Goal: Task Accomplishment & Management: Complete application form

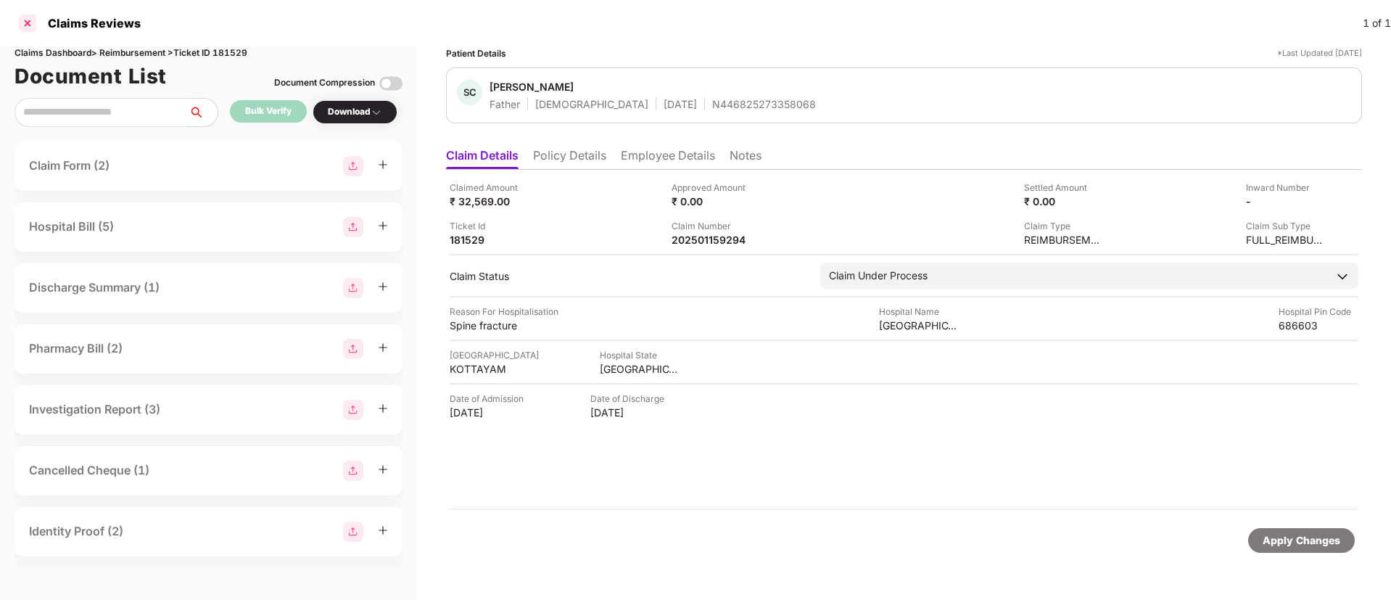
click at [28, 15] on div at bounding box center [27, 23] width 23 height 23
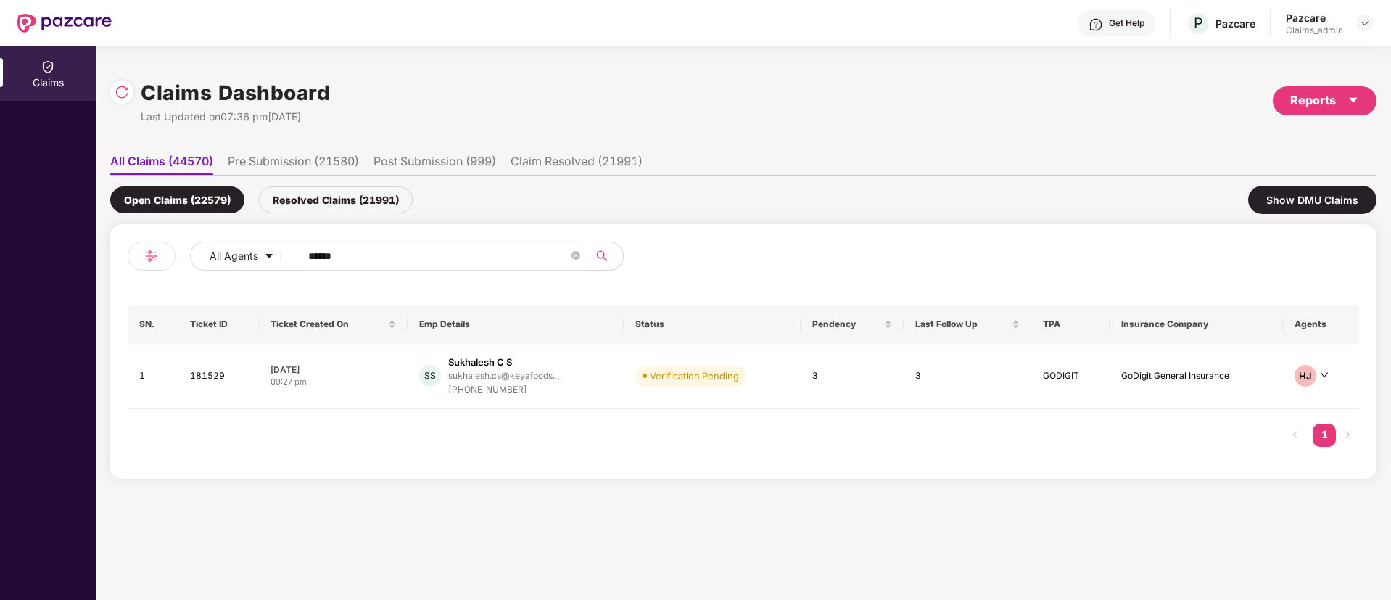
click at [392, 268] on span "******" at bounding box center [439, 256] width 297 height 29
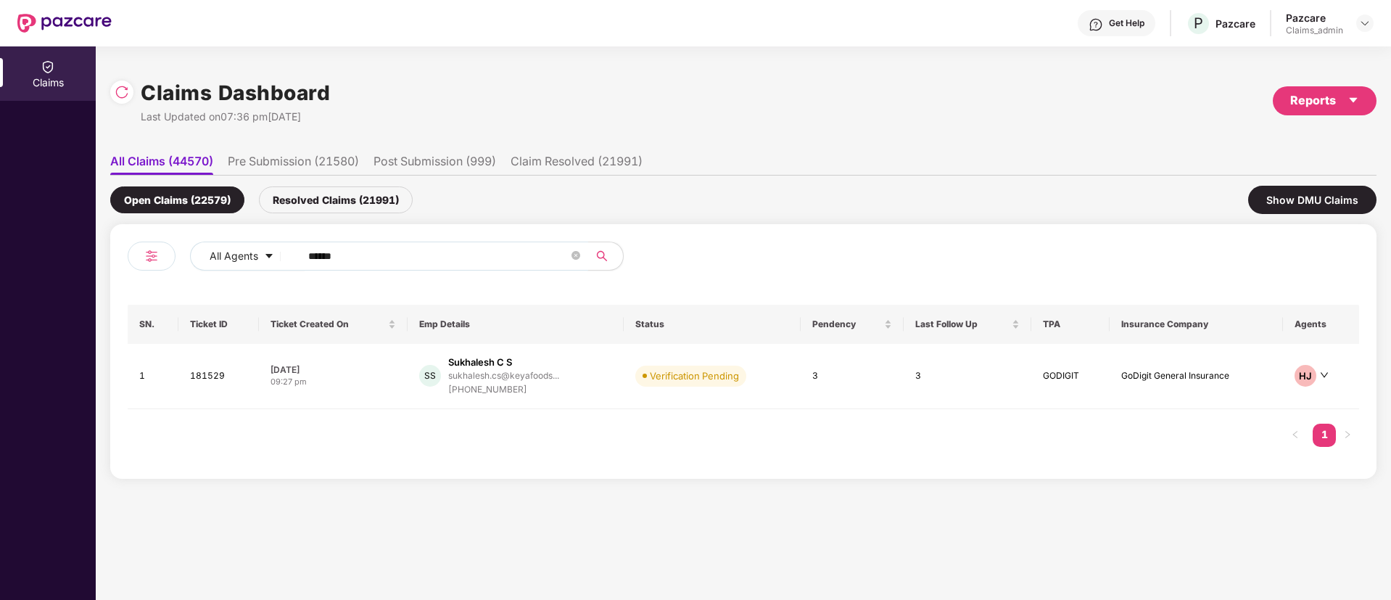
click at [388, 265] on input "******" at bounding box center [438, 256] width 260 height 22
paste input "******"
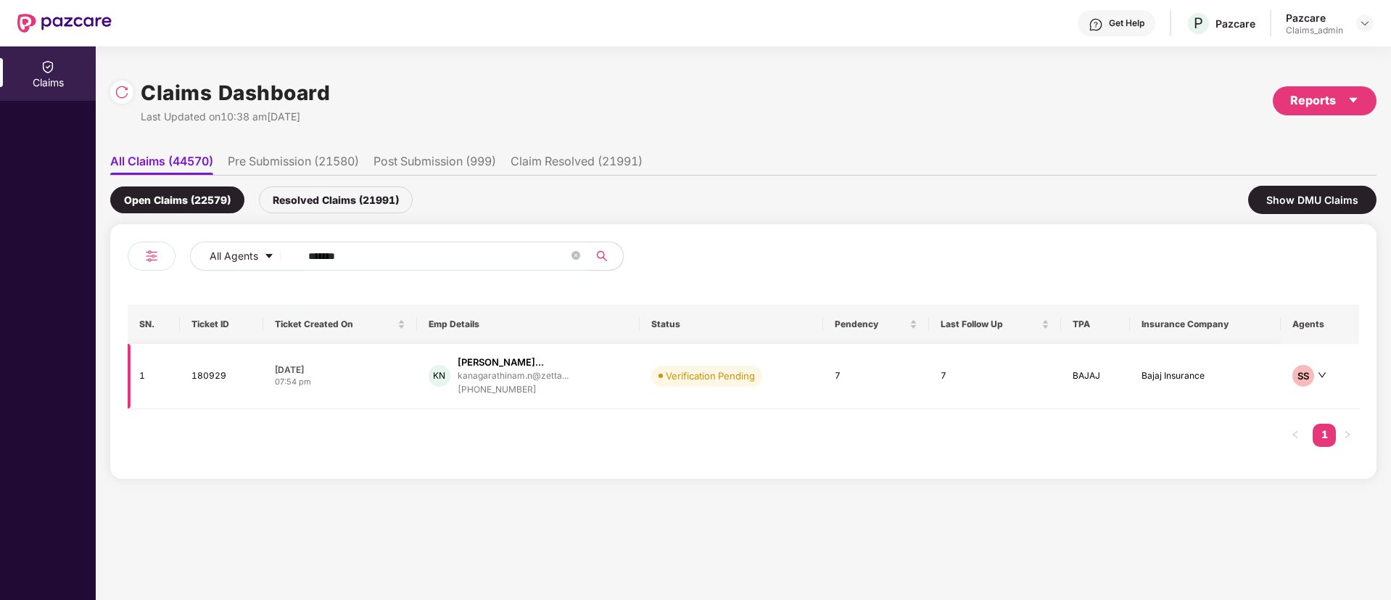
type input "******"
click at [371, 376] on div "07:54 pm" at bounding box center [340, 382] width 131 height 12
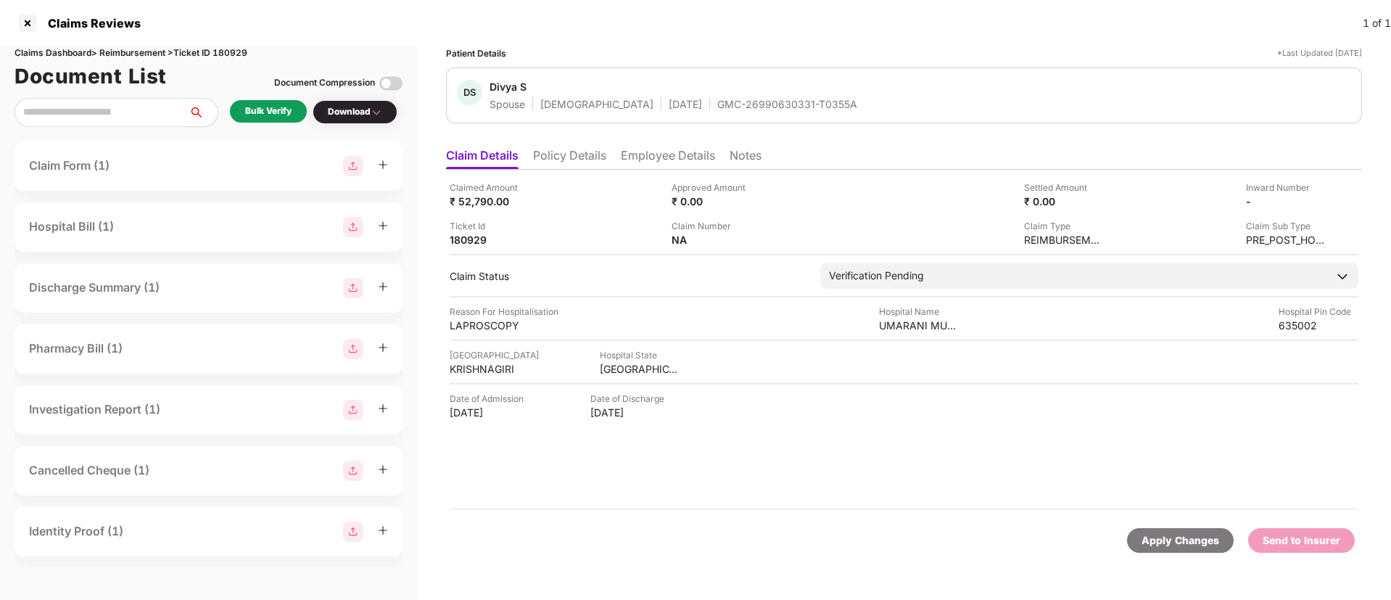
click at [277, 117] on div "Bulk Verify" at bounding box center [268, 111] width 46 height 14
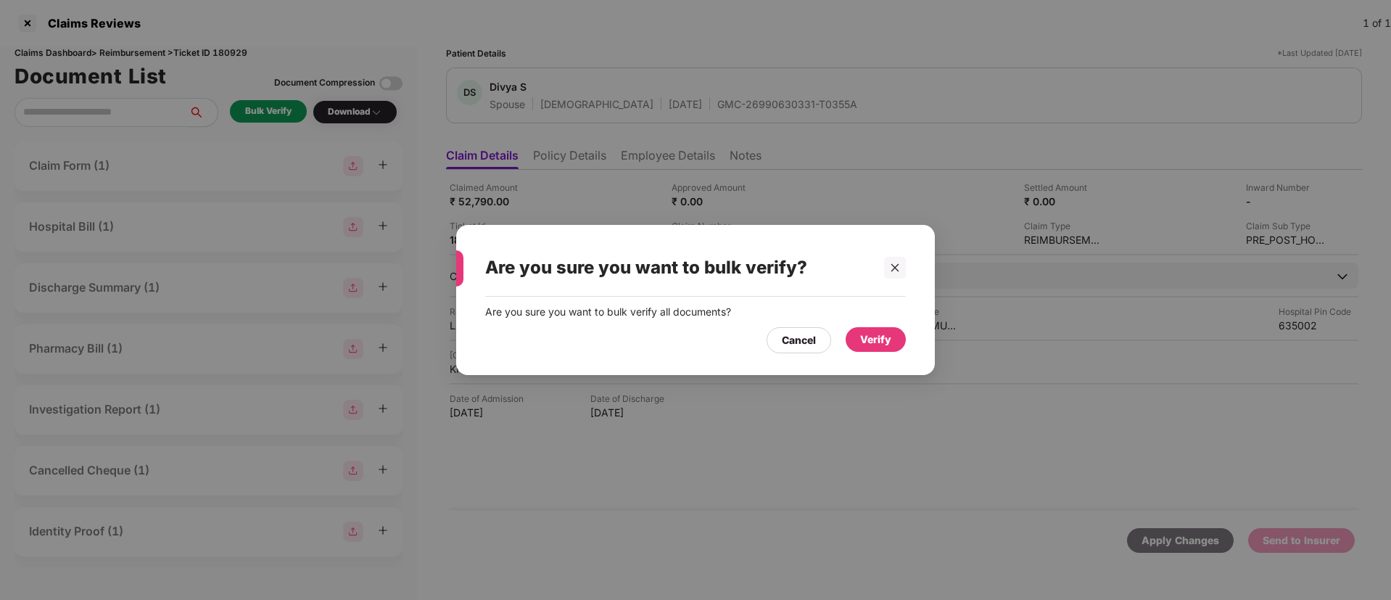
click at [877, 340] on div "Verify" at bounding box center [875, 340] width 31 height 16
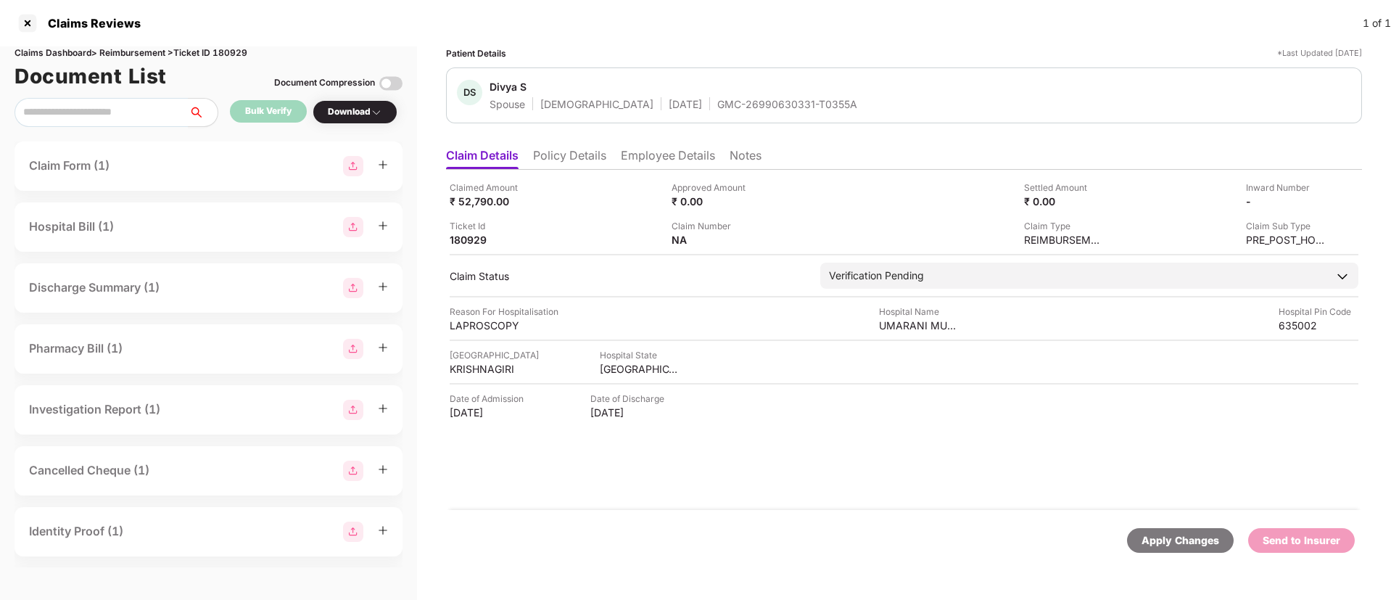
click at [688, 147] on ul "Claim Details Policy Details Employee Details Notes" at bounding box center [904, 155] width 916 height 29
click at [670, 153] on li "Employee Details" at bounding box center [668, 158] width 94 height 21
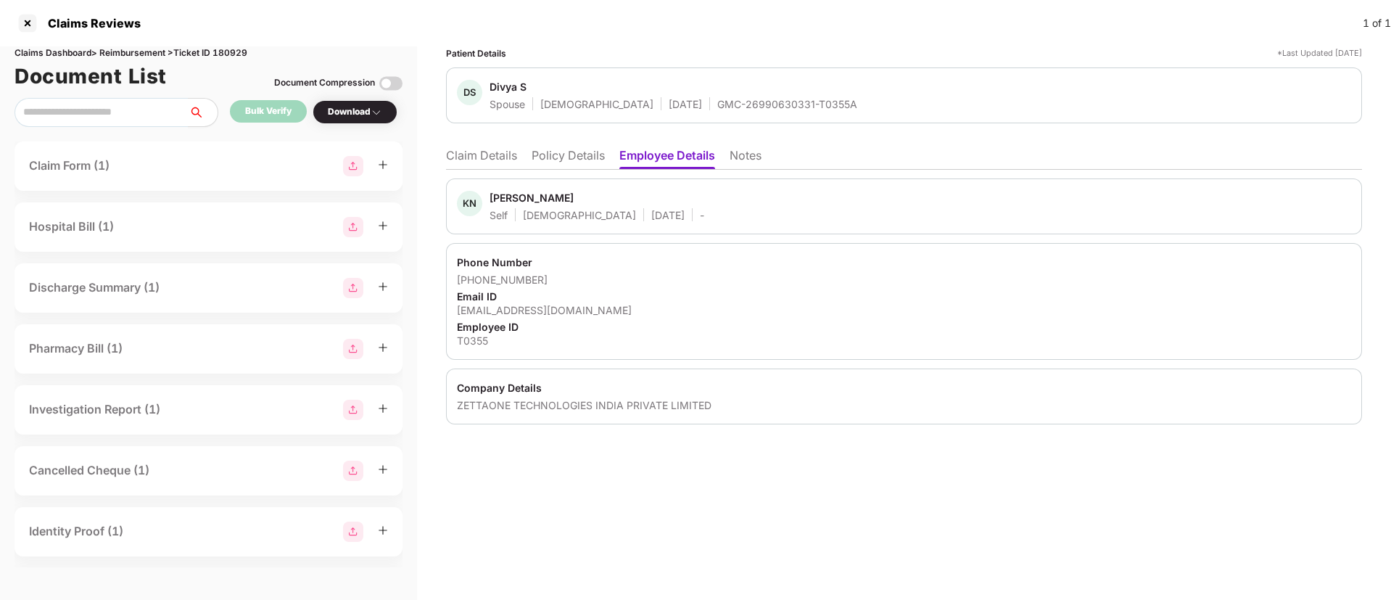
click at [472, 162] on li "Claim Details" at bounding box center [481, 158] width 71 height 21
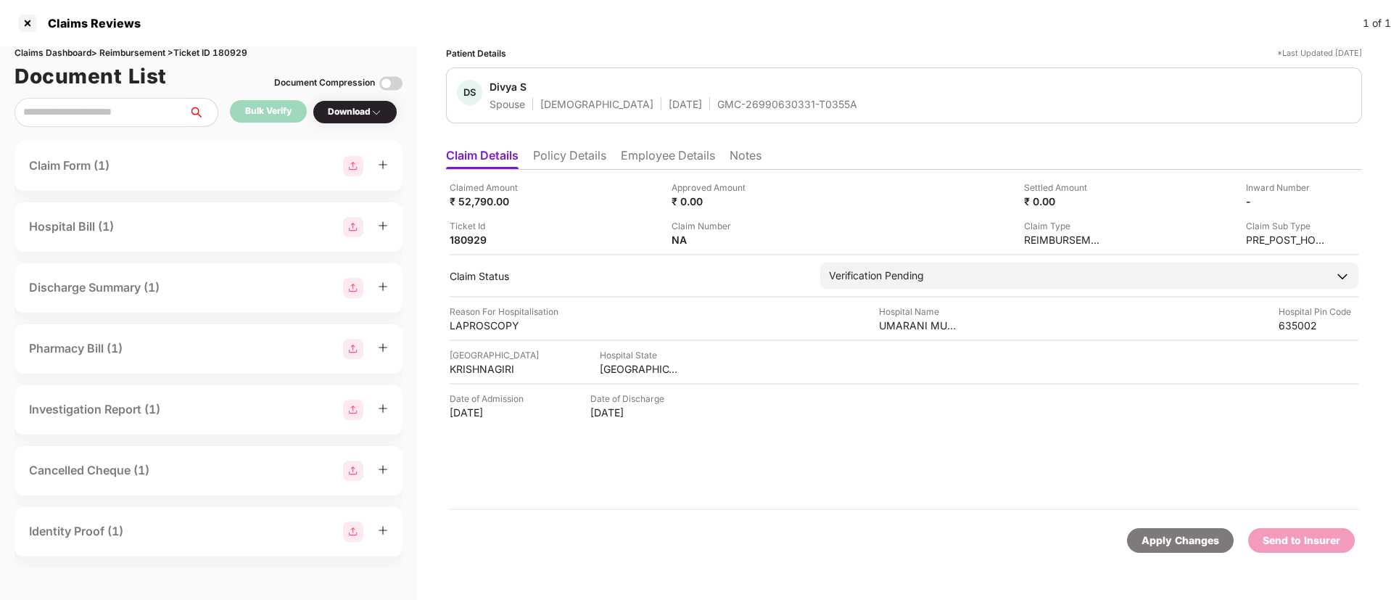
click at [596, 156] on li "Policy Details" at bounding box center [569, 158] width 73 height 21
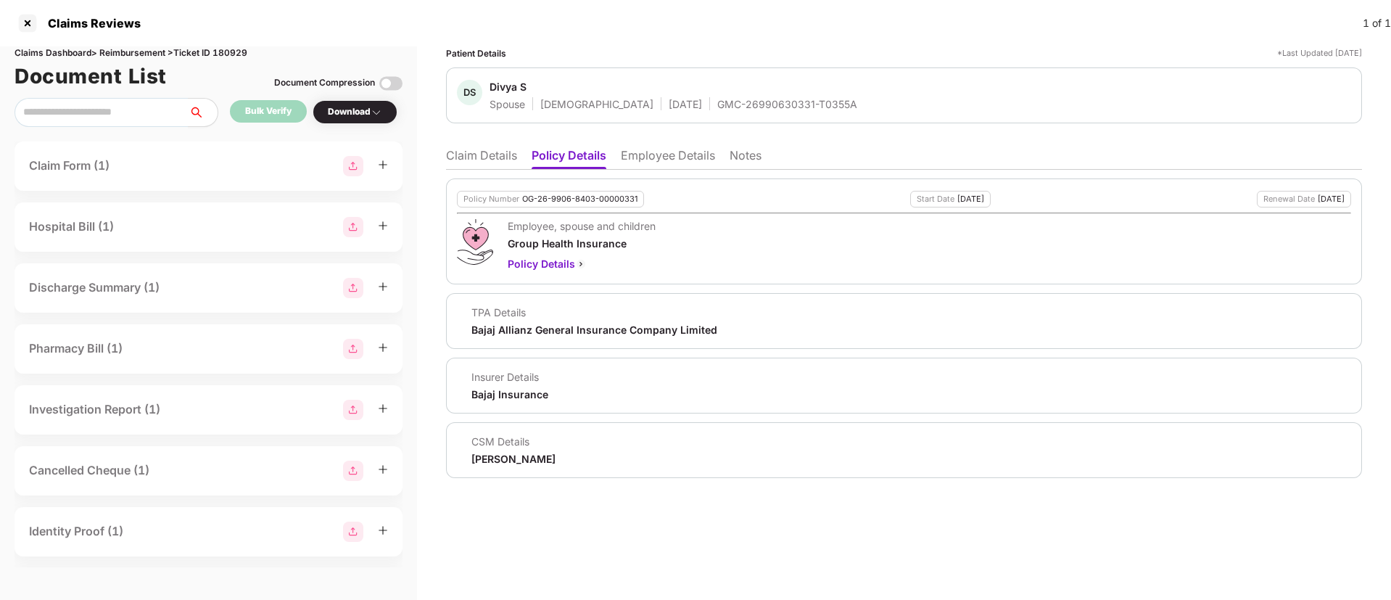
click at [469, 155] on li "Claim Details" at bounding box center [481, 158] width 71 height 21
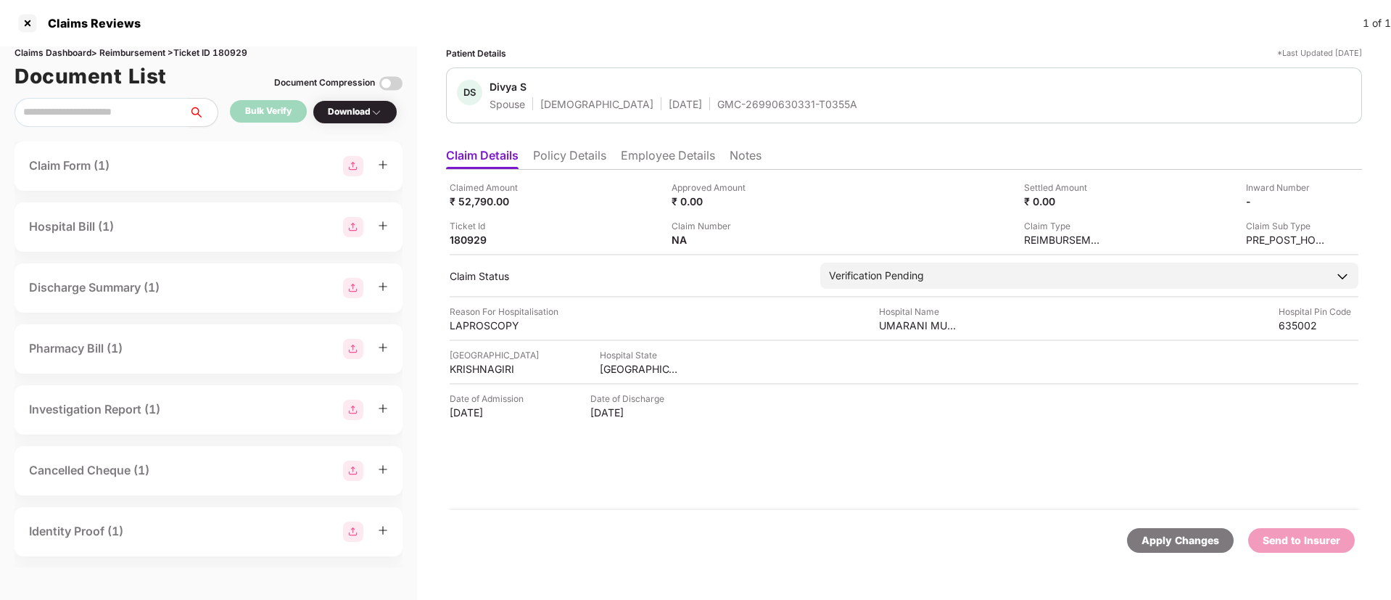
click at [717, 104] on div "GMC-26990630331-T0355A" at bounding box center [787, 104] width 140 height 14
copy div "GMC-26990630331-T0355A"
click at [774, 236] on div "Claim Number NA" at bounding box center [777, 233] width 211 height 28
click at [1322, 198] on img at bounding box center [1320, 200] width 12 height 12
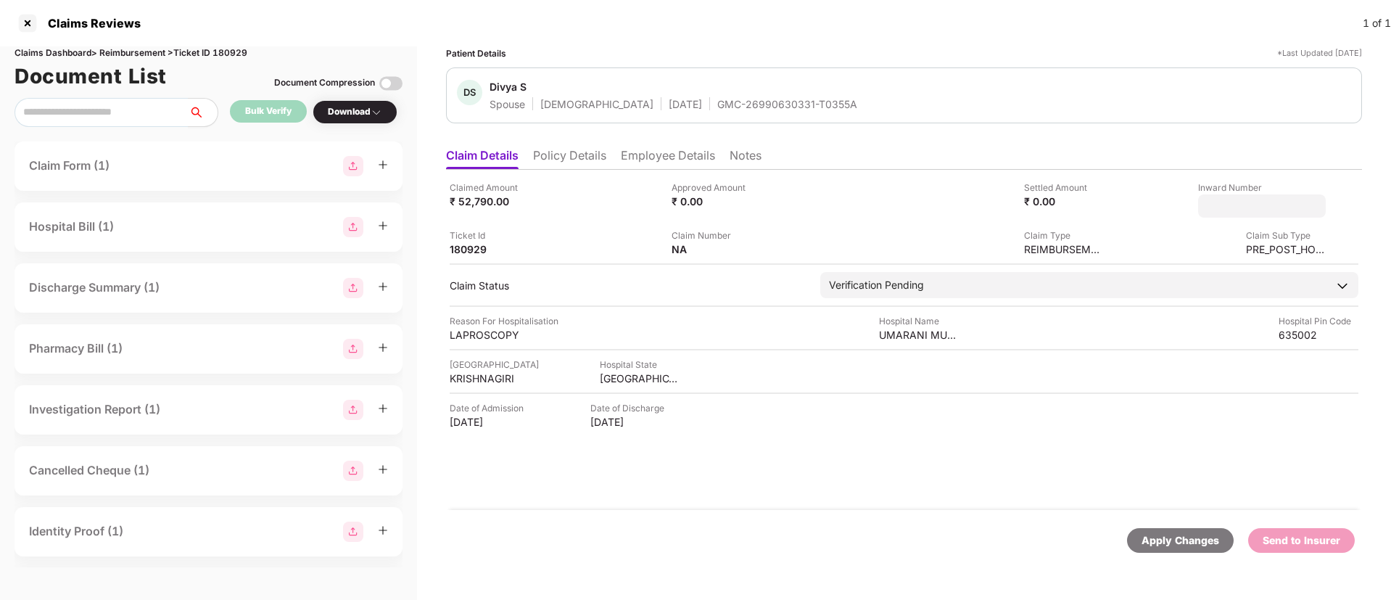
type input "**********"
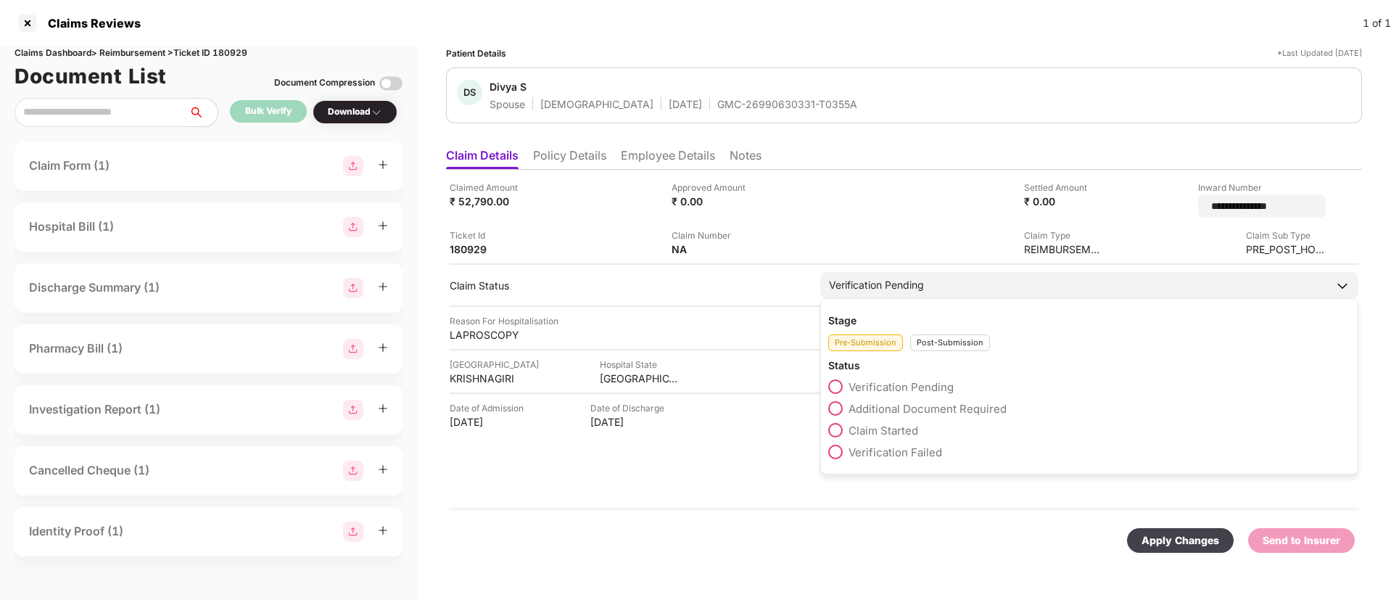
click at [945, 339] on div "Post-Submission" at bounding box center [950, 342] width 80 height 17
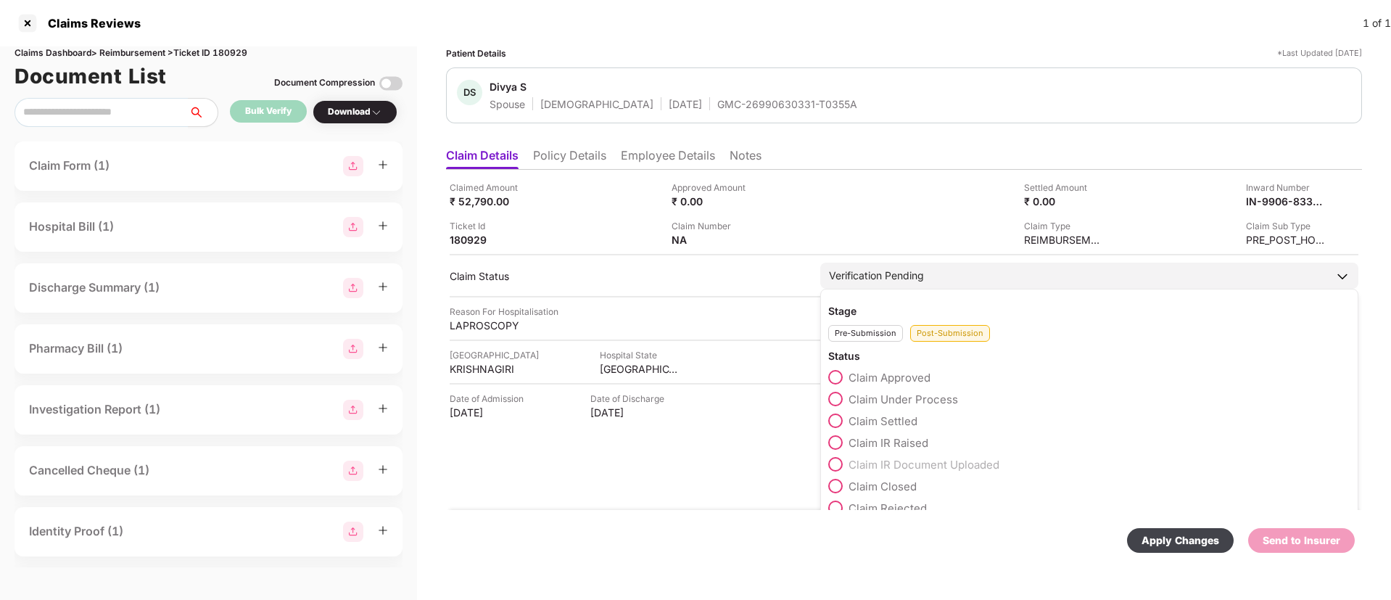
click at [857, 395] on span "Claim Under Process" at bounding box center [904, 399] width 110 height 14
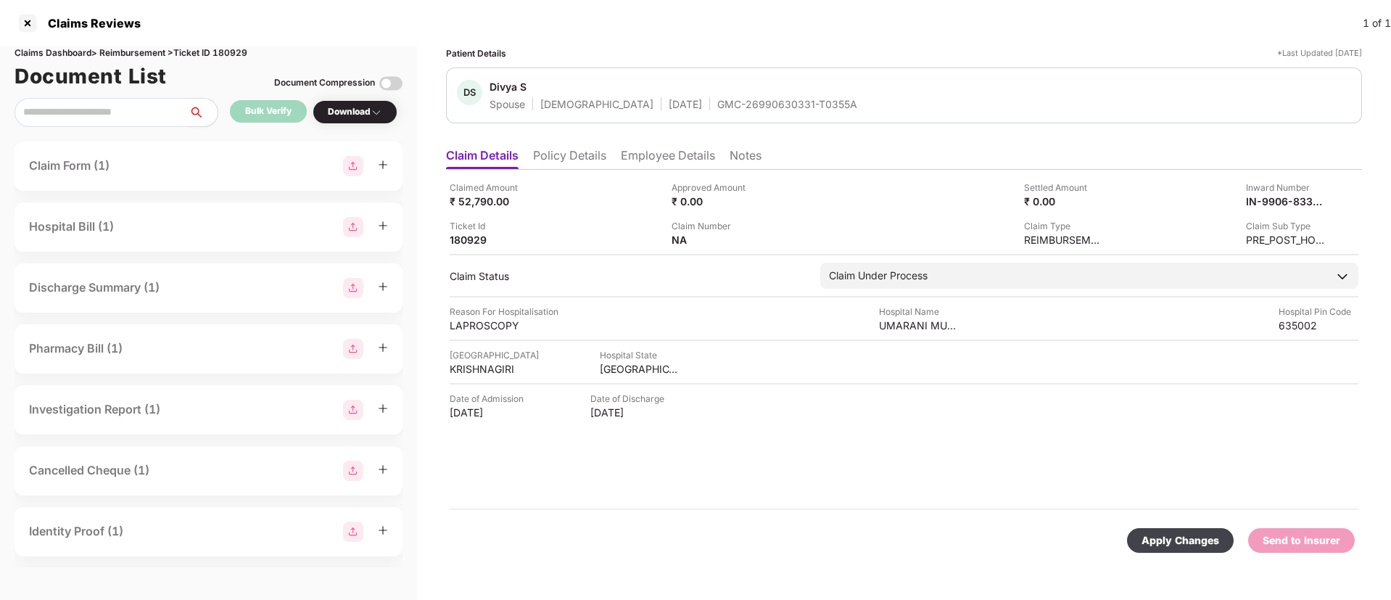
click at [1164, 549] on div "Apply Changes" at bounding box center [1180, 540] width 107 height 25
click at [717, 99] on div "GMC-26990630331-T0355A" at bounding box center [787, 104] width 140 height 14
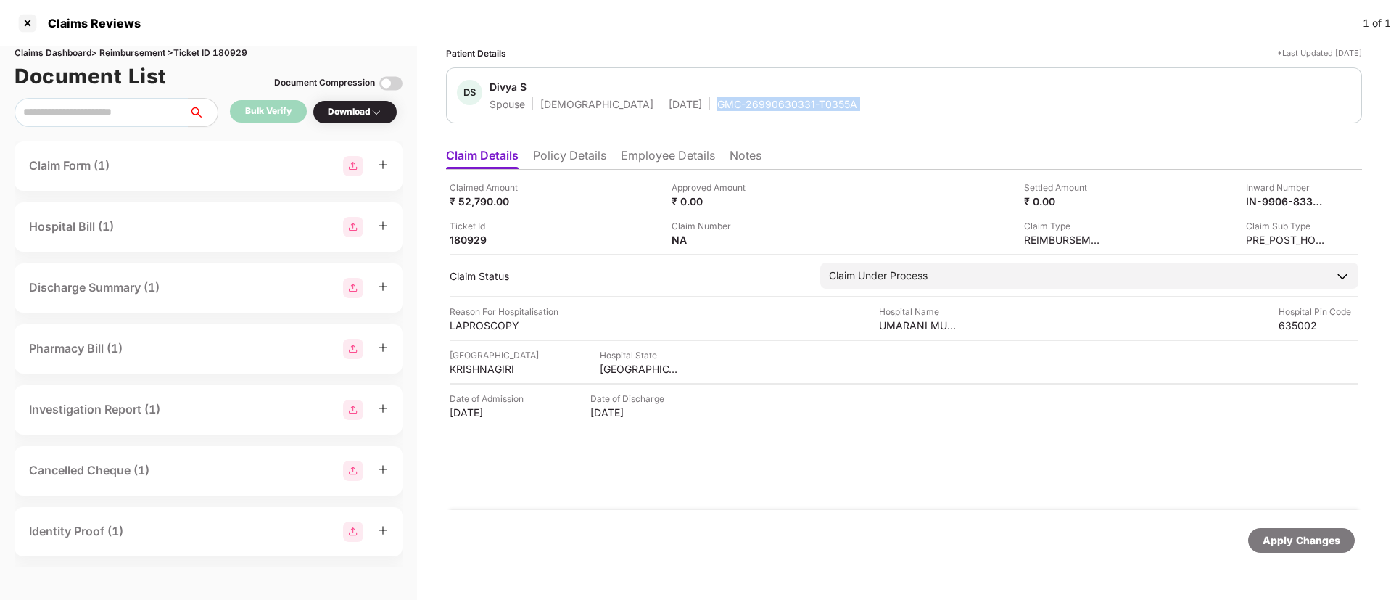
click at [717, 99] on div "GMC-26990630331-T0355A" at bounding box center [787, 104] width 140 height 14
copy div "GMC-26990630331-T0355A"
click at [717, 99] on div "GMC-26990630331-T0355A" at bounding box center [787, 104] width 140 height 14
click at [25, 25] on div at bounding box center [27, 23] width 23 height 23
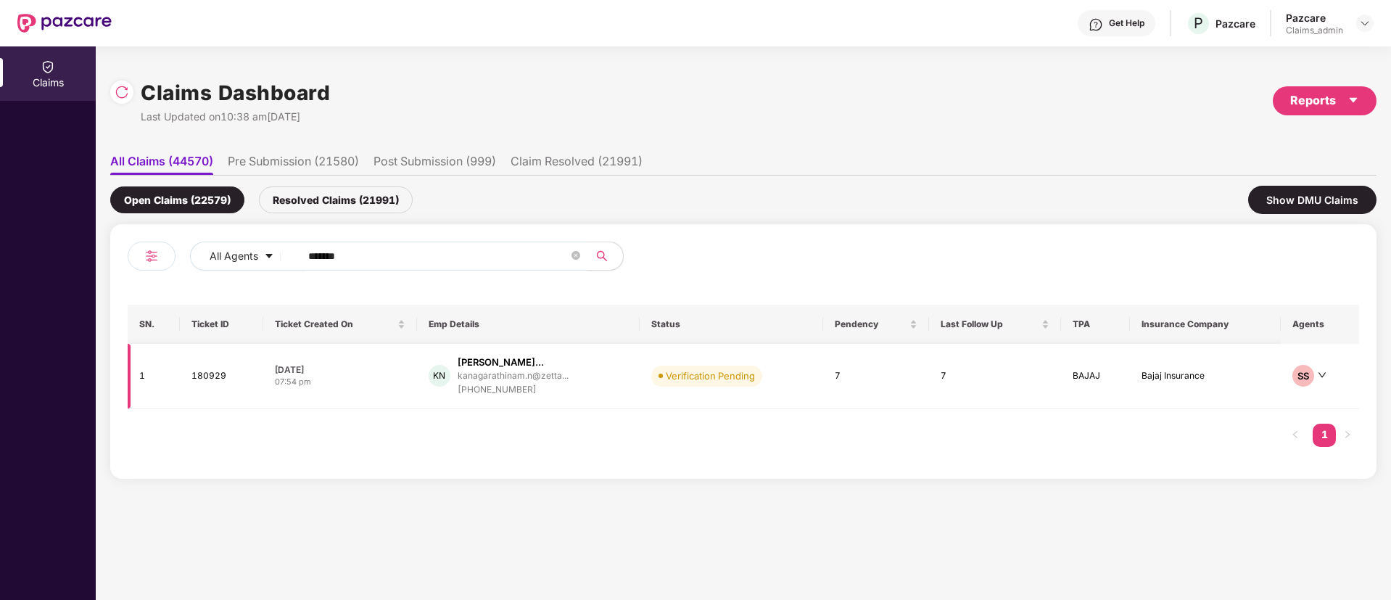
click at [391, 366] on div "03 Oct 2025" at bounding box center [340, 369] width 131 height 12
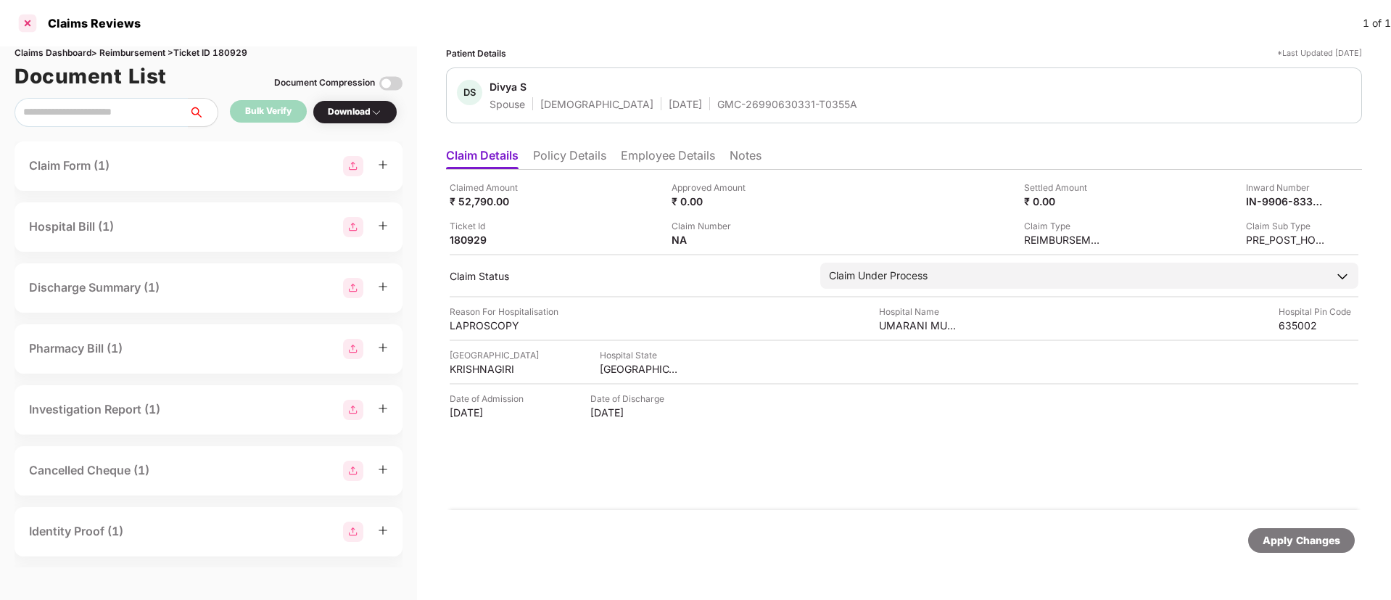
click at [25, 29] on div at bounding box center [27, 23] width 23 height 23
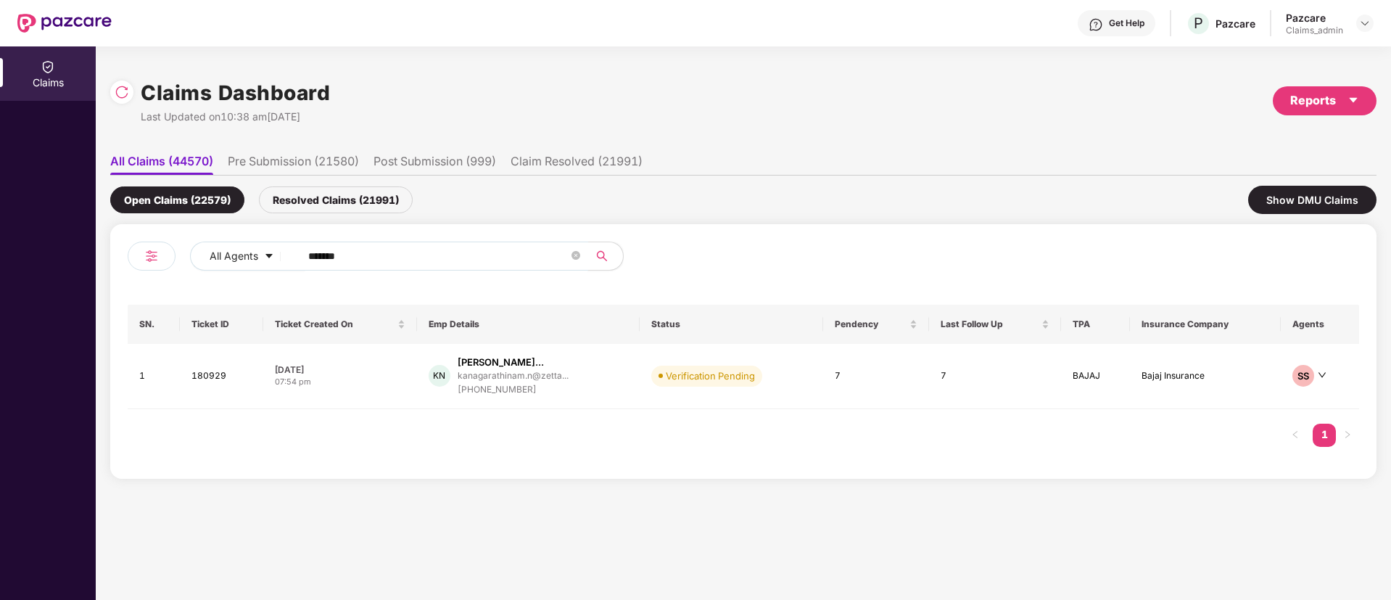
click at [365, 258] on input "******" at bounding box center [438, 256] width 260 height 22
paste input "******"
type input "******"
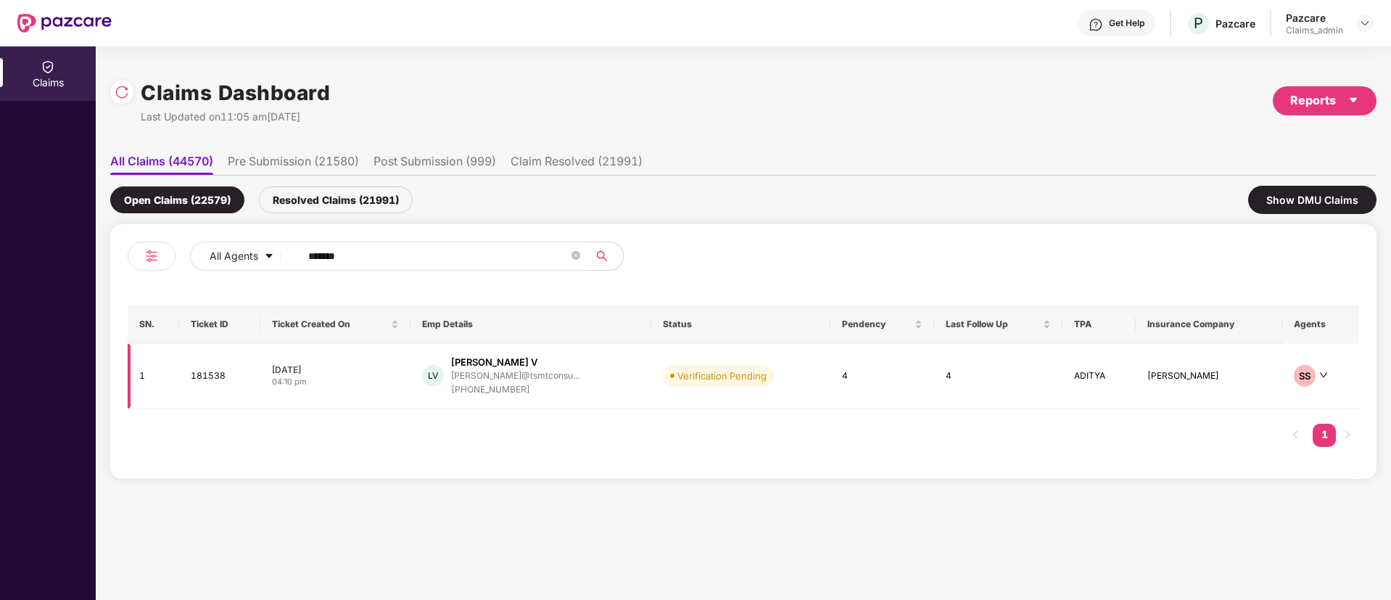
click at [359, 373] on div "06 Oct 2025" at bounding box center [335, 369] width 127 height 12
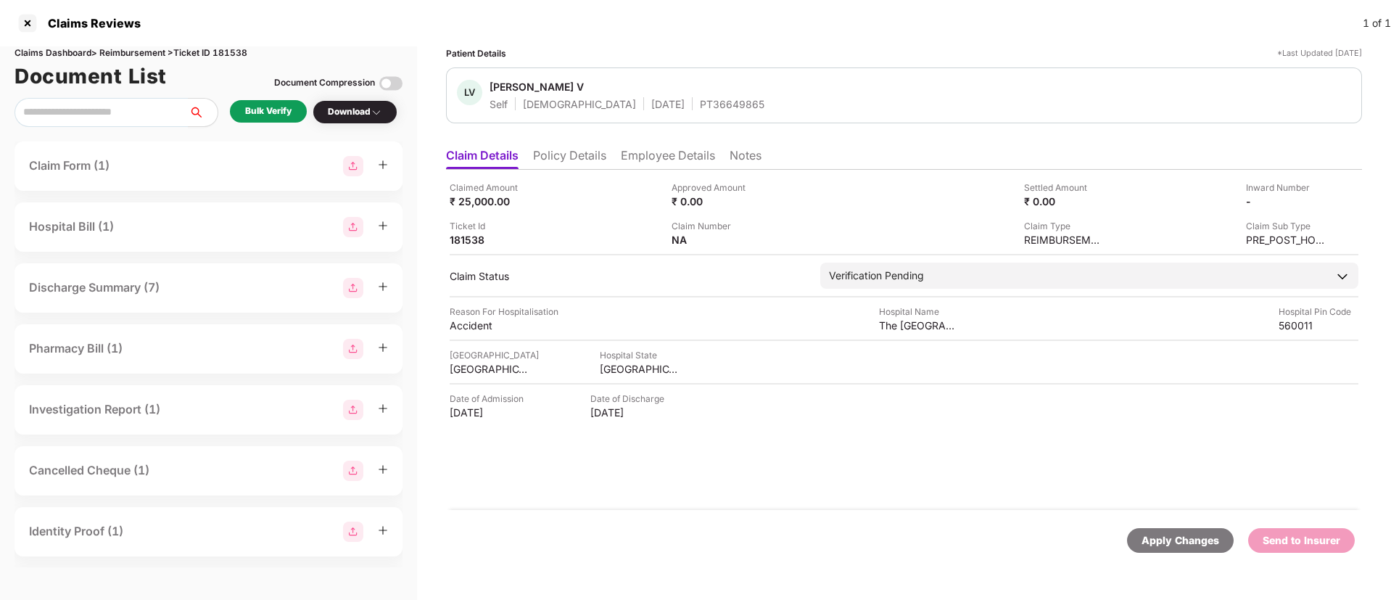
click at [263, 114] on div "Bulk Verify" at bounding box center [268, 111] width 46 height 14
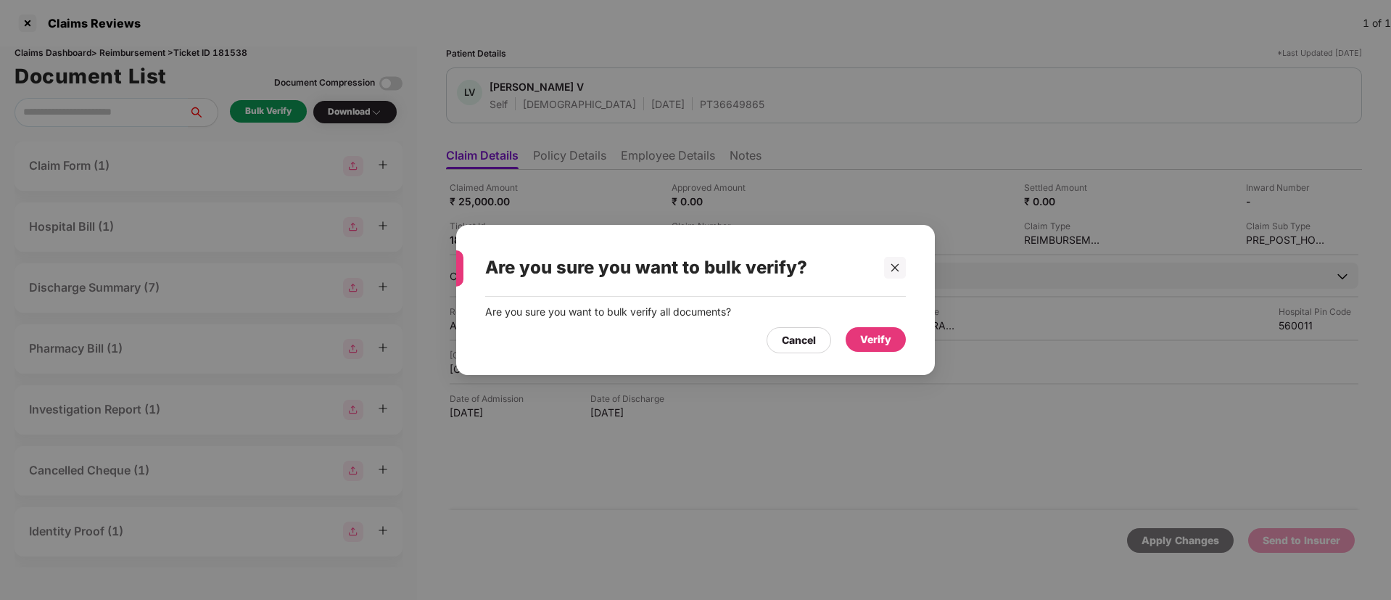
click at [887, 340] on div "Verify" at bounding box center [875, 340] width 31 height 16
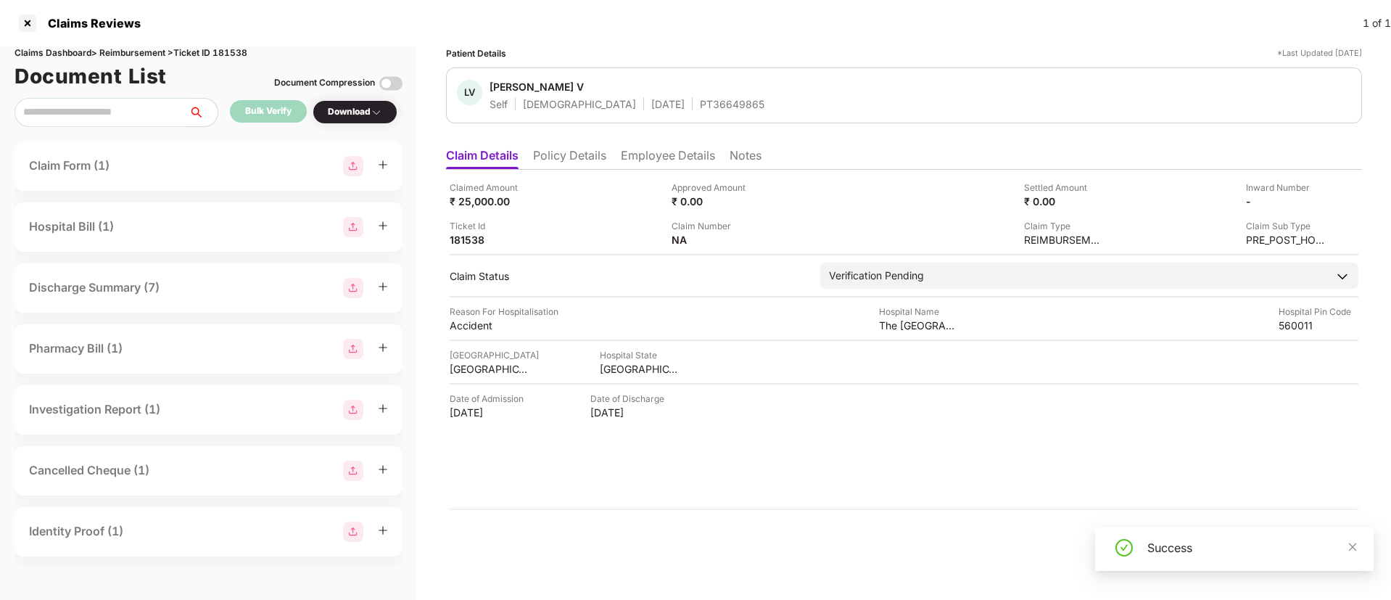
click at [599, 152] on li "Policy Details" at bounding box center [569, 158] width 73 height 21
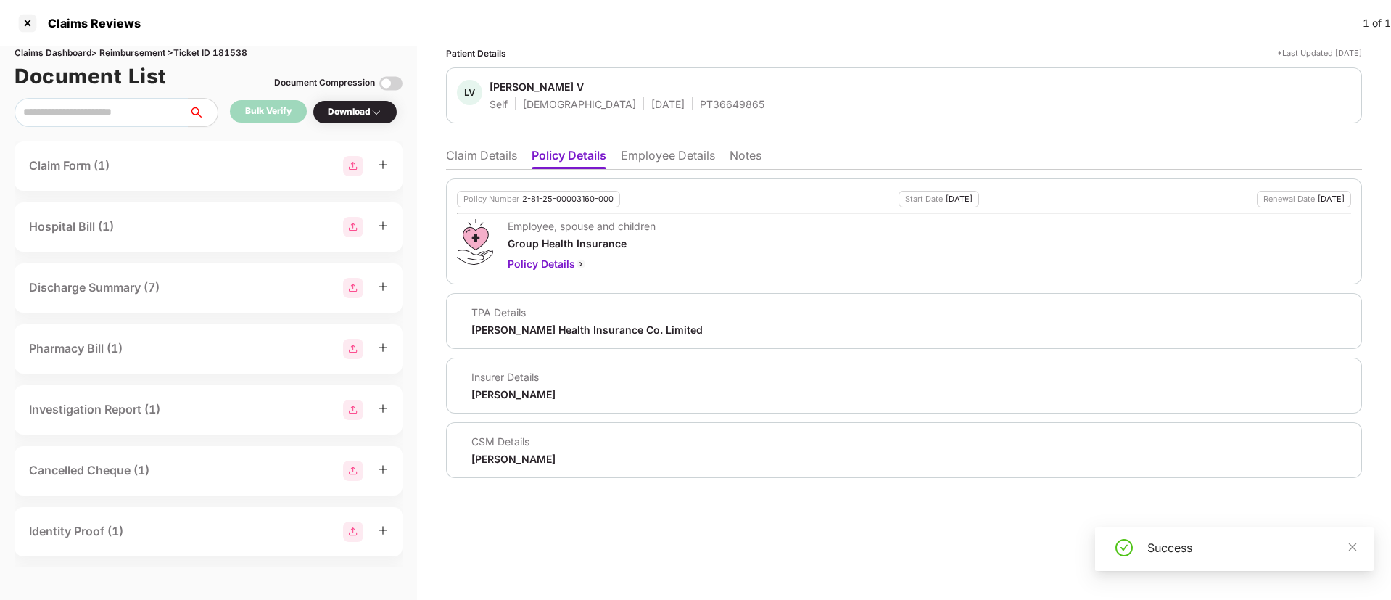
click at [672, 152] on li "Employee Details" at bounding box center [668, 158] width 94 height 21
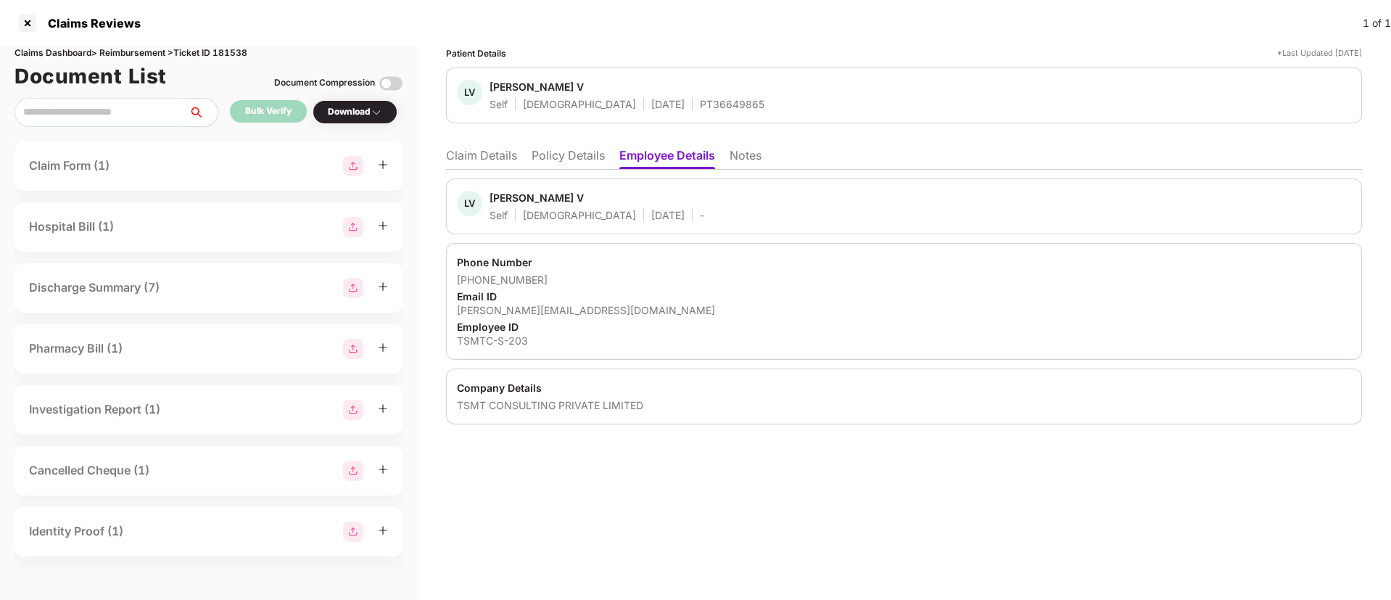
click at [593, 153] on li "Policy Details" at bounding box center [568, 158] width 73 height 21
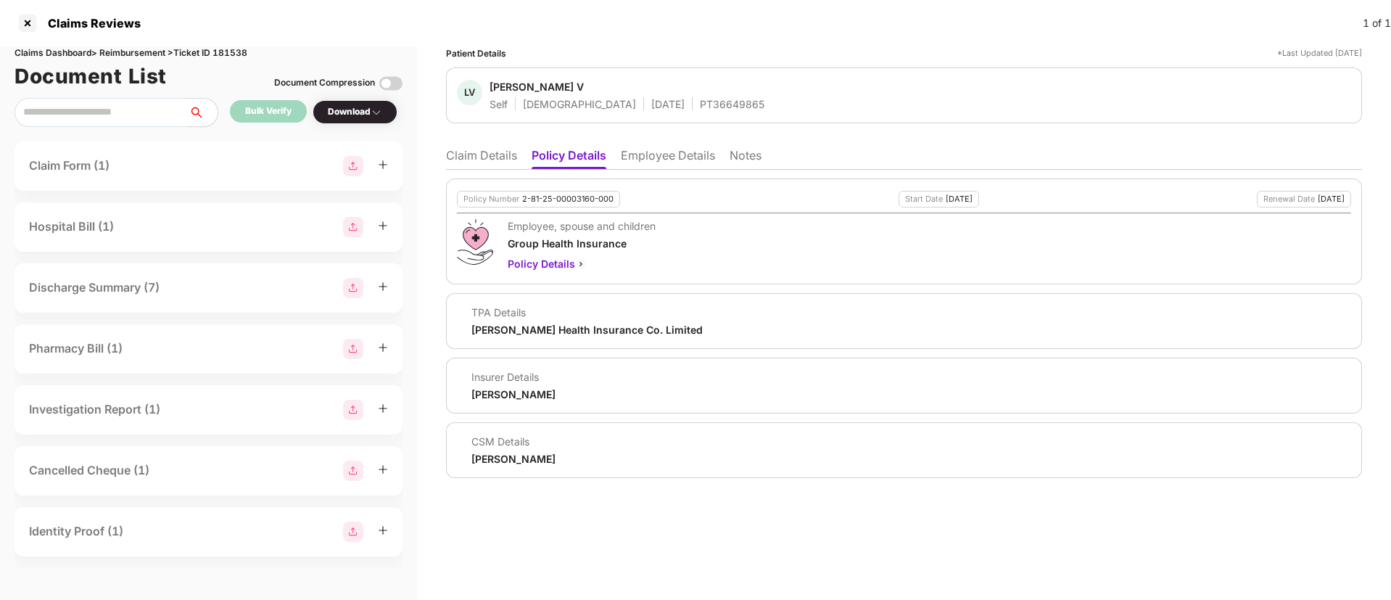
click at [486, 149] on li "Claim Details" at bounding box center [481, 158] width 71 height 21
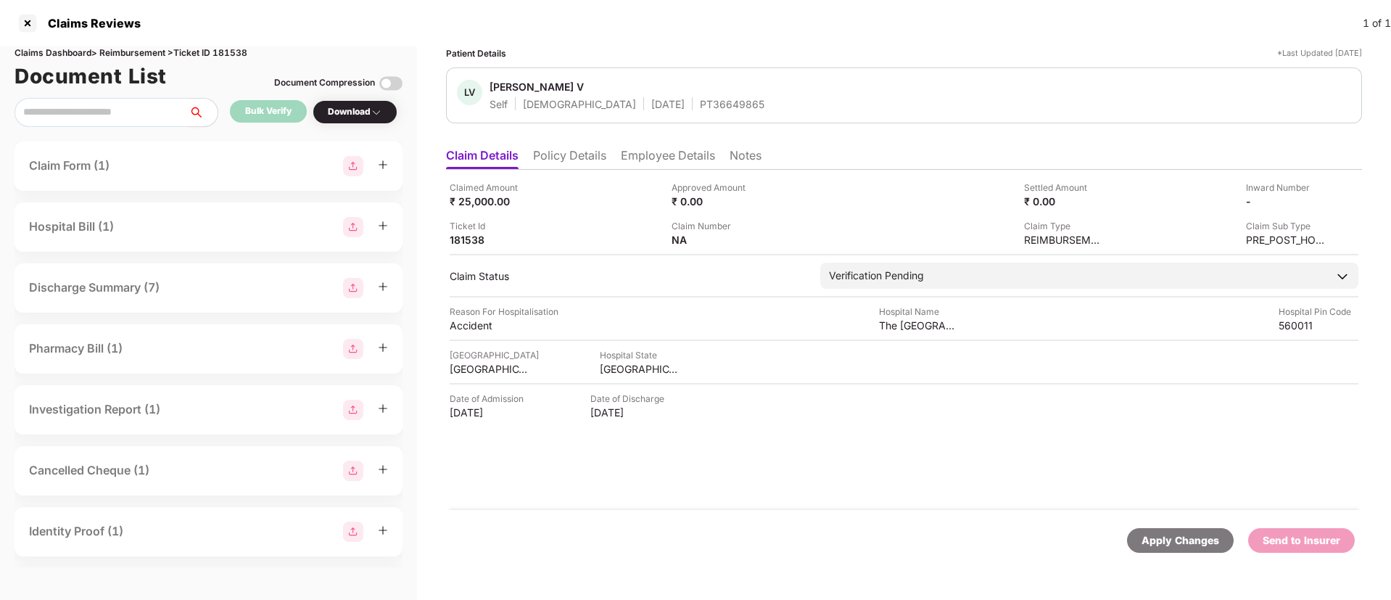
click at [565, 156] on li "Policy Details" at bounding box center [569, 158] width 73 height 21
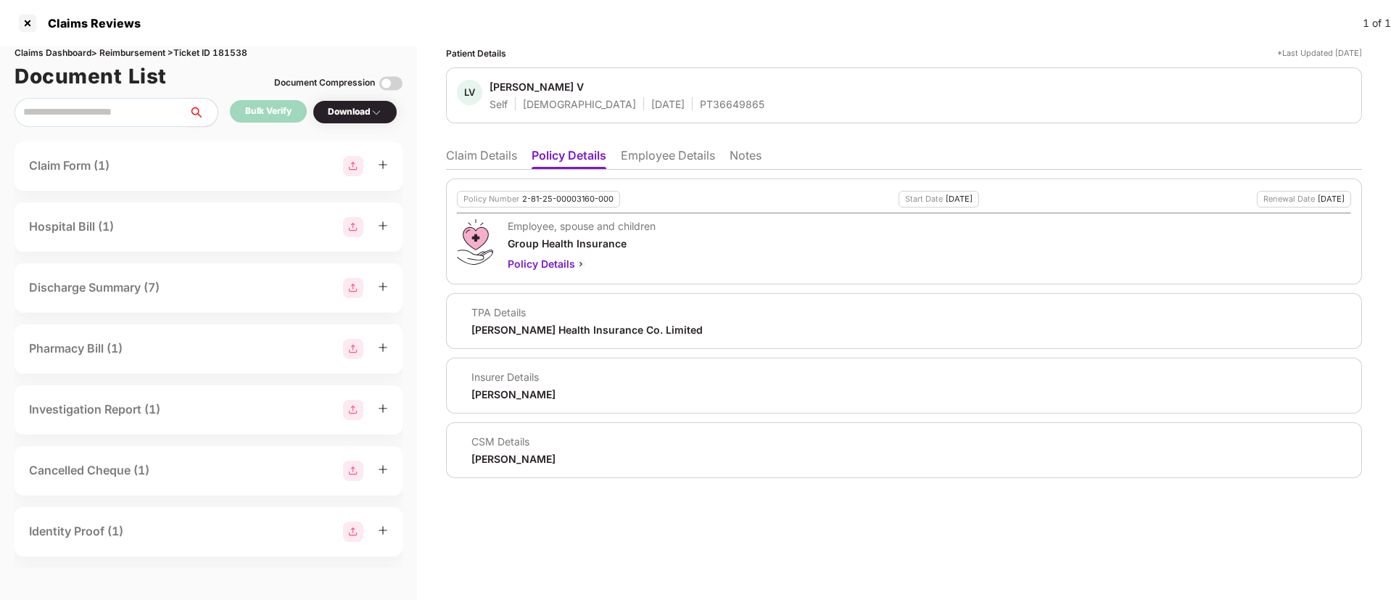
click at [669, 156] on li "Employee Details" at bounding box center [668, 158] width 94 height 21
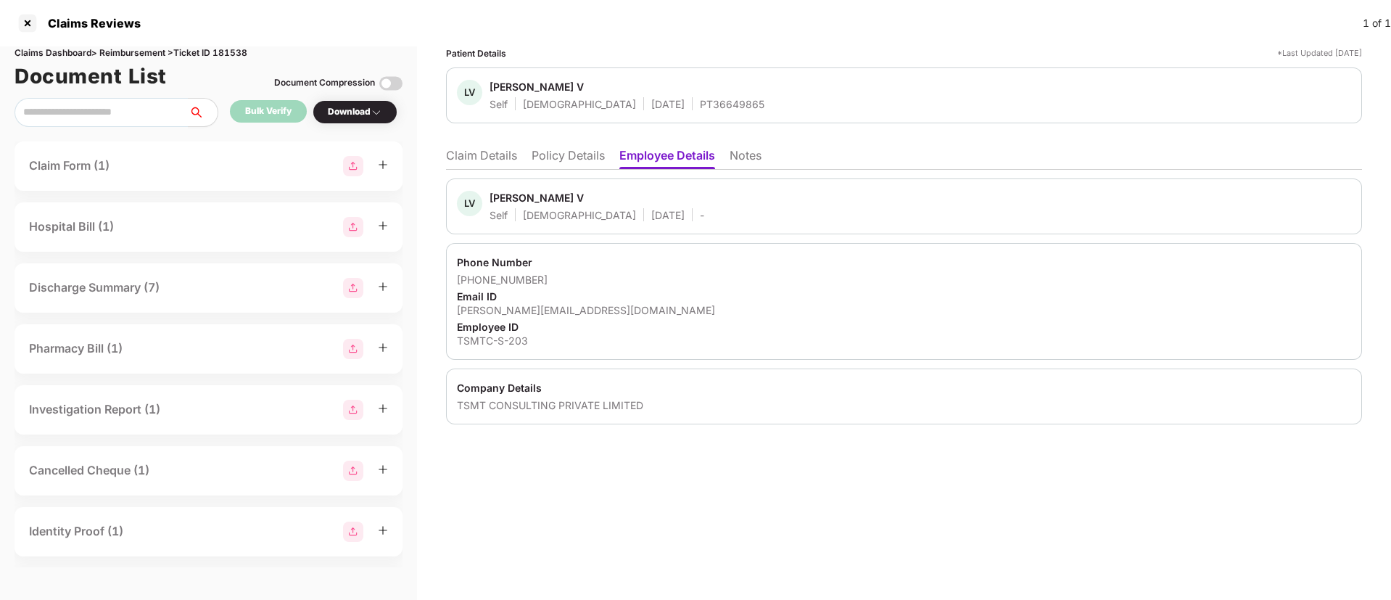
click at [511, 400] on div "TSMT CONSULTING PRIVATE LIMITED" at bounding box center [904, 405] width 894 height 14
copy div "CONSULTING"
click at [511, 400] on div "TSMT CONSULTING PRIVATE LIMITED" at bounding box center [904, 405] width 894 height 14
copy div "TSMT CONSULTING PRIVATE LIMITED"
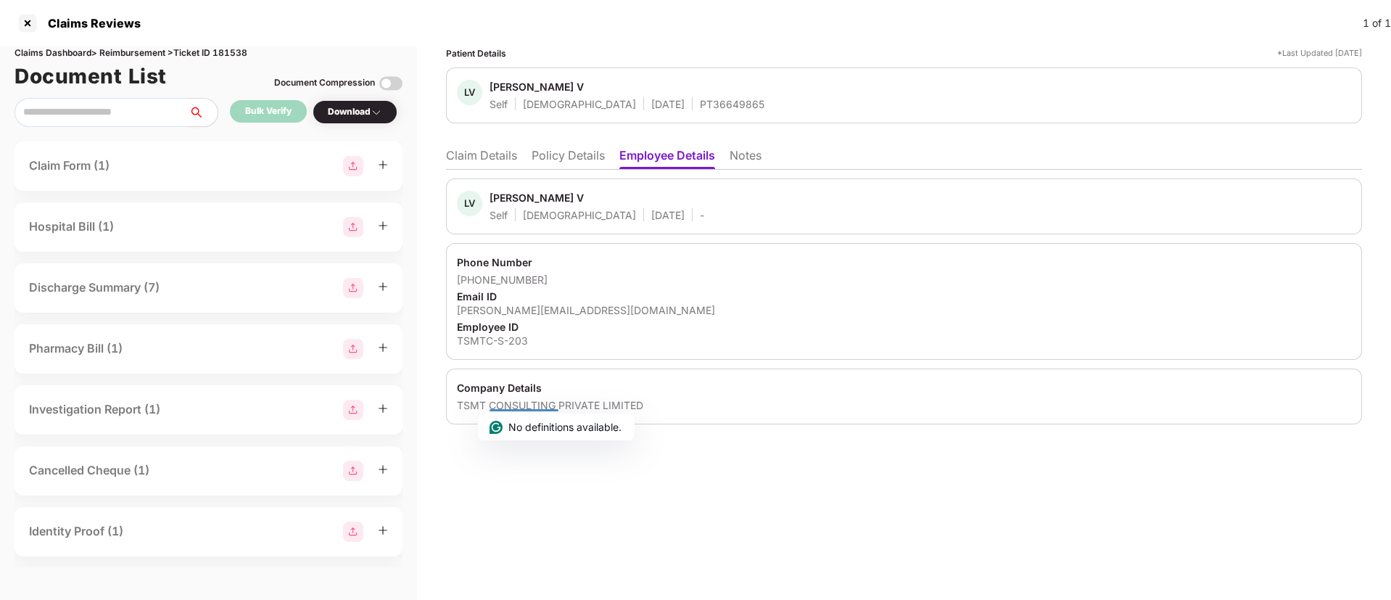
click at [567, 144] on ul "Claim Details Policy Details Employee Details Notes" at bounding box center [904, 155] width 916 height 29
click at [564, 151] on li "Policy Details" at bounding box center [568, 158] width 73 height 21
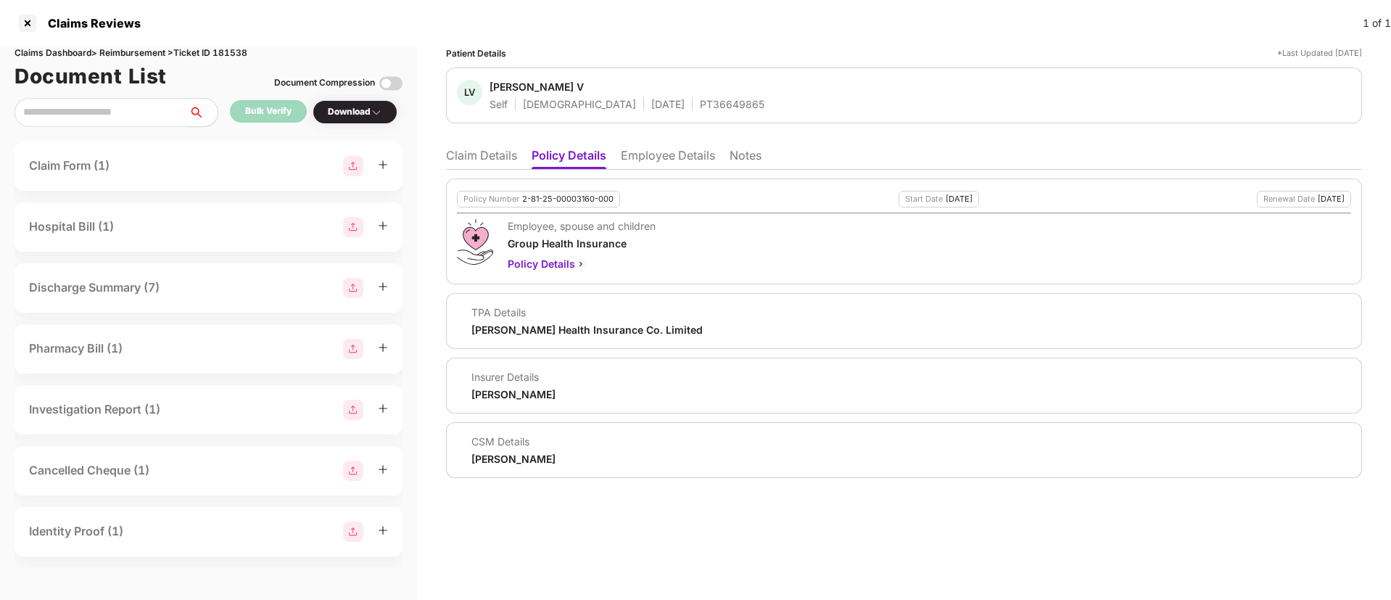
click at [647, 152] on li "Employee Details" at bounding box center [668, 158] width 94 height 21
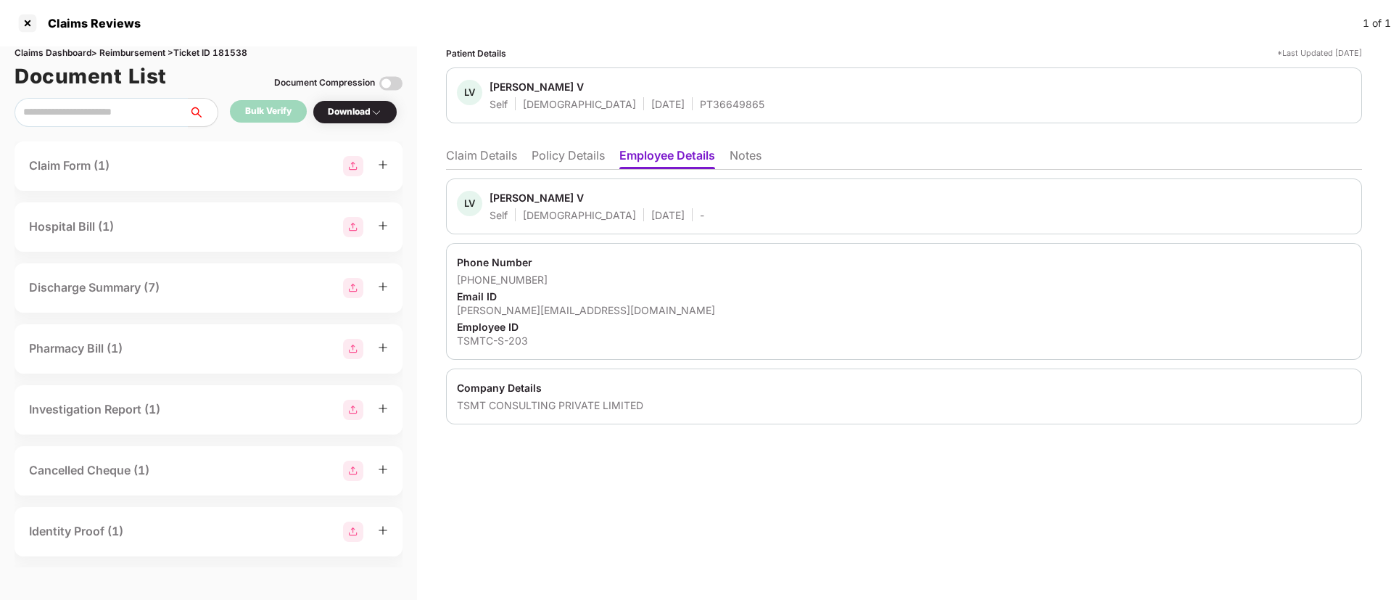
click at [464, 334] on div "TSMTC-S-203" at bounding box center [904, 341] width 894 height 14
copy div "TSMTC-S-203"
click at [464, 334] on div "TSMTC-S-203" at bounding box center [904, 341] width 894 height 14
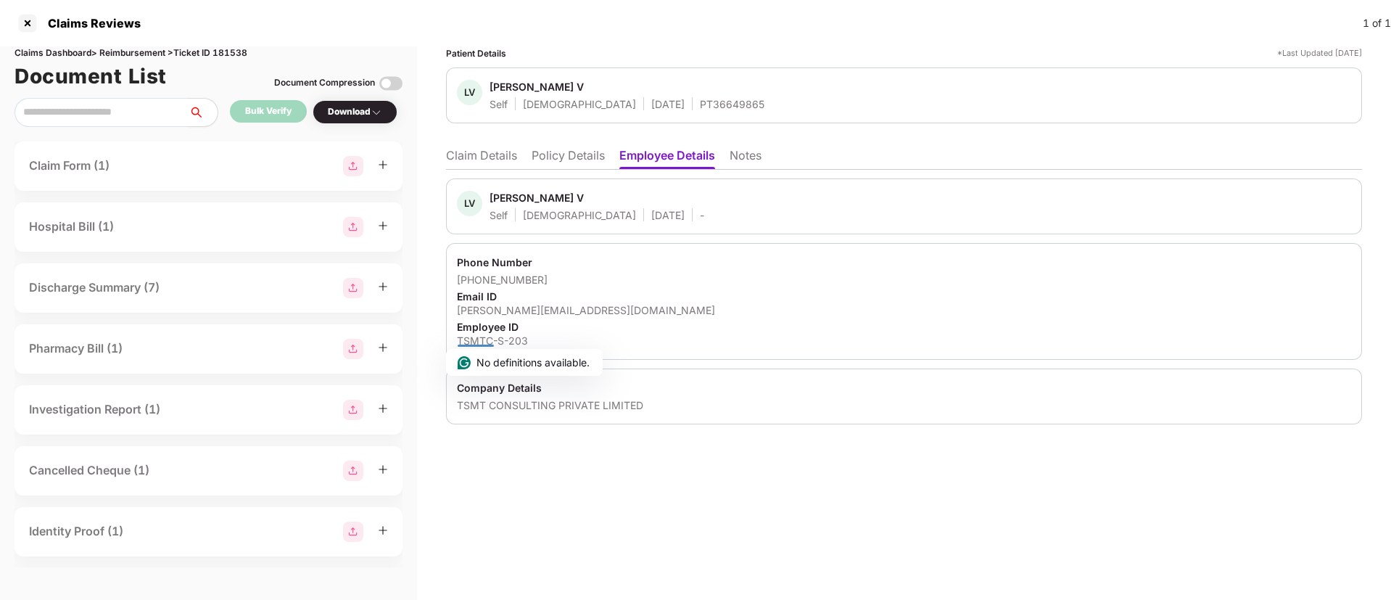
click at [659, 307] on div "lakshmipathy@tsmtconsulting.com" at bounding box center [904, 310] width 894 height 14
click at [568, 147] on ul "Claim Details Policy Details Employee Details Notes" at bounding box center [904, 155] width 916 height 29
click at [562, 151] on li "Policy Details" at bounding box center [568, 158] width 73 height 21
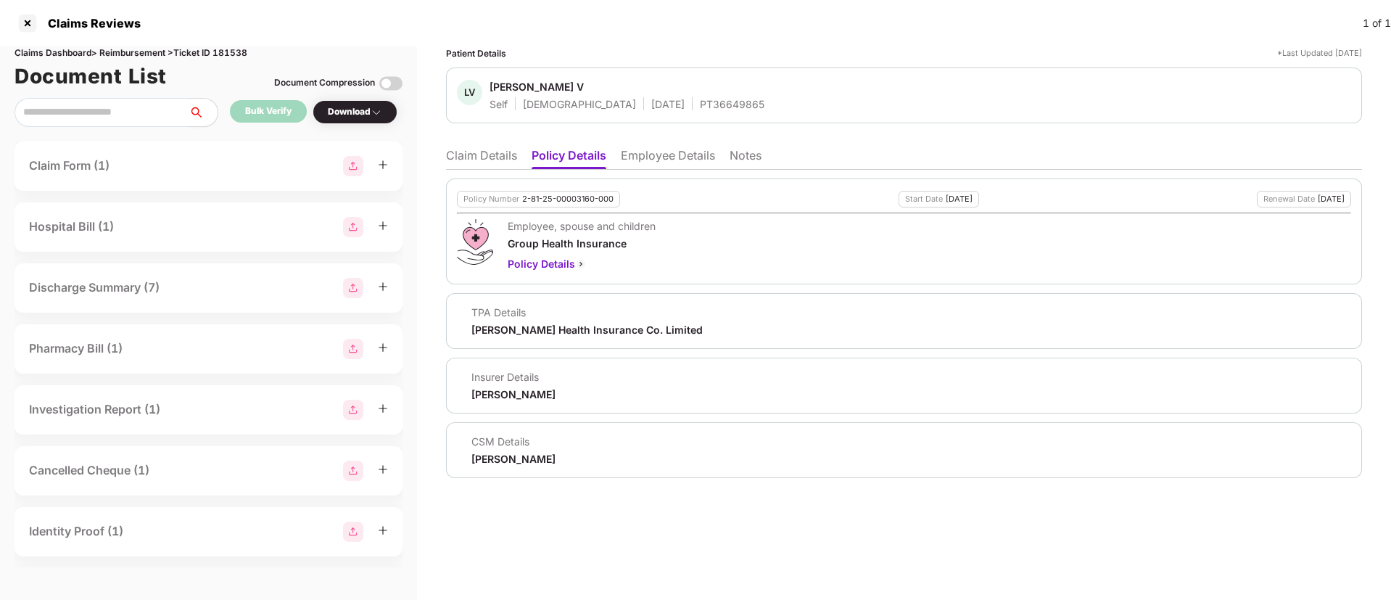
click at [637, 155] on li "Employee Details" at bounding box center [668, 158] width 94 height 21
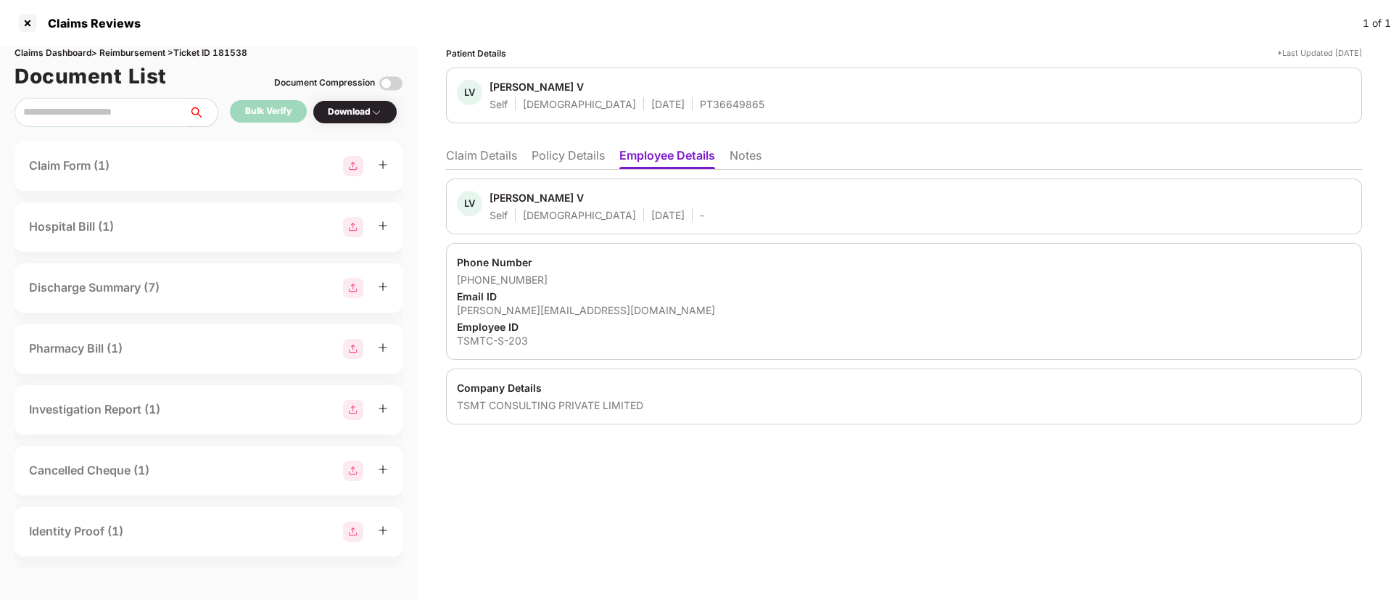
click at [495, 312] on div "lakshmipathy@tsmtconsulting.com" at bounding box center [904, 310] width 894 height 14
copy div "lakshmipathy@tsmtconsulting.com"
click at [495, 312] on div "lakshmipathy@tsmtconsulting.com" at bounding box center [904, 310] width 894 height 14
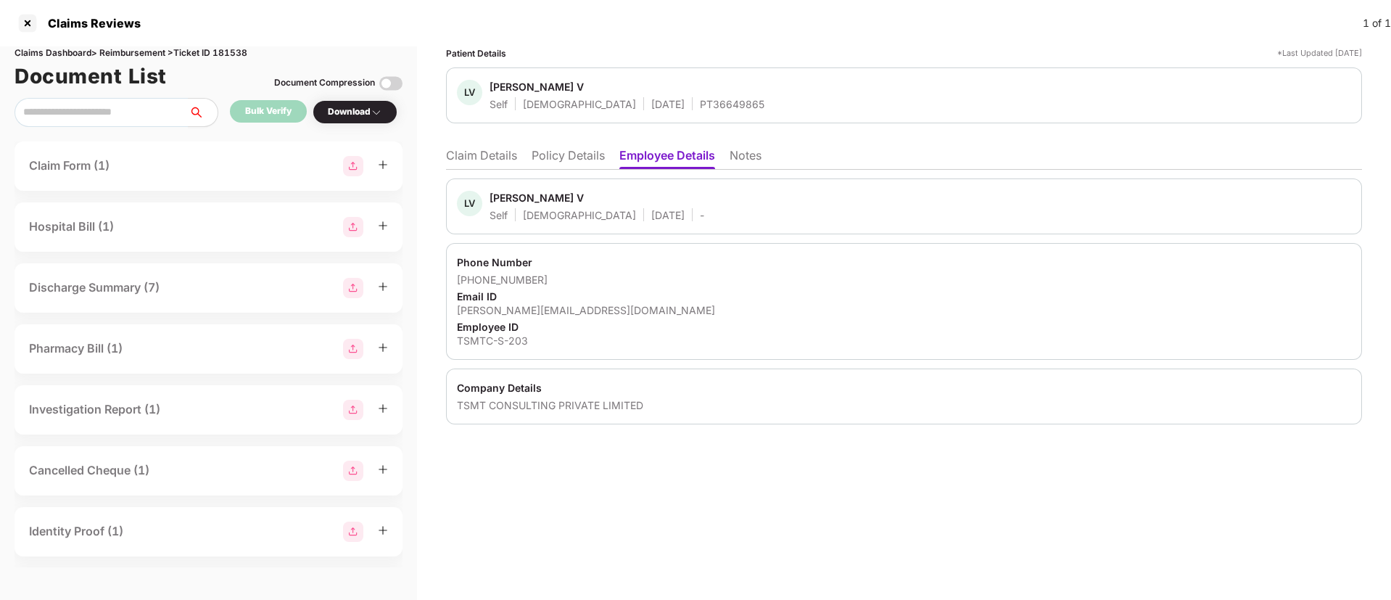
click at [777, 276] on div "+918050168737" at bounding box center [904, 280] width 894 height 14
click at [477, 147] on ul "Claim Details Policy Details Employee Details Notes" at bounding box center [904, 155] width 916 height 29
click at [485, 162] on li "Claim Details" at bounding box center [481, 158] width 71 height 21
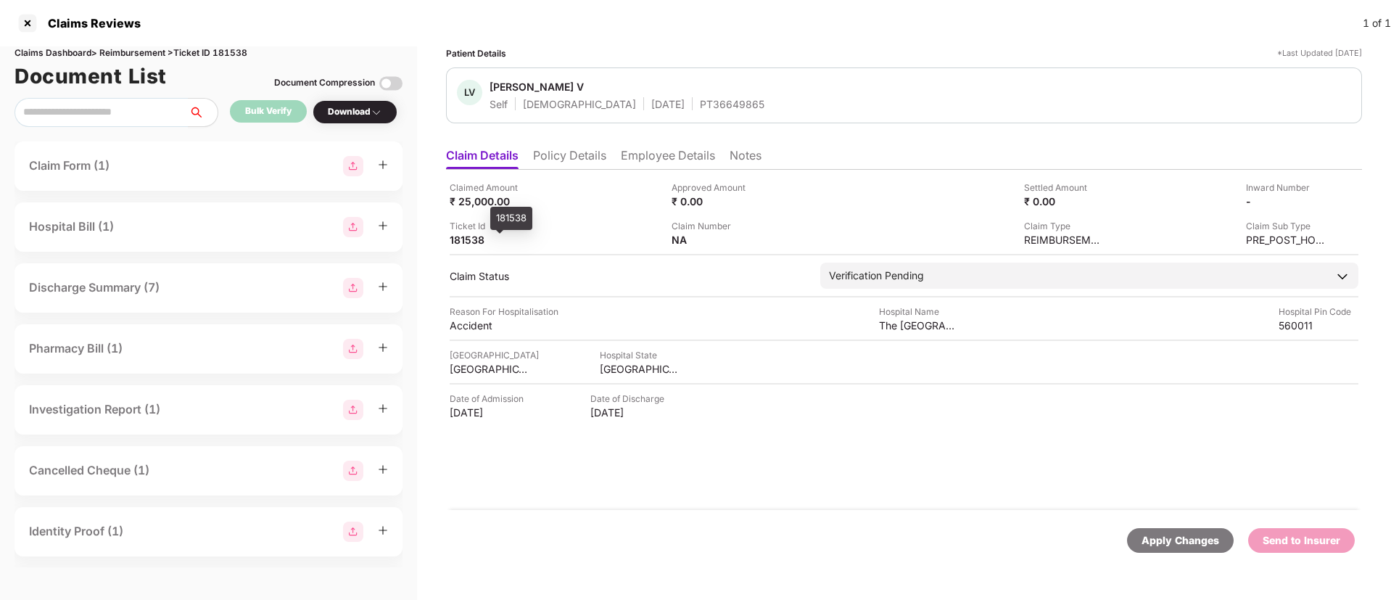
click at [461, 236] on div "181538" at bounding box center [490, 240] width 80 height 14
copy div "181538"
click at [648, 160] on li "Employee Details" at bounding box center [668, 158] width 94 height 21
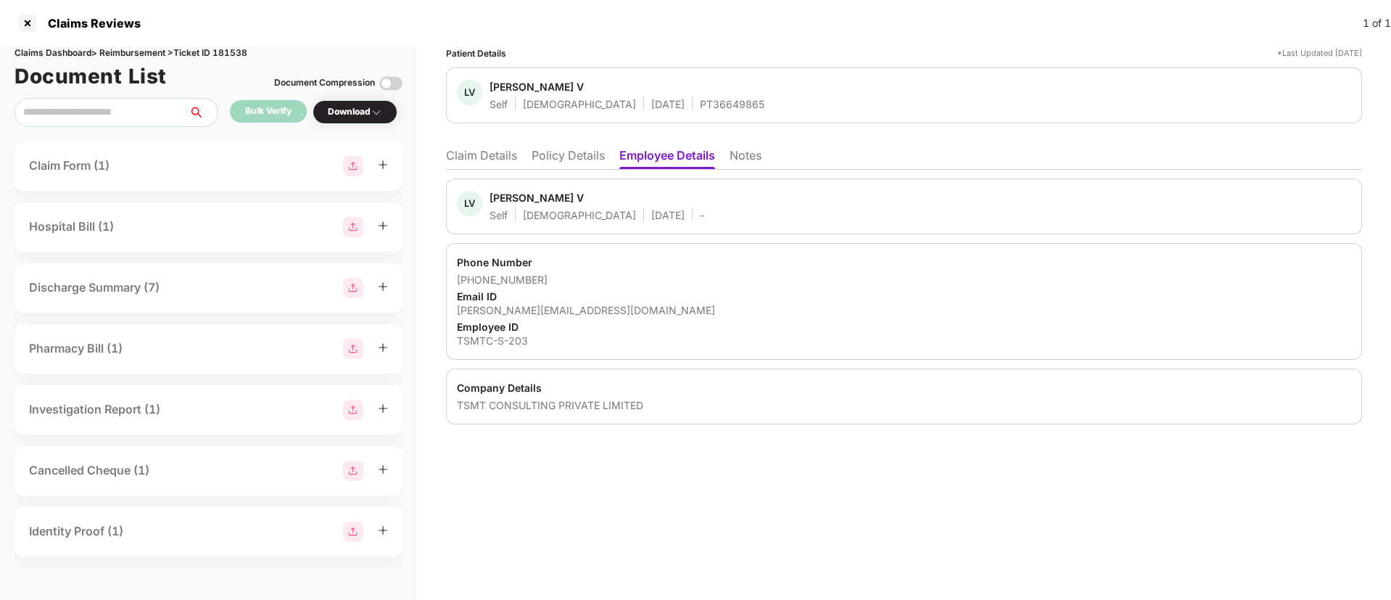
click at [556, 155] on li "Policy Details" at bounding box center [568, 158] width 73 height 21
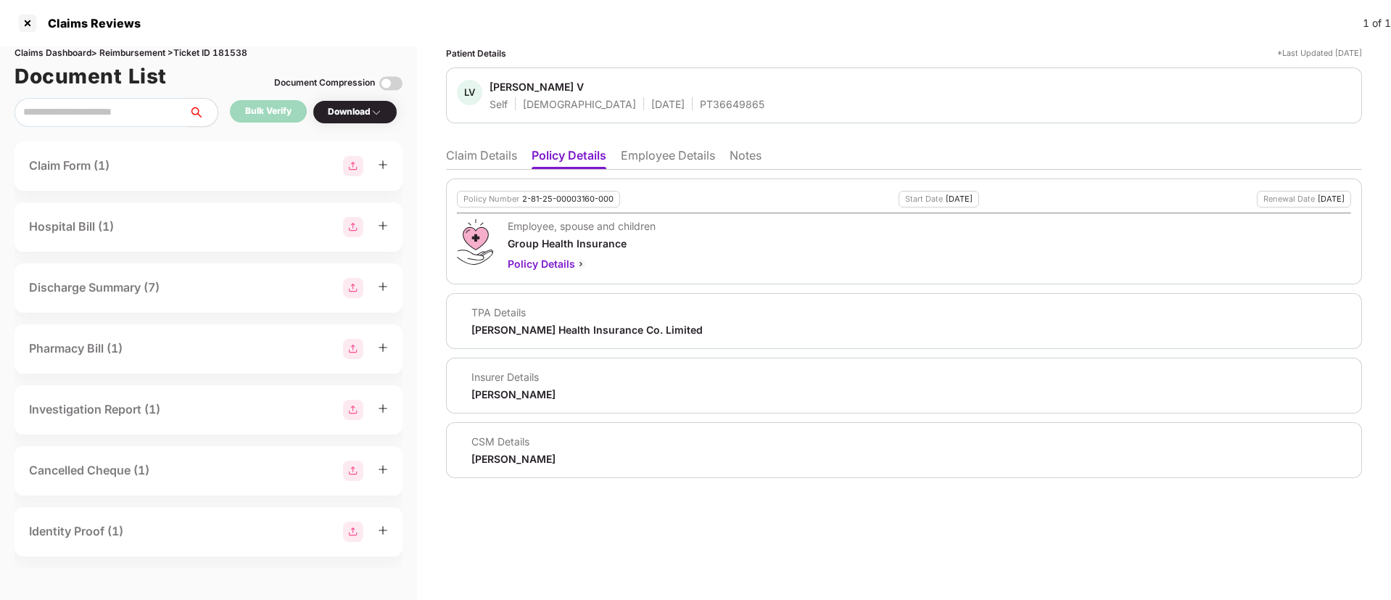
click at [482, 327] on div "Aditya Birla Health Insurance Co. Limited" at bounding box center [586, 330] width 231 height 14
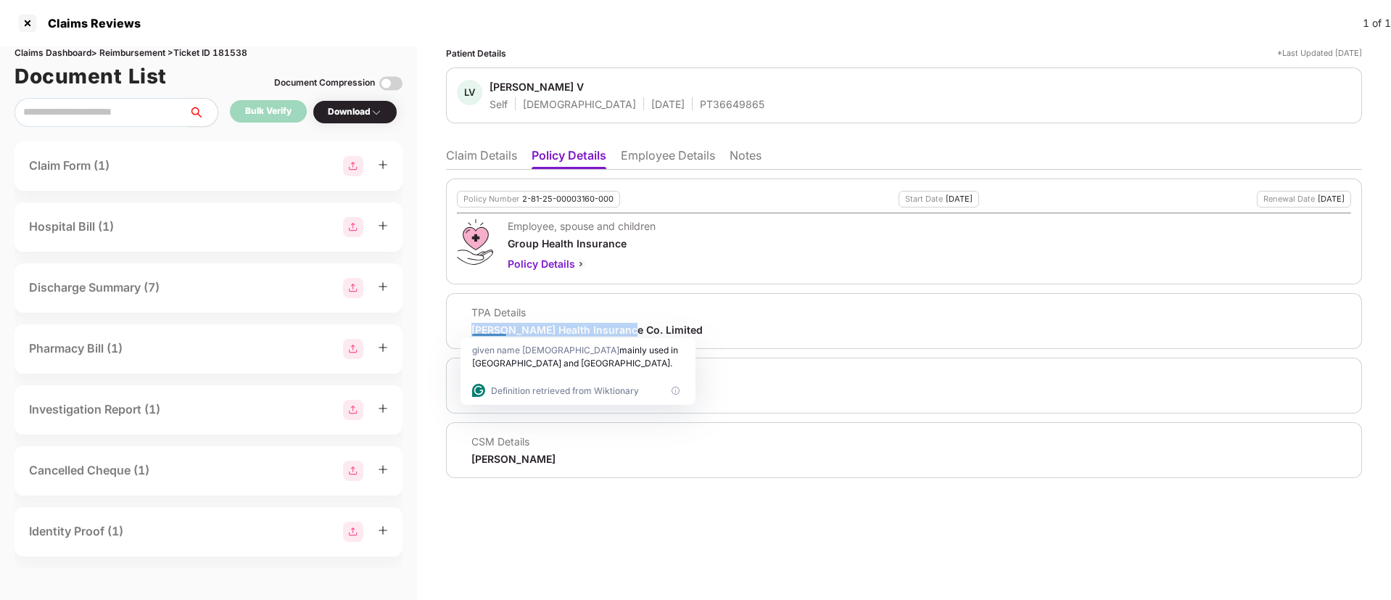
copy div "Aditya Birla Health Insurance"
click at [484, 148] on li "Claim Details" at bounding box center [481, 158] width 71 height 21
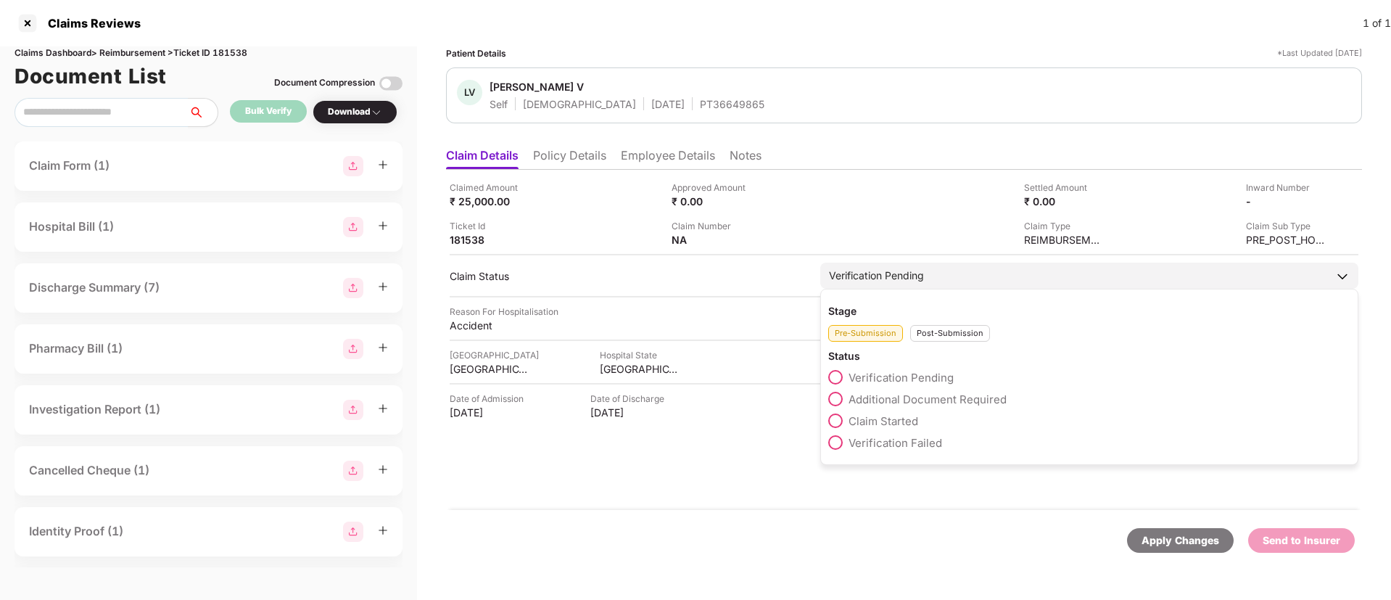
click at [875, 418] on span "Claim Started" at bounding box center [884, 421] width 70 height 14
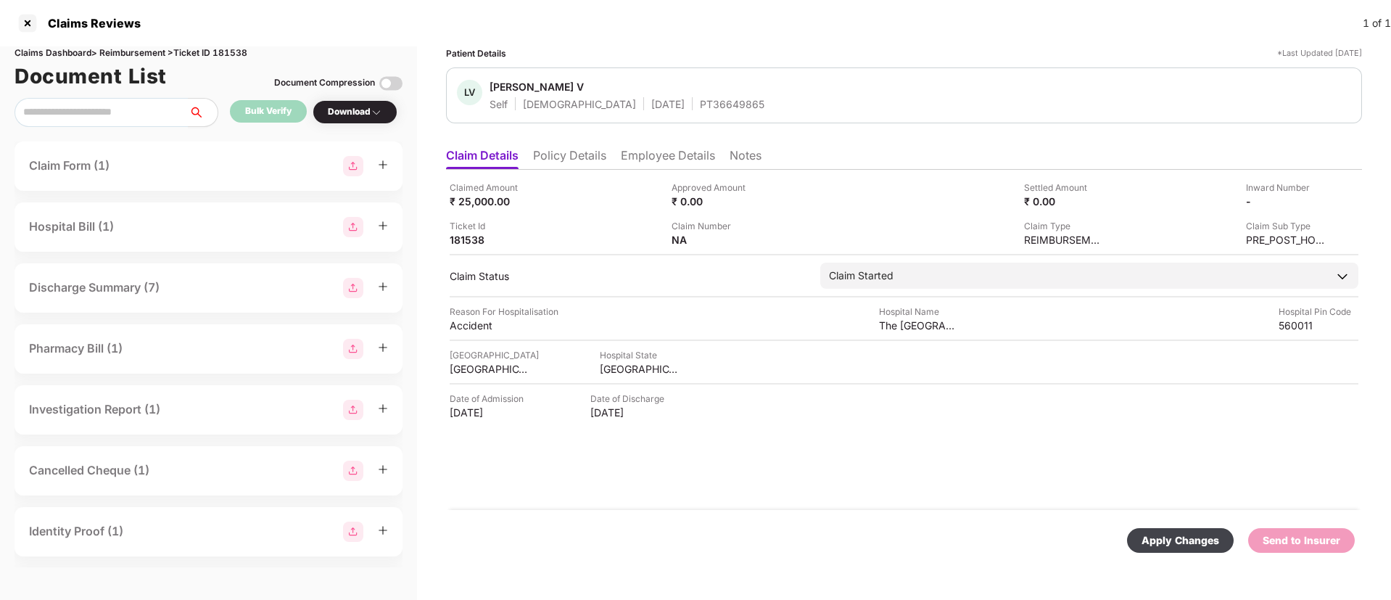
click at [1178, 530] on div "Apply Changes" at bounding box center [1180, 540] width 107 height 25
click at [580, 157] on li "Policy Details" at bounding box center [569, 158] width 73 height 21
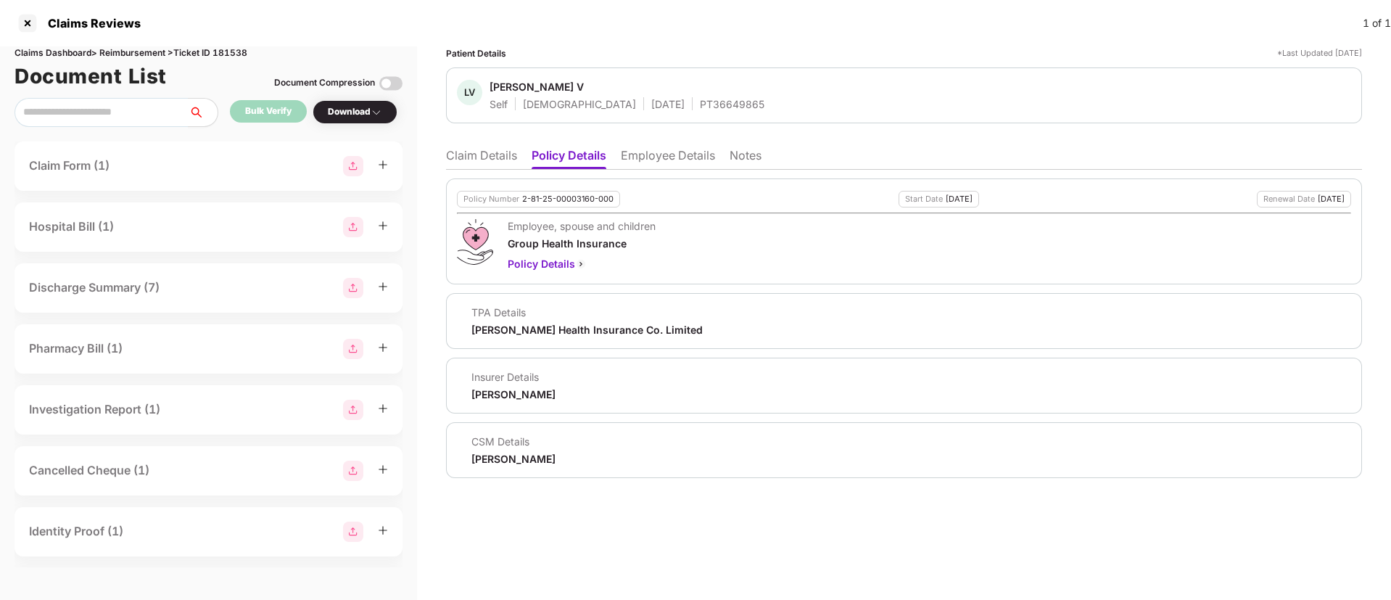
click at [500, 457] on div "Sugandha Singh" at bounding box center [513, 459] width 84 height 14
click at [656, 163] on li "Employee Details" at bounding box center [668, 158] width 94 height 21
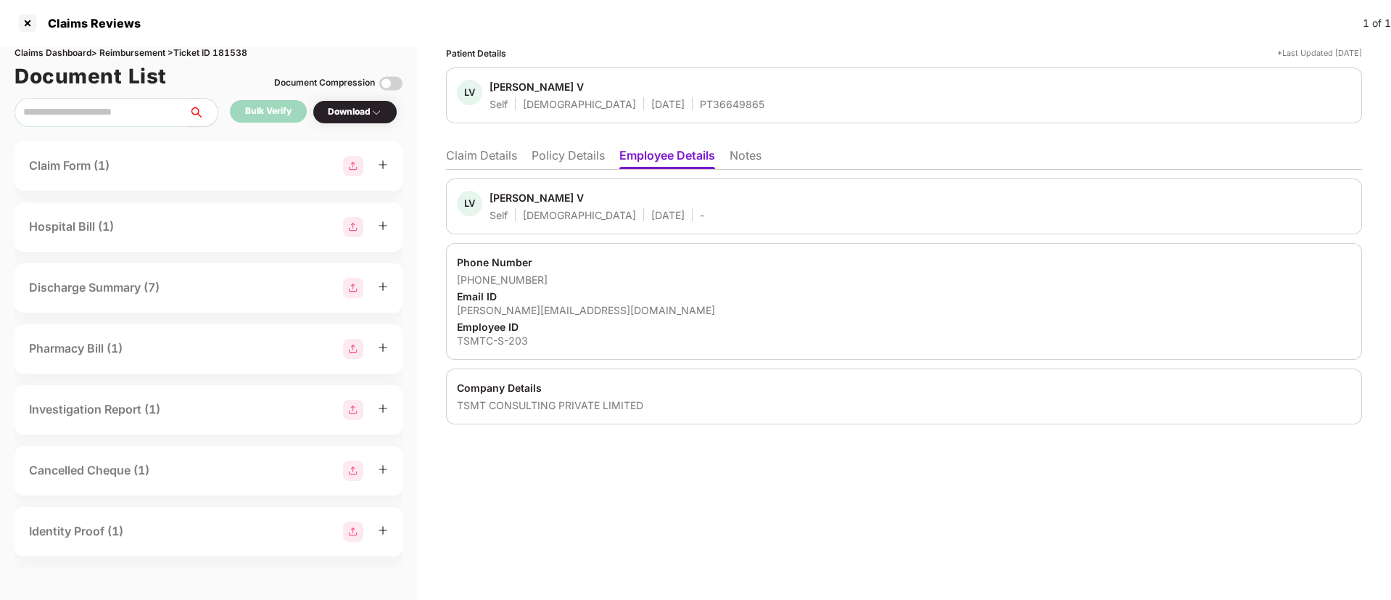
click at [513, 311] on div "lakshmipathy@tsmtconsulting.com" at bounding box center [904, 310] width 894 height 14
copy div "lakshmipathy"
click at [513, 311] on div "lakshmipathy@tsmtconsulting.com" at bounding box center [904, 310] width 894 height 14
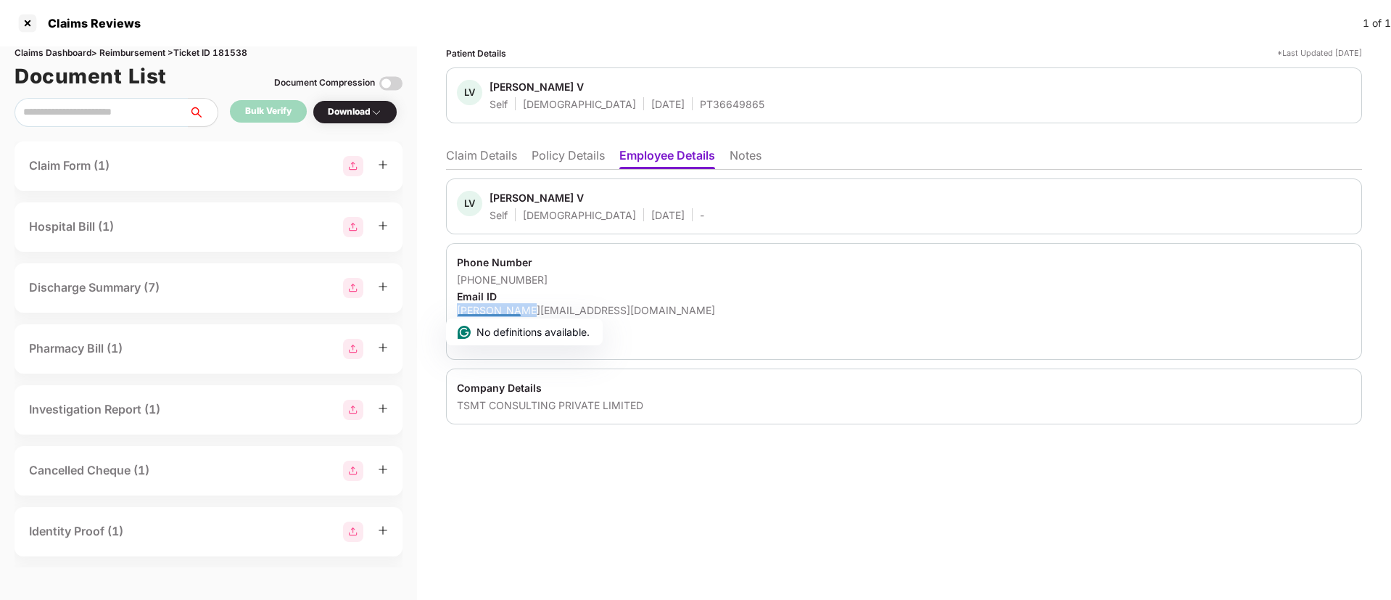
click at [513, 311] on div "lakshmipathy@tsmtconsulting.com" at bounding box center [904, 310] width 894 height 14
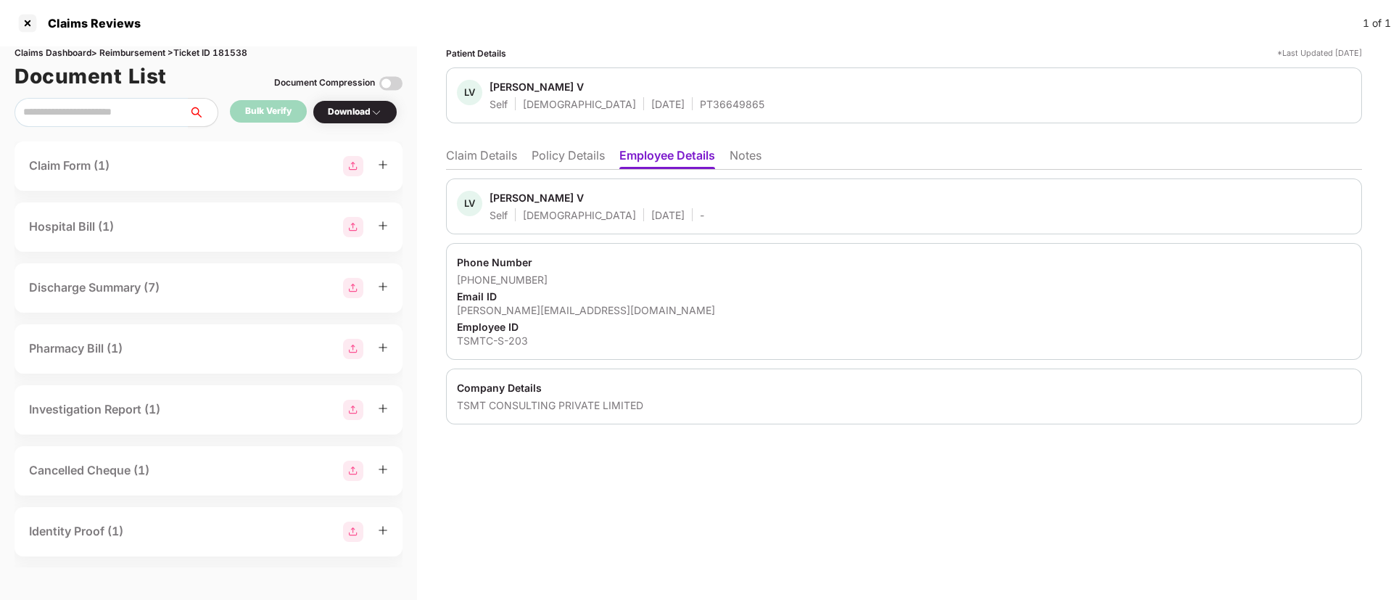
click at [555, 148] on li "Policy Details" at bounding box center [568, 158] width 73 height 21
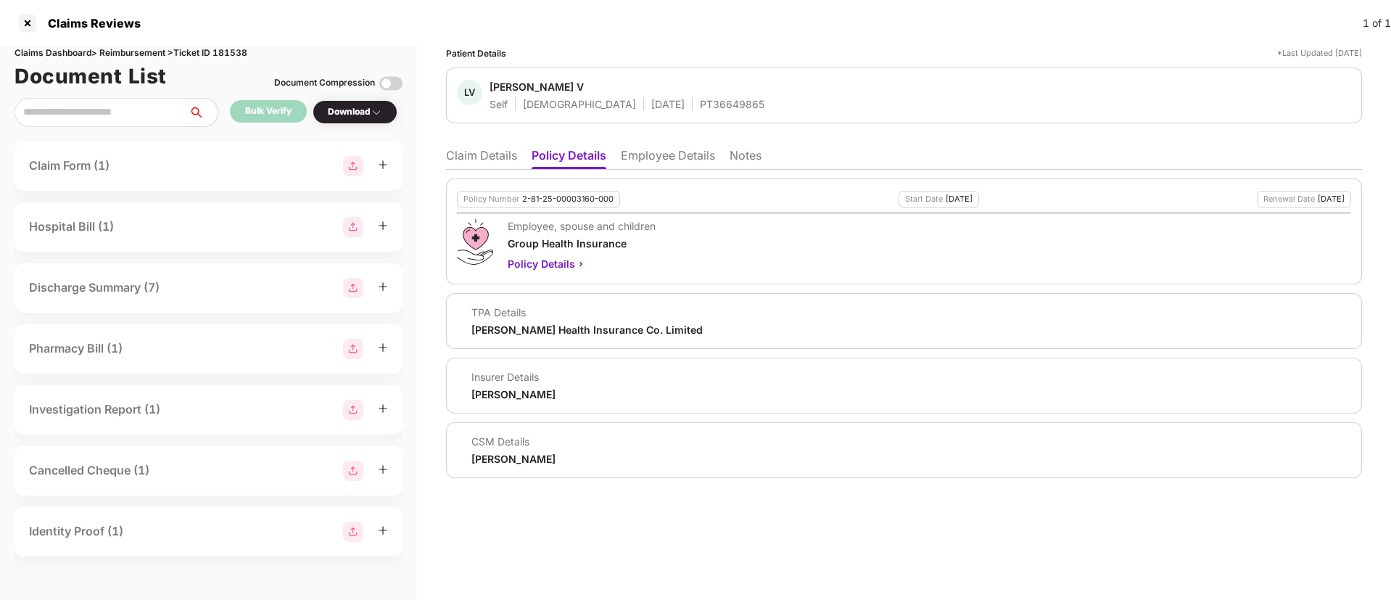
click at [490, 392] on div "Aditya Birla" at bounding box center [513, 394] width 84 height 14
copy div "Aditya"
click at [490, 392] on div "Aditya Birla" at bounding box center [513, 394] width 84 height 14
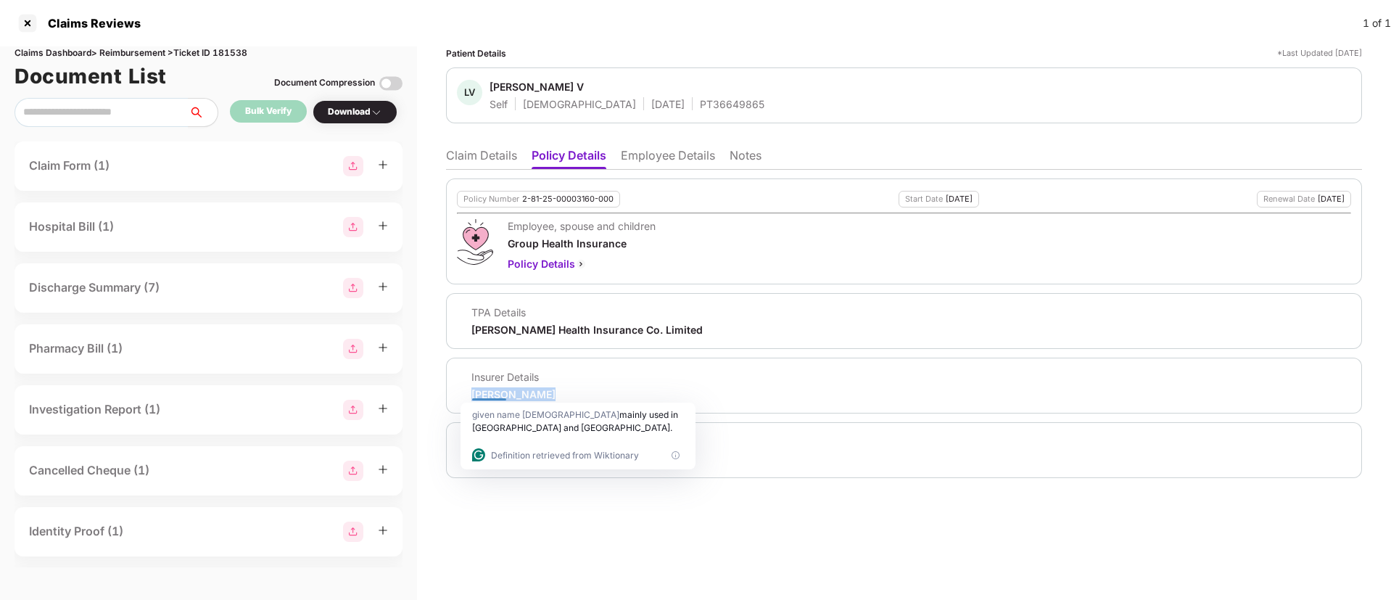
click at [765, 406] on div "Insurer Details Aditya Birla" at bounding box center [904, 386] width 916 height 56
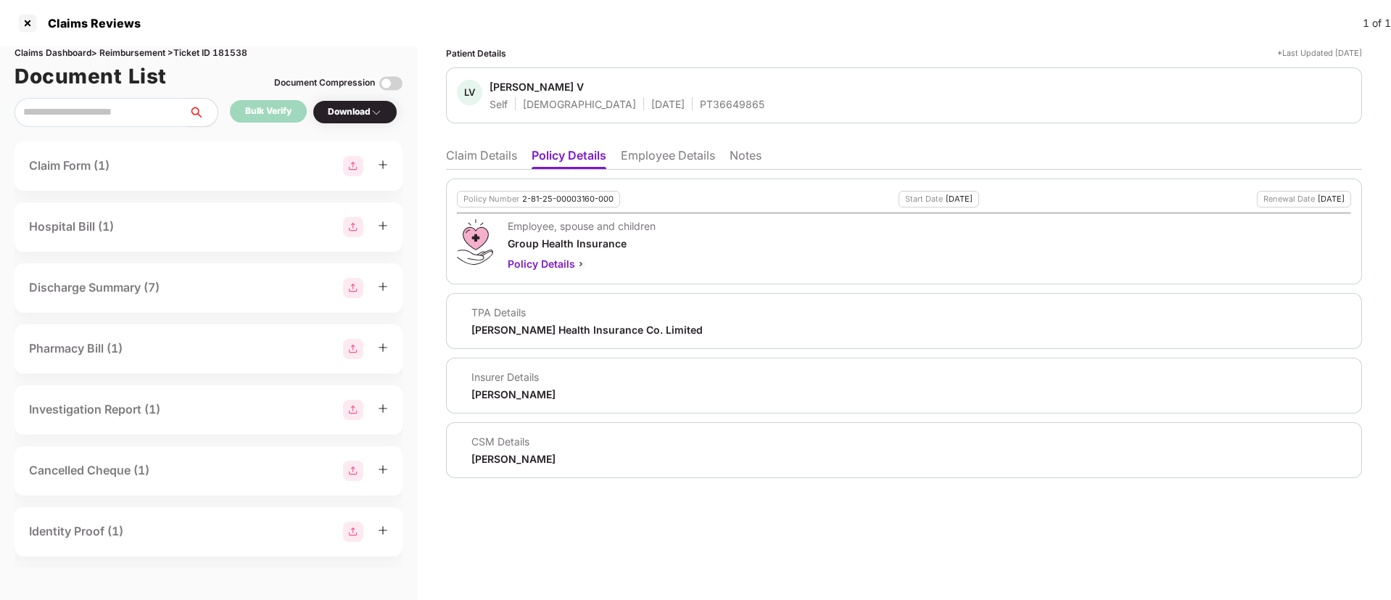
click at [664, 155] on li "Employee Details" at bounding box center [668, 158] width 94 height 21
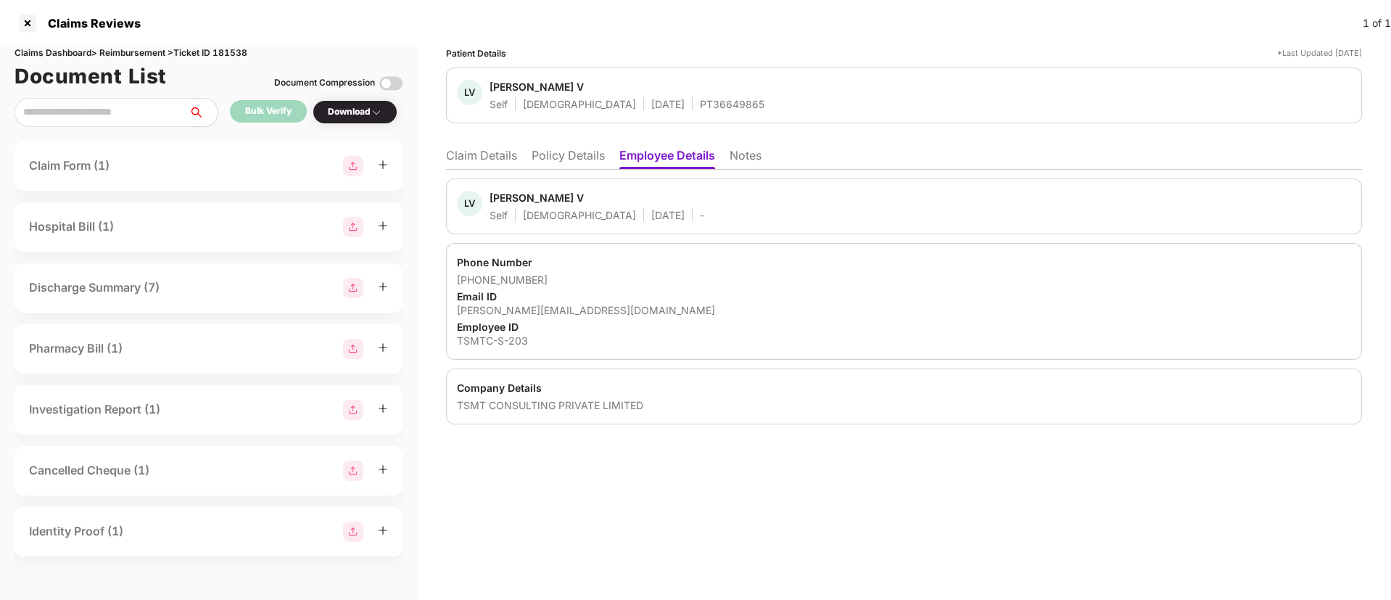
click at [498, 148] on li "Claim Details" at bounding box center [481, 158] width 71 height 21
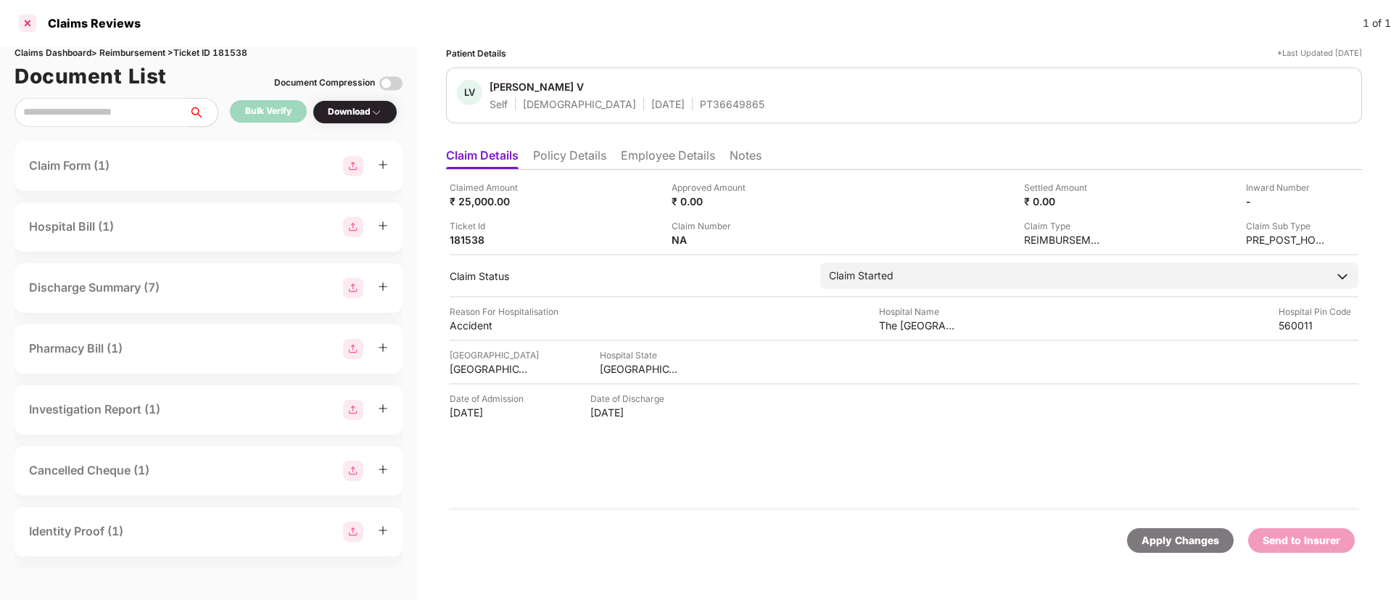
click at [30, 25] on div at bounding box center [27, 23] width 23 height 23
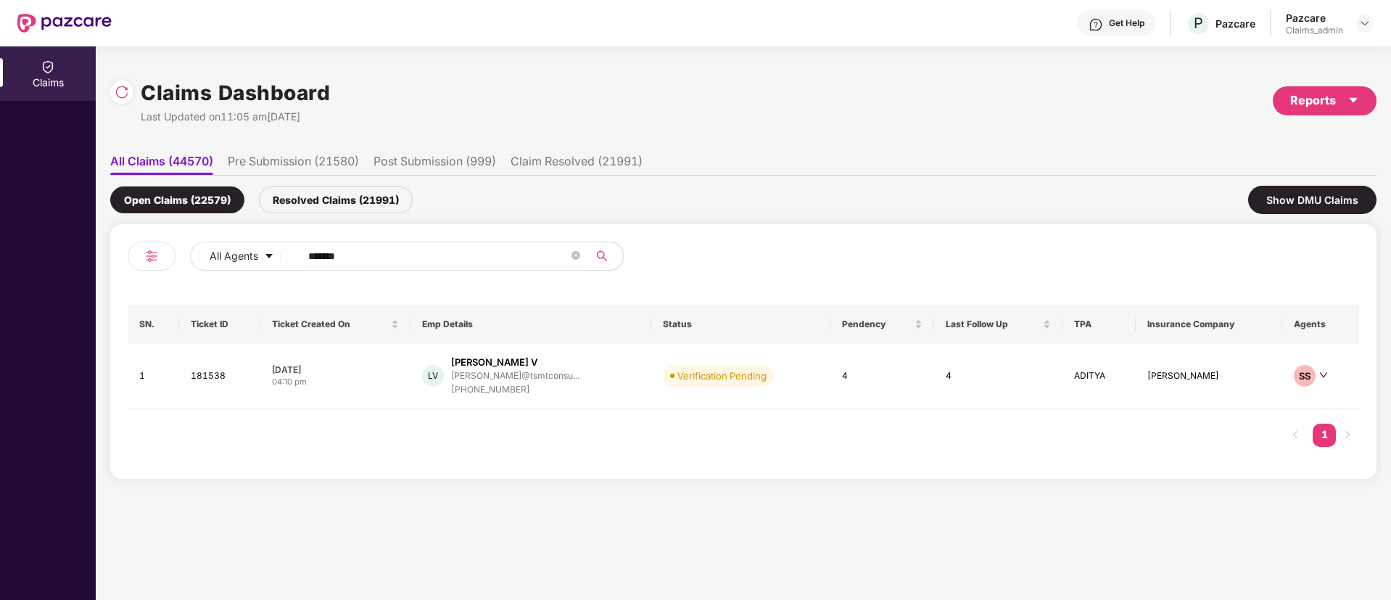
click at [366, 247] on input "******" at bounding box center [438, 256] width 260 height 22
paste input "******"
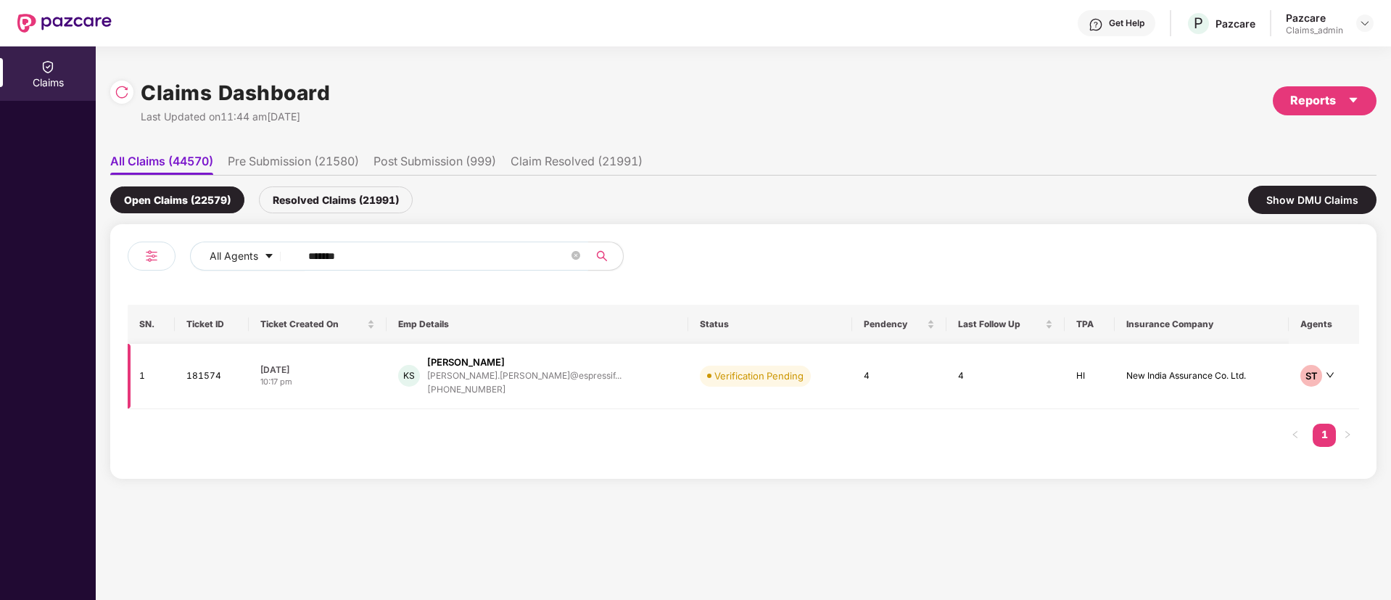
type input "******"
click at [363, 378] on div "10:17 pm" at bounding box center [317, 382] width 114 height 12
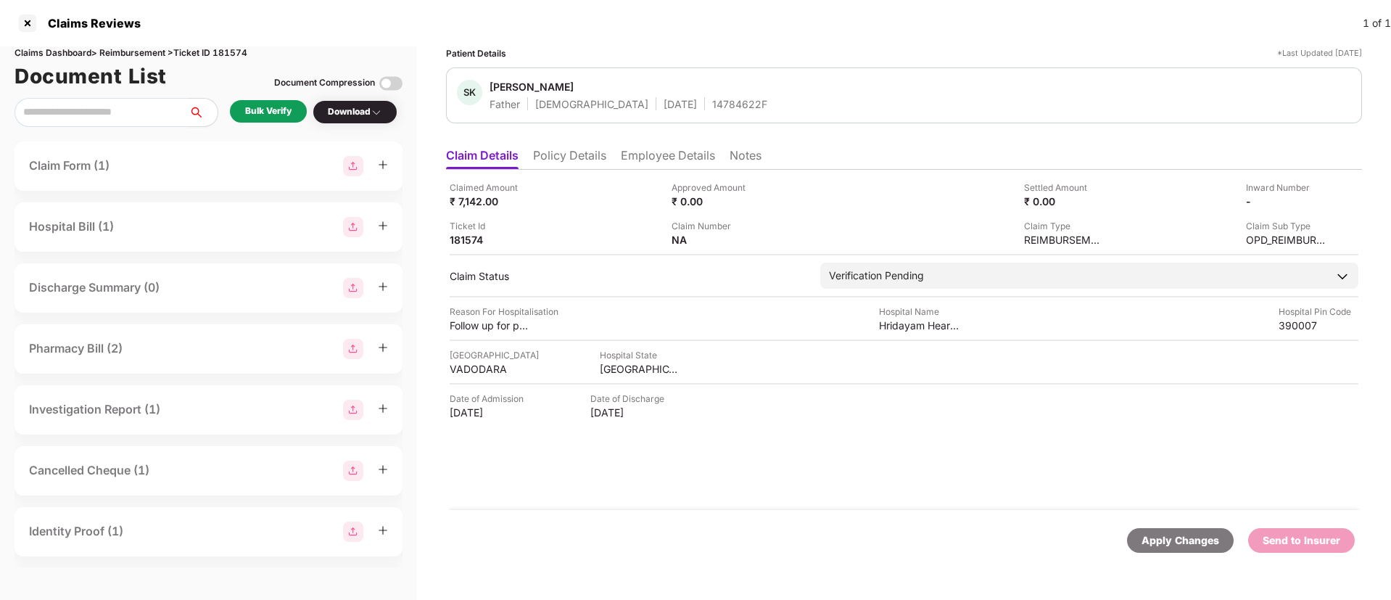
click at [263, 115] on div "Bulk Verify" at bounding box center [268, 111] width 46 height 14
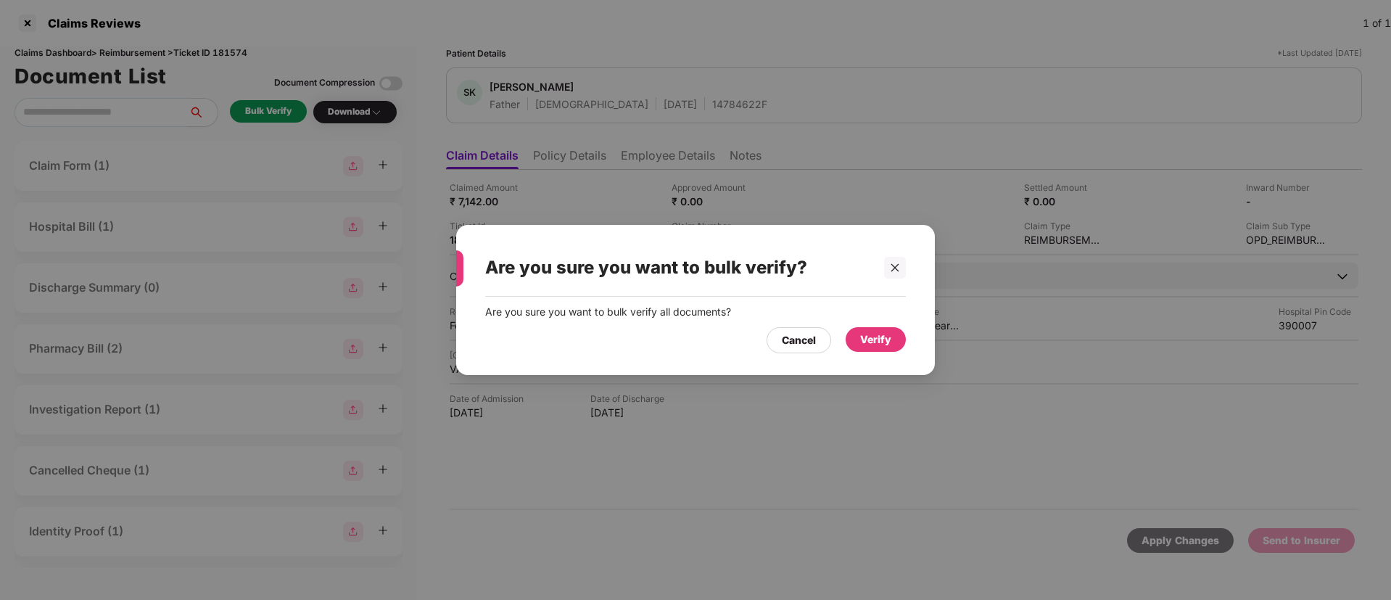
click at [874, 336] on div "Verify" at bounding box center [875, 340] width 31 height 16
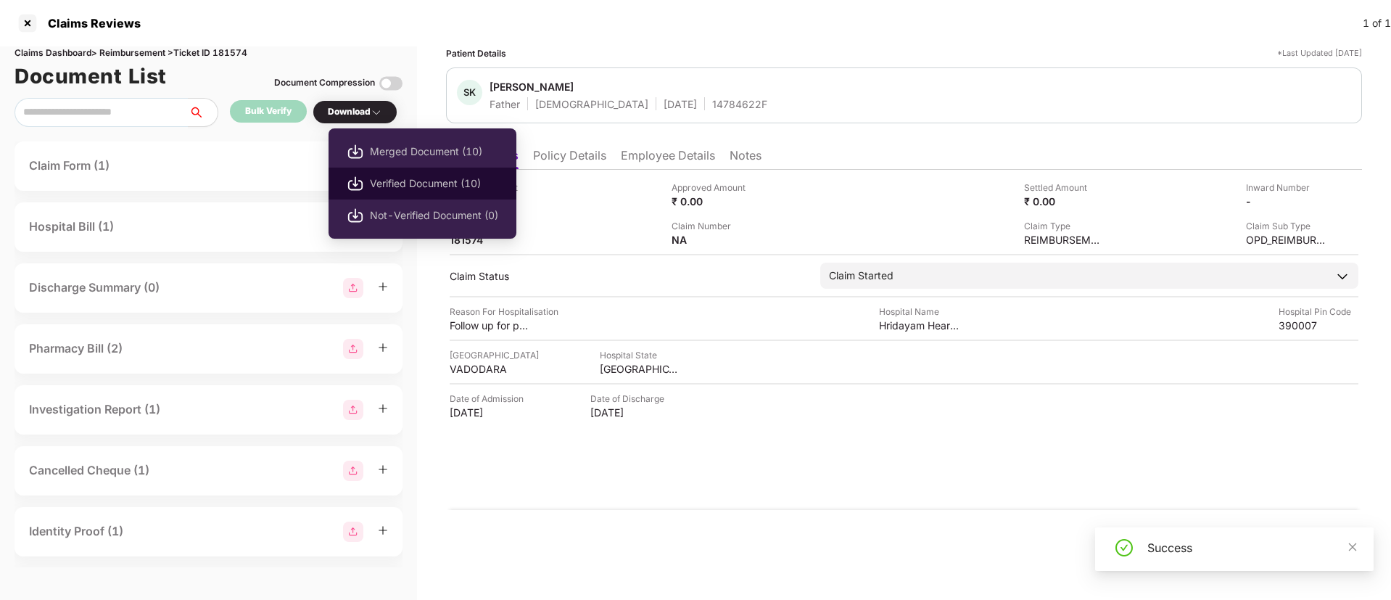
click at [419, 183] on span "Verified Document (10)" at bounding box center [434, 184] width 128 height 16
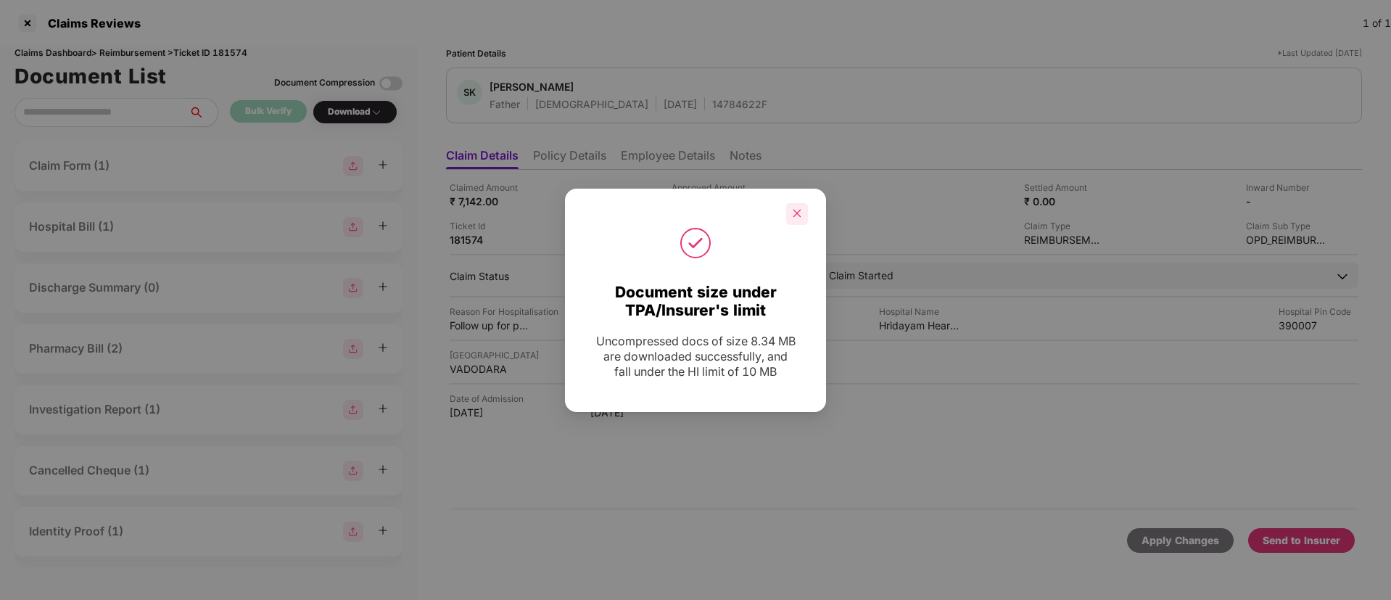
click at [797, 213] on icon "close" at bounding box center [798, 214] width 8 height 8
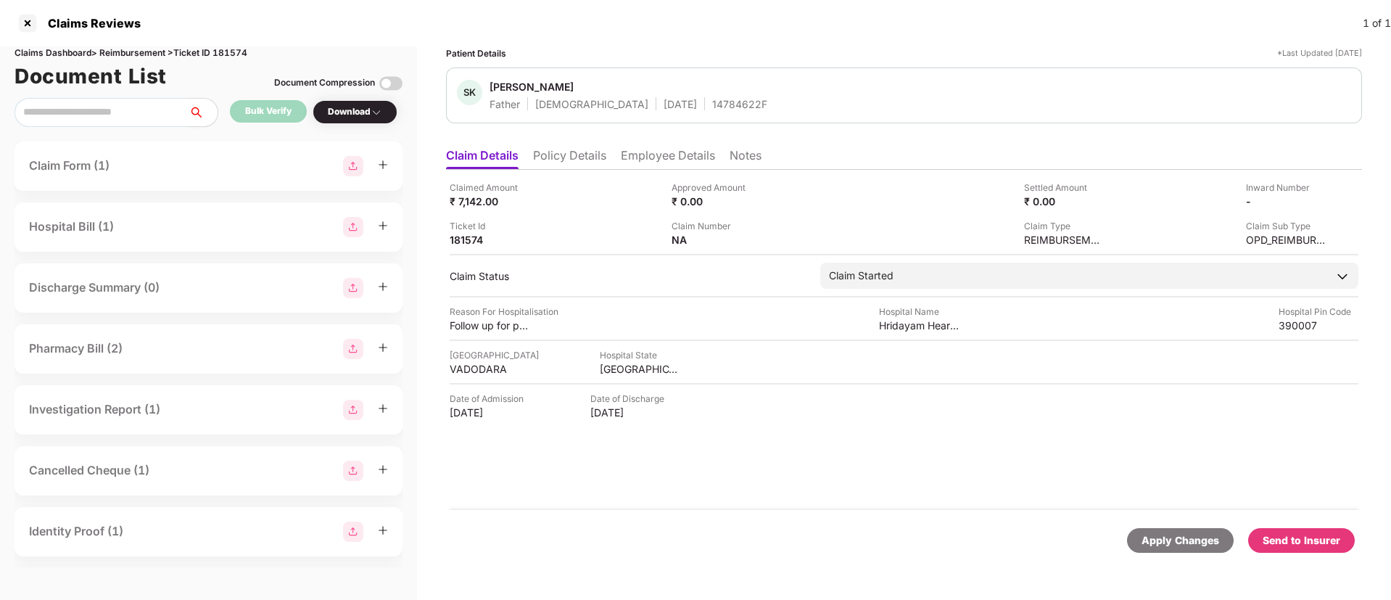
click at [1303, 537] on div "Send to Insurer" at bounding box center [1302, 540] width 78 height 16
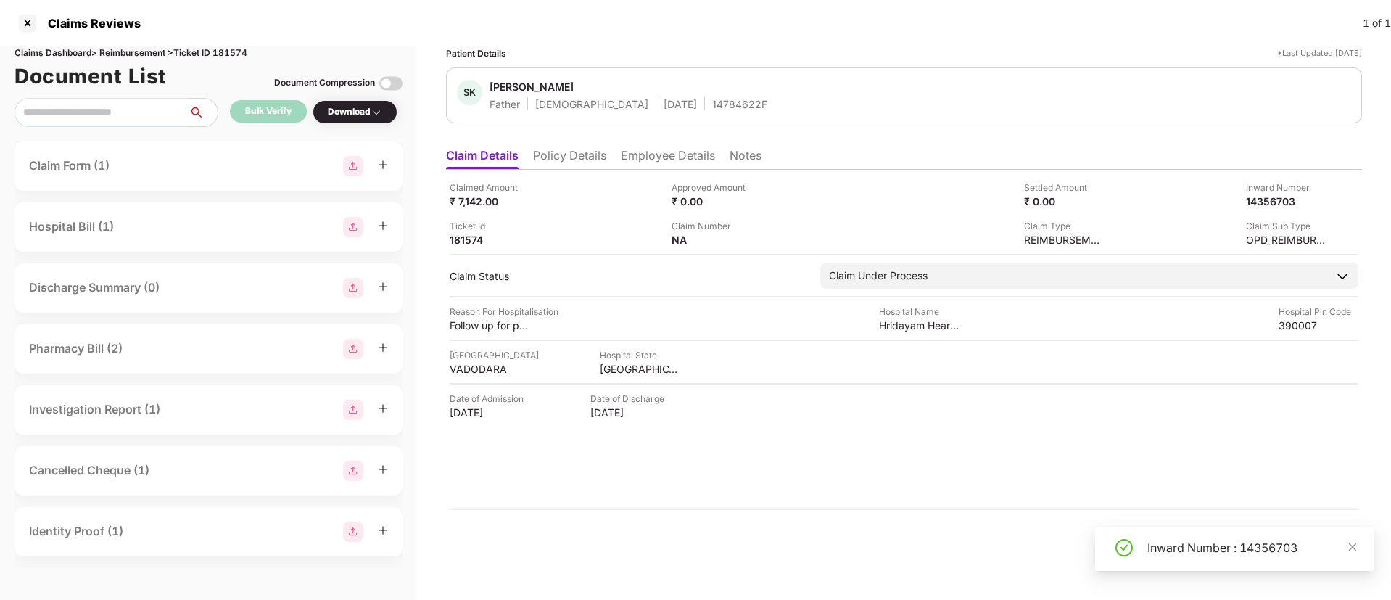
click at [1153, 544] on div "Inward Number : 14356703" at bounding box center [1252, 547] width 209 height 17
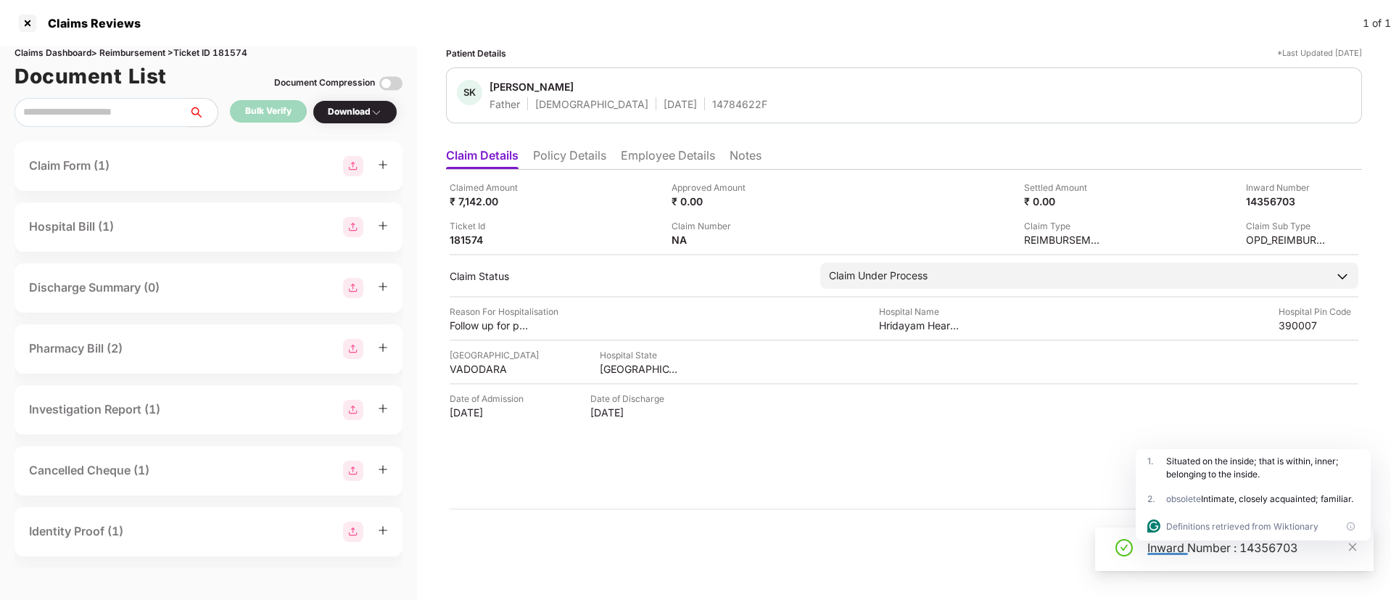
click at [564, 162] on li "Policy Details" at bounding box center [569, 158] width 73 height 21
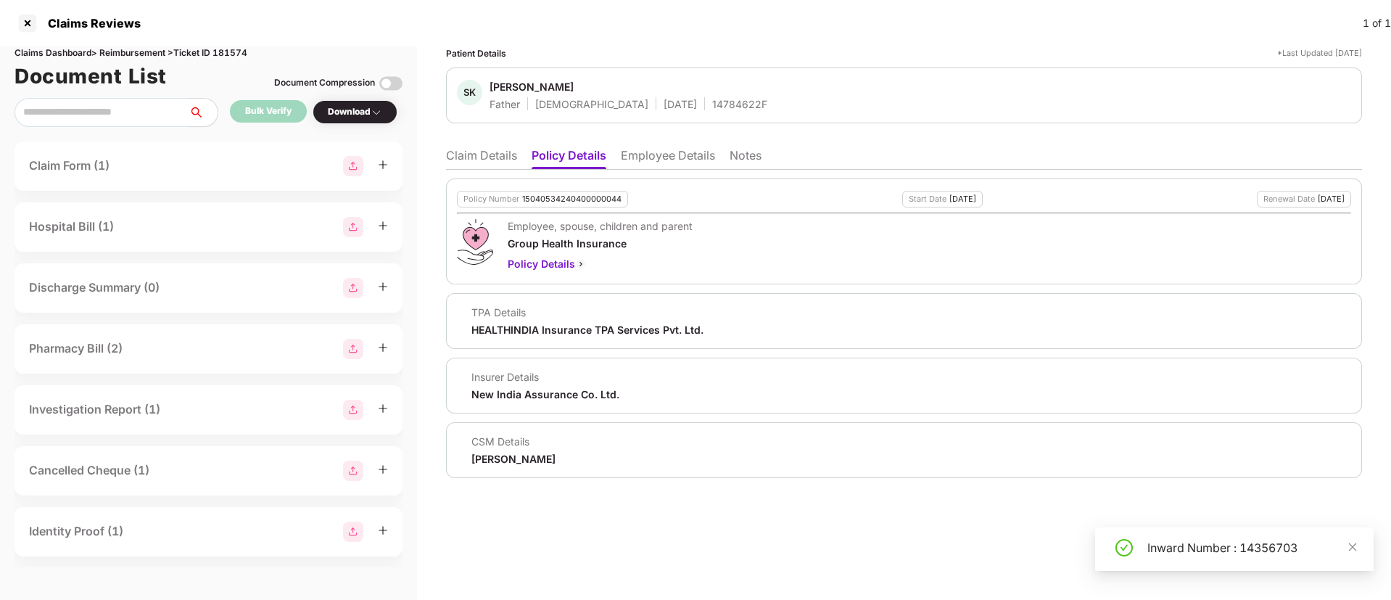
click at [487, 144] on ul "Claim Details Policy Details Employee Details Notes" at bounding box center [904, 155] width 916 height 29
click at [481, 156] on li "Claim Details" at bounding box center [481, 158] width 71 height 21
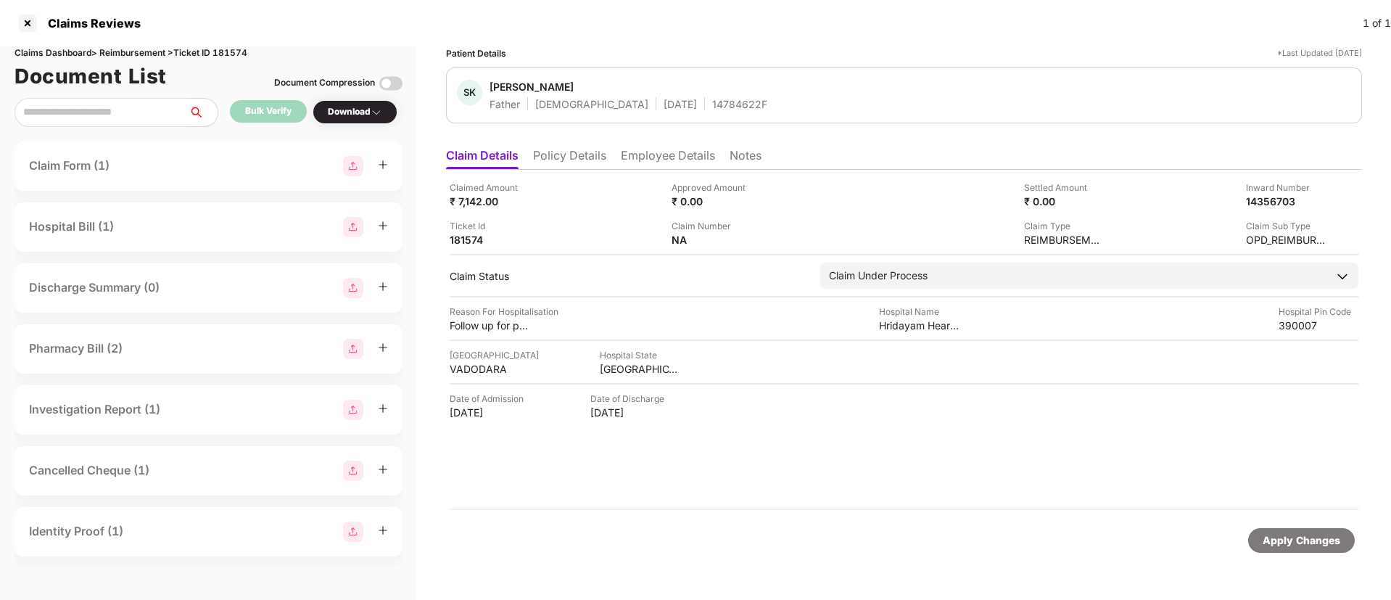
click at [712, 101] on div "14784622F" at bounding box center [739, 104] width 55 height 14
click at [26, 20] on div at bounding box center [27, 23] width 23 height 23
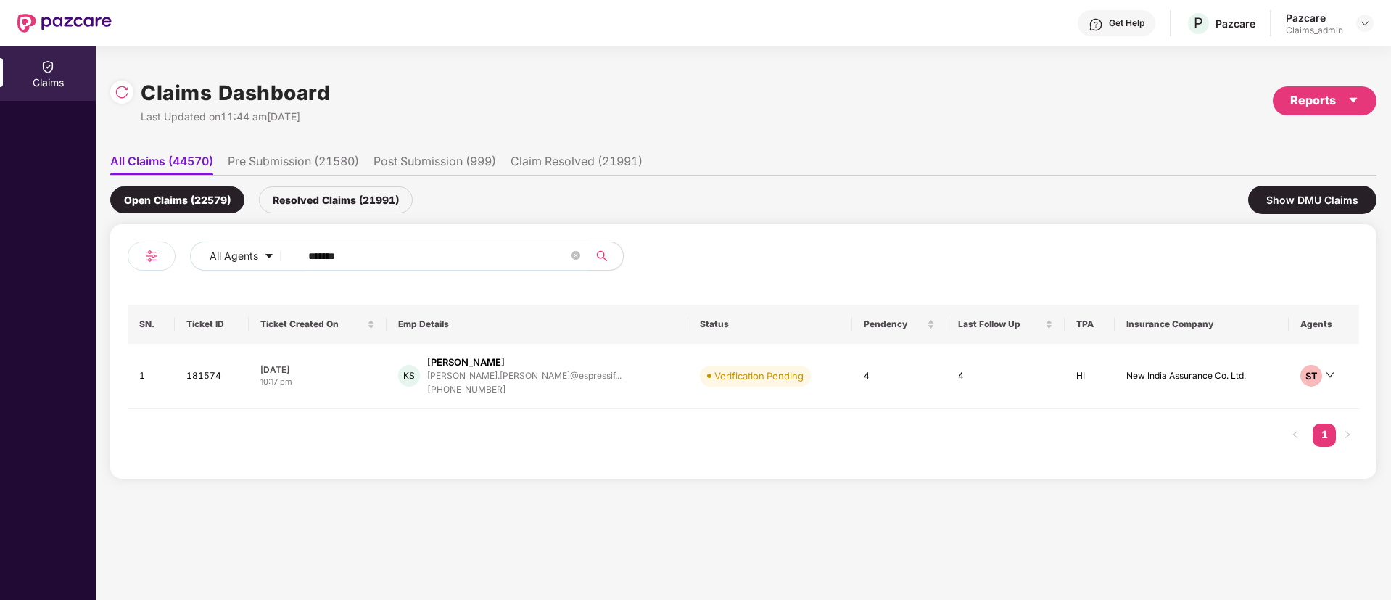
click at [368, 254] on input "******" at bounding box center [438, 256] width 260 height 22
paste input "******"
type input "******"
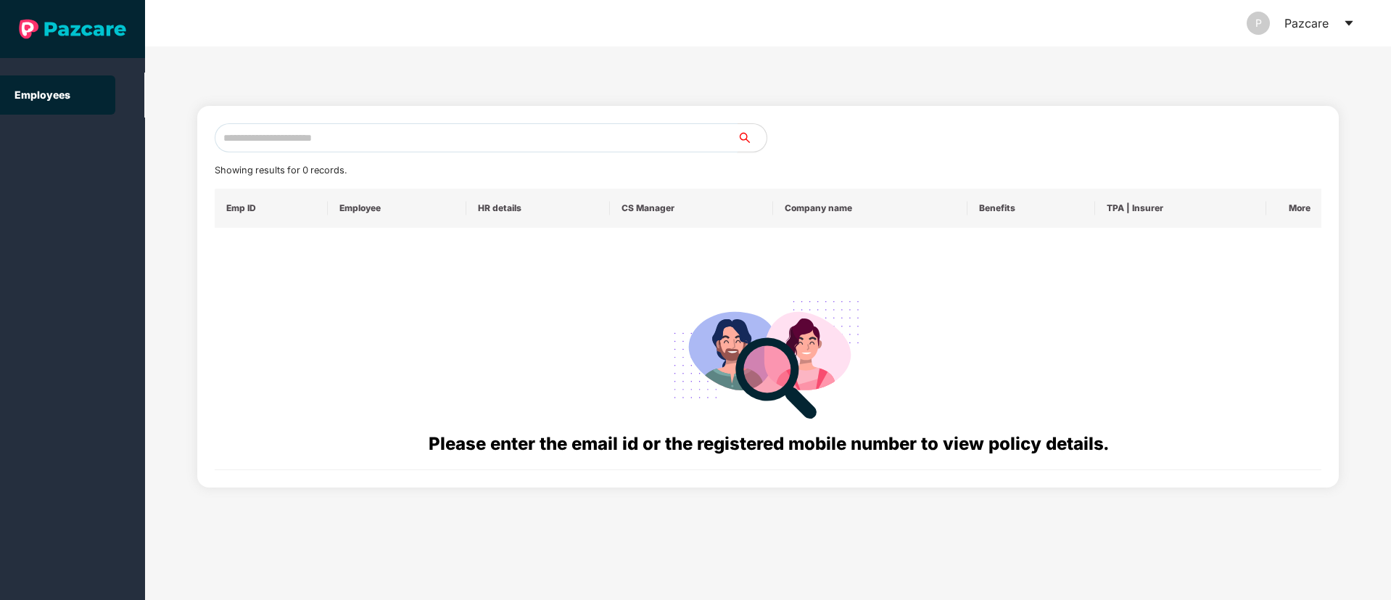
paste input "**********"
click at [388, 140] on input "**********" at bounding box center [476, 137] width 523 height 29
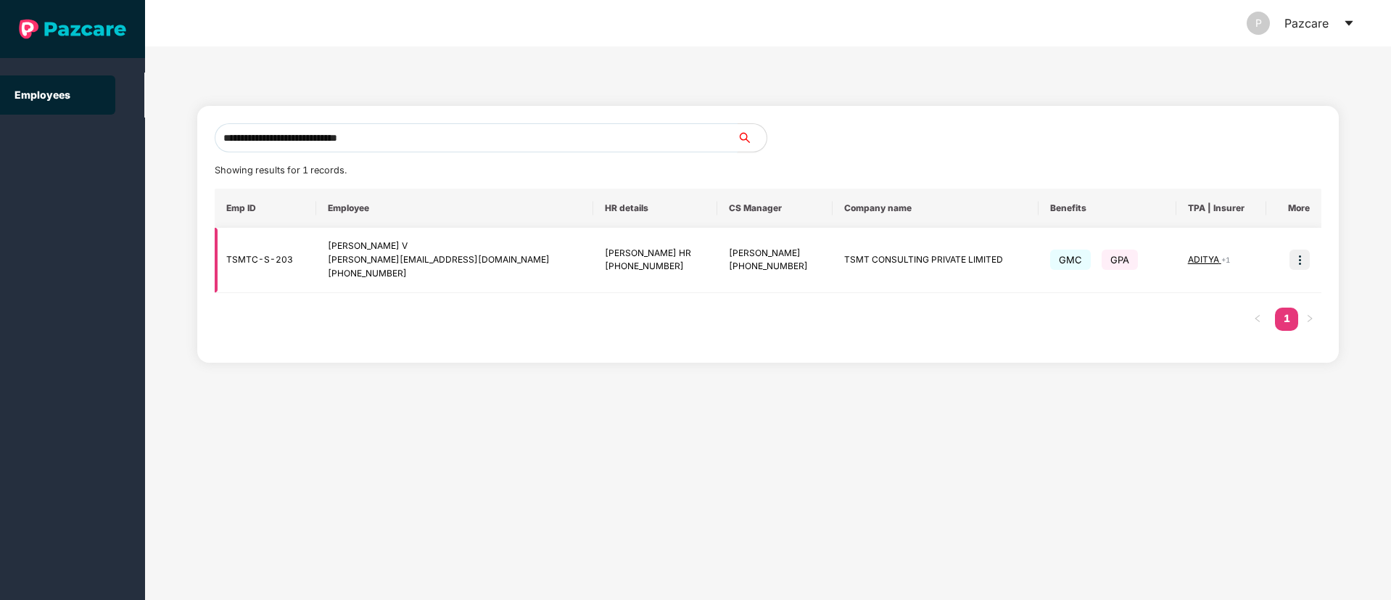
type input "**********"
click at [1190, 254] on span "ADITYA" at bounding box center [1204, 259] width 33 height 11
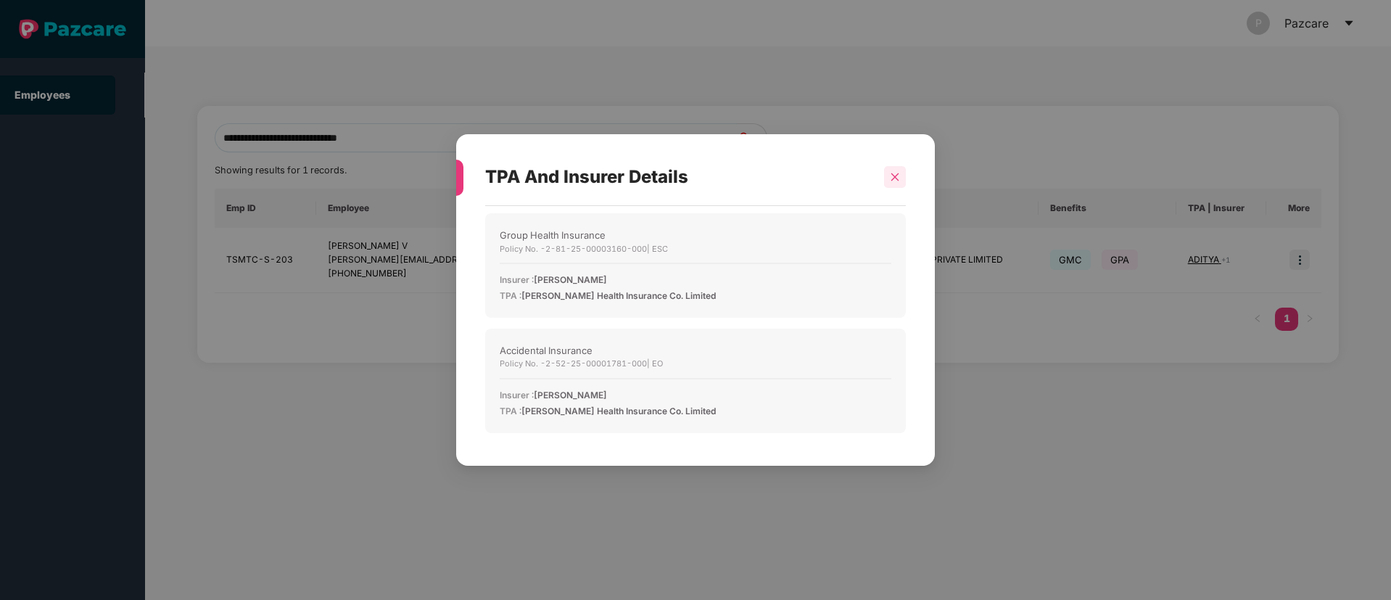
click at [893, 174] on icon "close" at bounding box center [895, 177] width 8 height 8
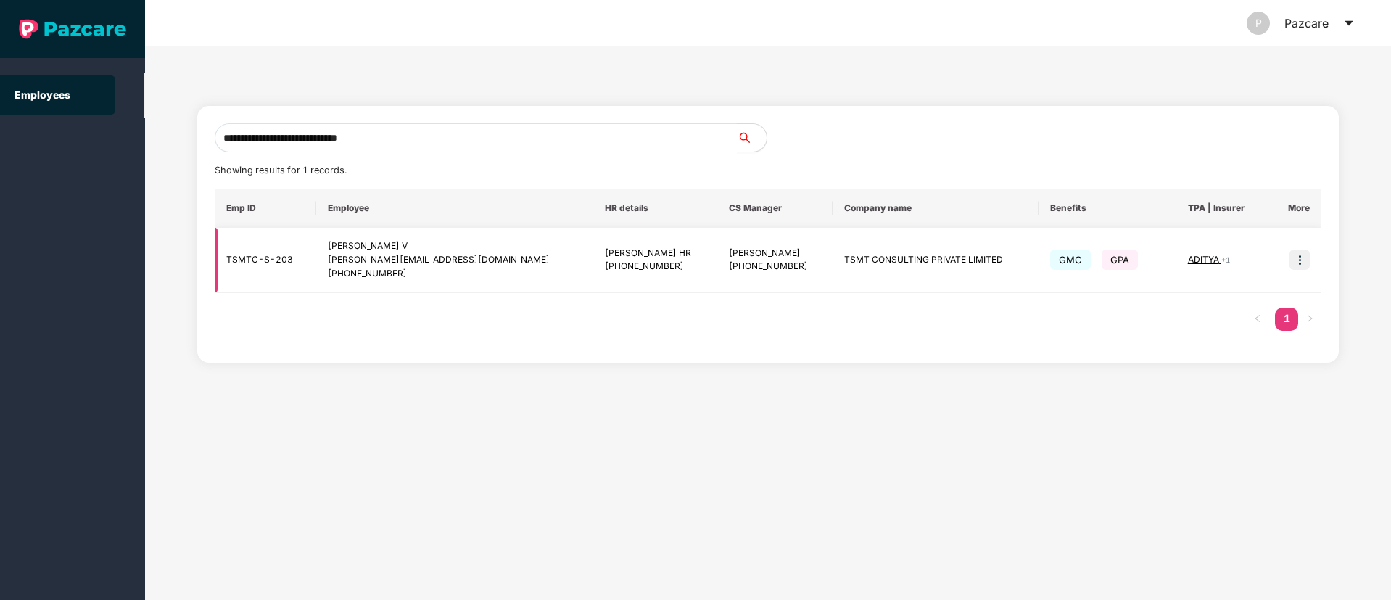
click at [833, 260] on td "TSMT CONSULTING PRIVATE LIMITED" at bounding box center [936, 260] width 206 height 65
copy td "TSMT"
click at [324, 138] on input "**********" at bounding box center [476, 137] width 523 height 29
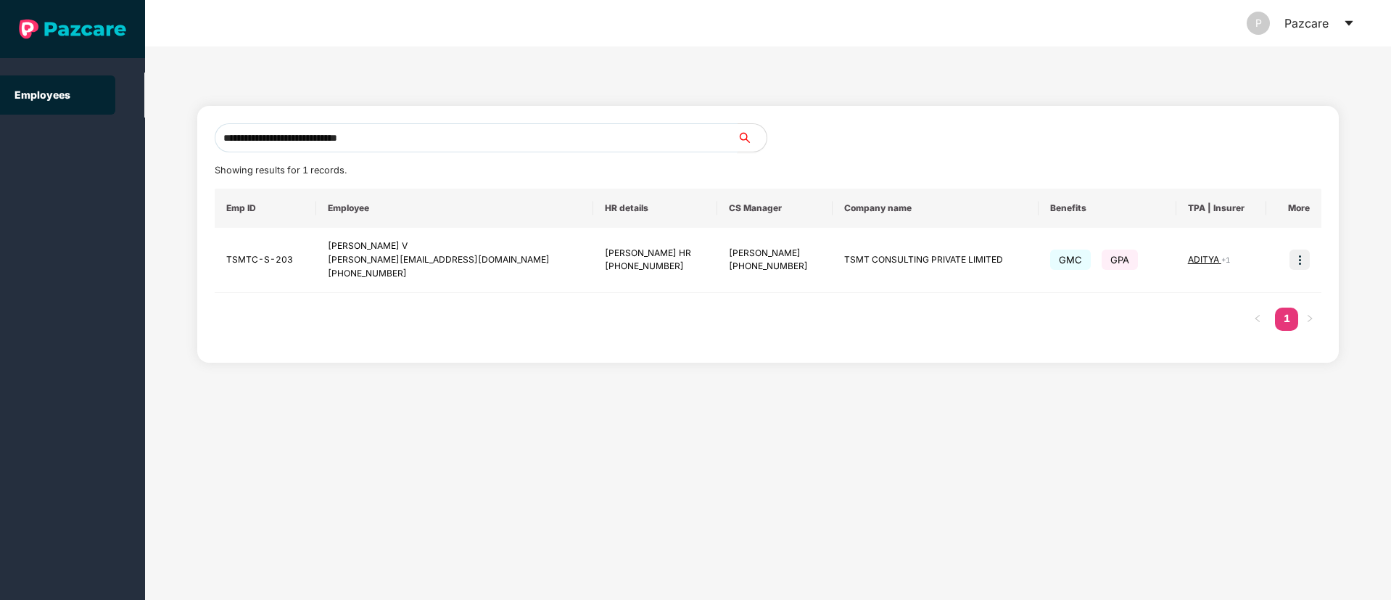
click at [324, 138] on input "**********" at bounding box center [476, 137] width 523 height 29
paste input "**********"
click at [302, 136] on input "text" at bounding box center [476, 137] width 523 height 29
type input "**********"
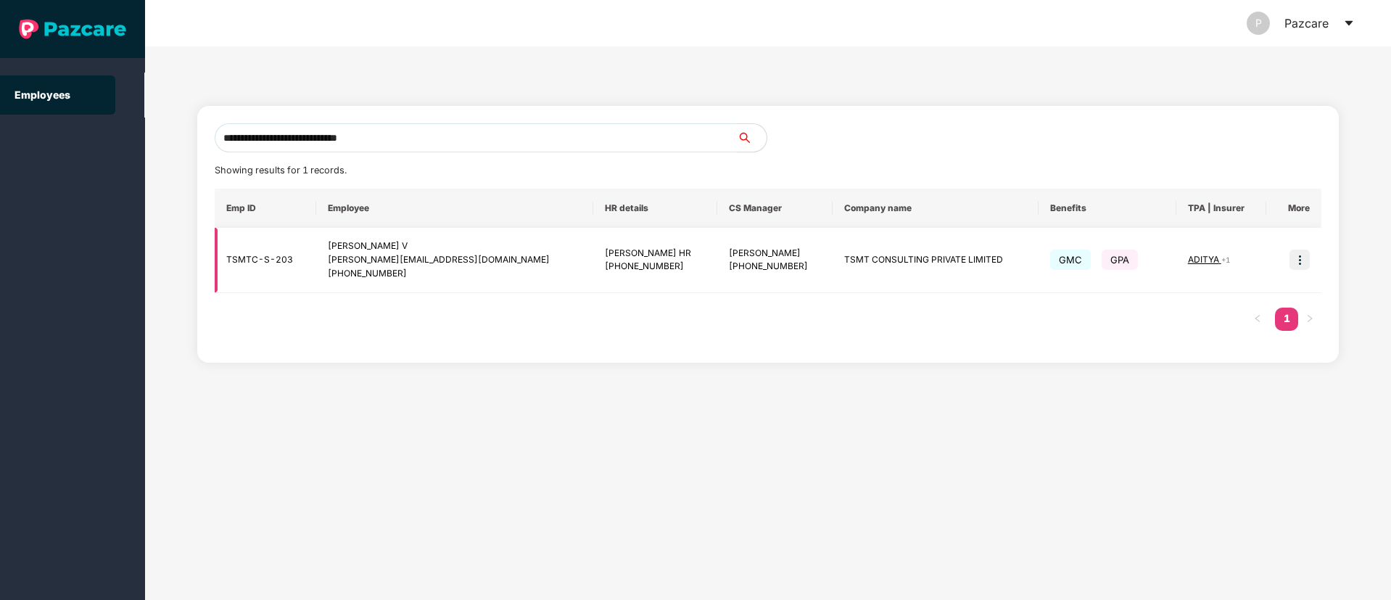
click at [1301, 260] on img at bounding box center [1300, 260] width 20 height 20
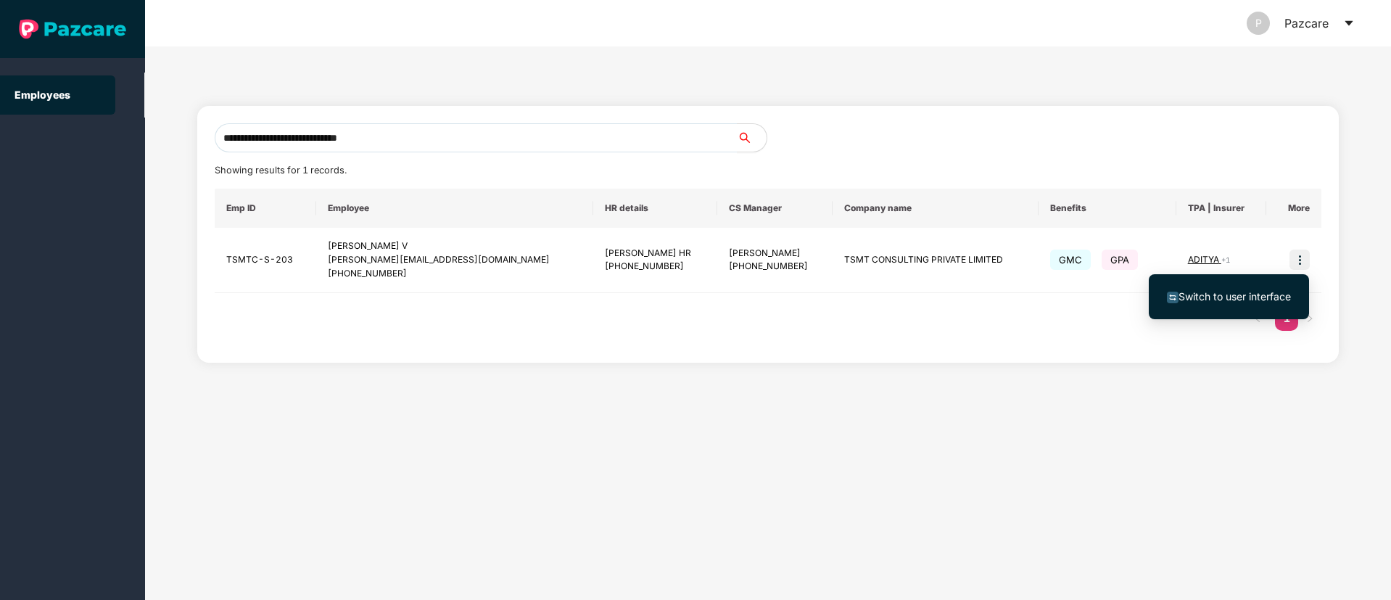
click at [1210, 295] on span "Switch to user interface" at bounding box center [1235, 296] width 112 height 12
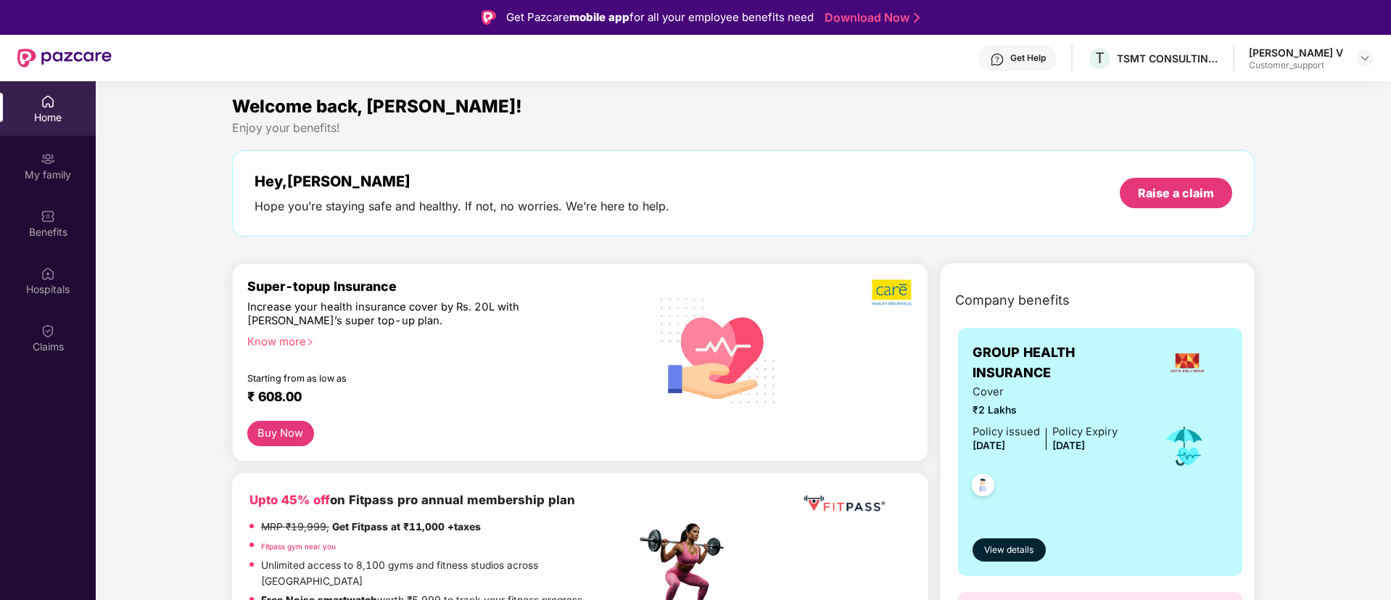
click at [1031, 56] on div "Get Help" at bounding box center [1028, 58] width 36 height 12
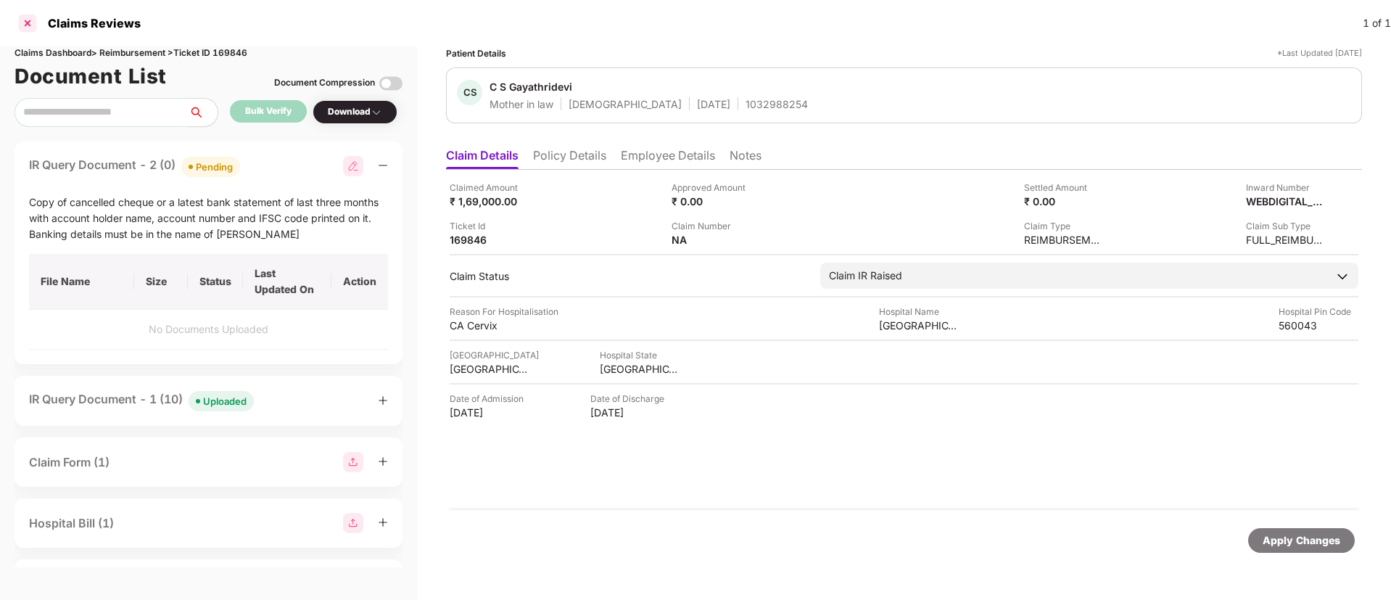
click at [25, 20] on div at bounding box center [27, 23] width 23 height 23
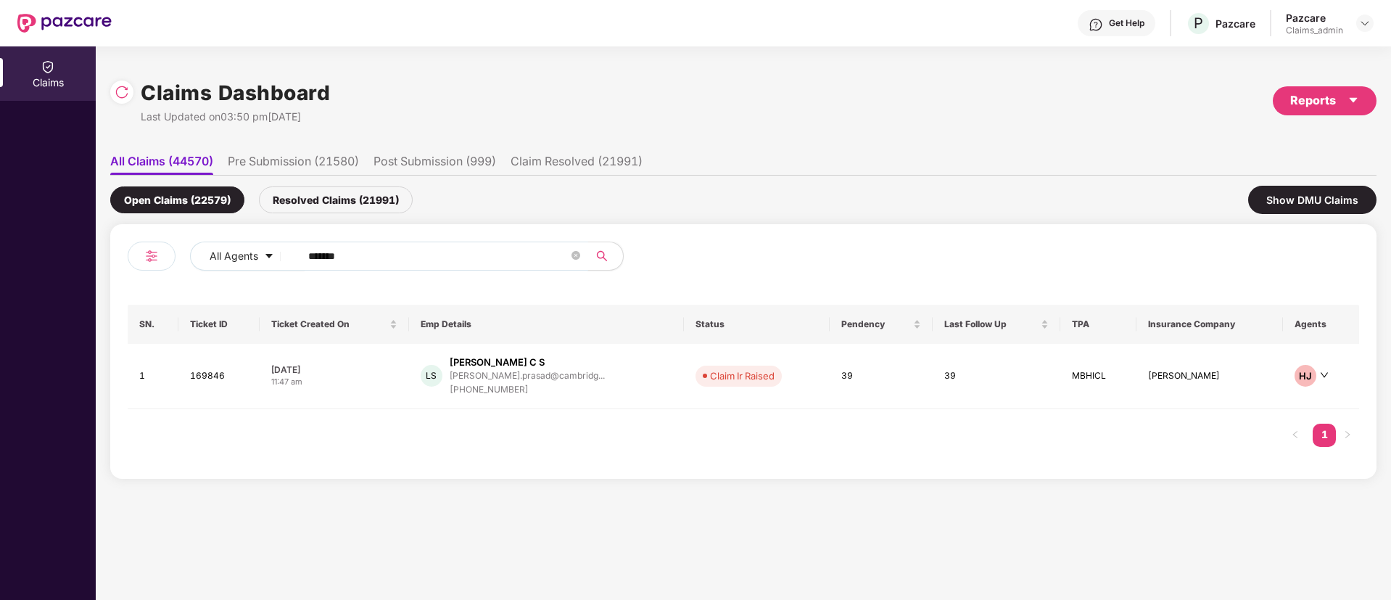
click at [358, 269] on span "******" at bounding box center [439, 256] width 297 height 29
click at [358, 262] on input "******" at bounding box center [438, 256] width 260 height 22
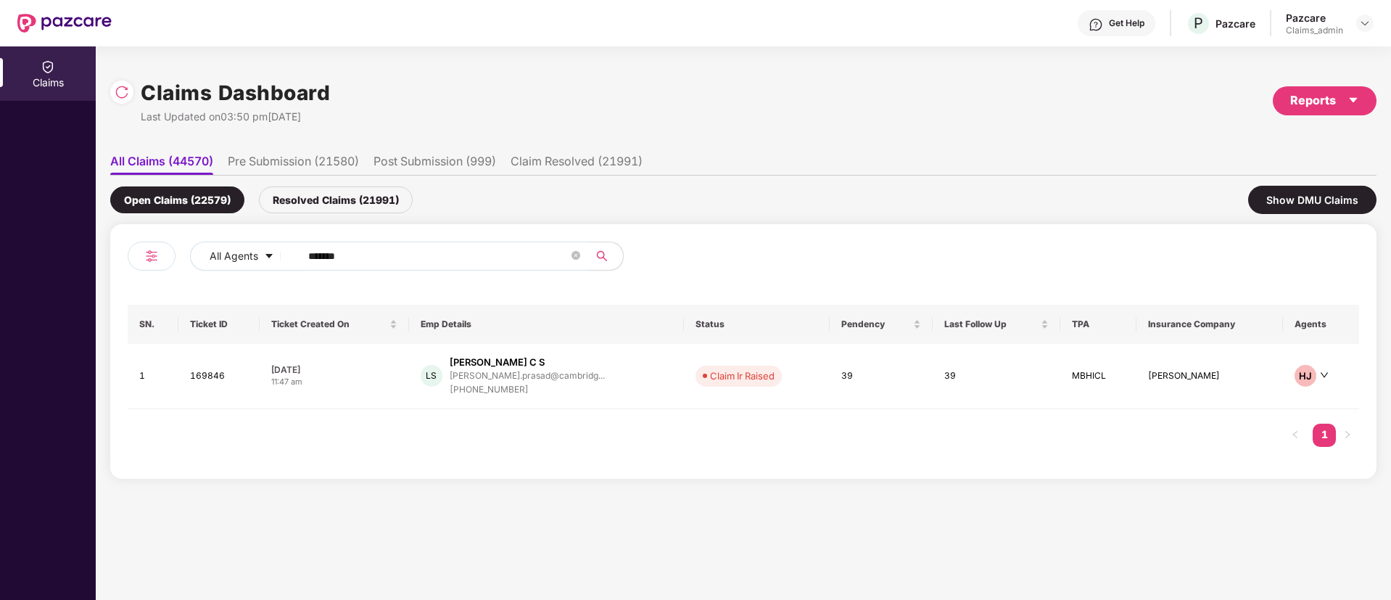
click at [358, 262] on input "******" at bounding box center [438, 256] width 260 height 22
paste input "******"
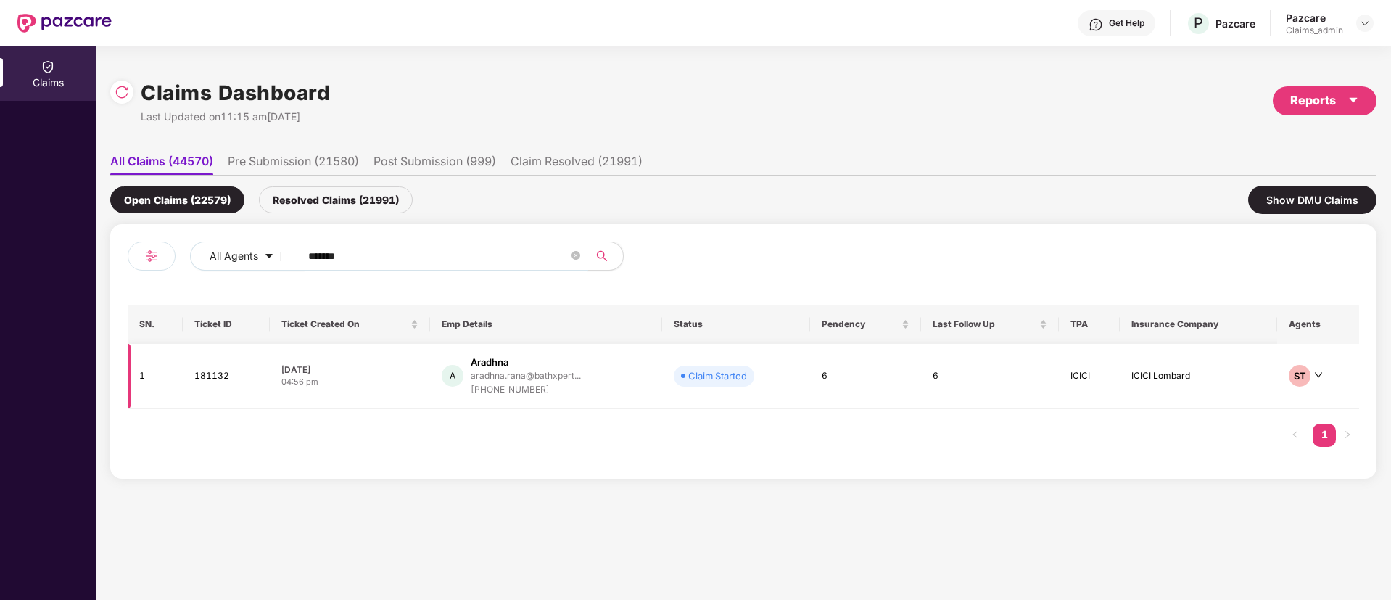
type input "******"
click at [370, 358] on td "04 Oct 2025 04:56 pm" at bounding box center [350, 376] width 160 height 65
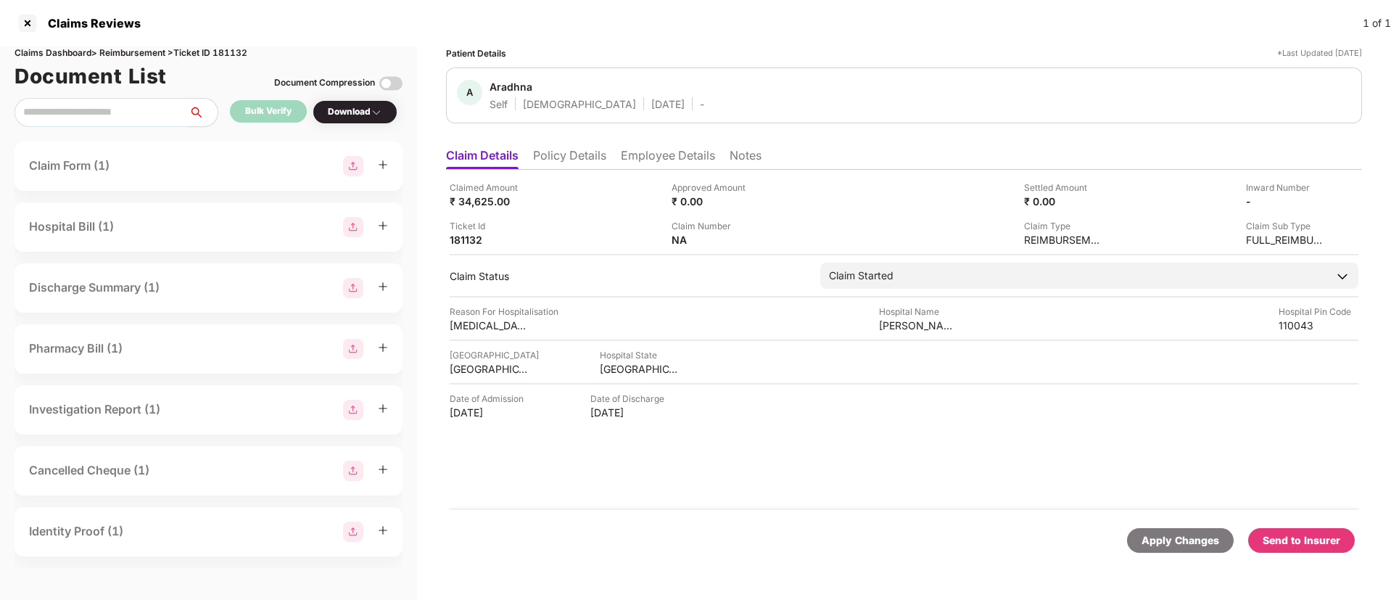
click at [572, 162] on li "Policy Details" at bounding box center [569, 158] width 73 height 21
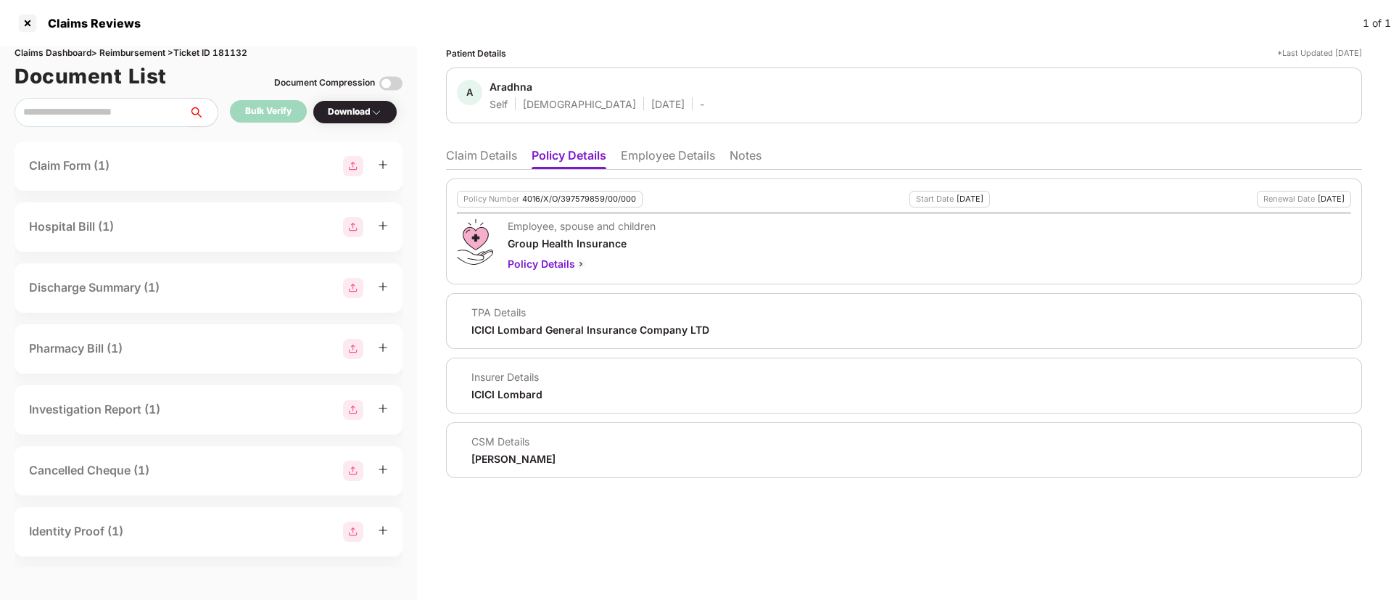
click at [632, 163] on li "Employee Details" at bounding box center [668, 158] width 94 height 21
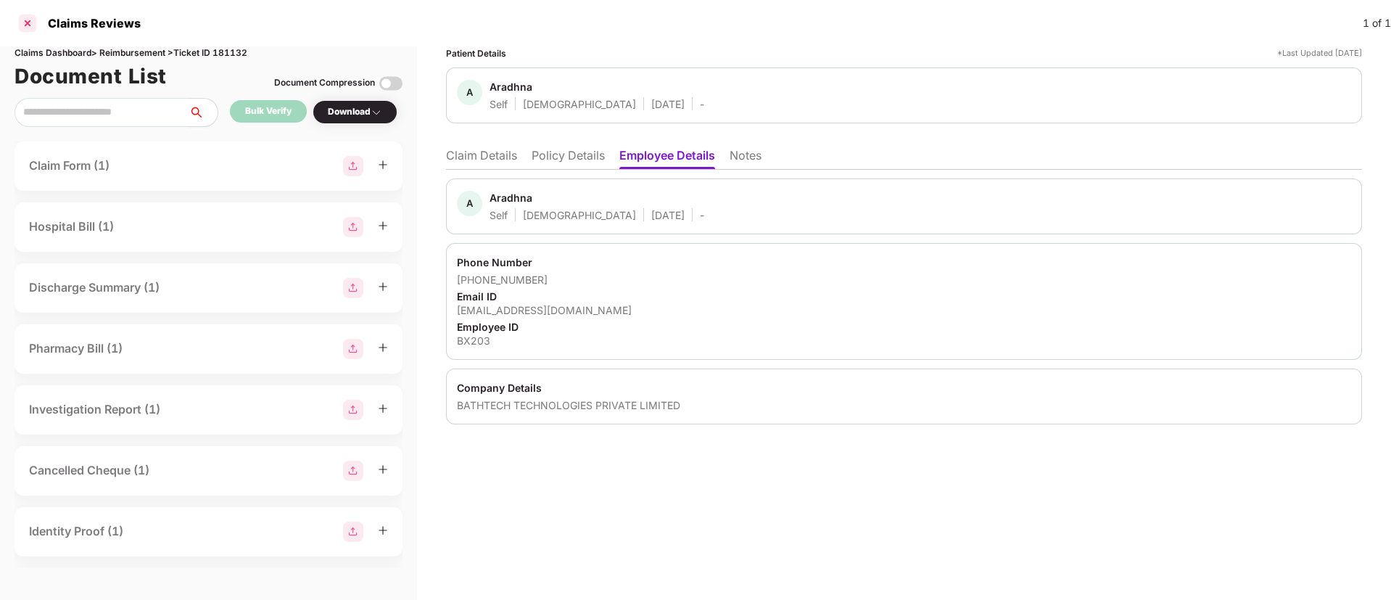
click at [30, 22] on div at bounding box center [27, 23] width 23 height 23
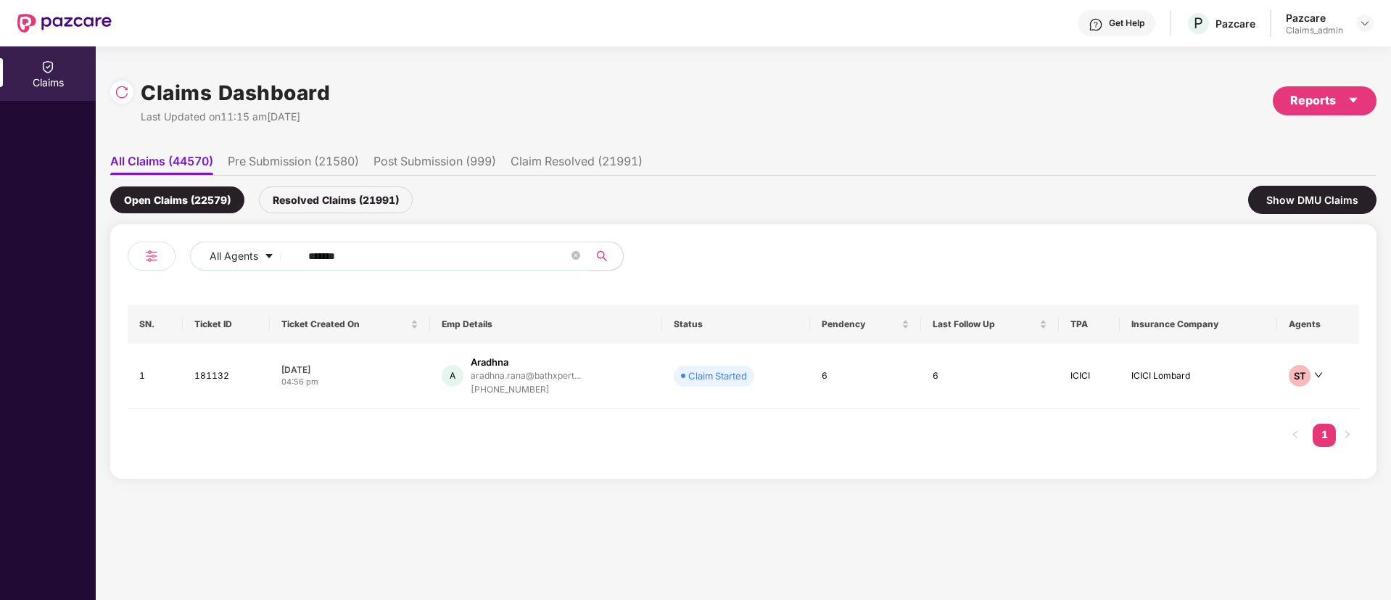
click at [353, 266] on input "******" at bounding box center [438, 256] width 260 height 22
paste input "******"
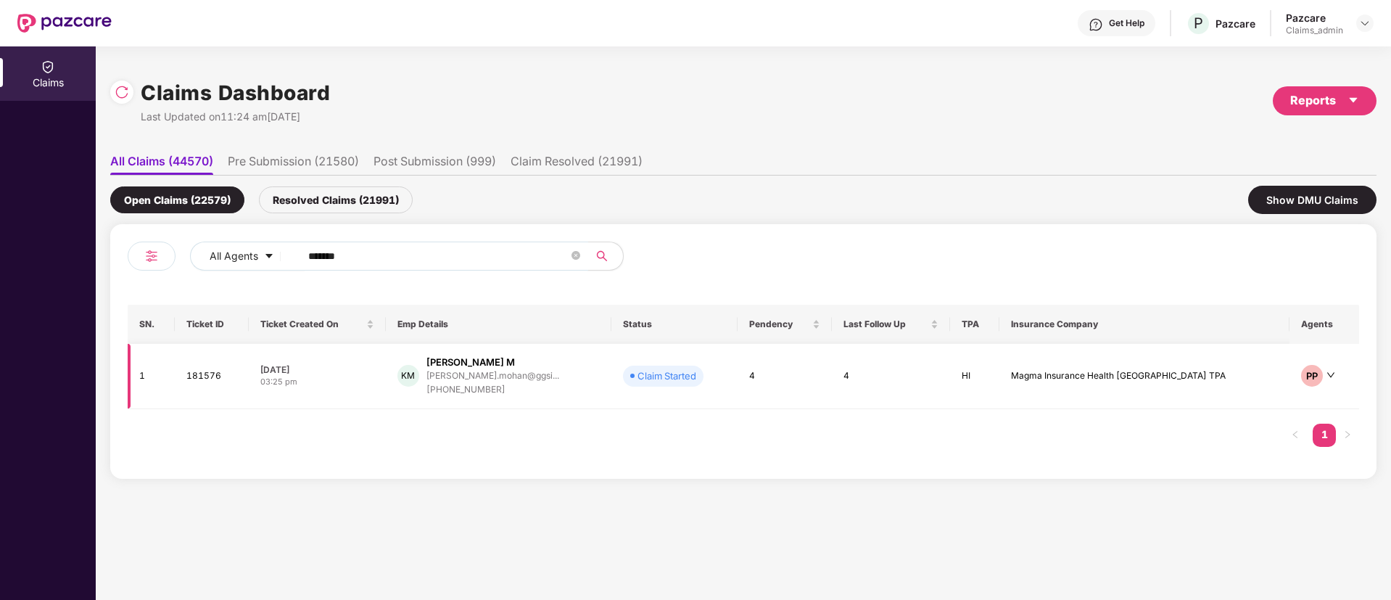
type input "******"
click at [374, 366] on div "06 Oct 2025" at bounding box center [317, 369] width 114 height 12
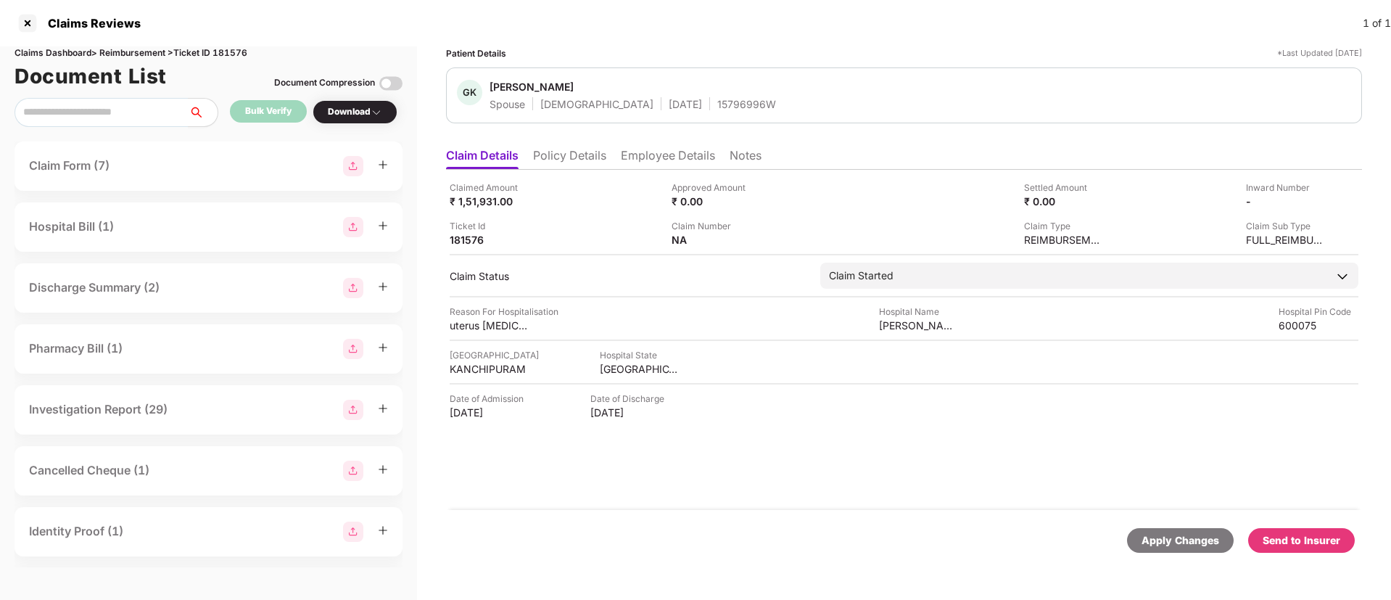
click at [1296, 536] on div "Send to Insurer" at bounding box center [1302, 540] width 78 height 16
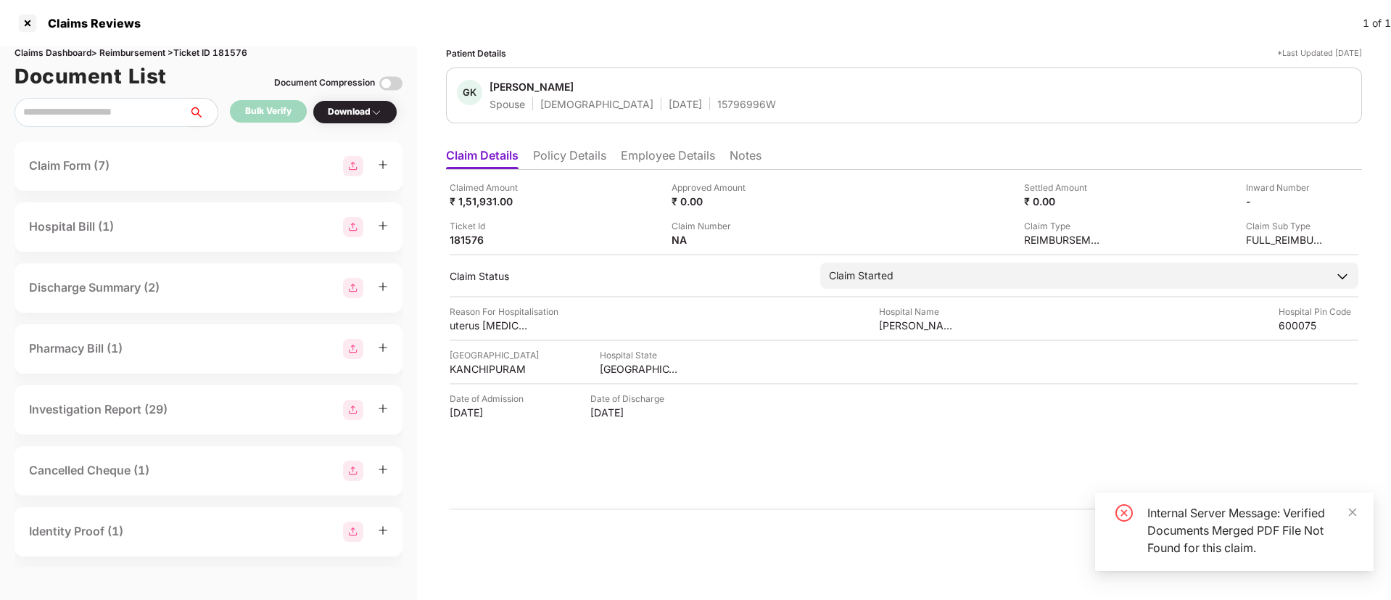
click at [1341, 508] on div "Internal Server Message: Verified Documents Merged PDF File Not Found for this …" at bounding box center [1252, 530] width 209 height 52
click at [1348, 508] on icon "close" at bounding box center [1353, 512] width 10 height 10
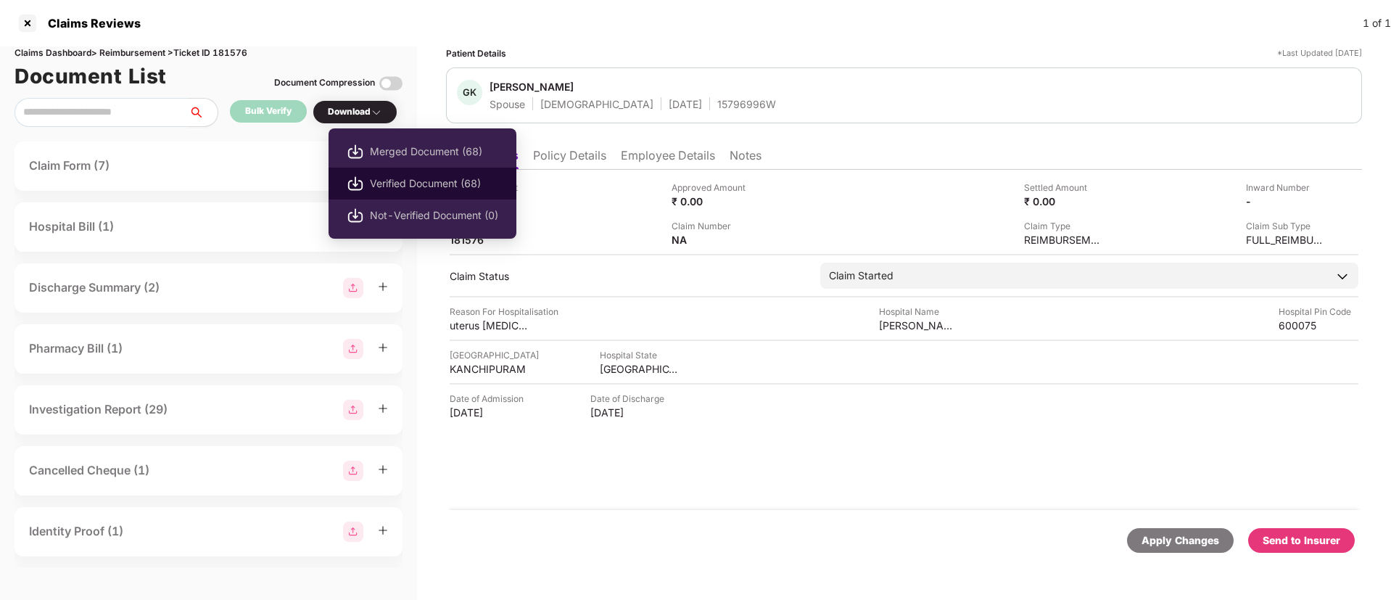
click at [419, 186] on span "Verified Document (68)" at bounding box center [434, 184] width 128 height 16
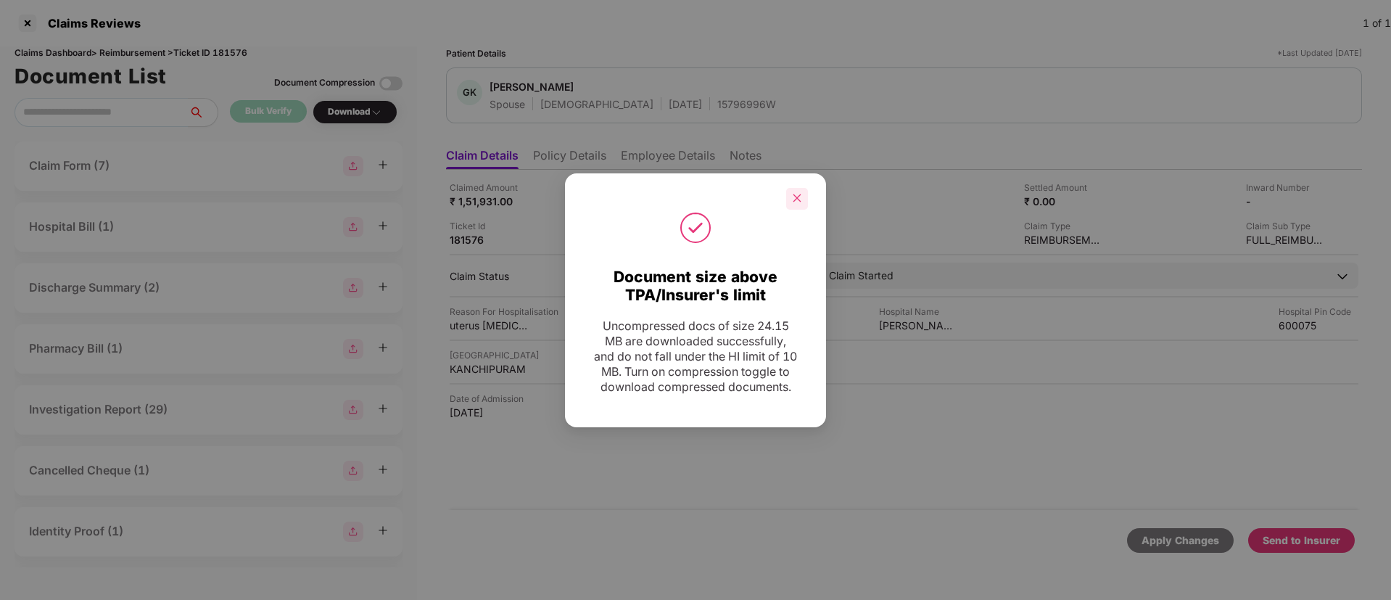
click at [808, 194] on div at bounding box center [695, 199] width 261 height 22
click at [796, 193] on icon "close" at bounding box center [797, 198] width 10 height 10
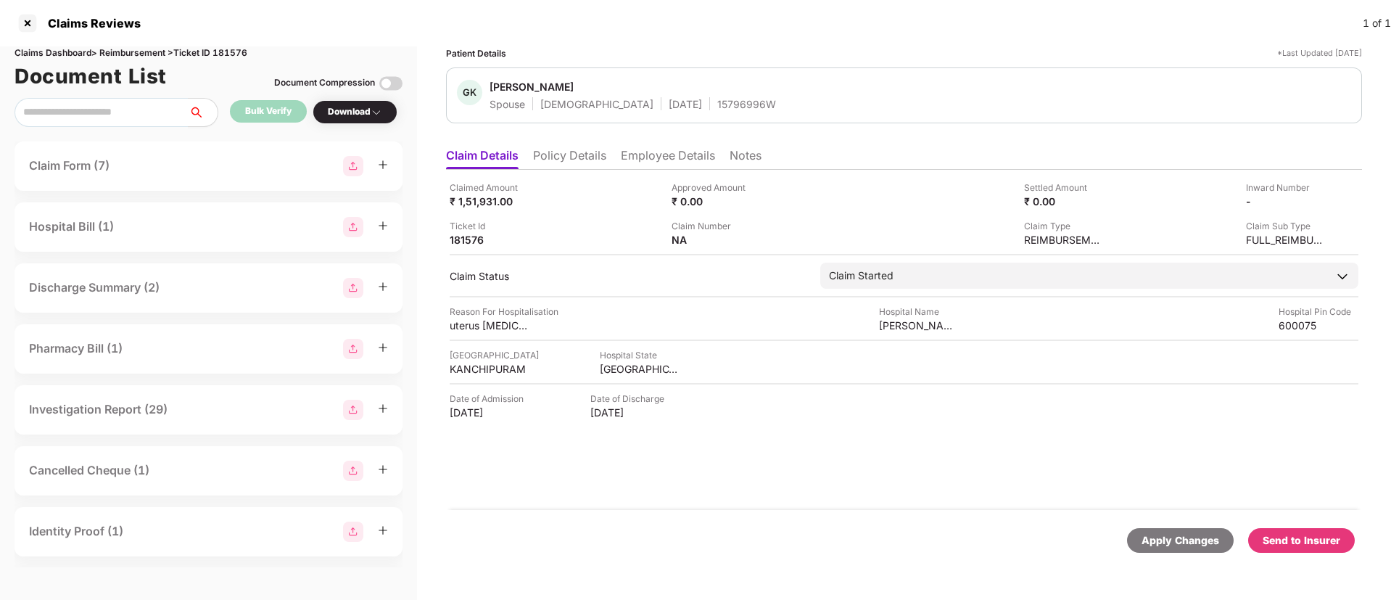
click at [1293, 549] on div "Send to Insurer" at bounding box center [1301, 540] width 107 height 25
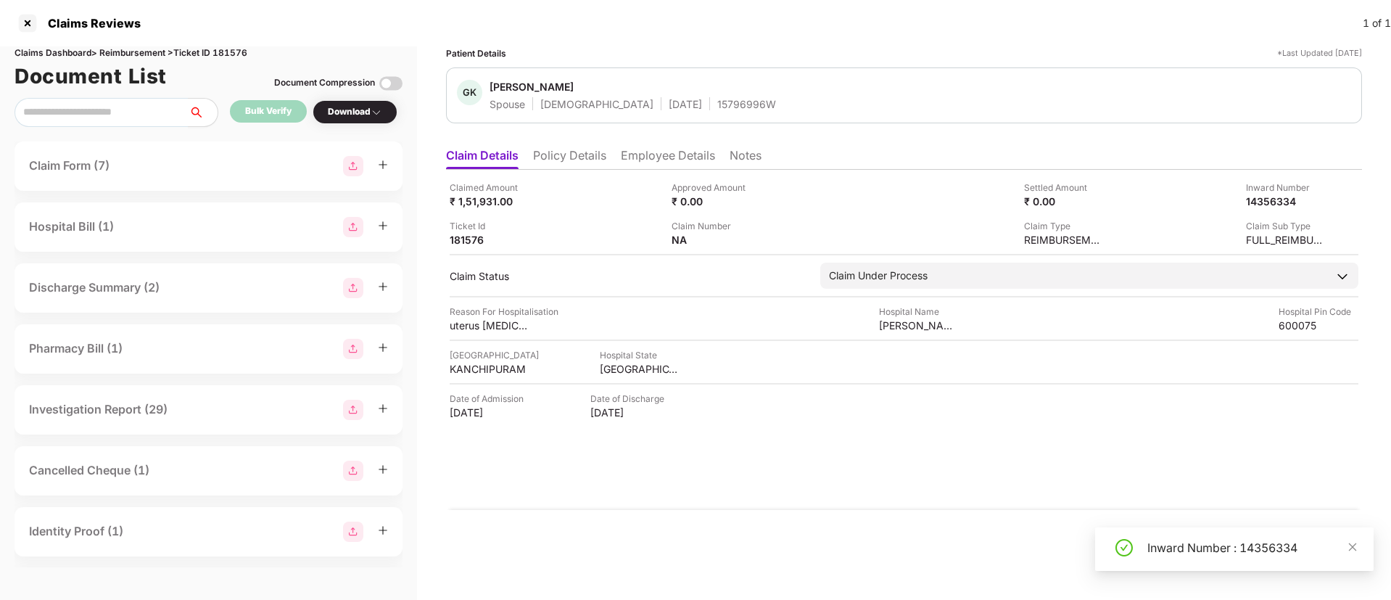
click at [1293, 549] on div "Inward Number : 14356334" at bounding box center [1252, 547] width 209 height 17
copy div "Inward Number : 14356334"
click at [654, 157] on li "Employee Details" at bounding box center [668, 158] width 94 height 21
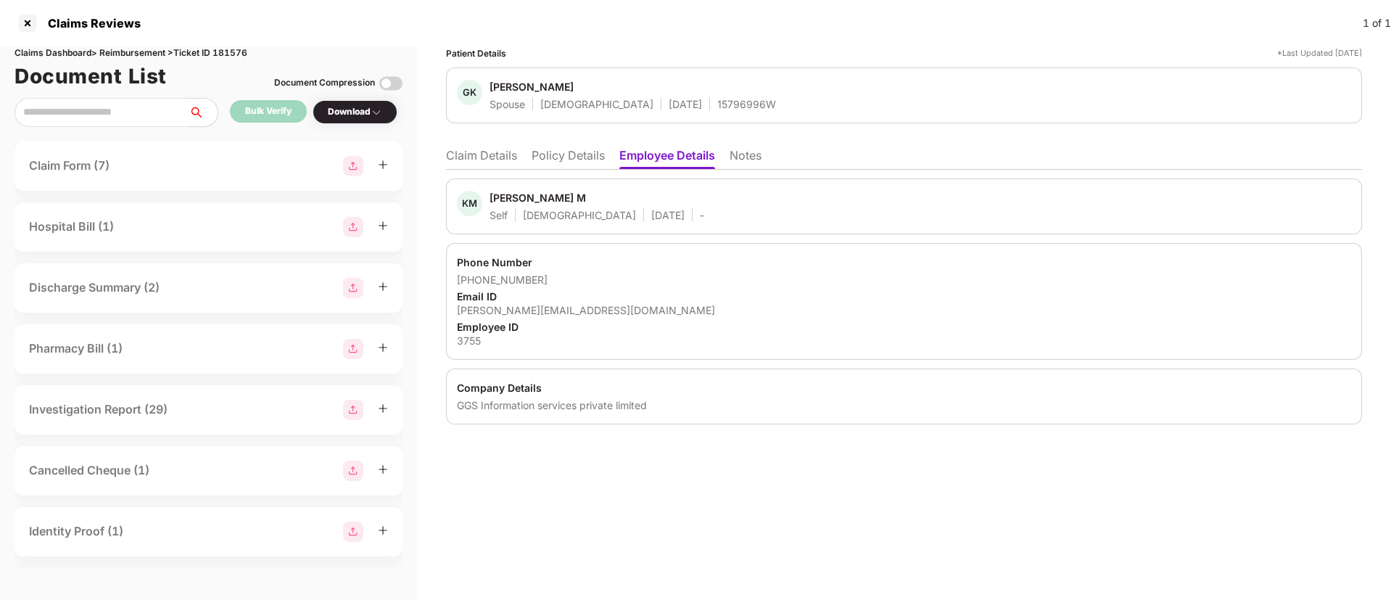
click at [584, 155] on li "Policy Details" at bounding box center [568, 158] width 73 height 21
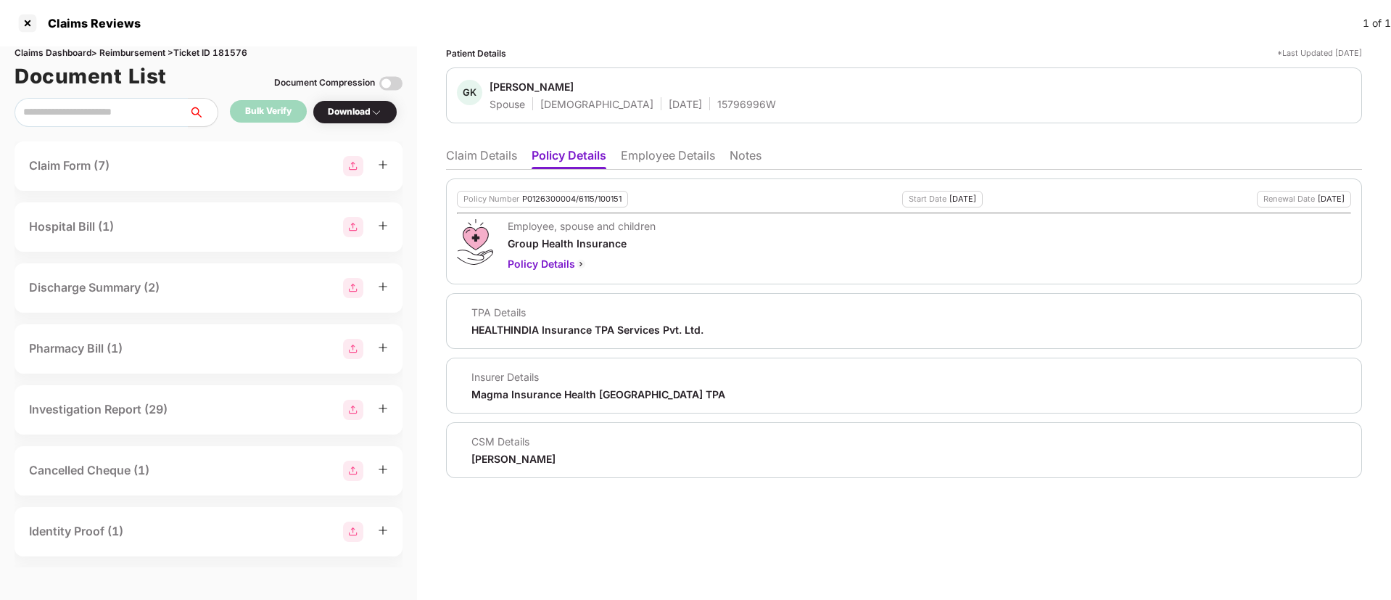
click at [487, 152] on li "Claim Details" at bounding box center [481, 158] width 71 height 21
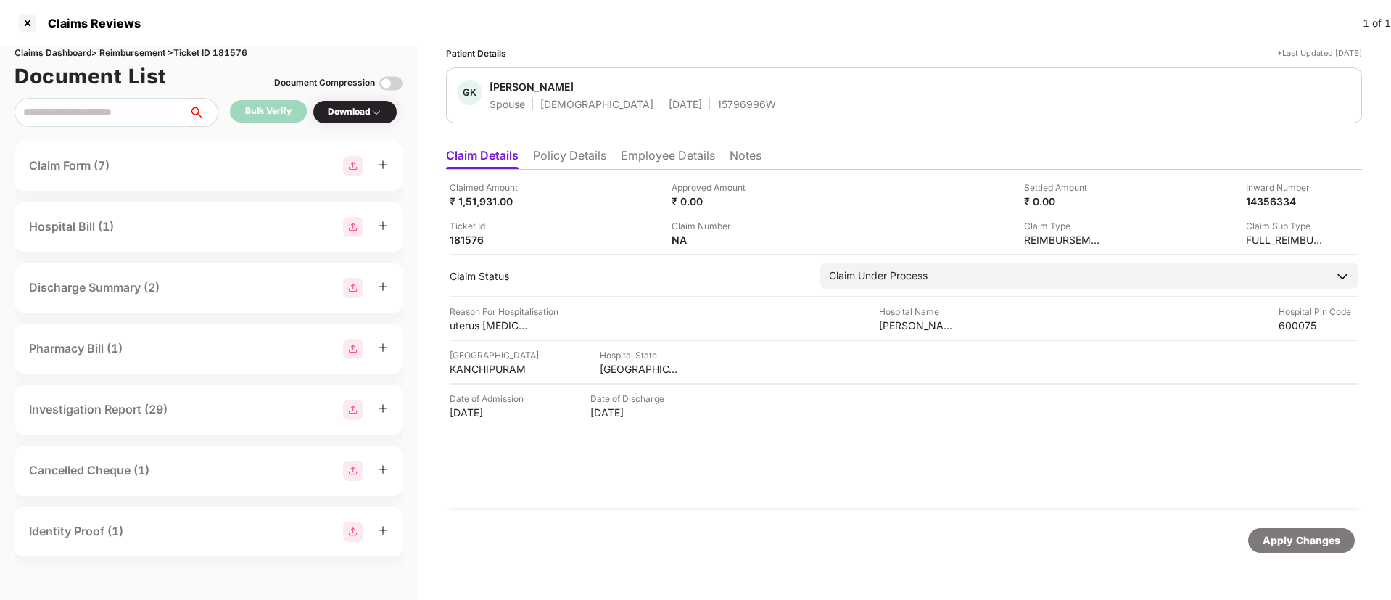
click at [717, 106] on div "15796996W" at bounding box center [746, 104] width 59 height 14
copy div "15796996W"
click at [717, 106] on div "15796996W" at bounding box center [746, 104] width 59 height 14
copy div "15796996W"
click at [717, 106] on div "15796996W" at bounding box center [746, 104] width 59 height 14
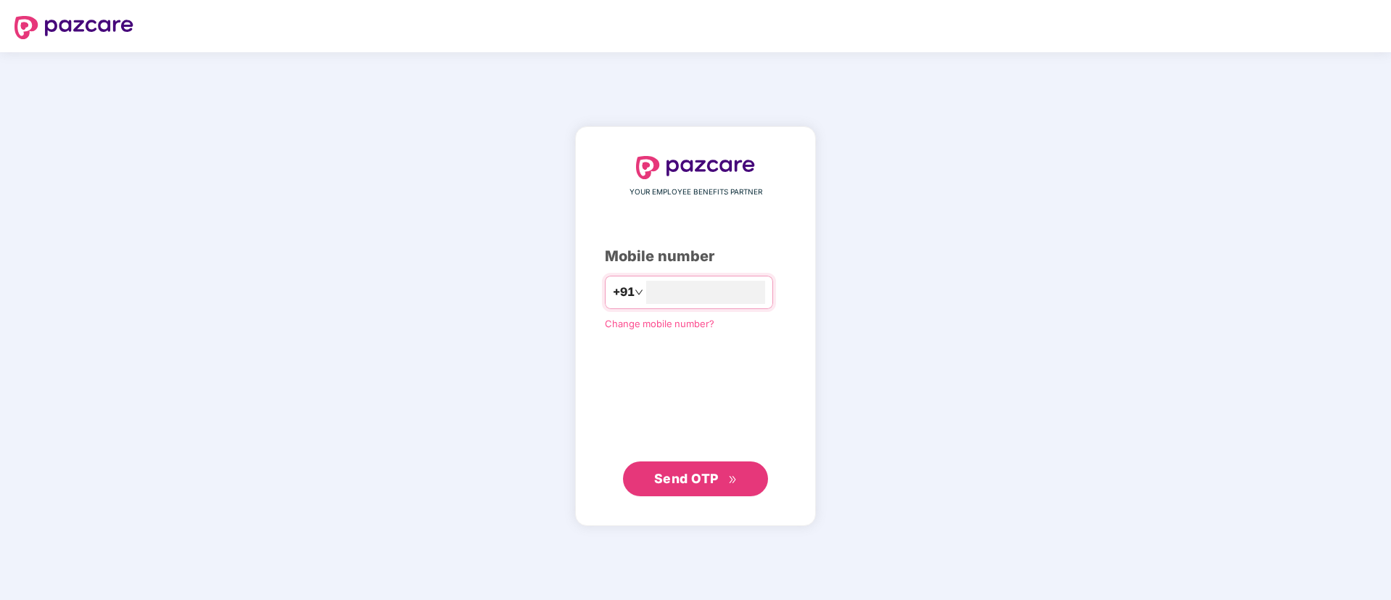
type input "**********"
click at [685, 474] on span "Send OTP" at bounding box center [686, 477] width 65 height 15
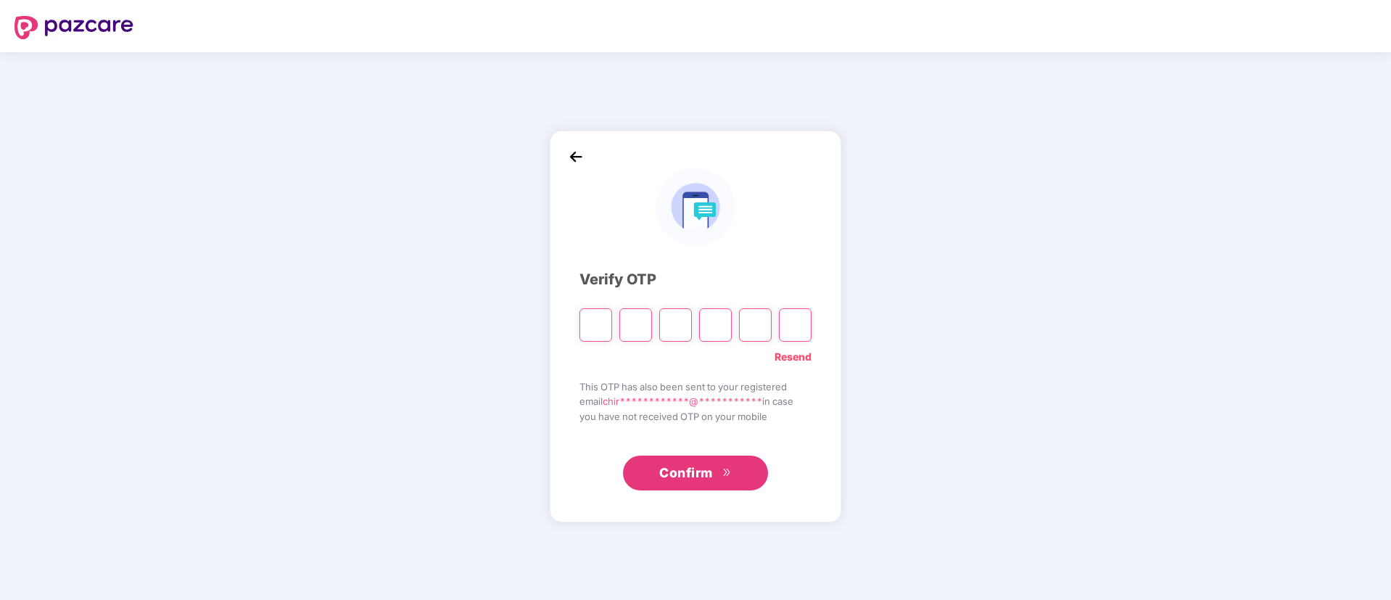
type input "*"
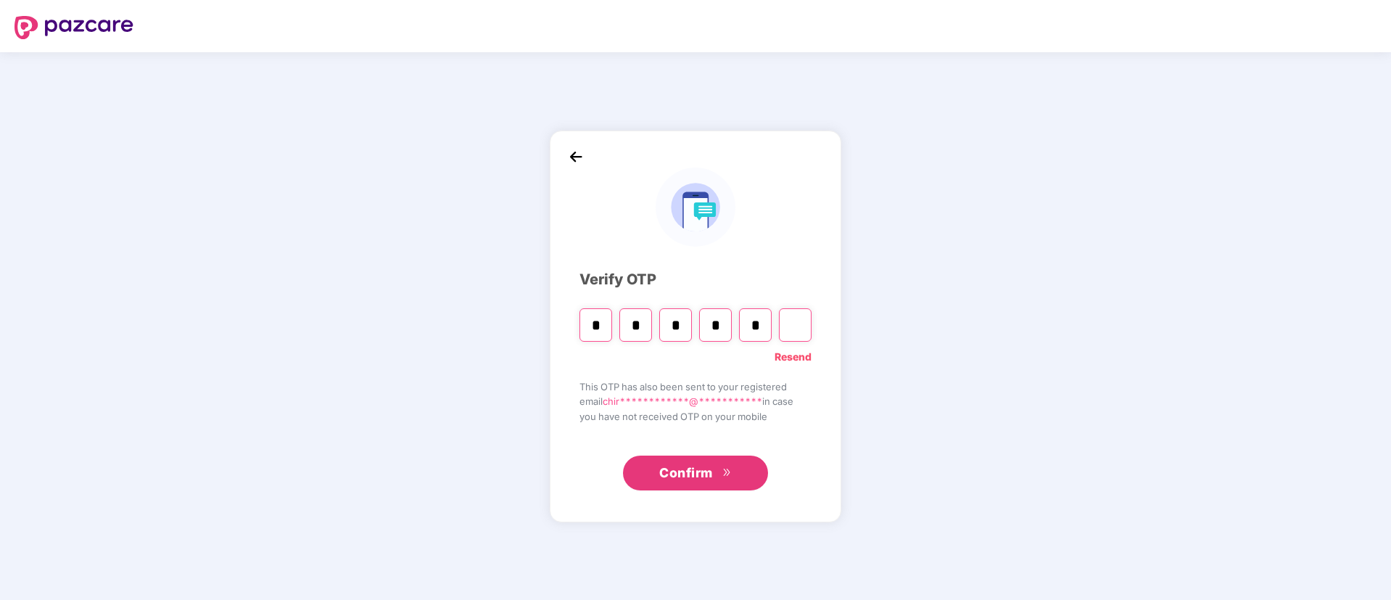
type input "*"
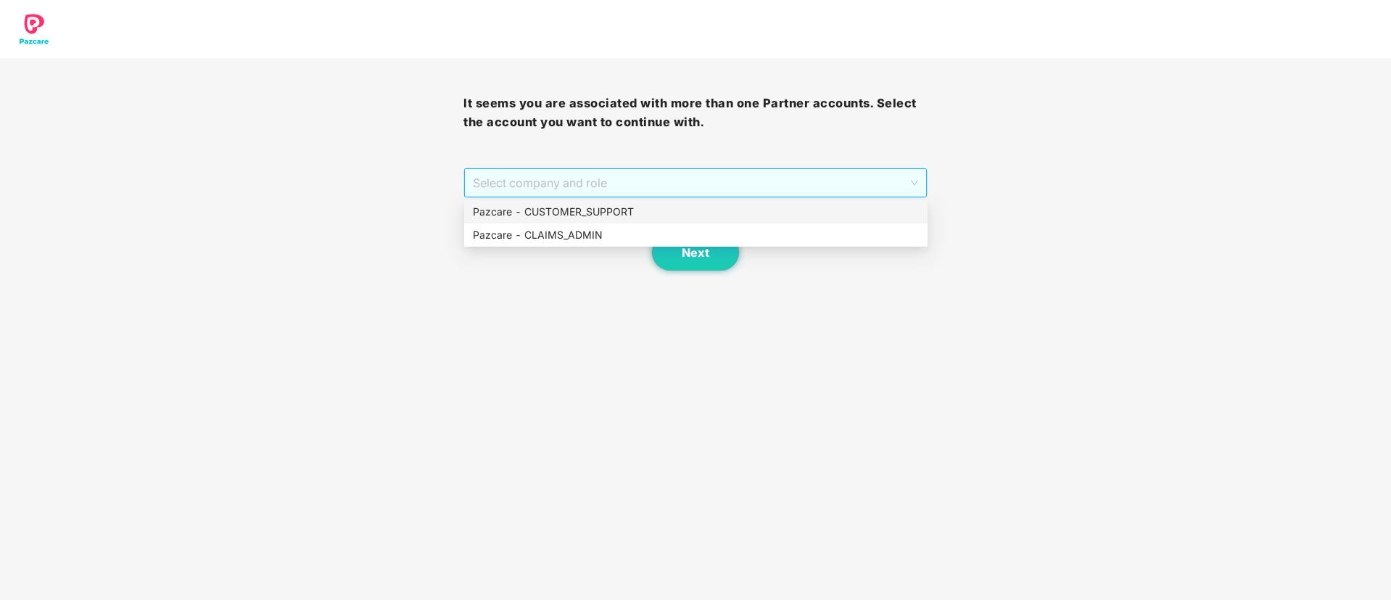
click at [690, 175] on span "Select company and role" at bounding box center [695, 183] width 445 height 28
click at [622, 236] on div "Pazcare - CLAIMS_ADMIN" at bounding box center [696, 235] width 446 height 16
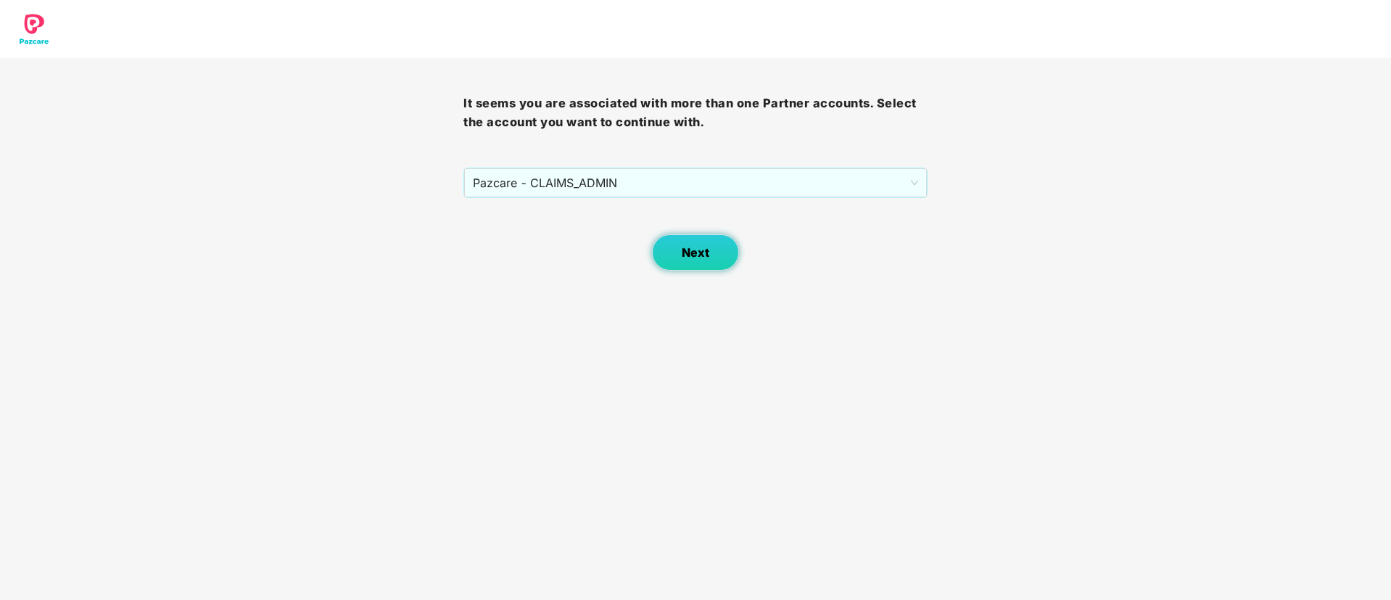
click at [680, 258] on button "Next" at bounding box center [695, 252] width 87 height 36
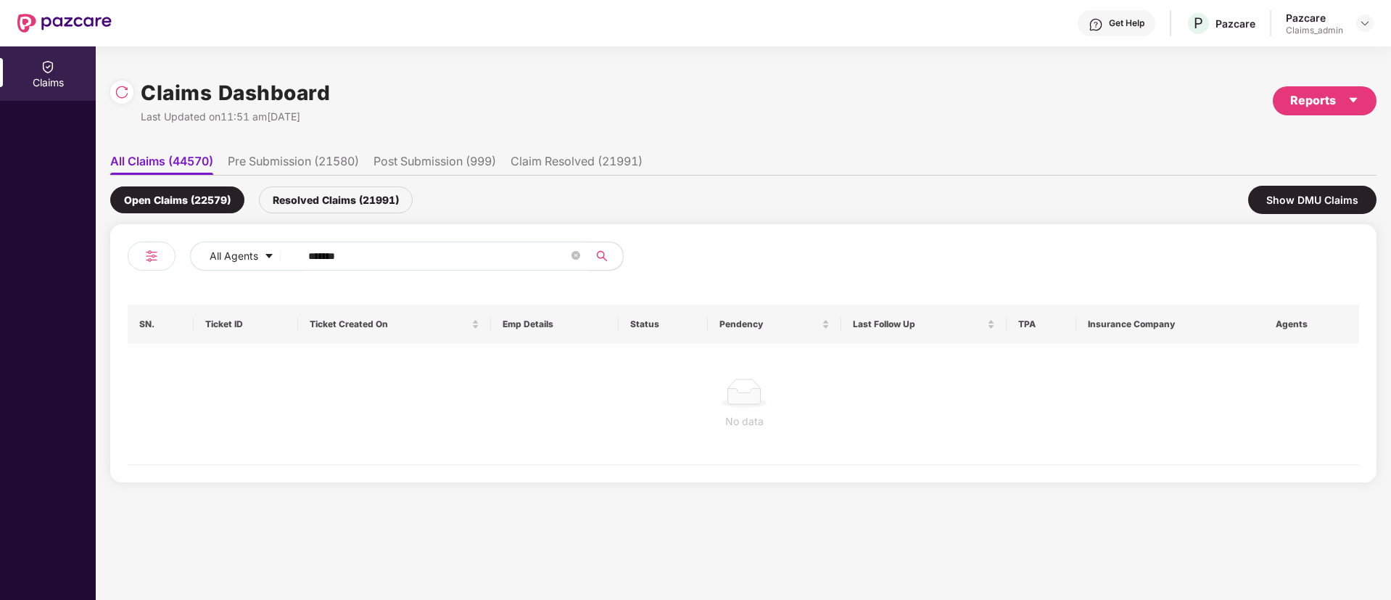
click at [421, 262] on span "******" at bounding box center [439, 256] width 297 height 29
click at [421, 262] on input "******" at bounding box center [438, 256] width 260 height 22
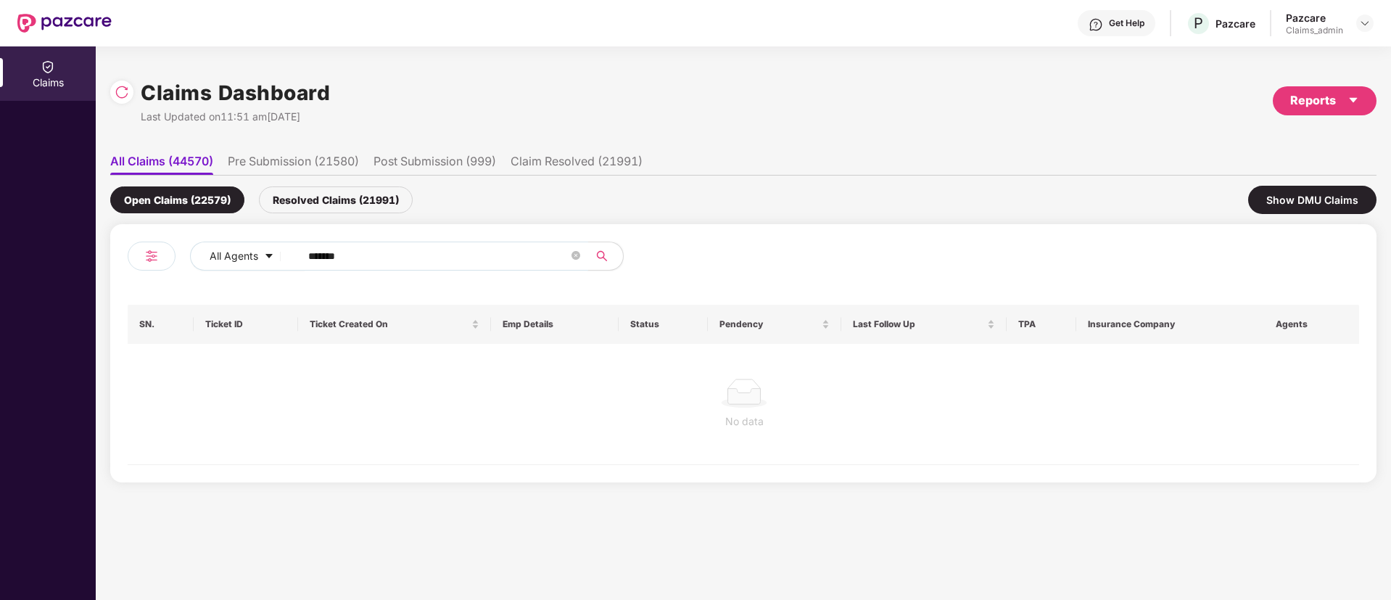
click at [421, 262] on input "******" at bounding box center [438, 256] width 260 height 22
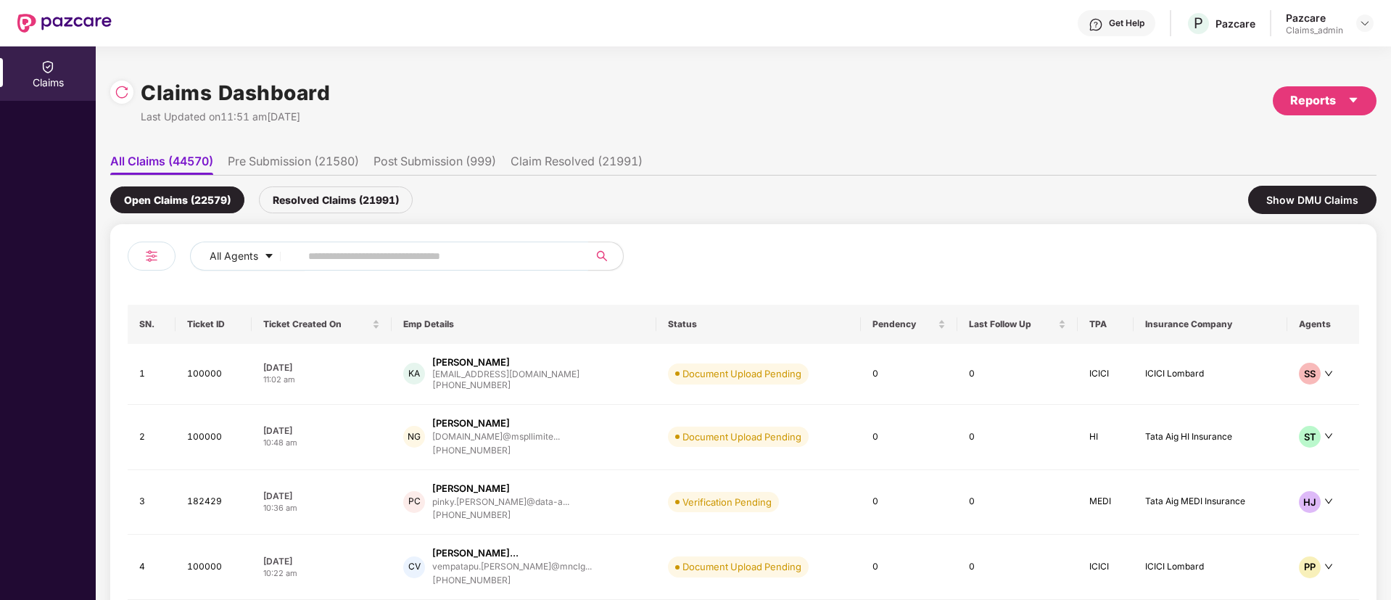
paste input "******"
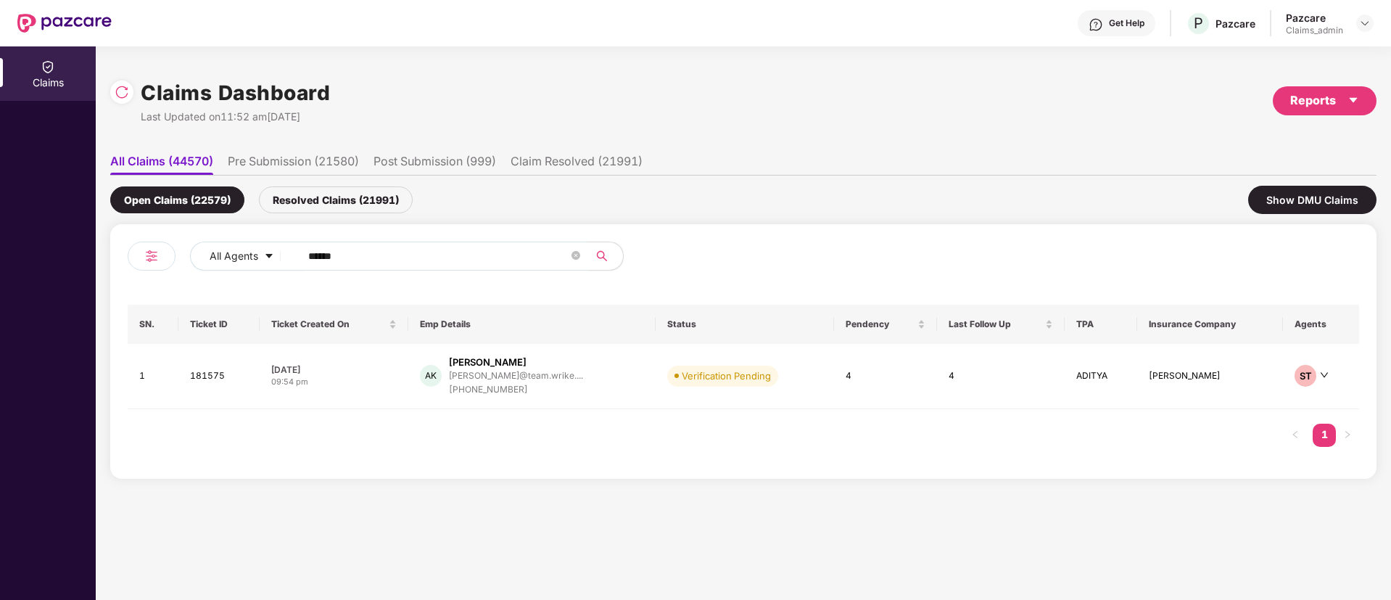
type input "******"
click at [368, 384] on div "09:54 pm" at bounding box center [334, 382] width 126 height 12
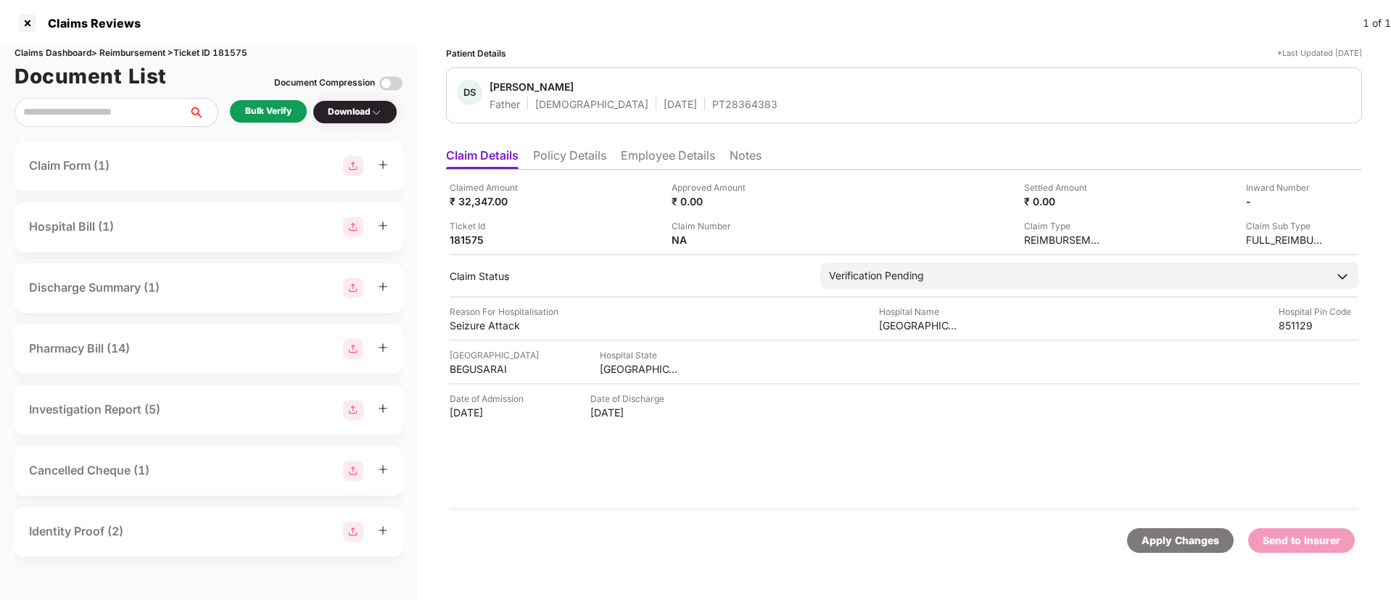
click at [271, 114] on div "Bulk Verify" at bounding box center [268, 111] width 46 height 14
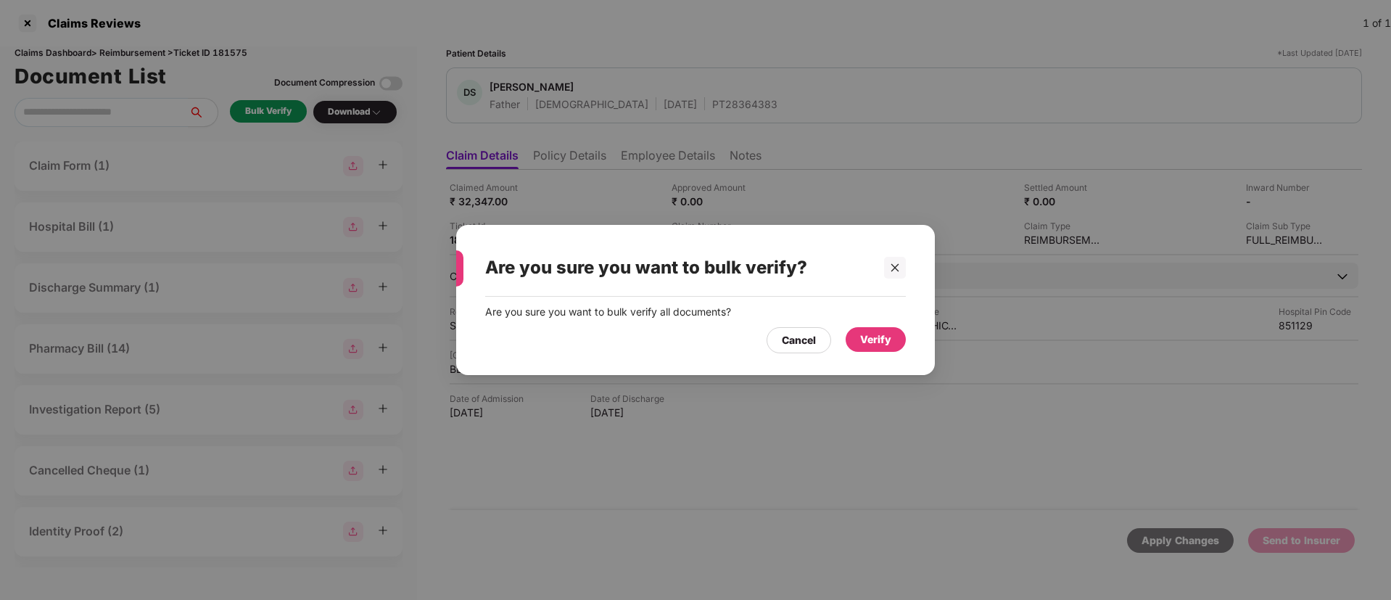
click at [878, 339] on div "Verify" at bounding box center [875, 340] width 31 height 16
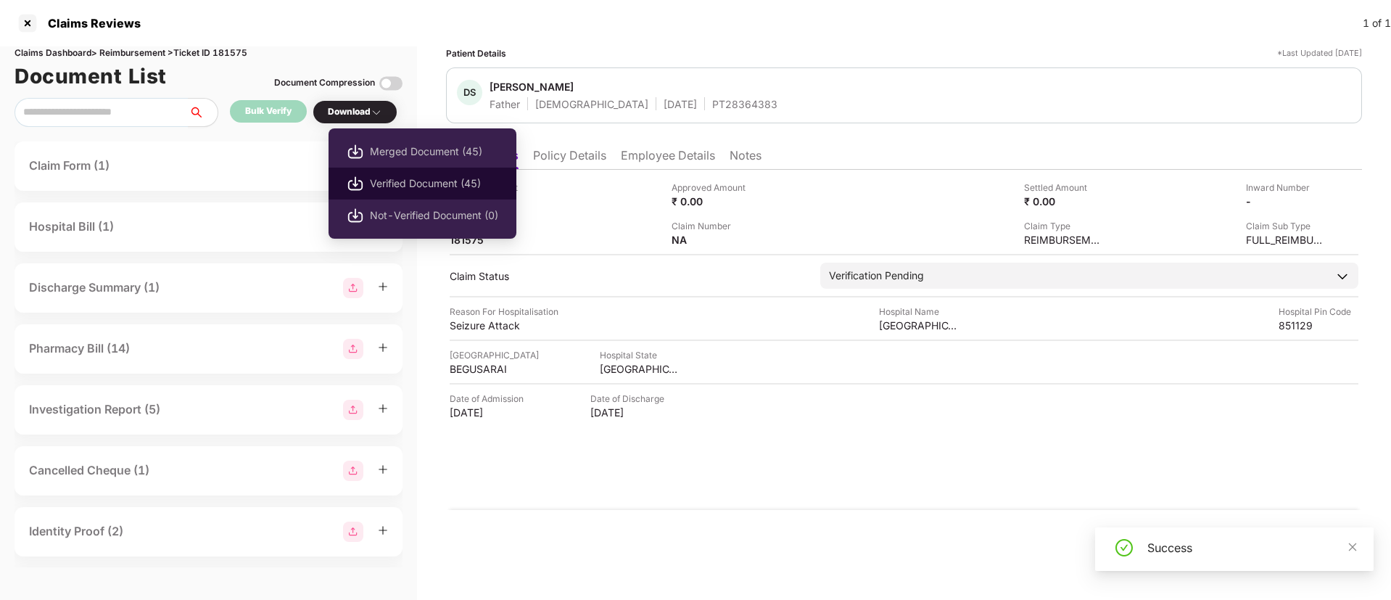
click at [435, 181] on span "Verified Document (45)" at bounding box center [434, 184] width 128 height 16
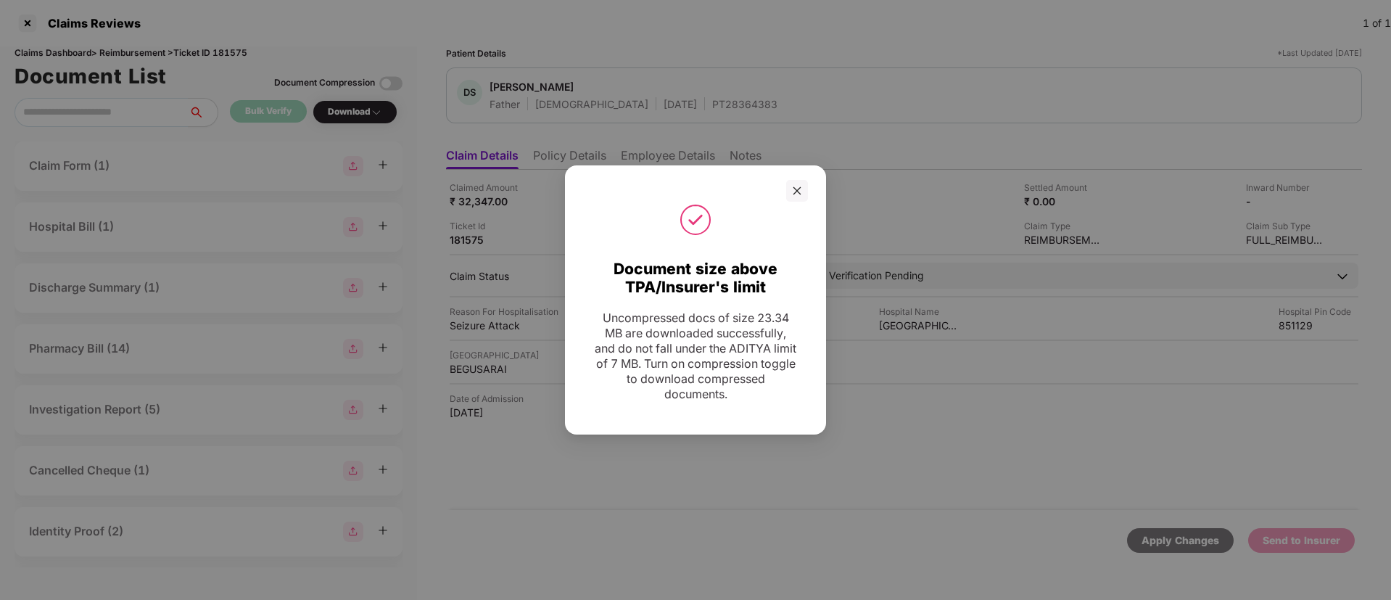
click at [604, 88] on div "Document size above TPA/Insurer's limit Uncompressed docs of size 23.34 MB are …" at bounding box center [695, 300] width 1391 height 600
click at [790, 194] on div at bounding box center [797, 191] width 22 height 22
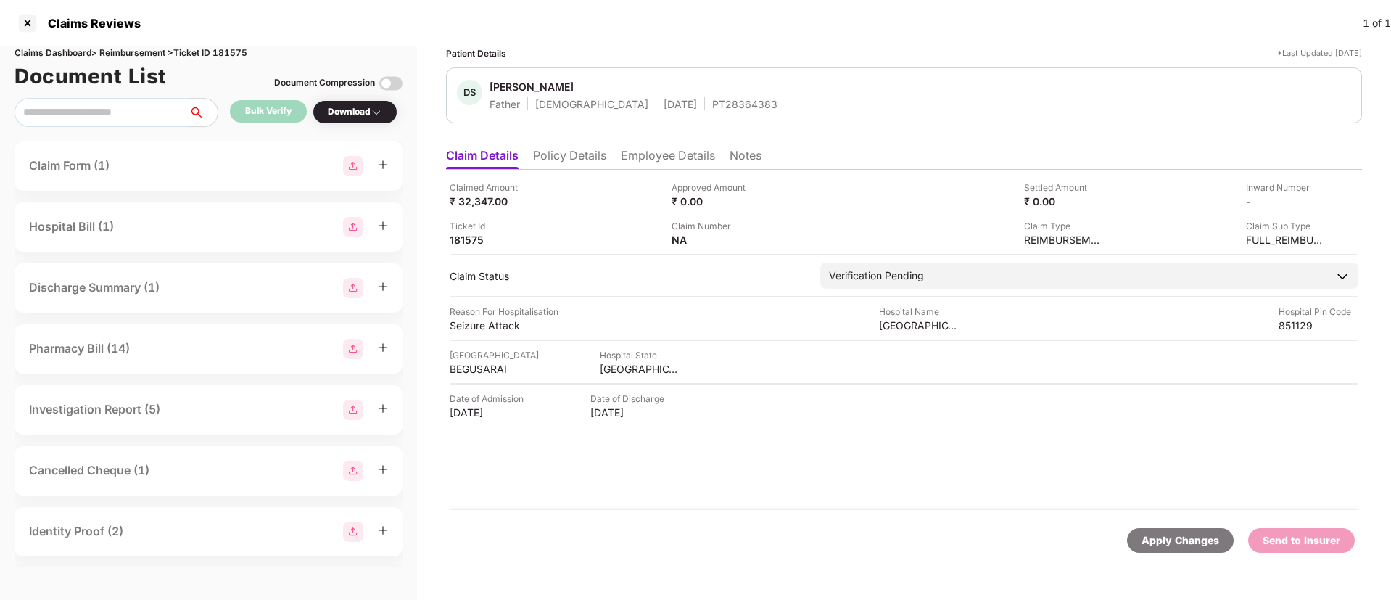
click at [577, 159] on li "Policy Details" at bounding box center [569, 158] width 73 height 21
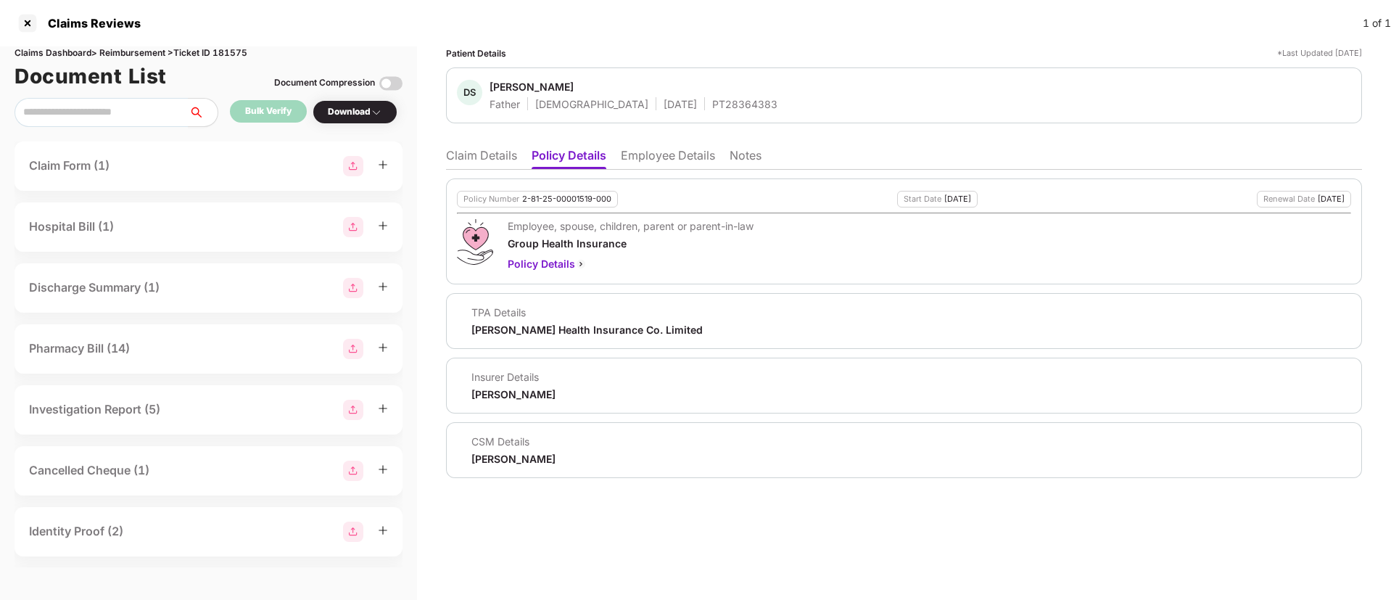
click at [674, 157] on li "Employee Details" at bounding box center [668, 158] width 94 height 21
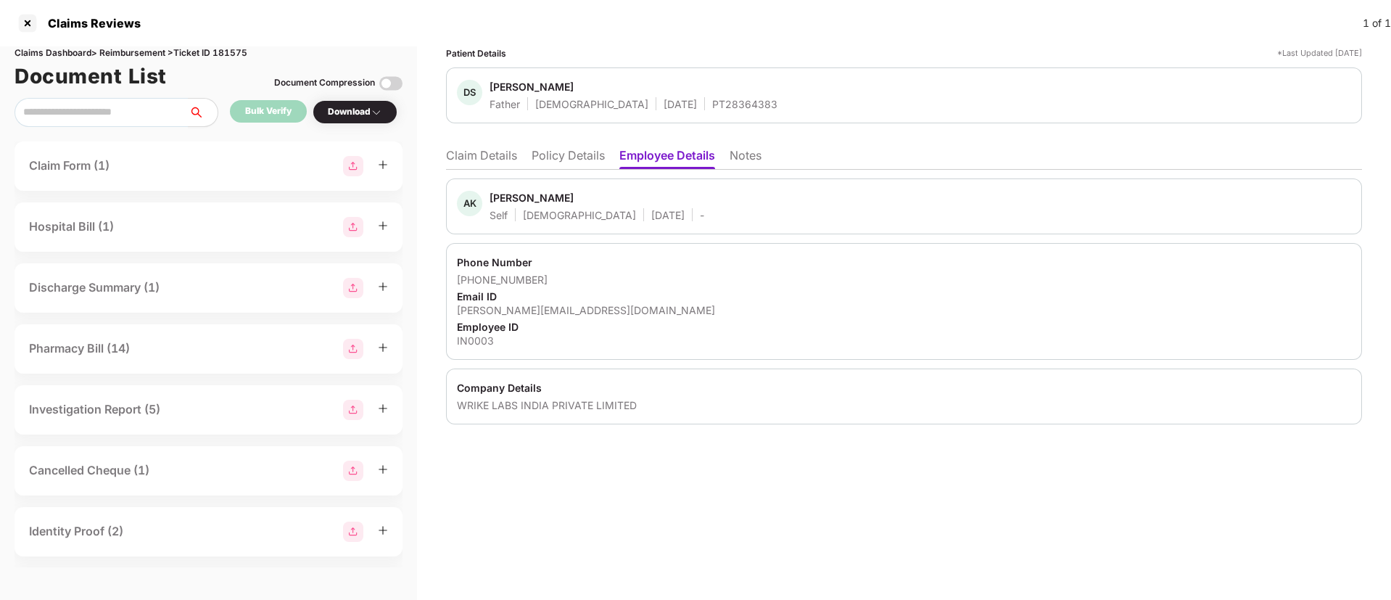
click at [475, 161] on li "Claim Details" at bounding box center [481, 158] width 71 height 21
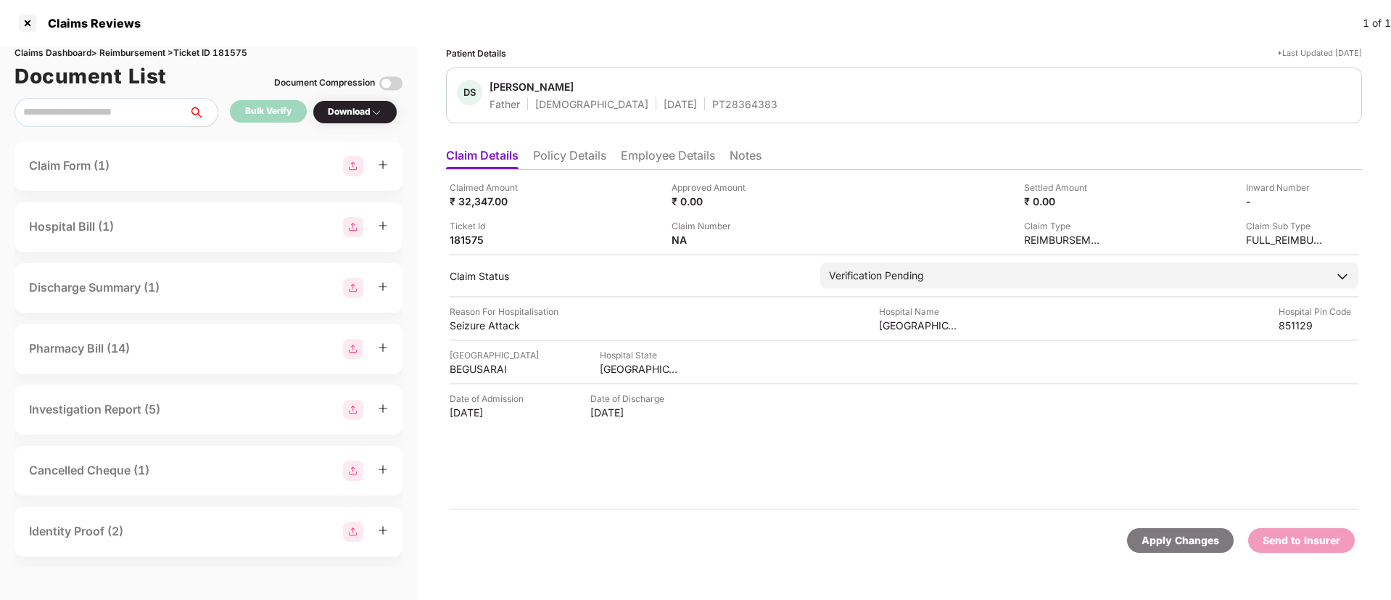
click at [671, 152] on li "Employee Details" at bounding box center [668, 158] width 94 height 21
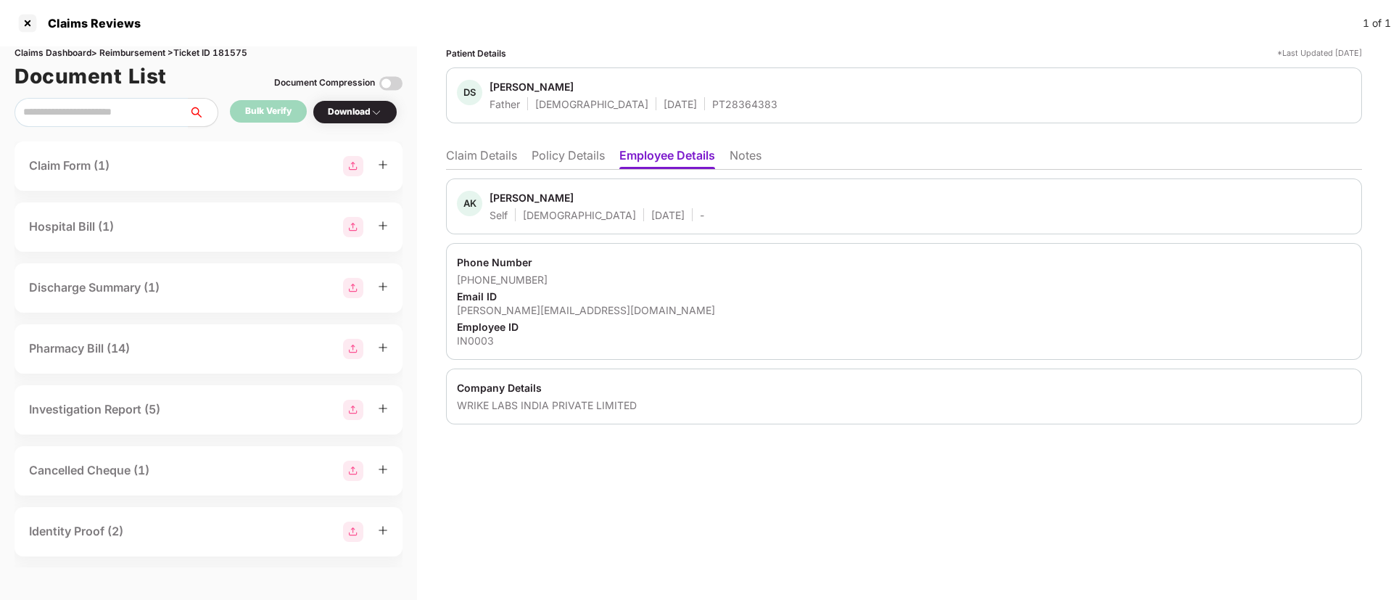
click at [471, 399] on div "WRIKE LABS INDIA PRIVATE LIMITED" at bounding box center [904, 405] width 894 height 14
copy div "WRIKE"
click at [471, 399] on div "WRIKE LABS INDIA PRIVATE LIMITED" at bounding box center [904, 405] width 894 height 14
copy div "WRIKE LABS INDIA PRIVATE LIMITED"
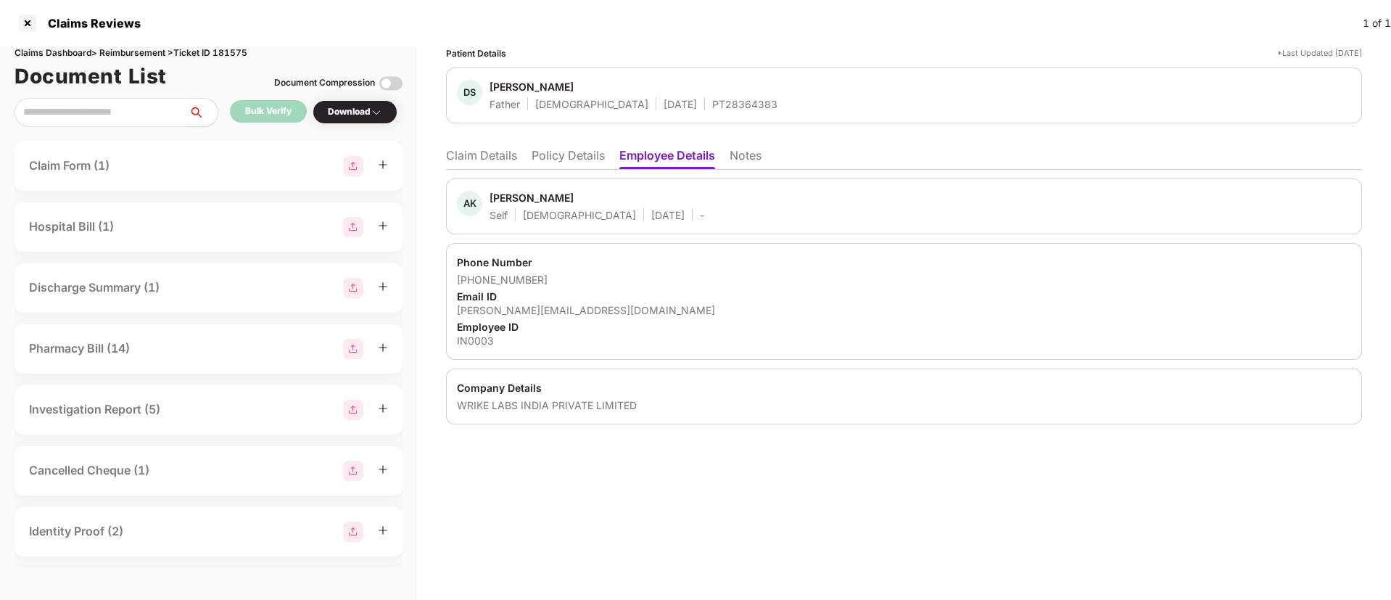
click at [473, 337] on div "IN0003" at bounding box center [904, 341] width 894 height 14
copy div "IN0003"
click at [511, 80] on div "Devendra Sah" at bounding box center [532, 87] width 84 height 14
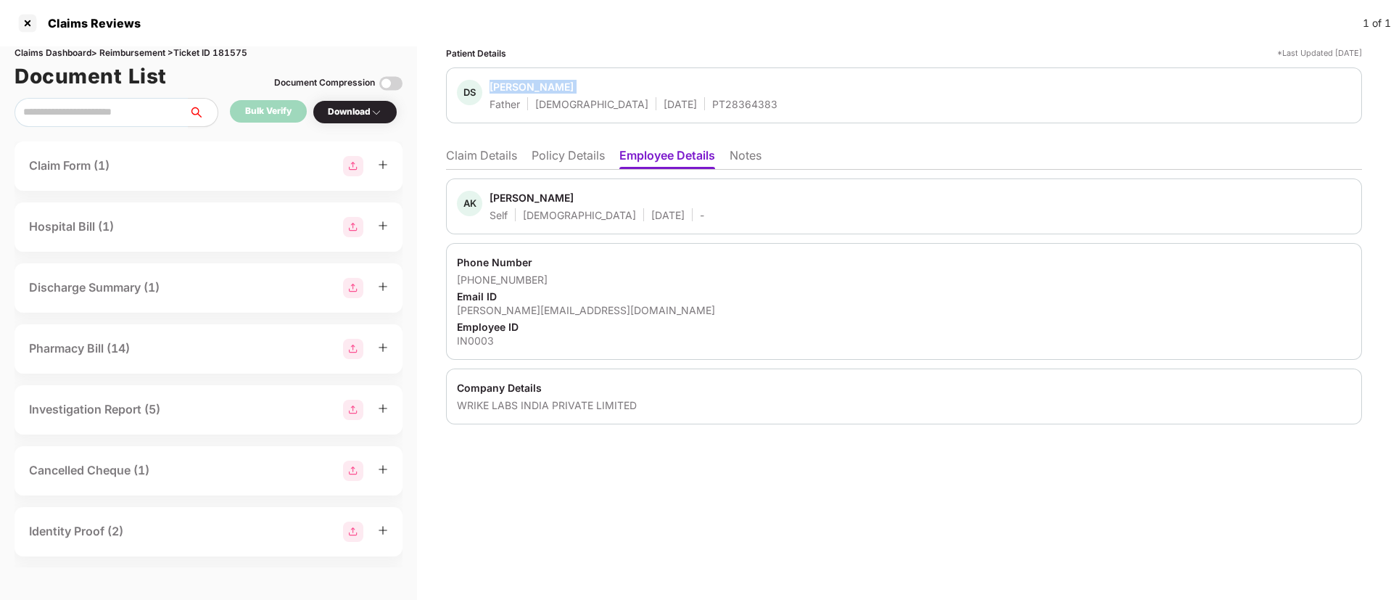
click at [511, 80] on div "Devendra Sah" at bounding box center [532, 87] width 84 height 14
copy span "Devendra Sah"
click at [498, 153] on li "Claim Details" at bounding box center [481, 158] width 71 height 21
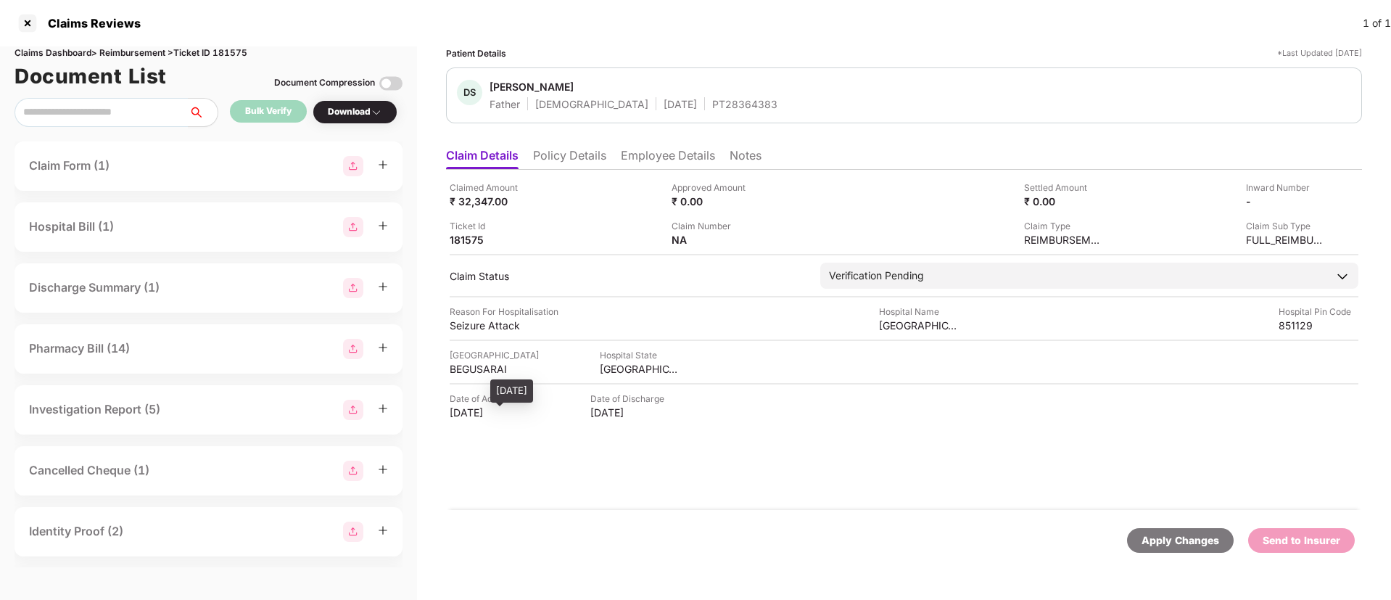
click at [467, 416] on div "21 Sep 2025" at bounding box center [490, 412] width 80 height 14
copy div "Sep"
click at [467, 416] on div "21 Sep 2025" at bounding box center [490, 412] width 80 height 14
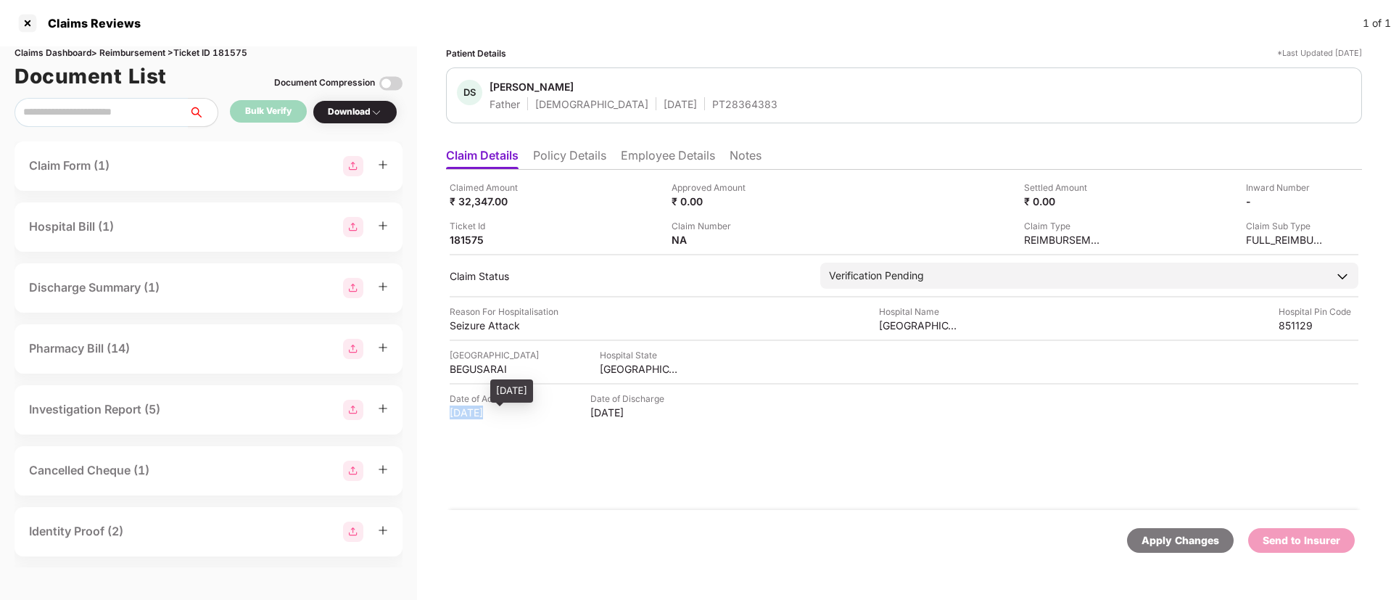
copy div "21 Sep 2025"
click at [483, 193] on div "Claimed Amount" at bounding box center [490, 188] width 80 height 14
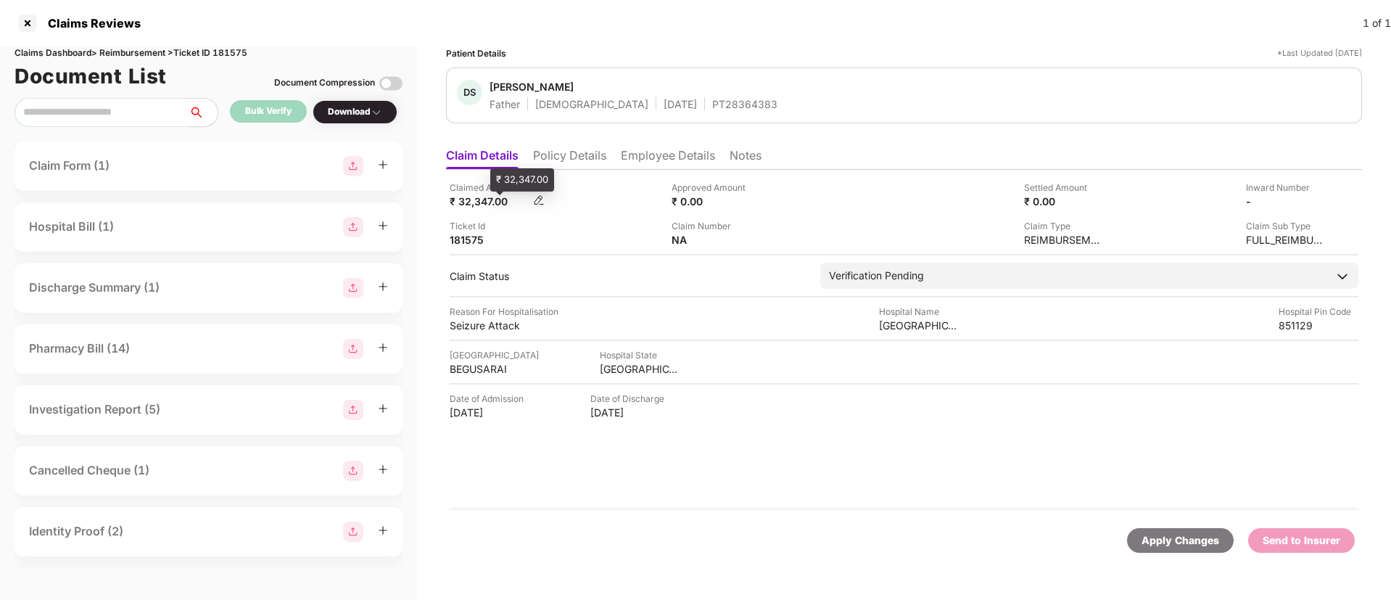
click at [478, 198] on div "₹ 32,347.00" at bounding box center [490, 201] width 80 height 14
copy div
click at [478, 198] on div "₹ 32,347.00" at bounding box center [490, 201] width 80 height 14
click at [479, 316] on div "Reason For Hospitalisation" at bounding box center [504, 312] width 109 height 14
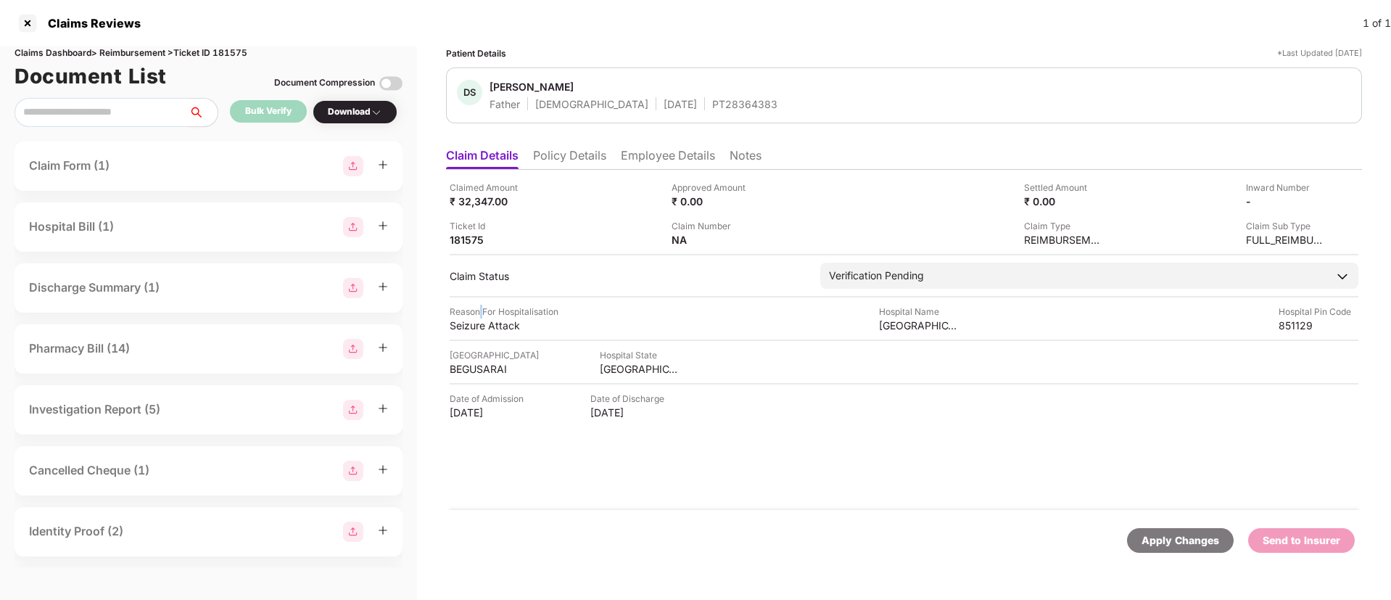
click at [479, 316] on div "Reason For Hospitalisation" at bounding box center [504, 312] width 109 height 14
copy div "Reason For Hospitalisation"
click at [471, 323] on div "Seizure Attack" at bounding box center [490, 325] width 80 height 14
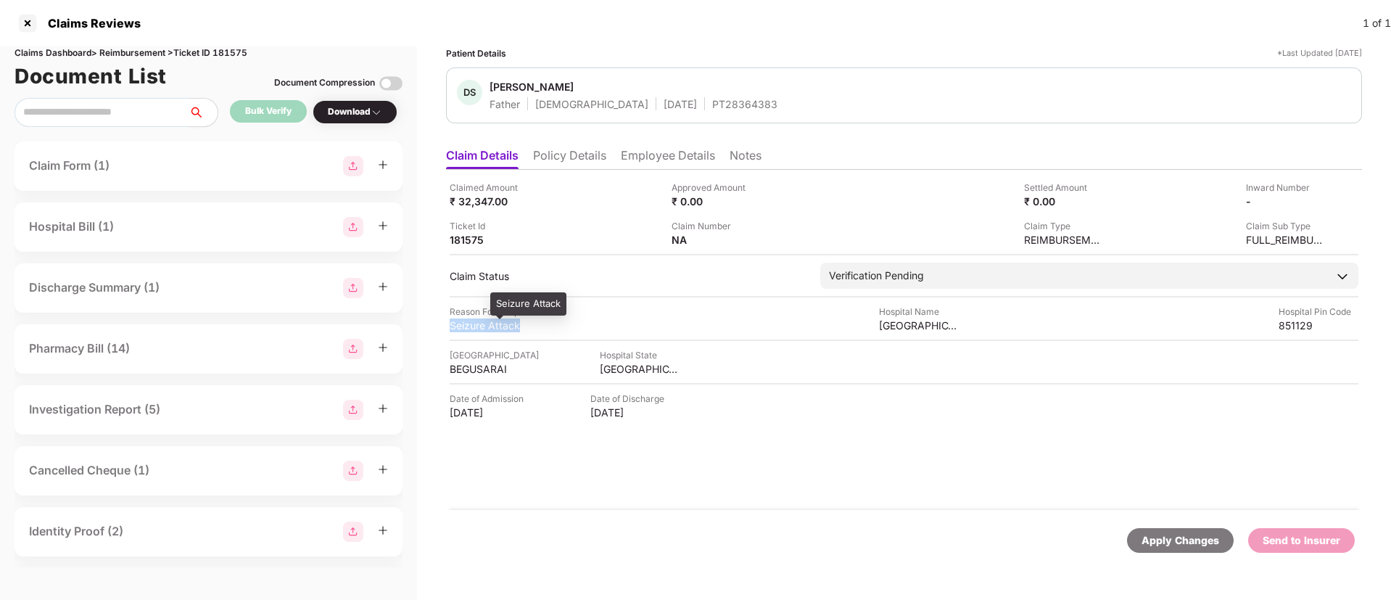
copy div "Seizure Attack"
click at [471, 323] on div "Seizure Attack" at bounding box center [490, 325] width 80 height 14
click at [649, 167] on li "Employee Details" at bounding box center [668, 158] width 94 height 21
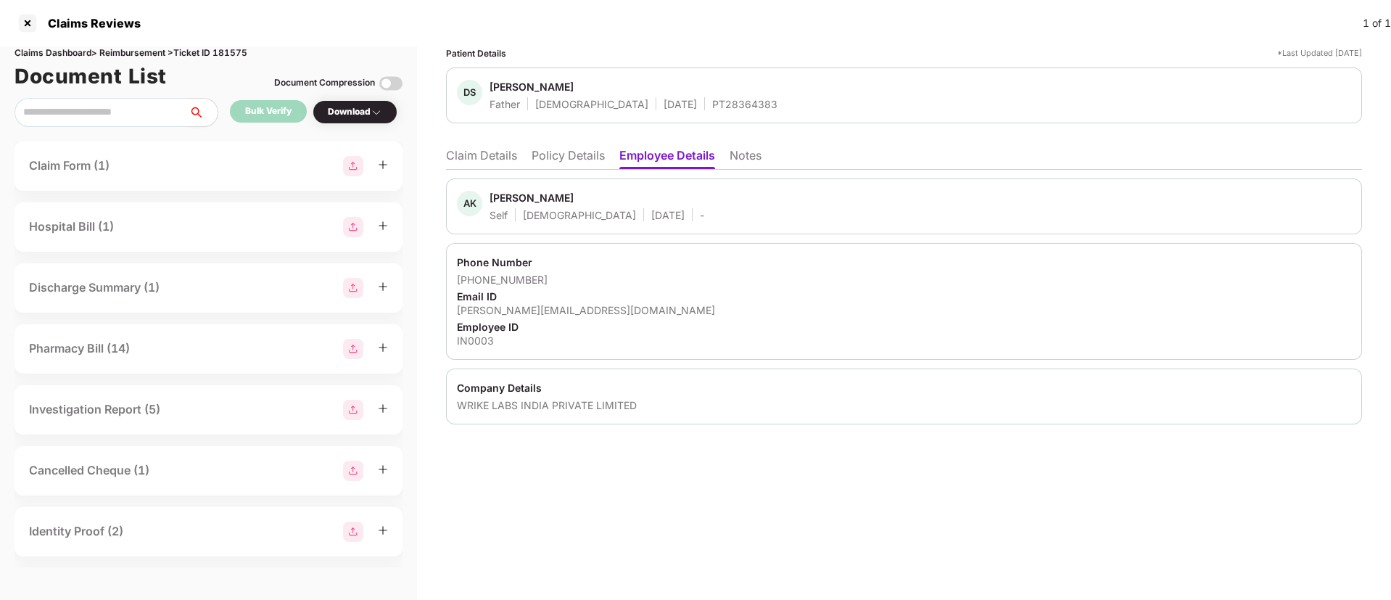
click at [524, 306] on div "amit.kumar@team.wrike.com" at bounding box center [904, 310] width 894 height 14
copy div "team"
click at [524, 306] on div "amit.kumar@team.wrike.com" at bounding box center [904, 310] width 894 height 14
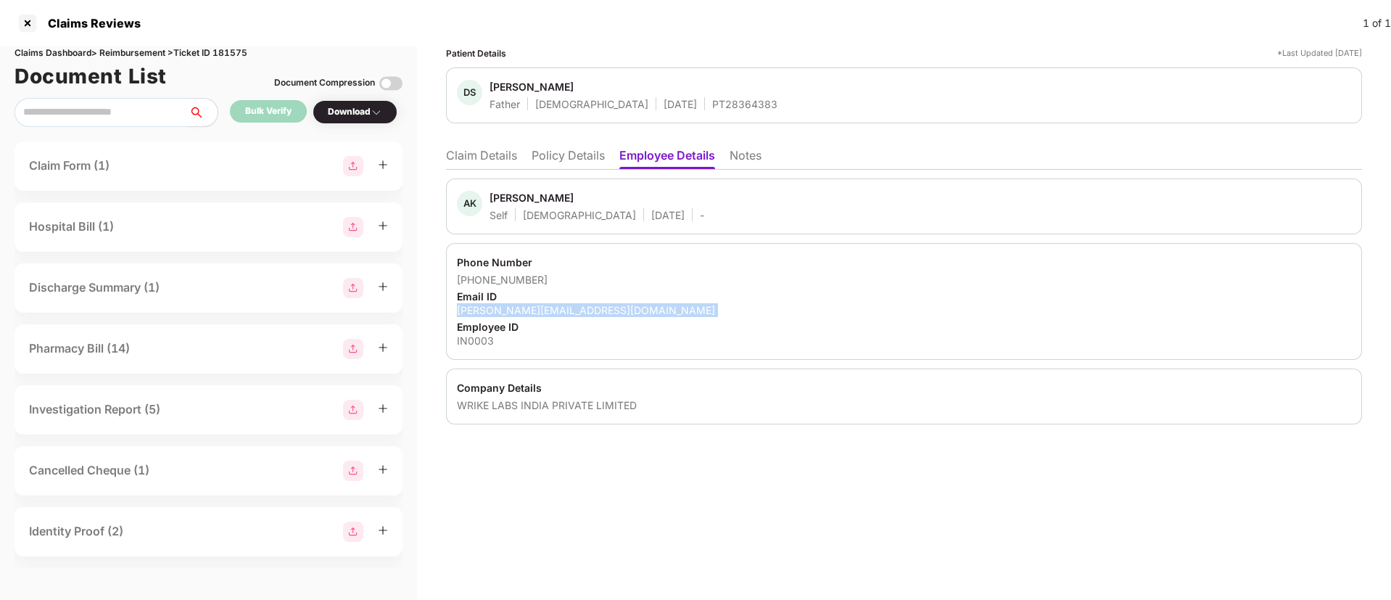
click at [524, 306] on div "amit.kumar@team.wrike.com" at bounding box center [904, 310] width 894 height 14
click at [502, 150] on li "Claim Details" at bounding box center [481, 158] width 71 height 21
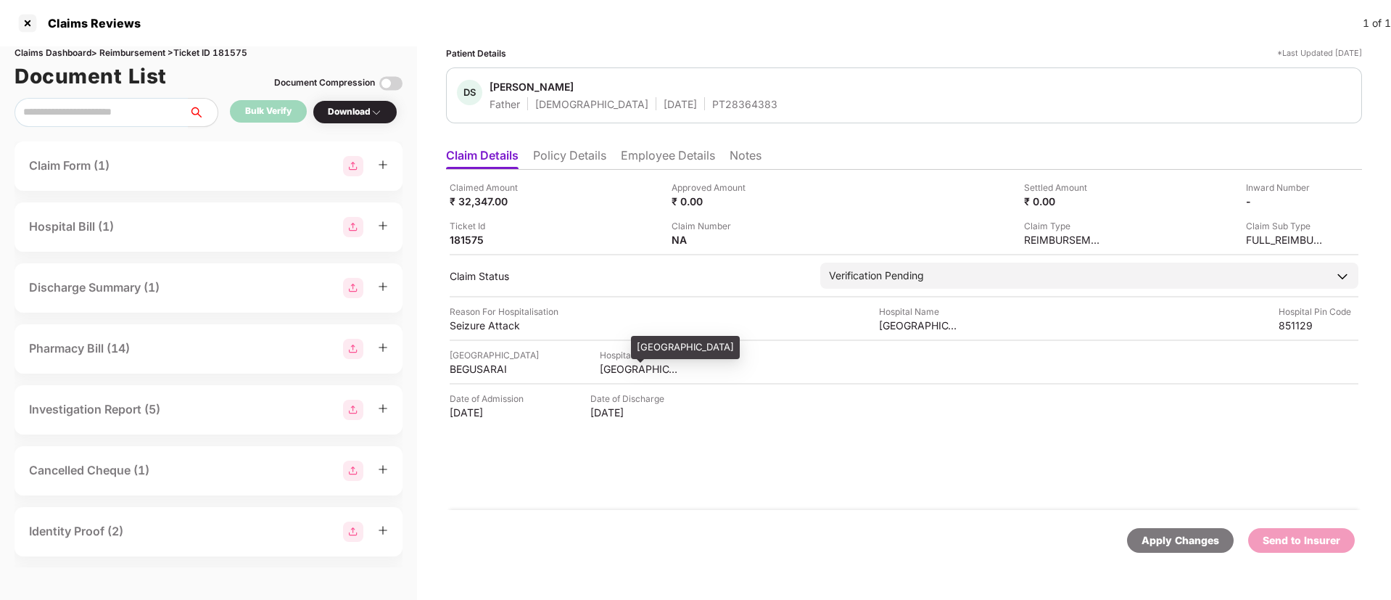
click at [601, 371] on div "BIHAR" at bounding box center [640, 369] width 80 height 14
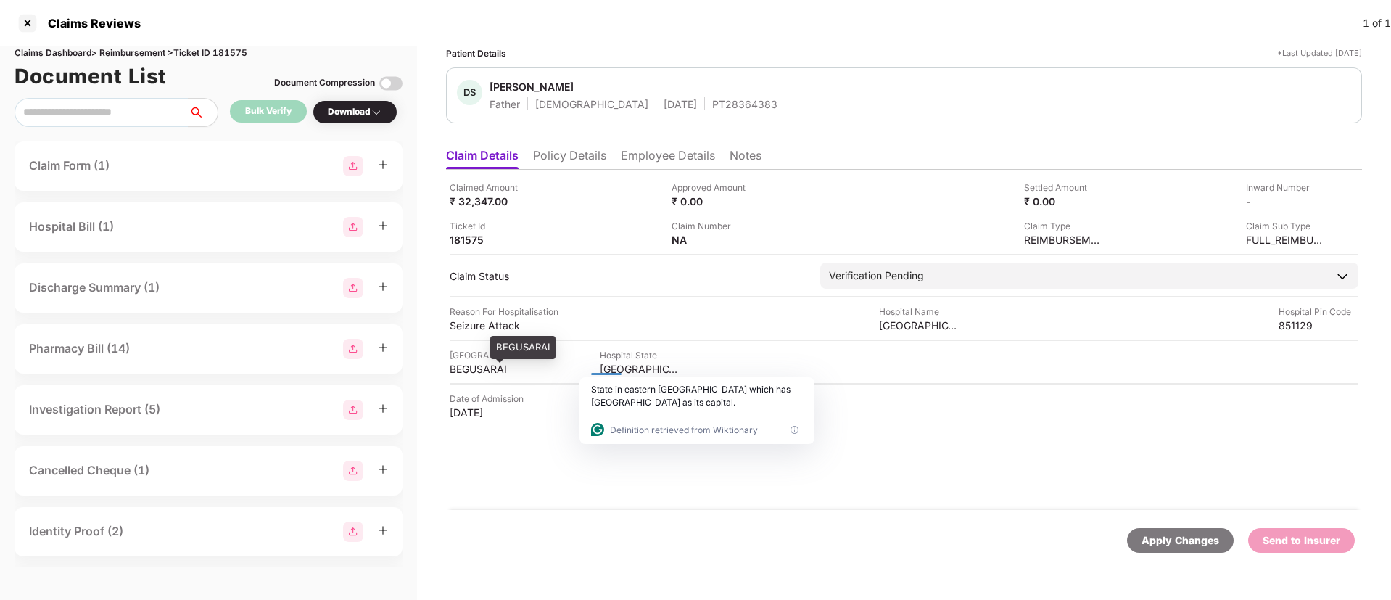
click at [489, 363] on div "BEGUSARAI" at bounding box center [490, 369] width 80 height 14
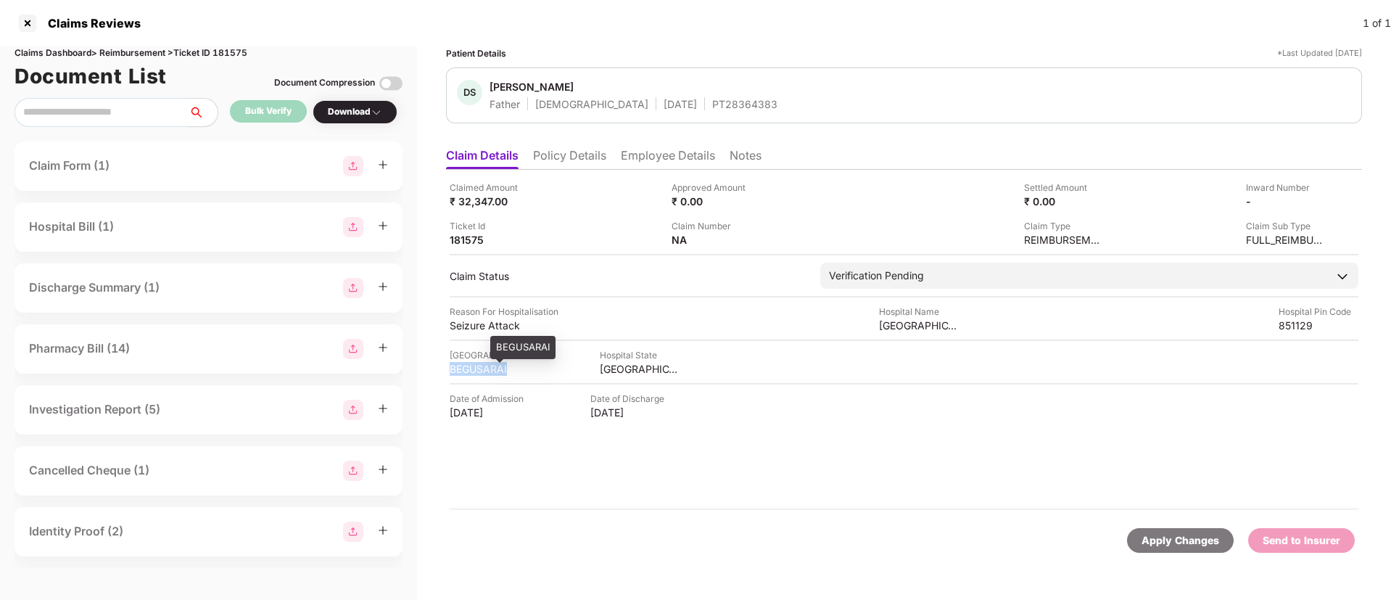
click at [489, 363] on div "BEGUSARAI" at bounding box center [490, 369] width 80 height 14
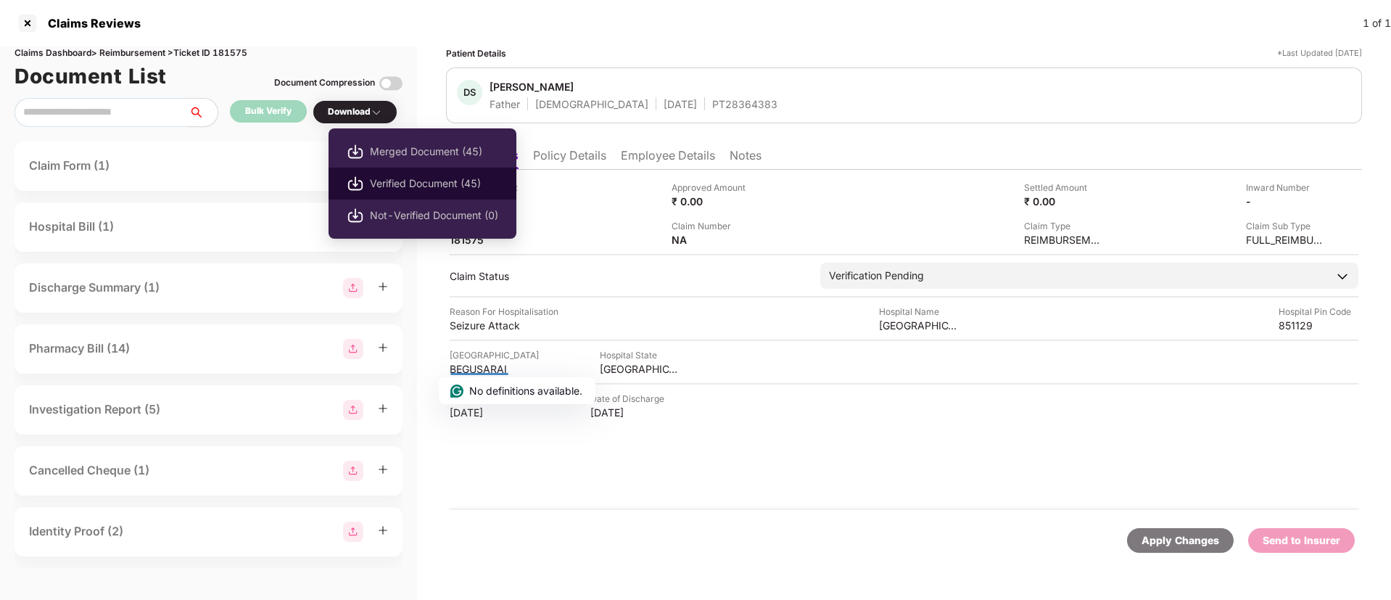
click at [413, 185] on span "Verified Document (45)" at bounding box center [434, 184] width 128 height 16
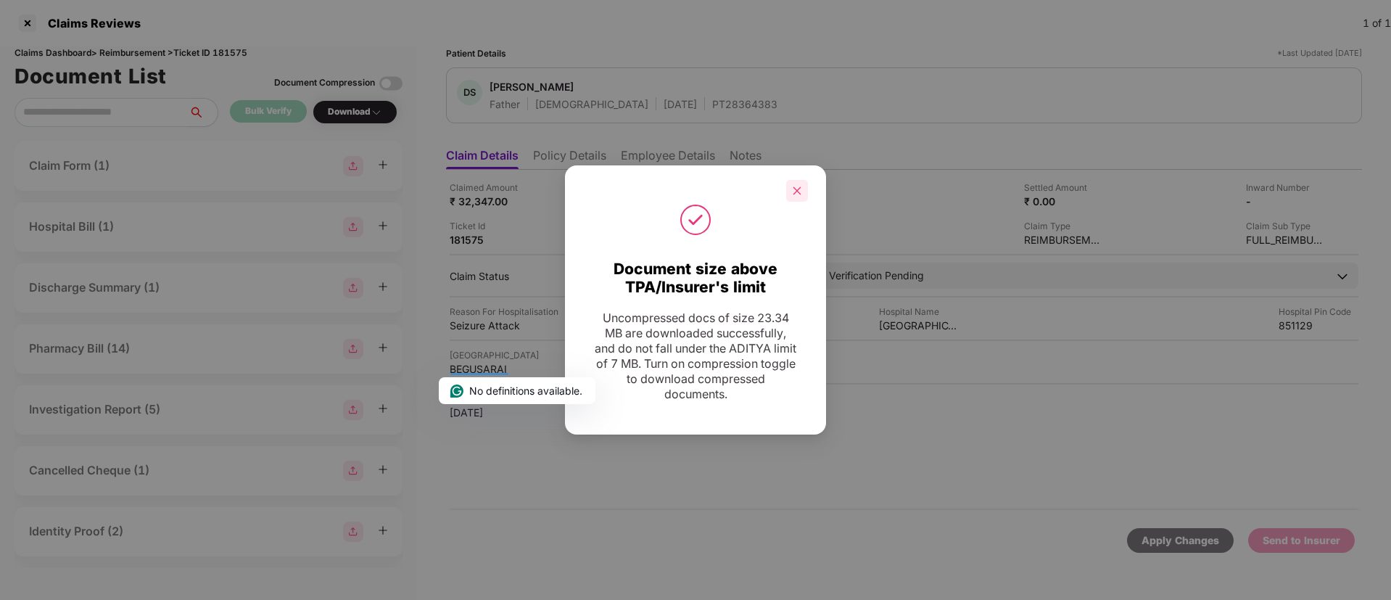
click at [792, 194] on icon "close" at bounding box center [797, 191] width 10 height 10
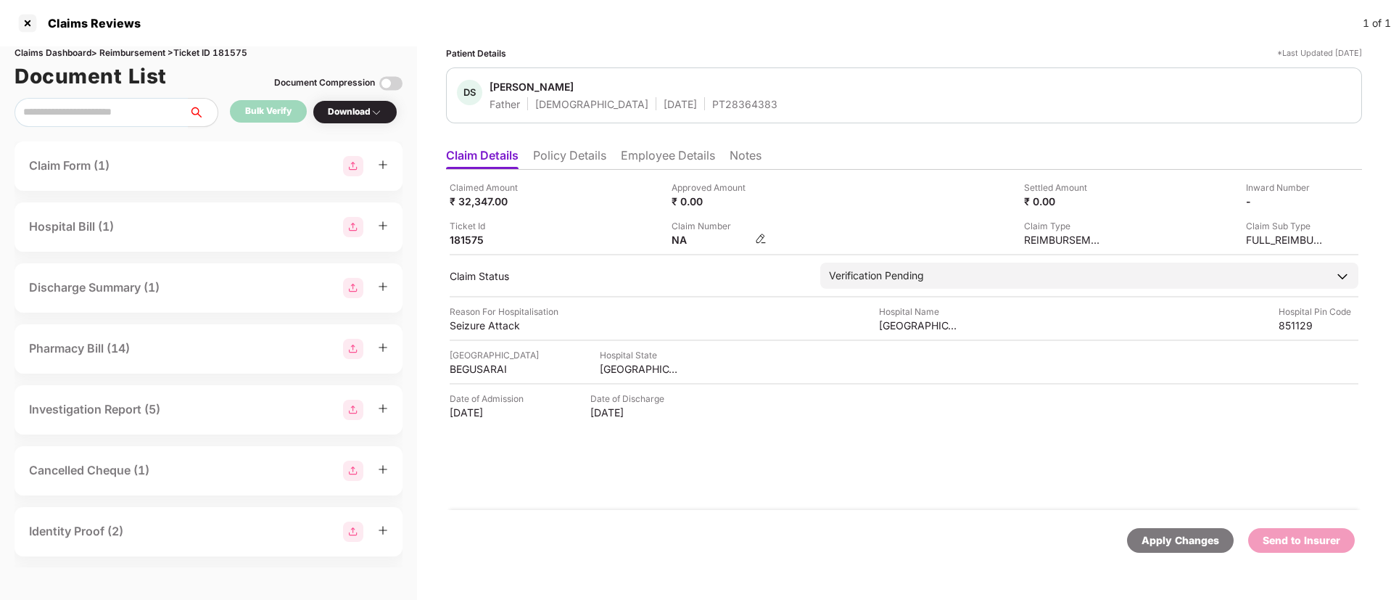
click at [764, 236] on img at bounding box center [761, 239] width 12 height 12
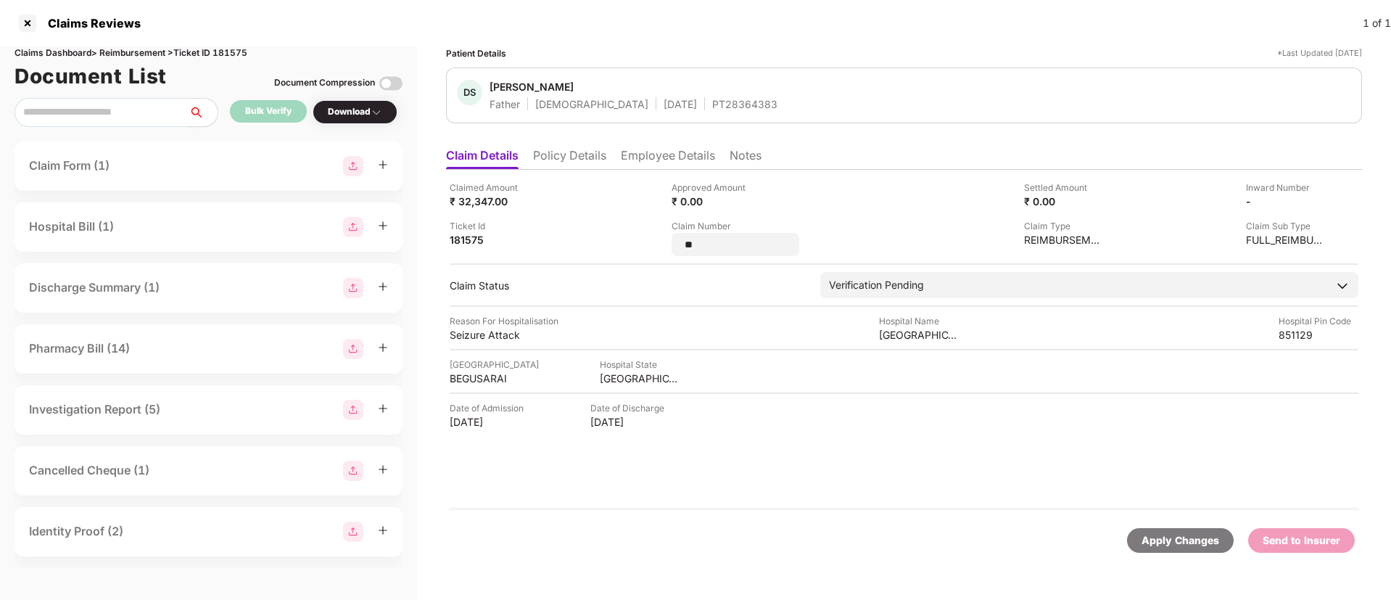
type input "*"
type input "**********"
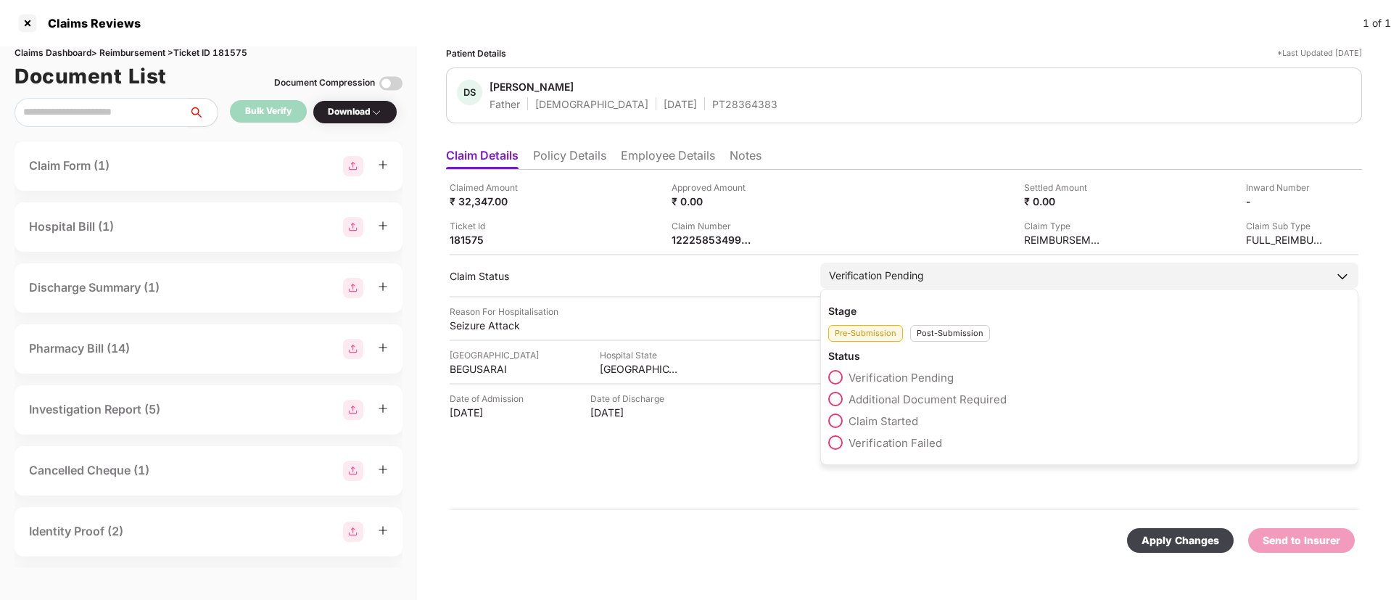
click at [939, 340] on div "Post-Submission" at bounding box center [950, 333] width 80 height 17
click at [874, 396] on span "Claim Under Process" at bounding box center [904, 399] width 110 height 14
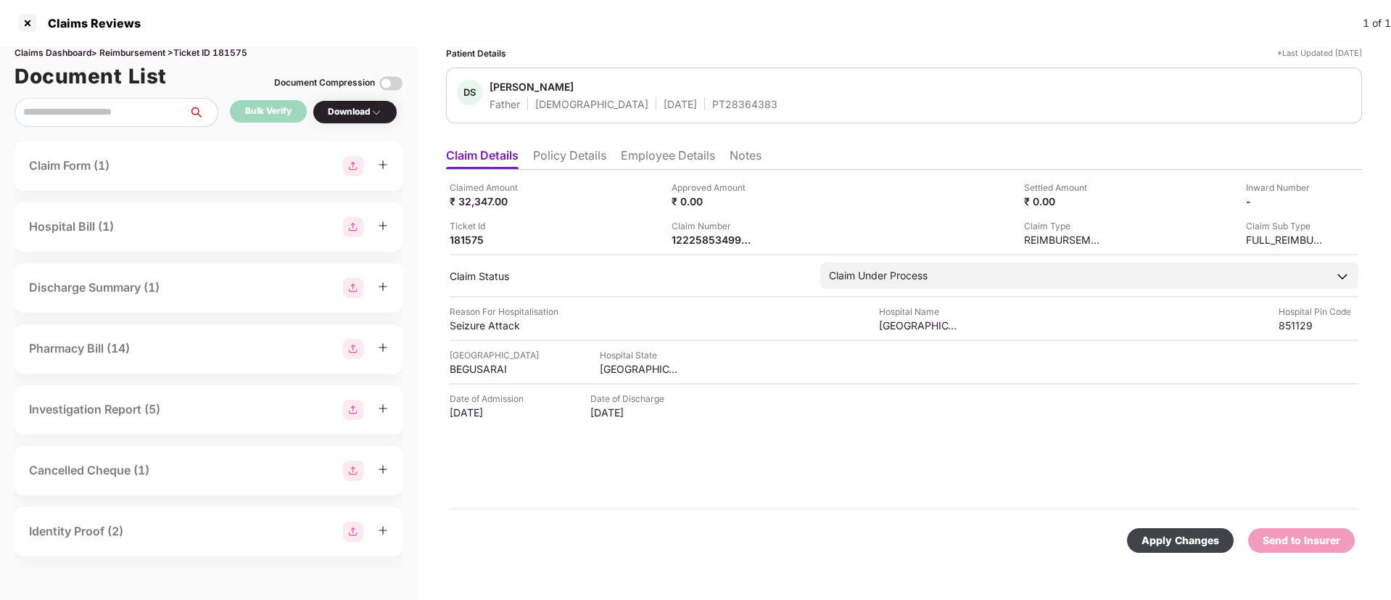
click at [1190, 536] on div "Apply Changes" at bounding box center [1181, 540] width 78 height 16
click at [712, 110] on div "PT28364383" at bounding box center [744, 104] width 65 height 14
click at [27, 25] on div at bounding box center [27, 23] width 23 height 23
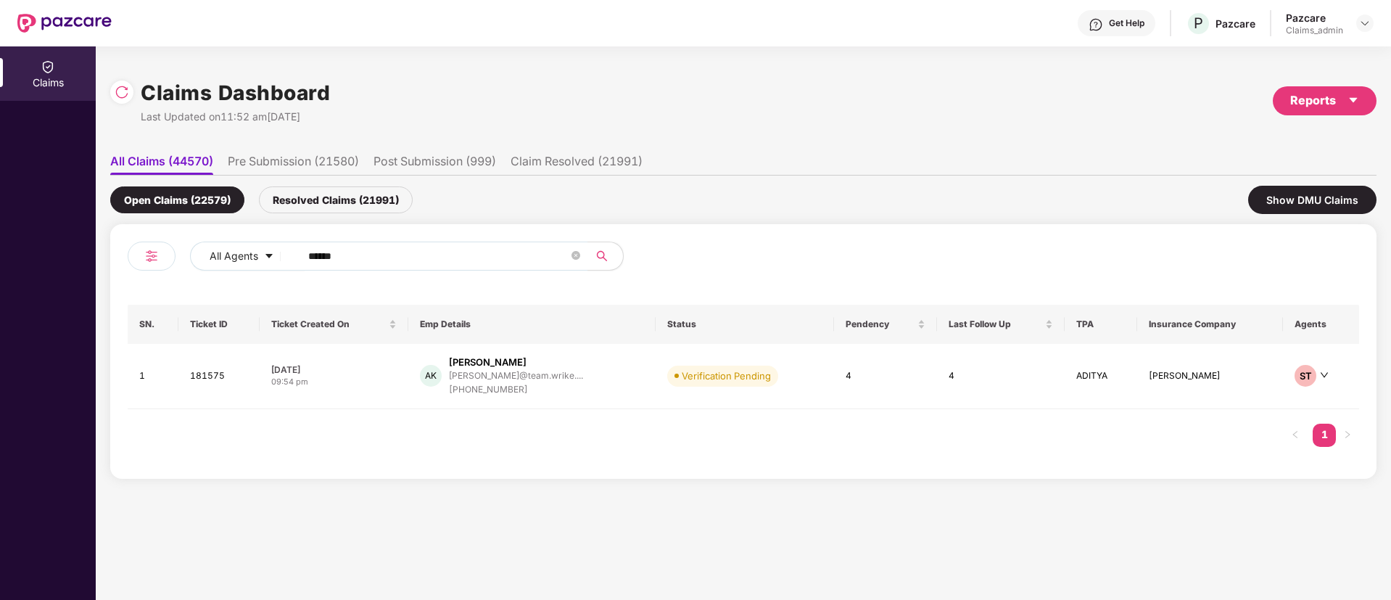
click at [385, 239] on div "All Agents ****** SN. Ticket ID Ticket Created On Emp Details Status Pendency L…" at bounding box center [743, 351] width 1267 height 255
click at [381, 243] on div "All Agents ****** SN. Ticket ID Ticket Created On Emp Details Status Pendency L…" at bounding box center [743, 351] width 1267 height 255
click at [381, 243] on span "******" at bounding box center [439, 256] width 297 height 29
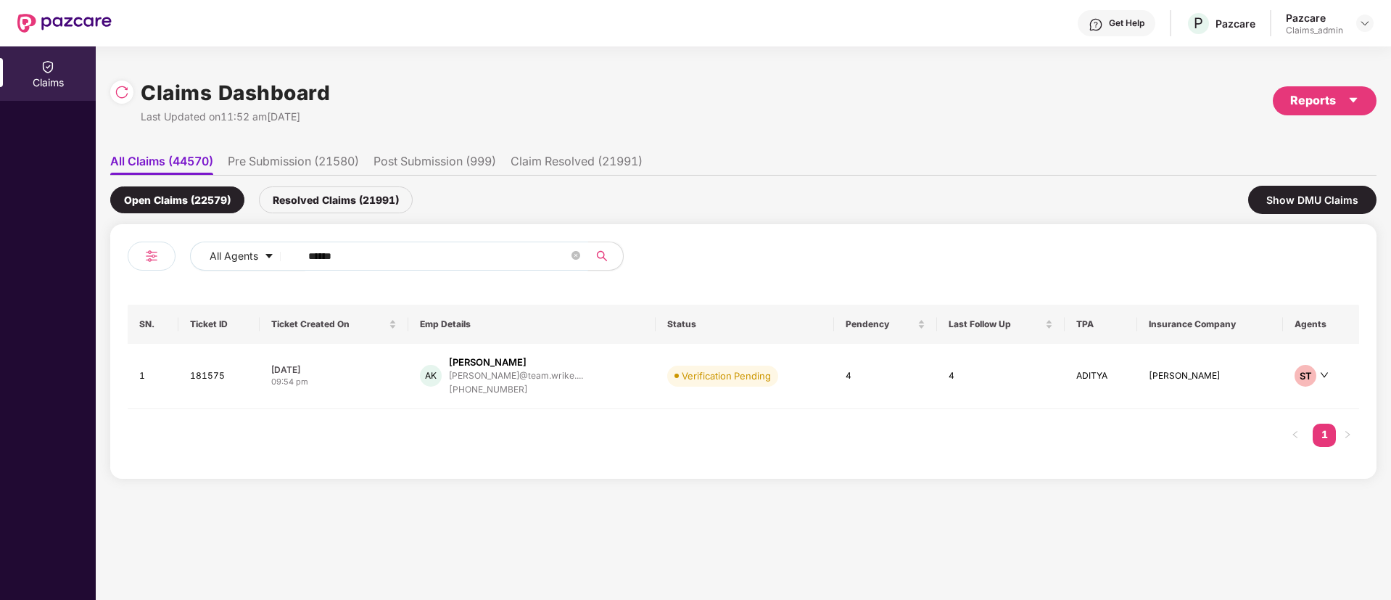
click at [381, 243] on span "******" at bounding box center [439, 256] width 297 height 29
drag, startPoint x: 381, startPoint y: 243, endPoint x: 357, endPoint y: 253, distance: 26.0
click at [357, 253] on span "******" at bounding box center [439, 256] width 297 height 29
click at [357, 253] on input "******" at bounding box center [438, 256] width 260 height 22
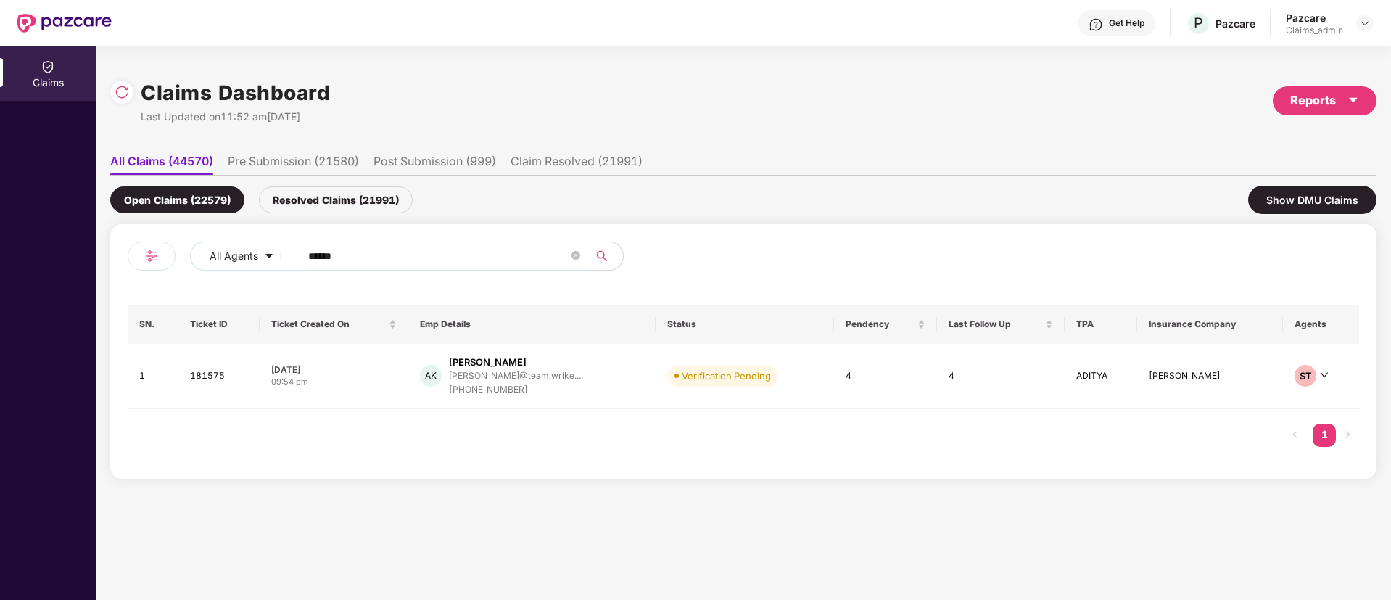
click at [357, 253] on input "******" at bounding box center [438, 256] width 260 height 22
paste input "*******"
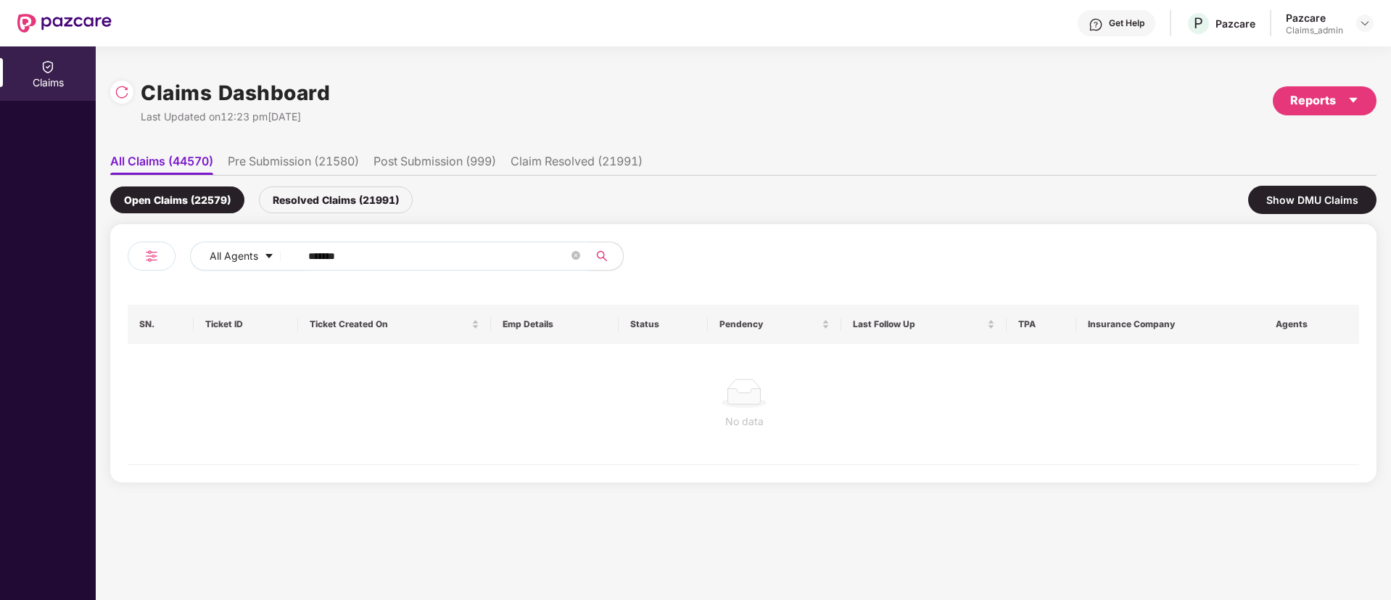
click at [316, 258] on input "*******" at bounding box center [438, 256] width 260 height 22
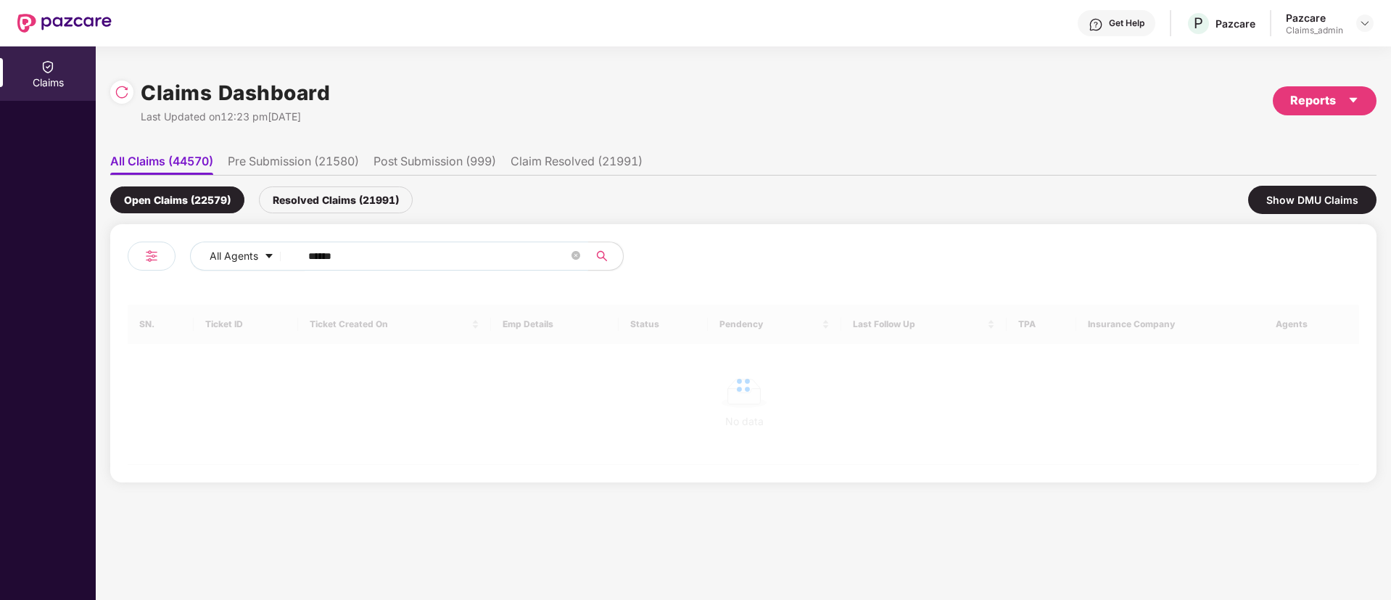
click at [316, 258] on input "******" at bounding box center [438, 256] width 260 height 22
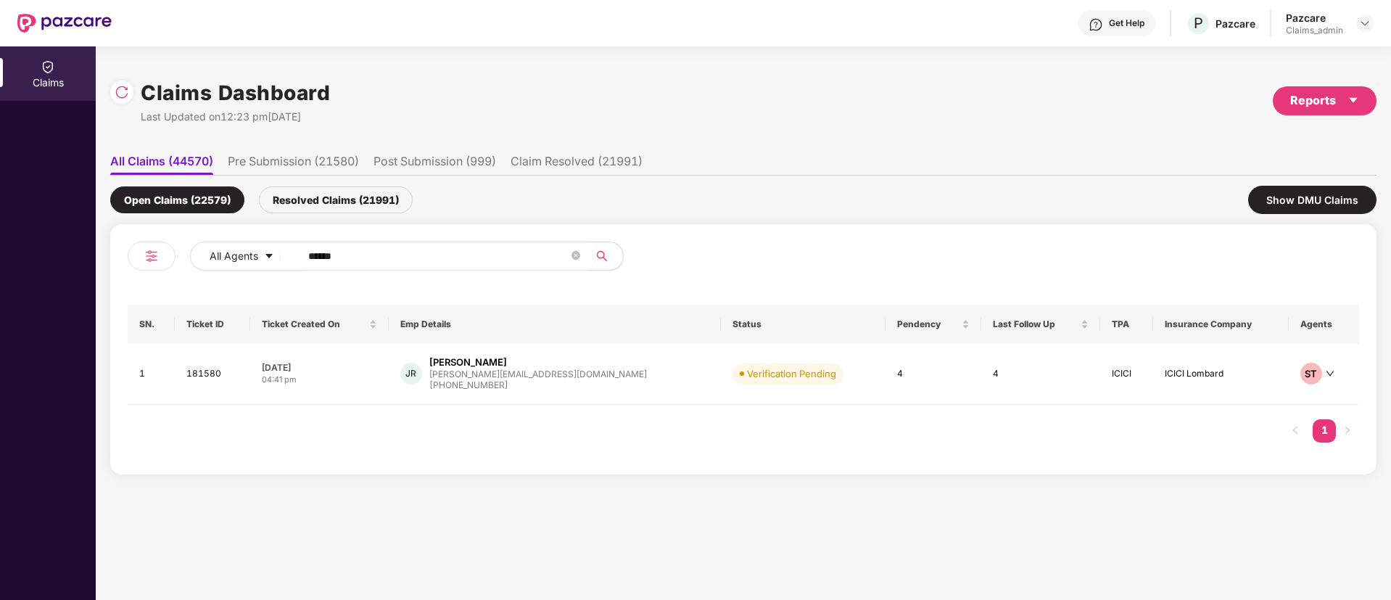
type input "******"
click at [377, 376] on div "04:41 pm" at bounding box center [319, 380] width 115 height 12
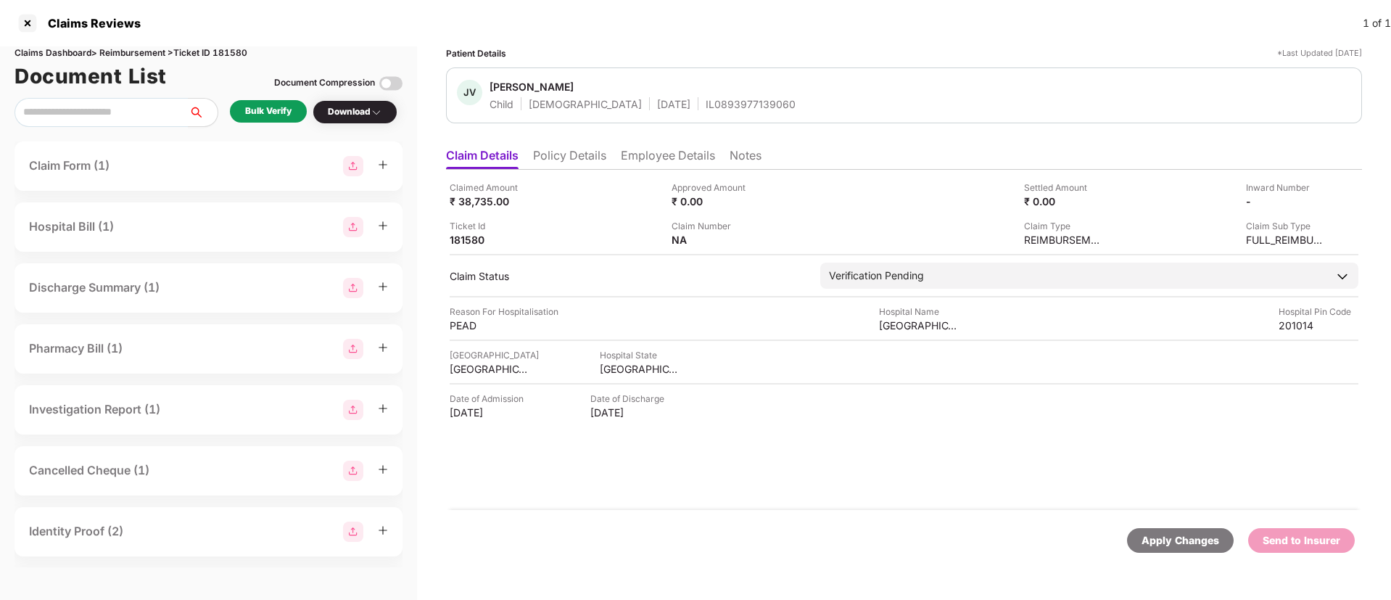
click at [292, 109] on div "Bulk Verify" at bounding box center [268, 111] width 77 height 22
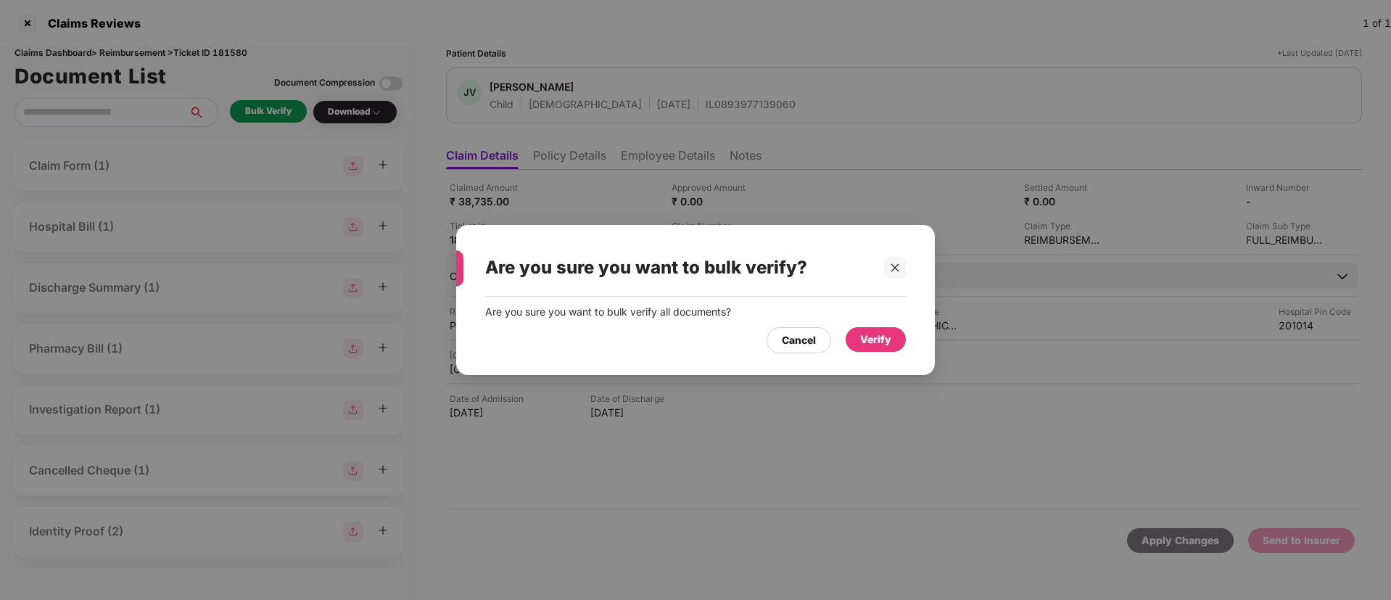
click at [890, 339] on div "Verify" at bounding box center [875, 340] width 31 height 16
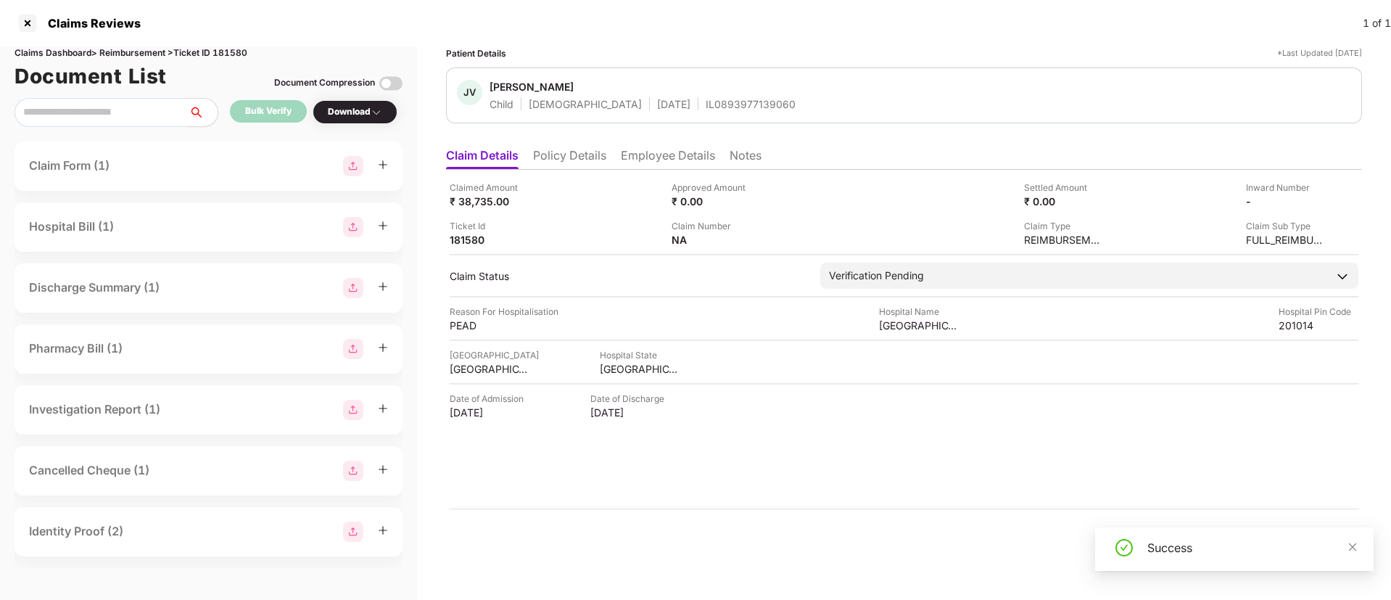
click at [584, 162] on li "Policy Details" at bounding box center [569, 158] width 73 height 21
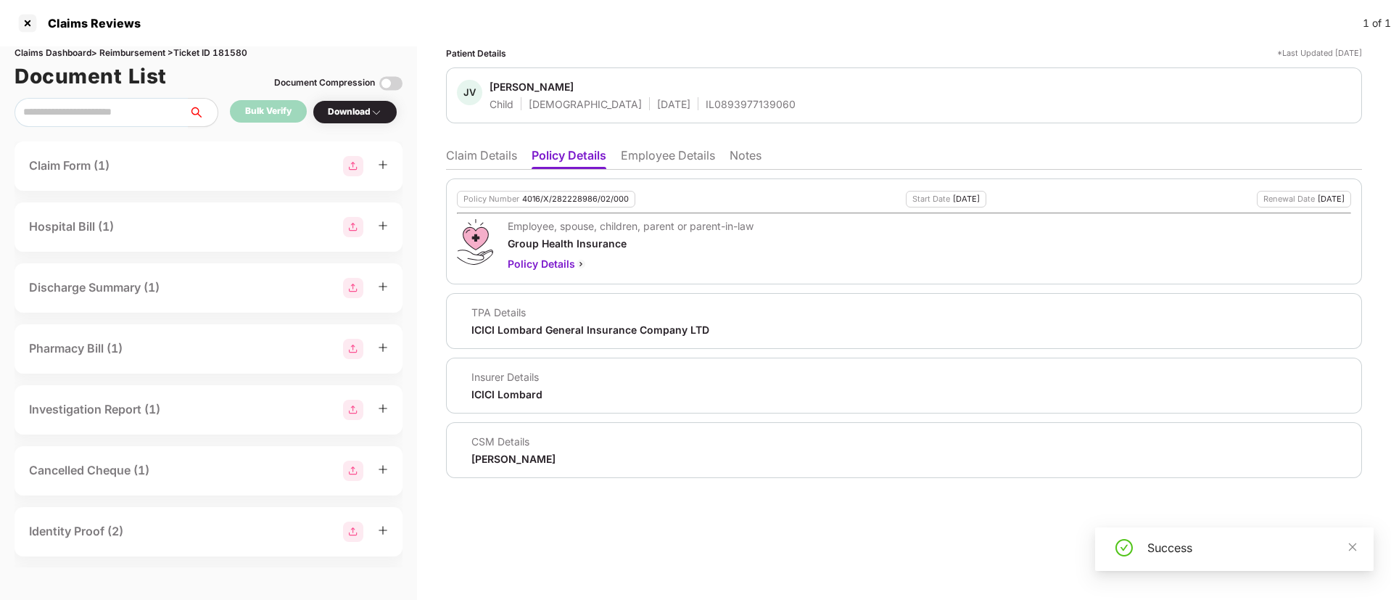
click at [473, 156] on li "Claim Details" at bounding box center [481, 158] width 71 height 21
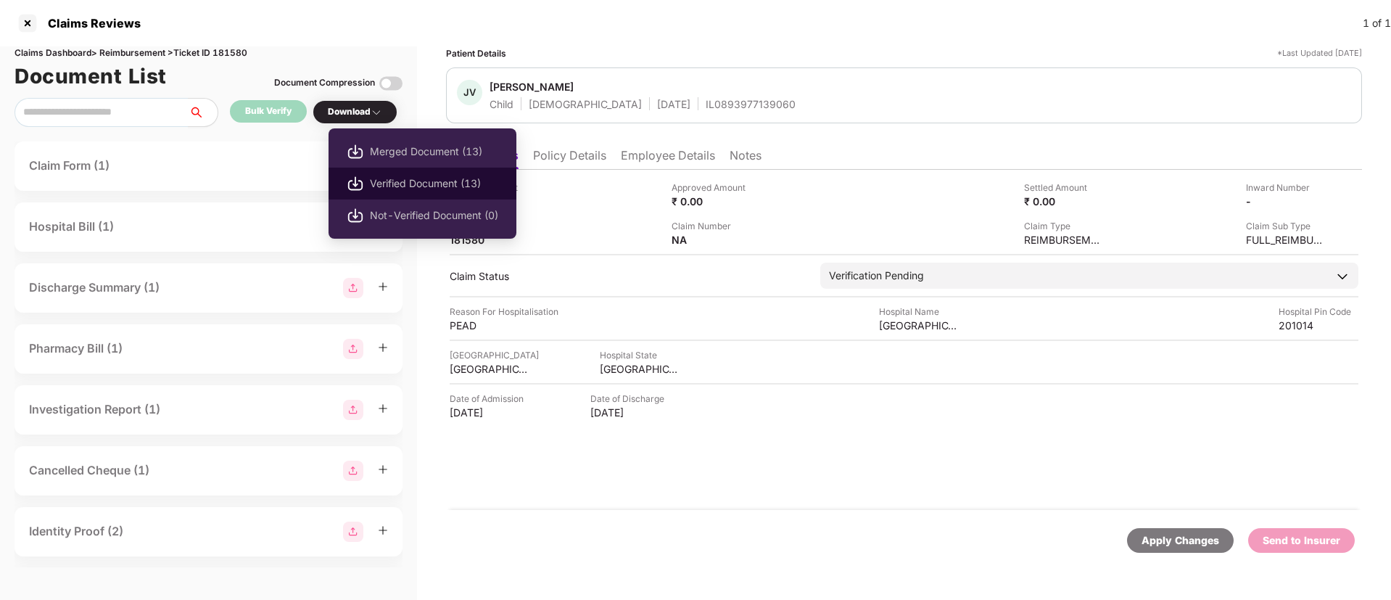
click at [427, 176] on span "Verified Document (13)" at bounding box center [434, 184] width 128 height 16
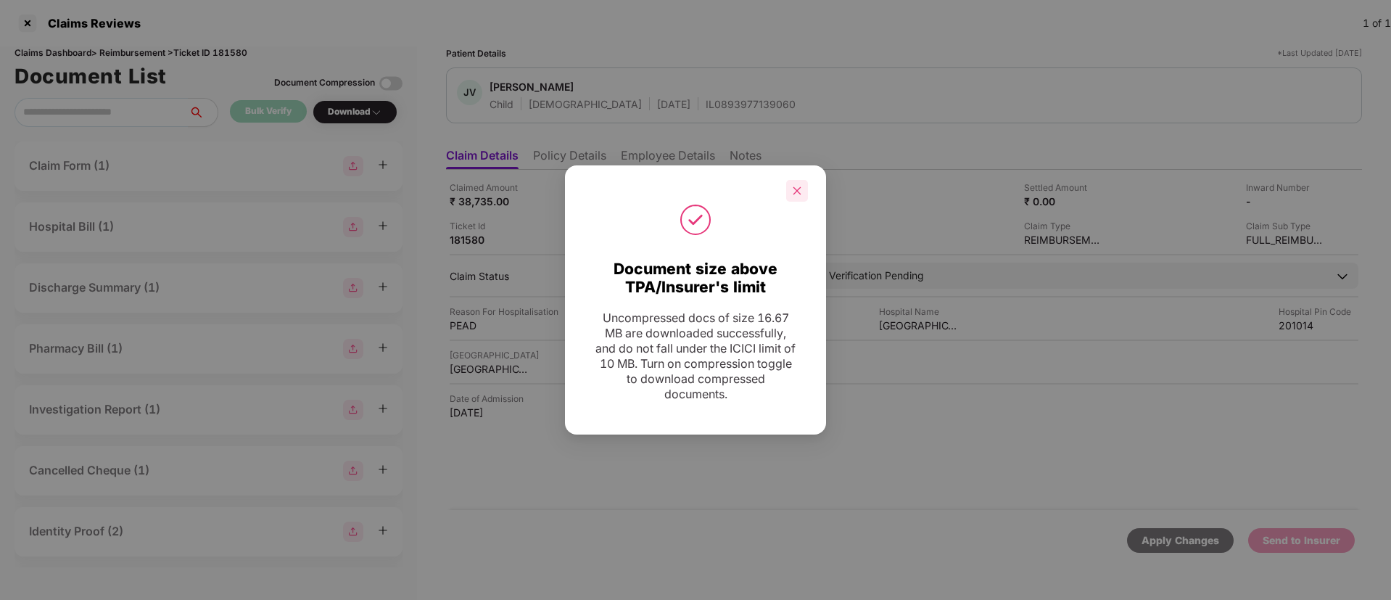
click at [799, 193] on icon "close" at bounding box center [798, 190] width 8 height 8
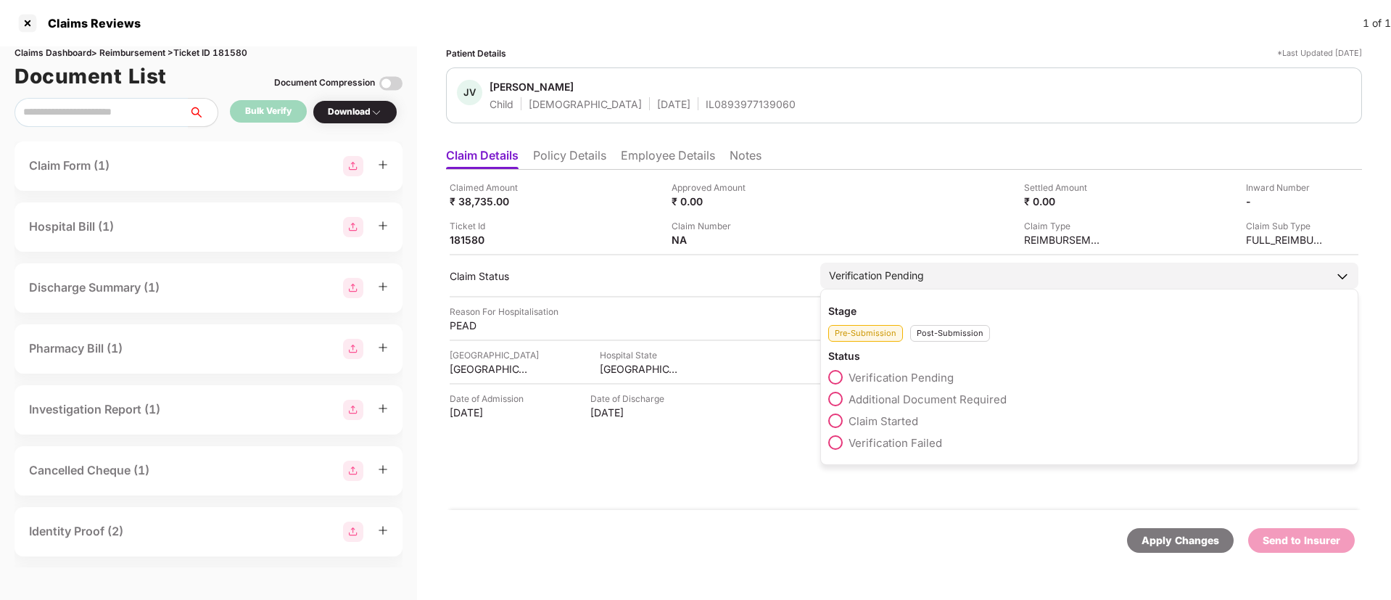
click at [953, 274] on div "Verification Pending" at bounding box center [1089, 276] width 538 height 26
click at [885, 420] on span "Claim Started" at bounding box center [884, 421] width 70 height 14
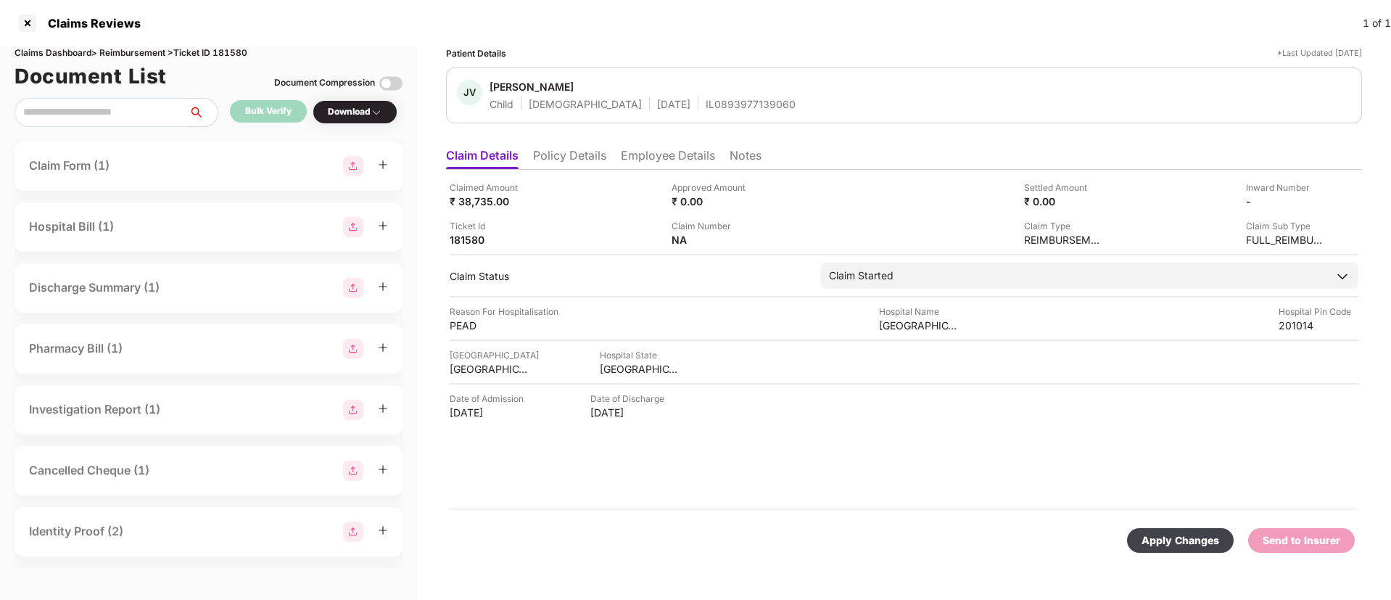
click at [1170, 537] on div "Apply Changes" at bounding box center [1181, 540] width 78 height 16
click at [1352, 531] on icon "close" at bounding box center [1353, 529] width 10 height 10
click at [1323, 541] on div "Send to Insurer" at bounding box center [1302, 540] width 78 height 16
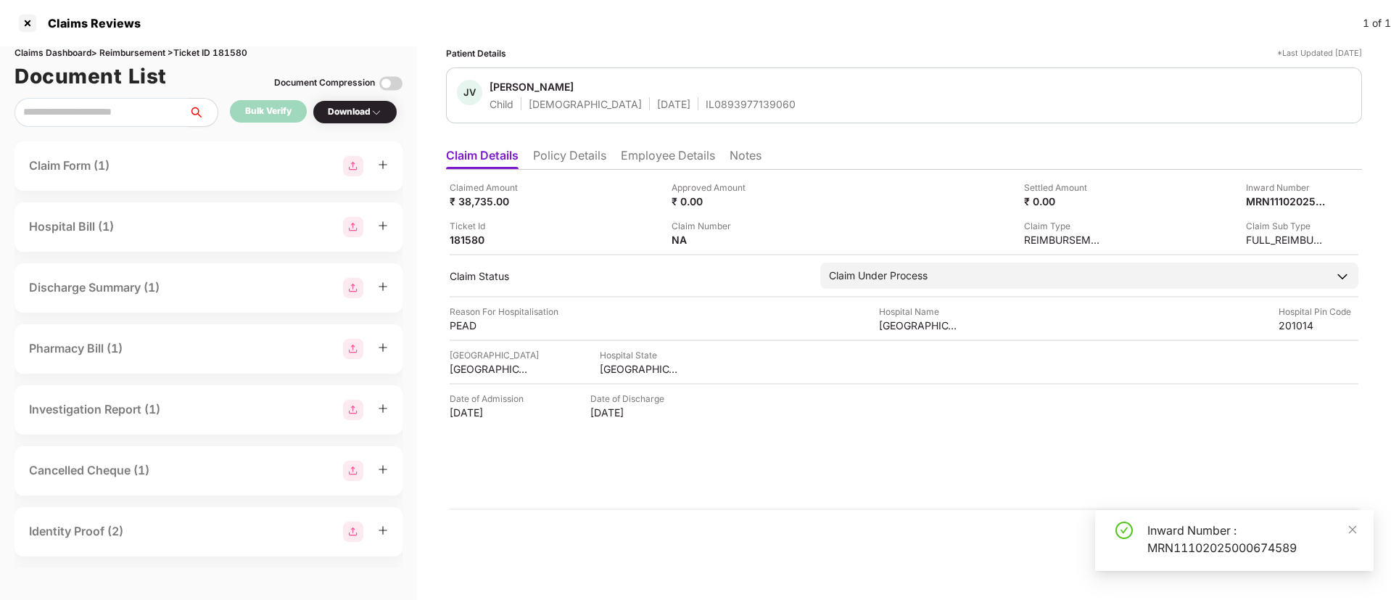
click at [1188, 531] on div "Inward Number : MRN11102025000674589" at bounding box center [1252, 539] width 209 height 35
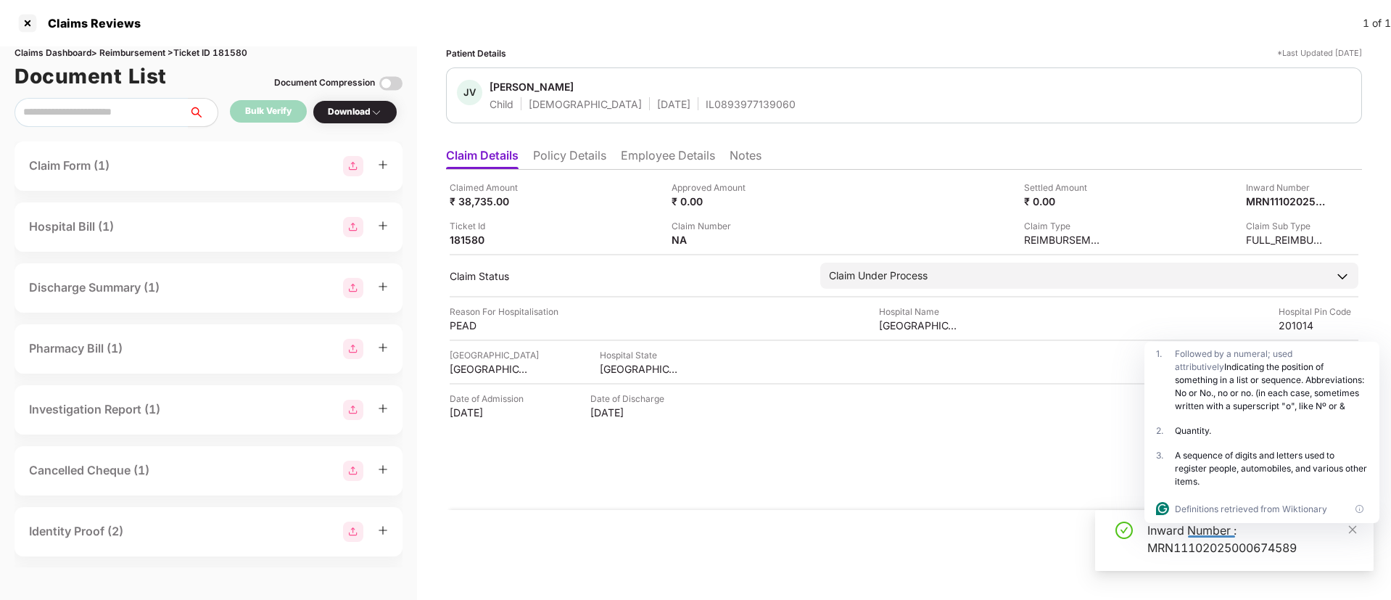
click at [917, 533] on div "Apply Changes" at bounding box center [904, 540] width 902 height 25
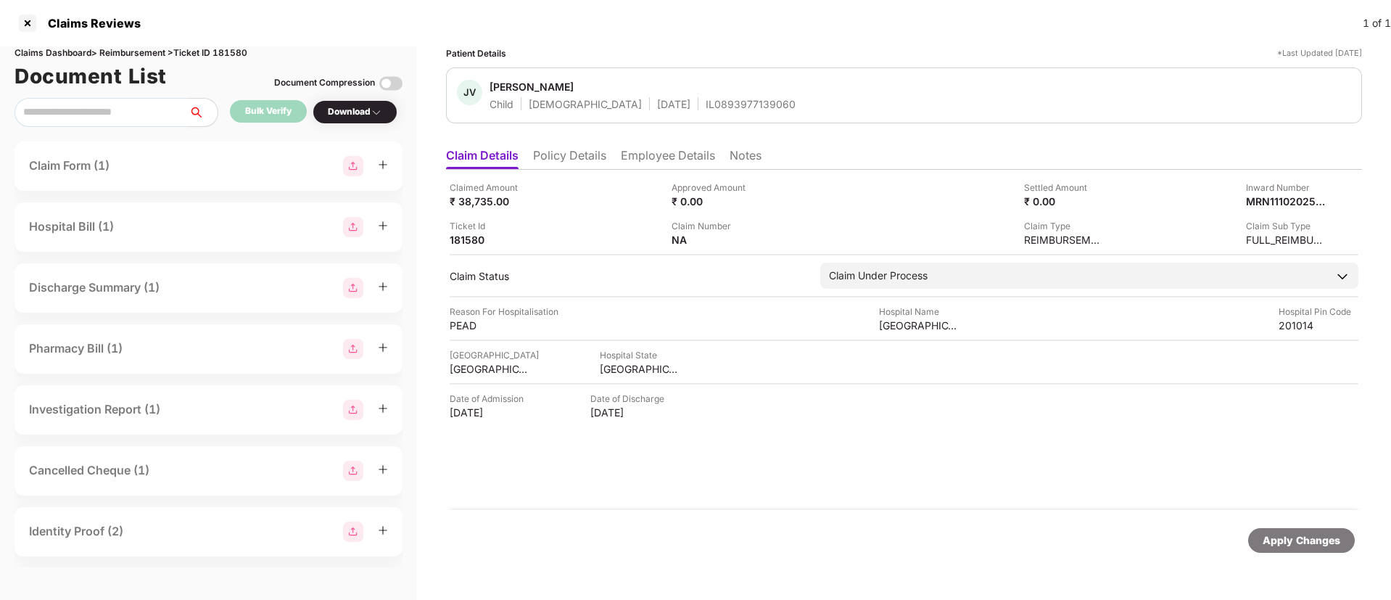
click at [690, 95] on span "J Varun" at bounding box center [643, 88] width 306 height 17
click at [706, 105] on div "IL0893977139060" at bounding box center [751, 104] width 90 height 14
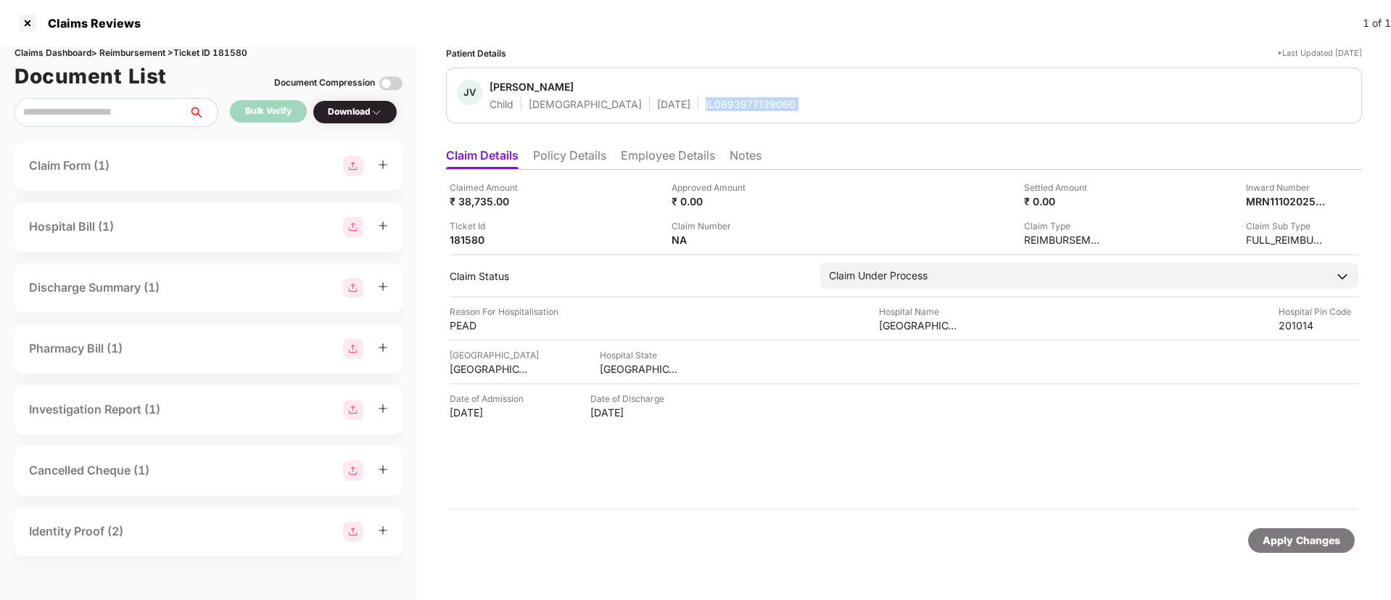
click at [706, 105] on div "IL0893977139060" at bounding box center [751, 104] width 90 height 14
click at [30, 21] on div at bounding box center [27, 23] width 23 height 23
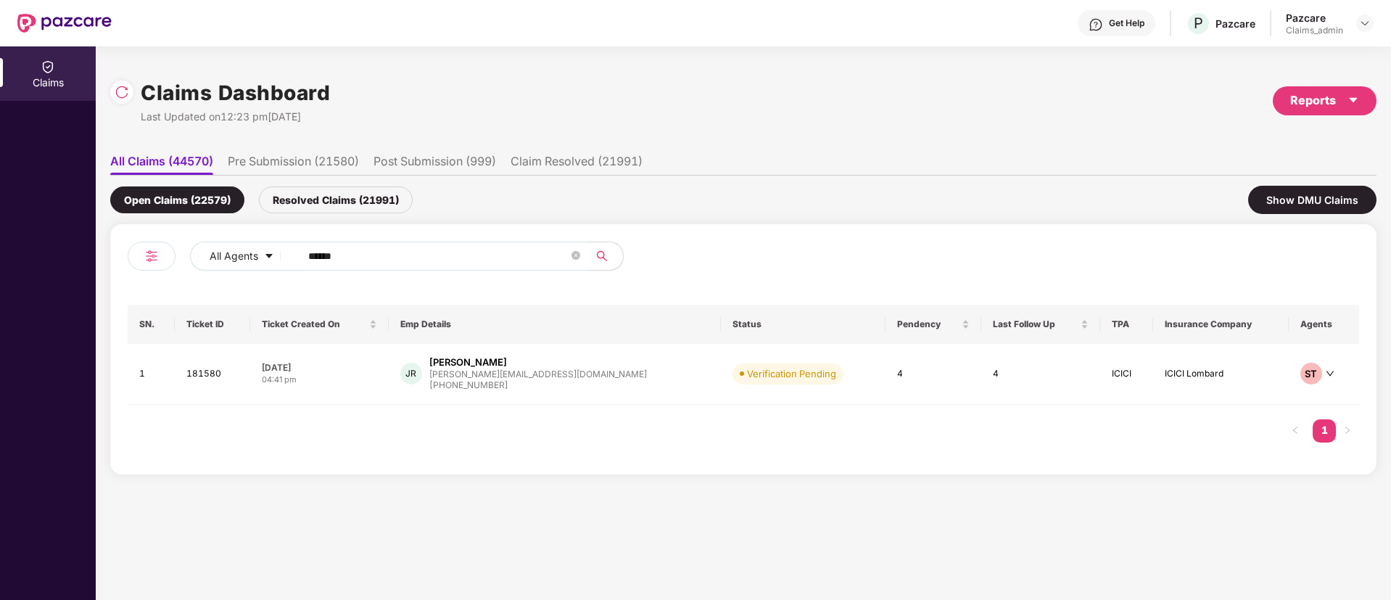
click at [392, 263] on input "******" at bounding box center [438, 256] width 260 height 22
paste input "*******"
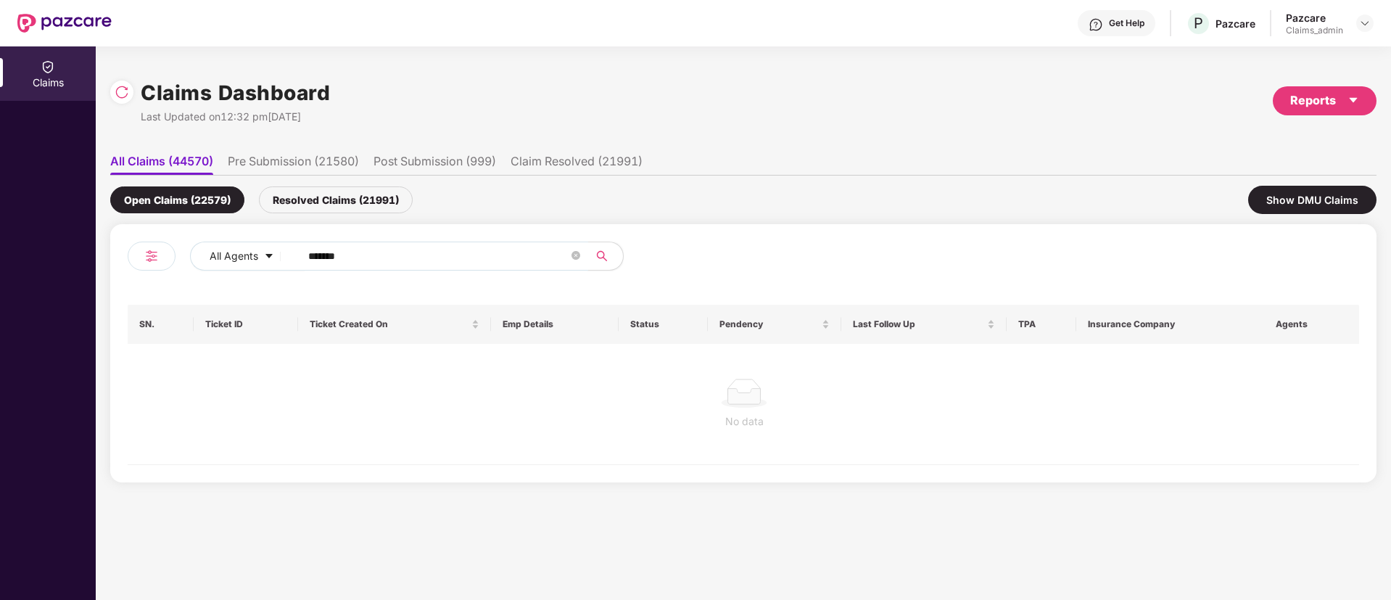
click at [316, 255] on input "*******" at bounding box center [438, 256] width 260 height 22
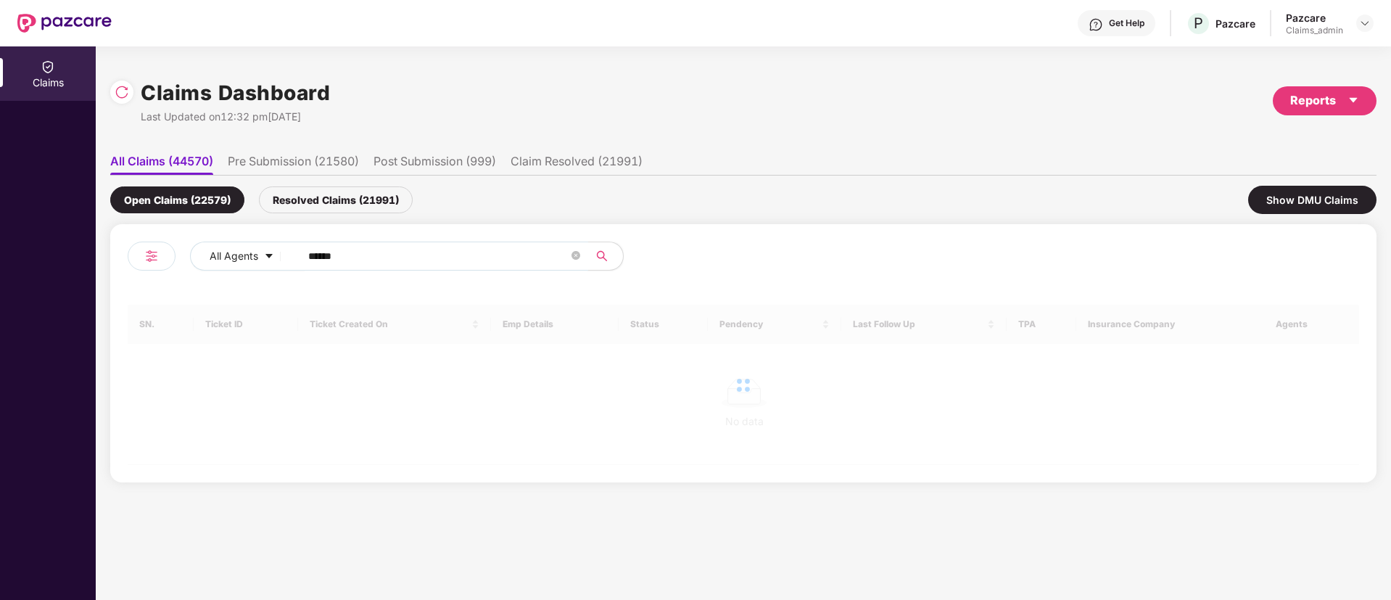
click at [316, 255] on input "******" at bounding box center [438, 256] width 260 height 22
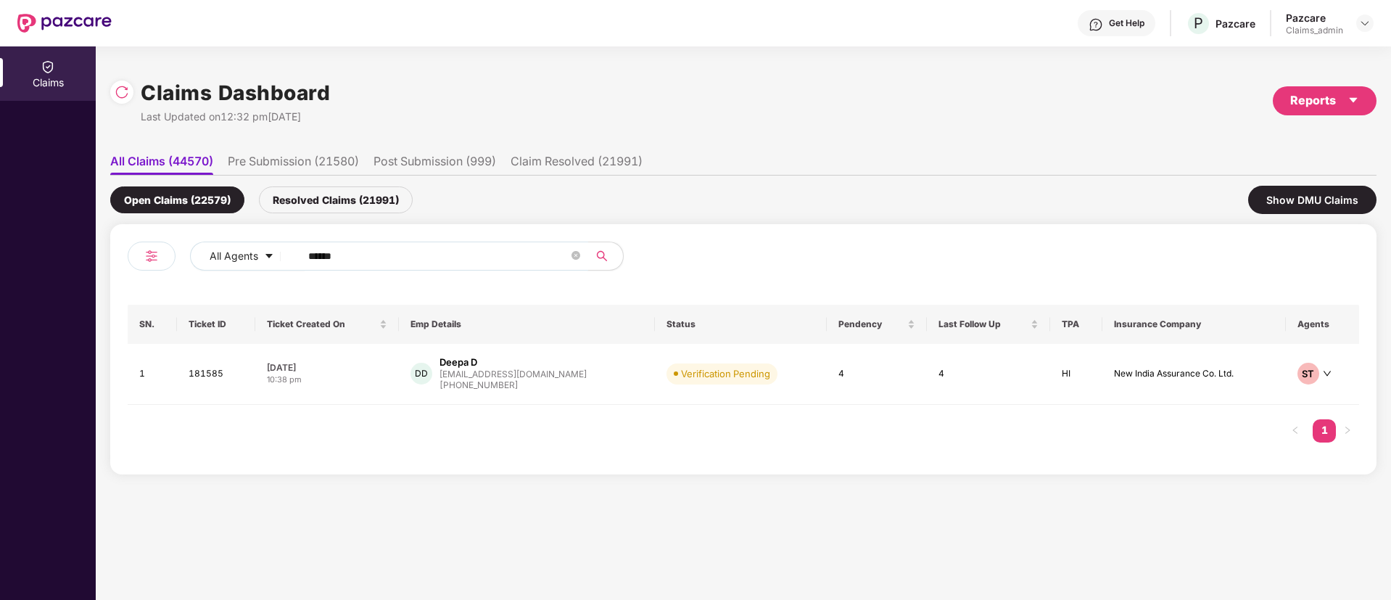
type input "******"
click at [358, 382] on div "10:38 pm" at bounding box center [327, 380] width 121 height 12
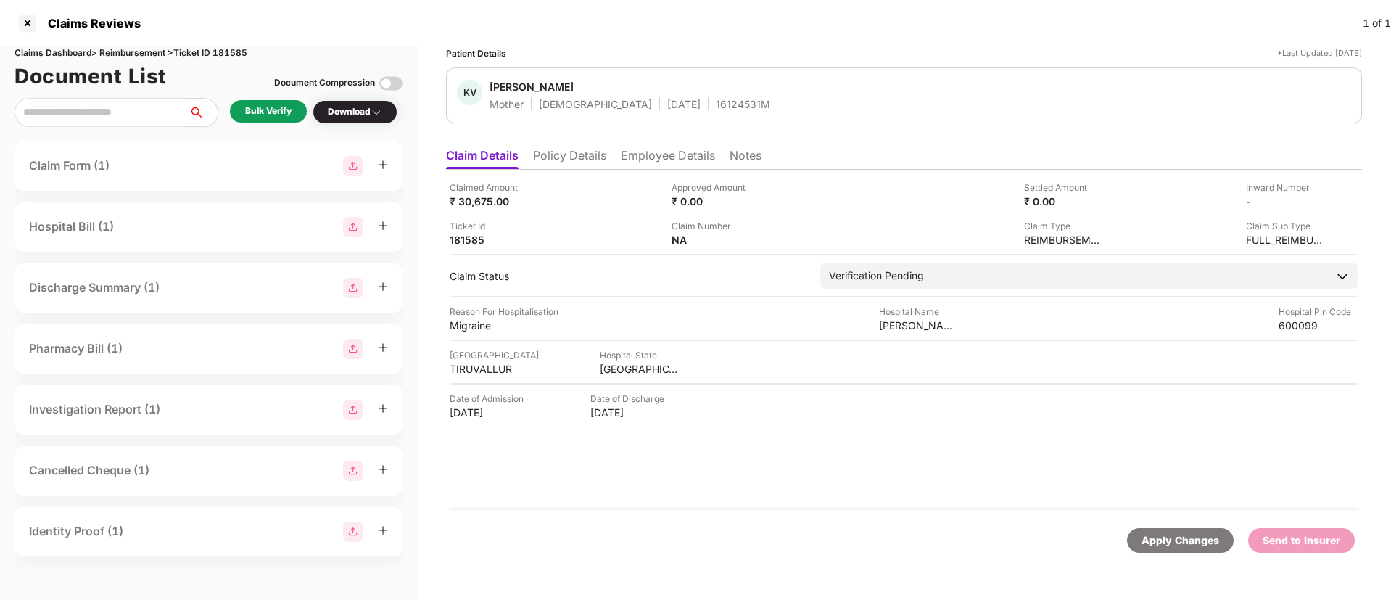
click at [281, 107] on div "Bulk Verify" at bounding box center [268, 111] width 46 height 14
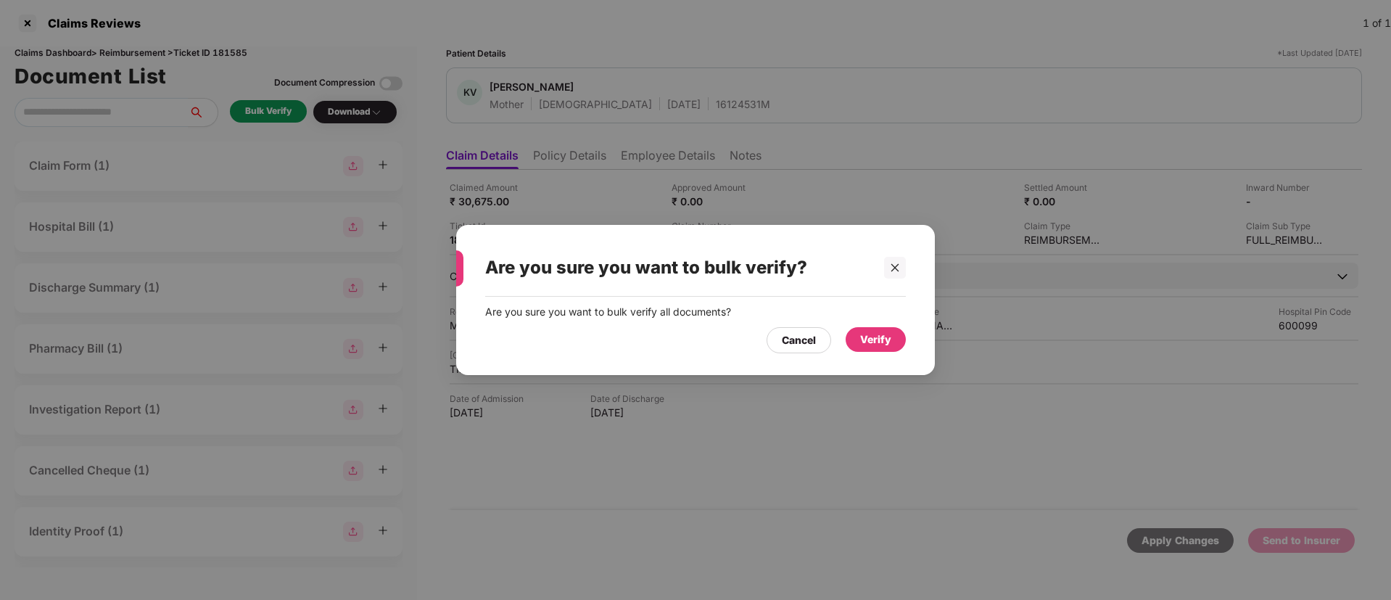
click at [885, 335] on div "Verify" at bounding box center [875, 340] width 31 height 16
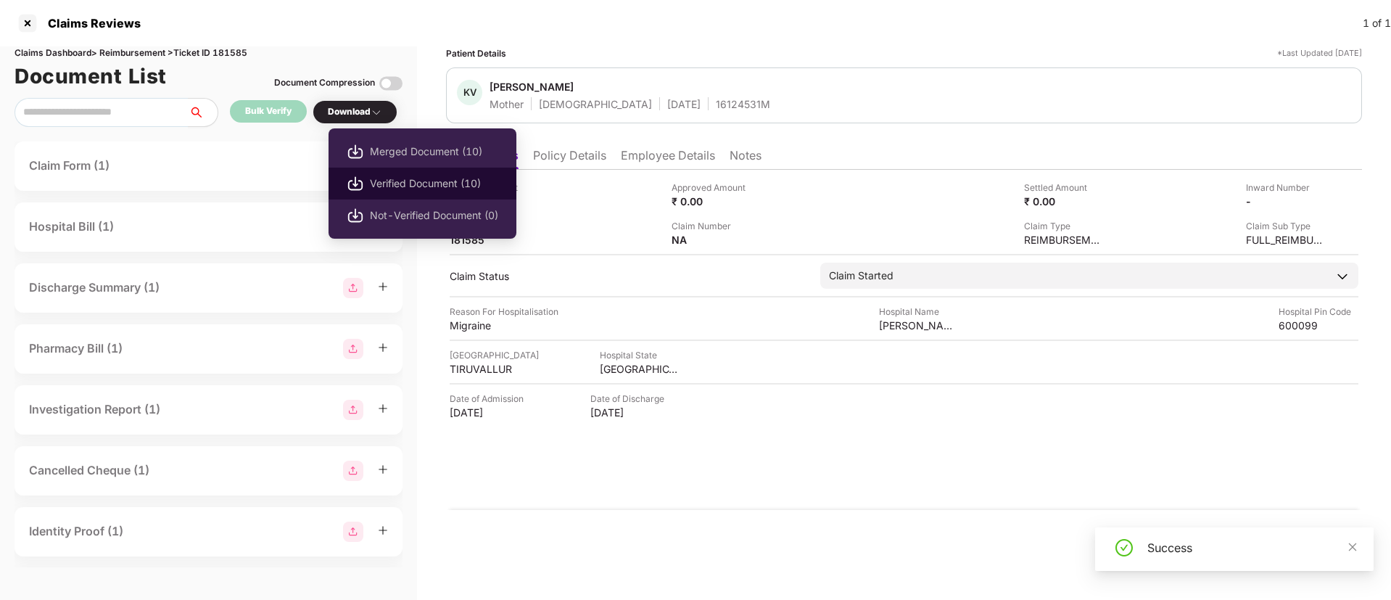
click at [440, 187] on span "Verified Document (10)" at bounding box center [434, 184] width 128 height 16
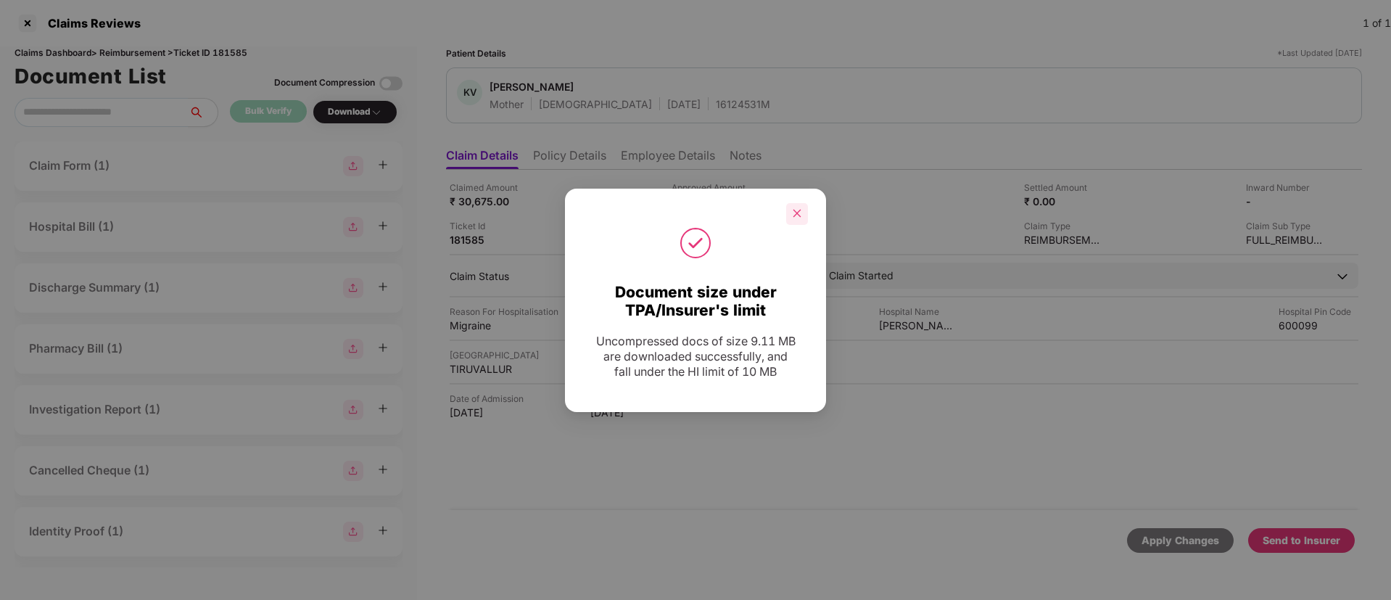
click at [794, 211] on icon "close" at bounding box center [797, 213] width 10 height 10
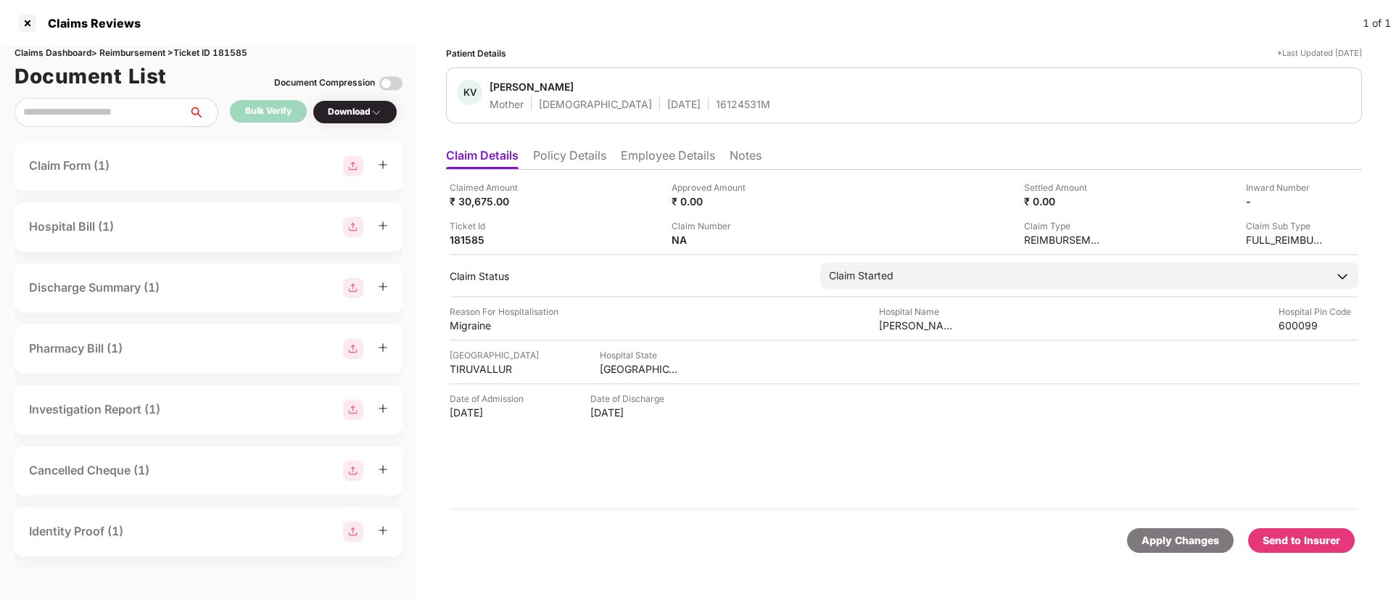
click at [572, 156] on li "Policy Details" at bounding box center [569, 158] width 73 height 21
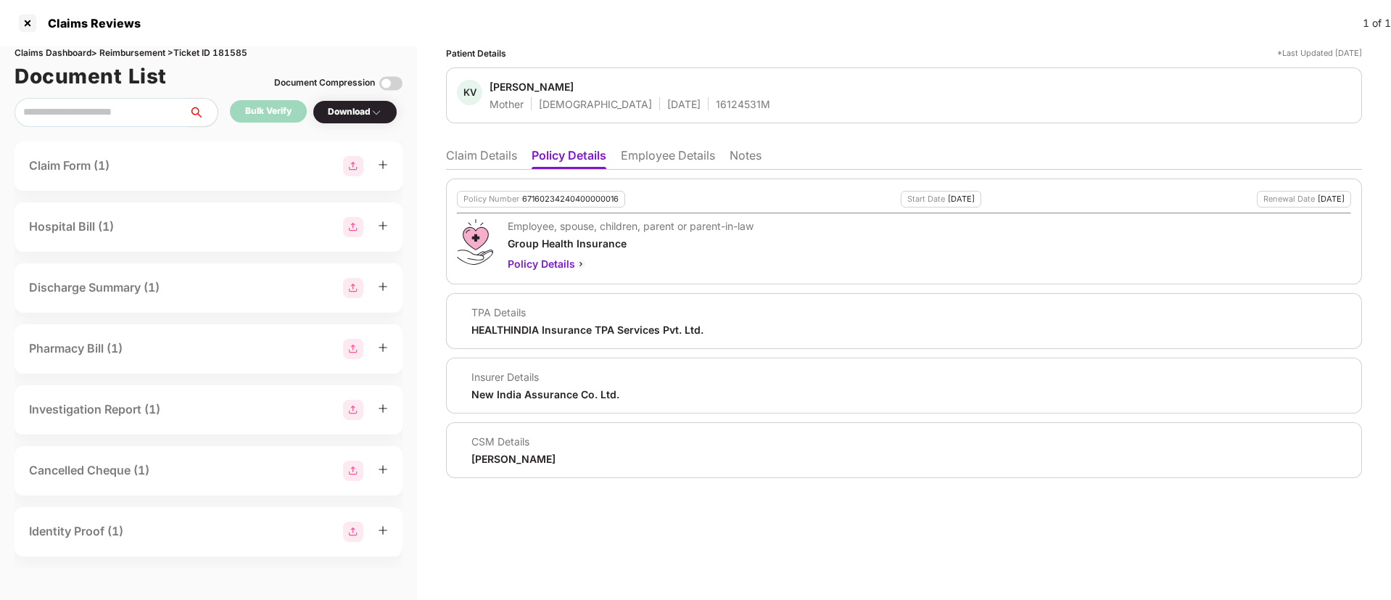
click at [476, 159] on li "Claim Details" at bounding box center [481, 158] width 71 height 21
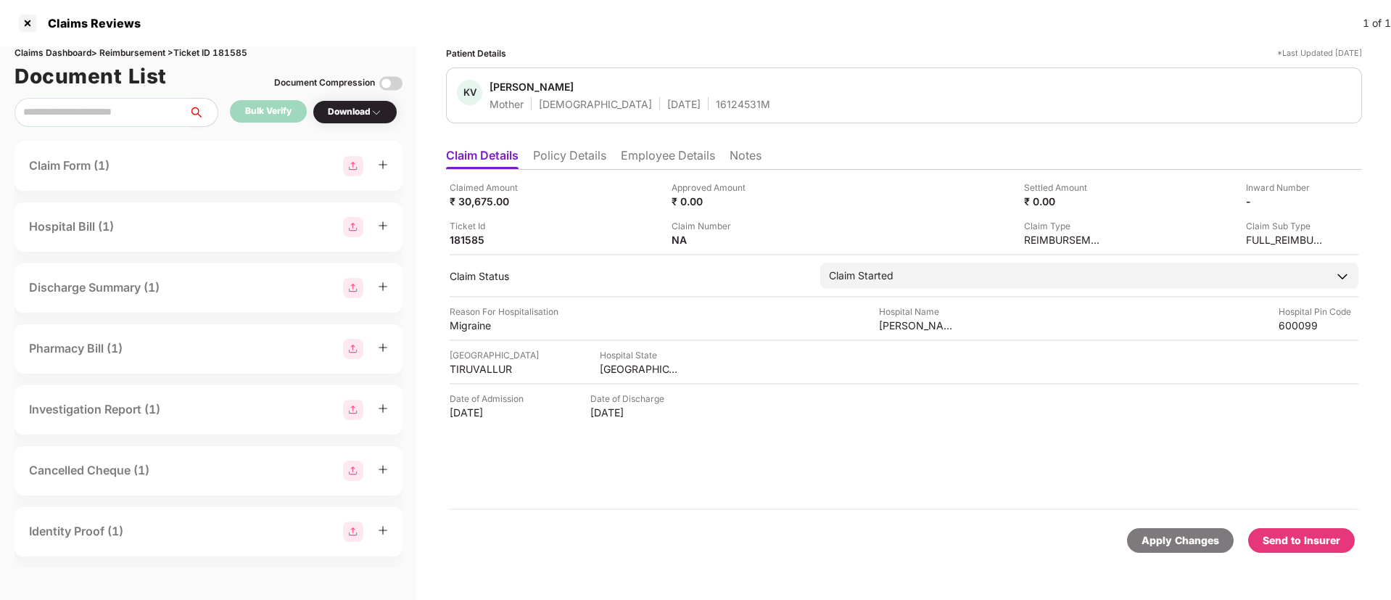
click at [1306, 545] on div "Send to Insurer" at bounding box center [1302, 540] width 78 height 16
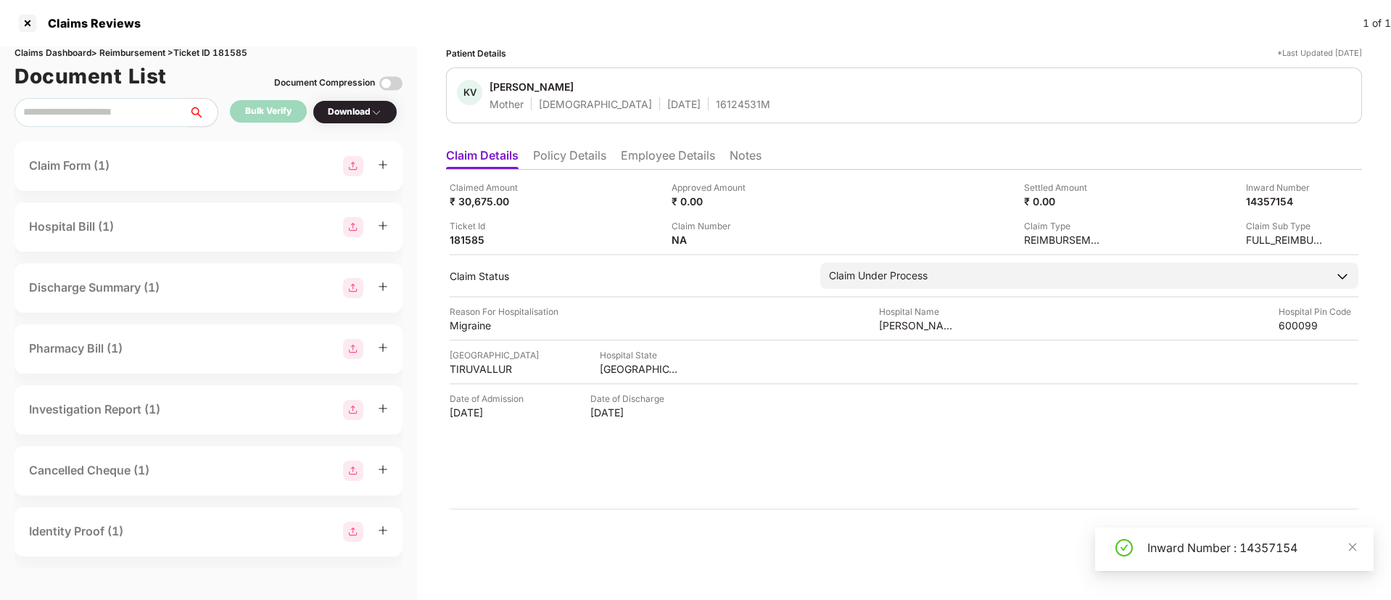
click at [1259, 532] on div "Inward Number : 14357154" at bounding box center [1234, 549] width 279 height 44
drag, startPoint x: 1259, startPoint y: 532, endPoint x: 1185, endPoint y: 550, distance: 76.2
click at [1185, 550] on div "Inward Number : 14357154" at bounding box center [1234, 549] width 279 height 44
click at [1185, 550] on div "Inward Number : 14357154" at bounding box center [1252, 547] width 209 height 17
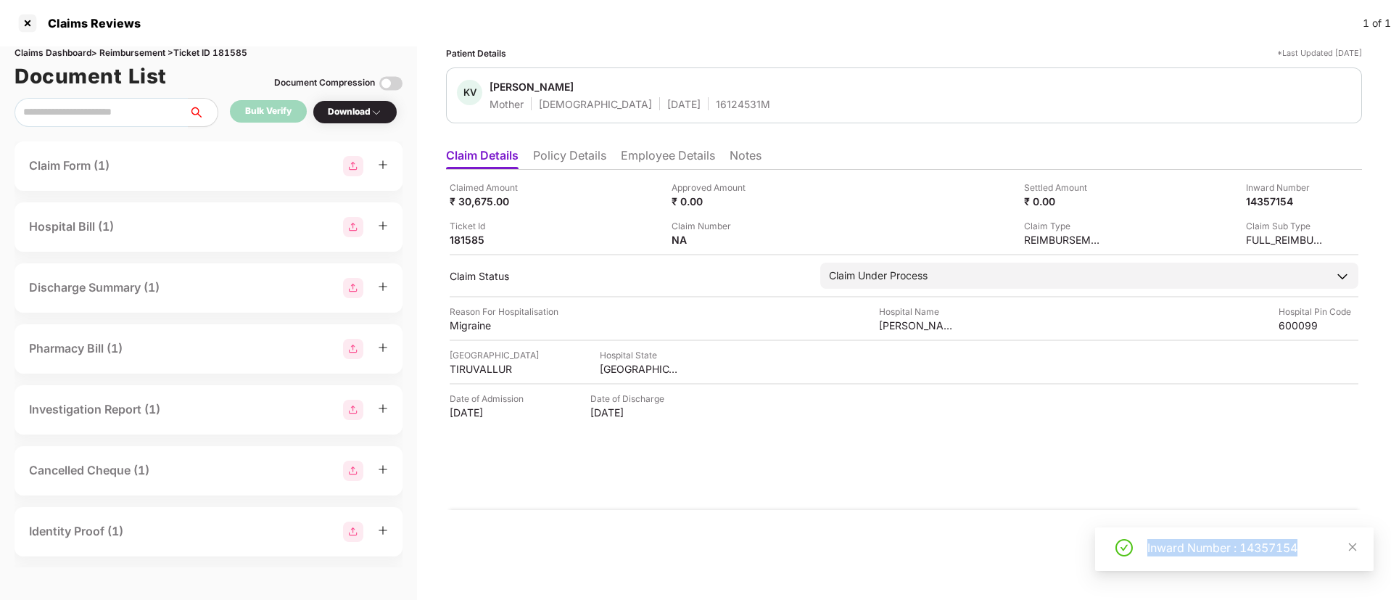
click at [1185, 550] on div "Inward Number : 14357154" at bounding box center [1252, 547] width 209 height 17
click at [1354, 542] on icon "close" at bounding box center [1353, 547] width 10 height 10
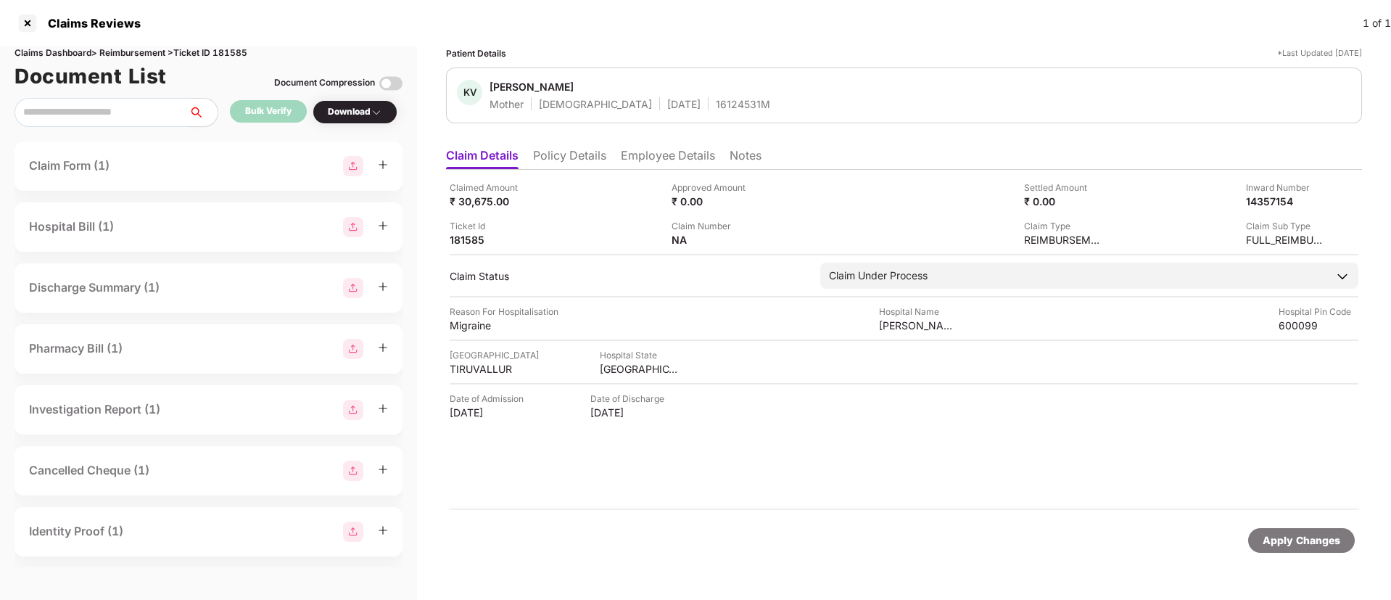
click at [558, 157] on li "Policy Details" at bounding box center [569, 158] width 73 height 21
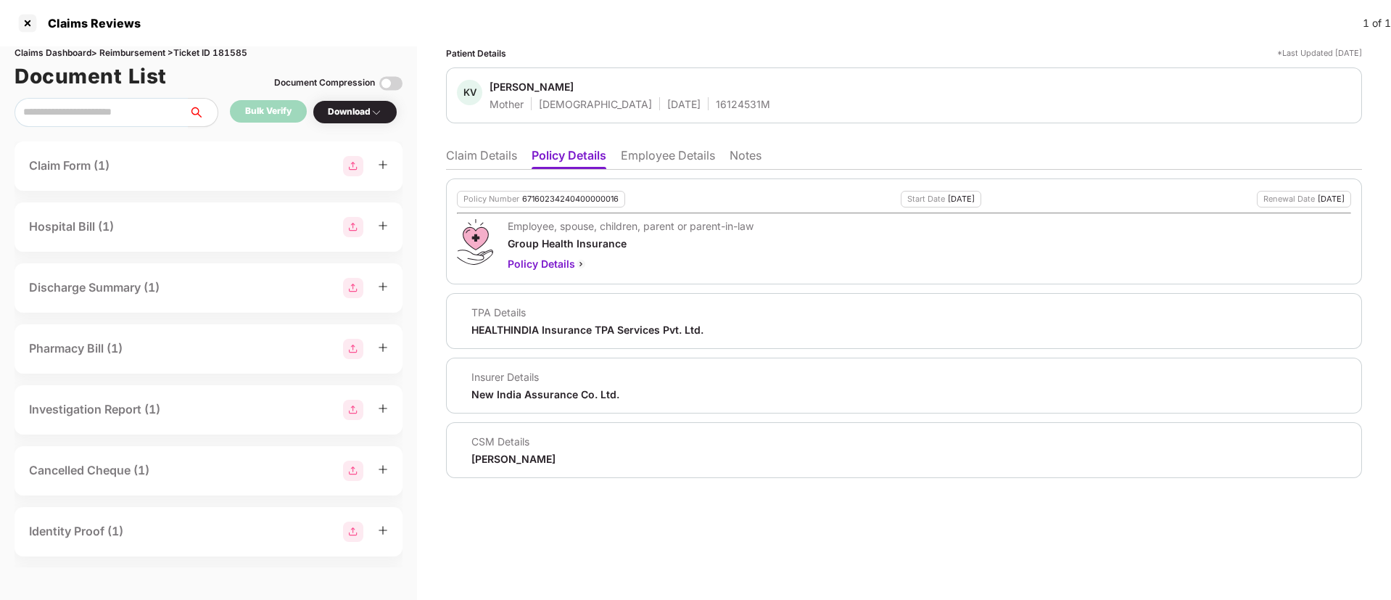
click at [481, 159] on li "Claim Details" at bounding box center [481, 158] width 71 height 21
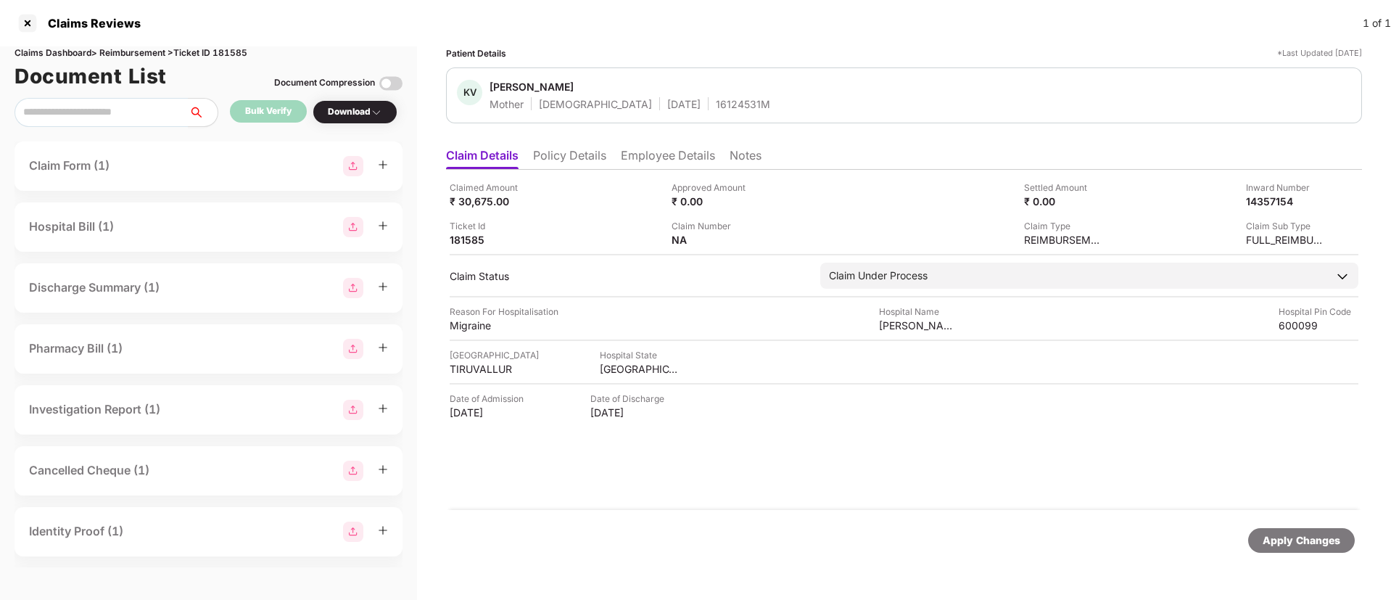
click at [716, 102] on div "16124531M" at bounding box center [743, 104] width 54 height 14
click at [473, 240] on div "181585" at bounding box center [490, 240] width 80 height 14
click at [28, 22] on div at bounding box center [27, 23] width 23 height 23
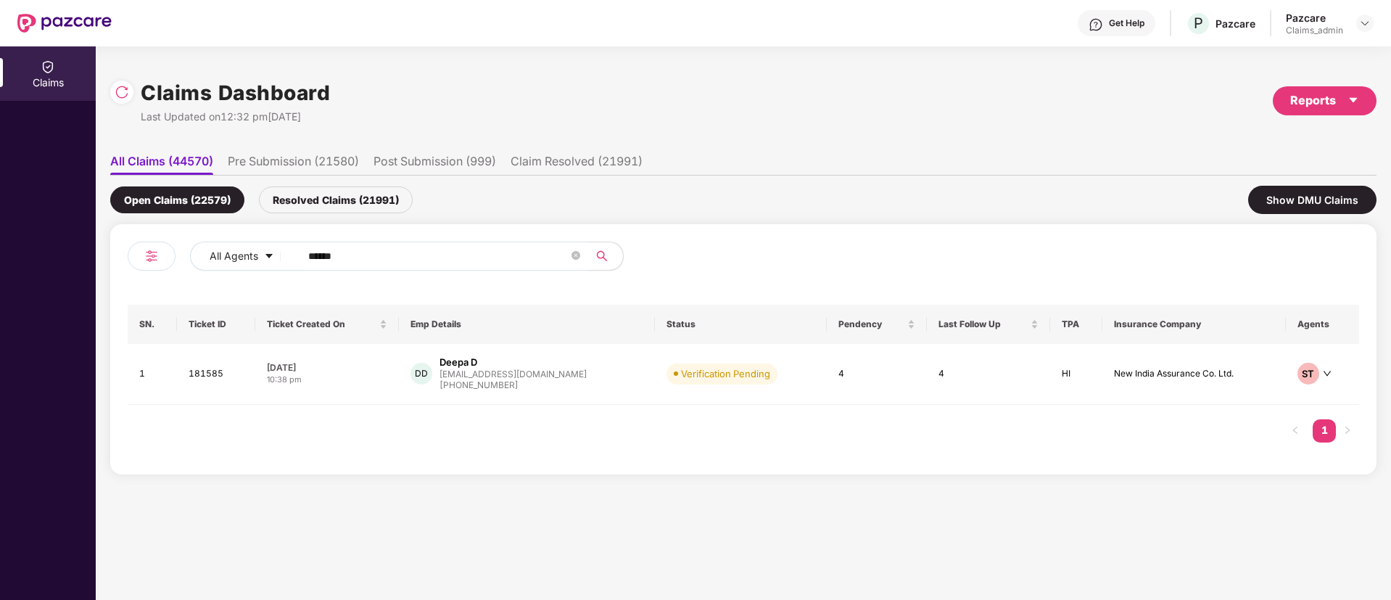
click at [404, 252] on input "******" at bounding box center [438, 256] width 260 height 22
paste input "******"
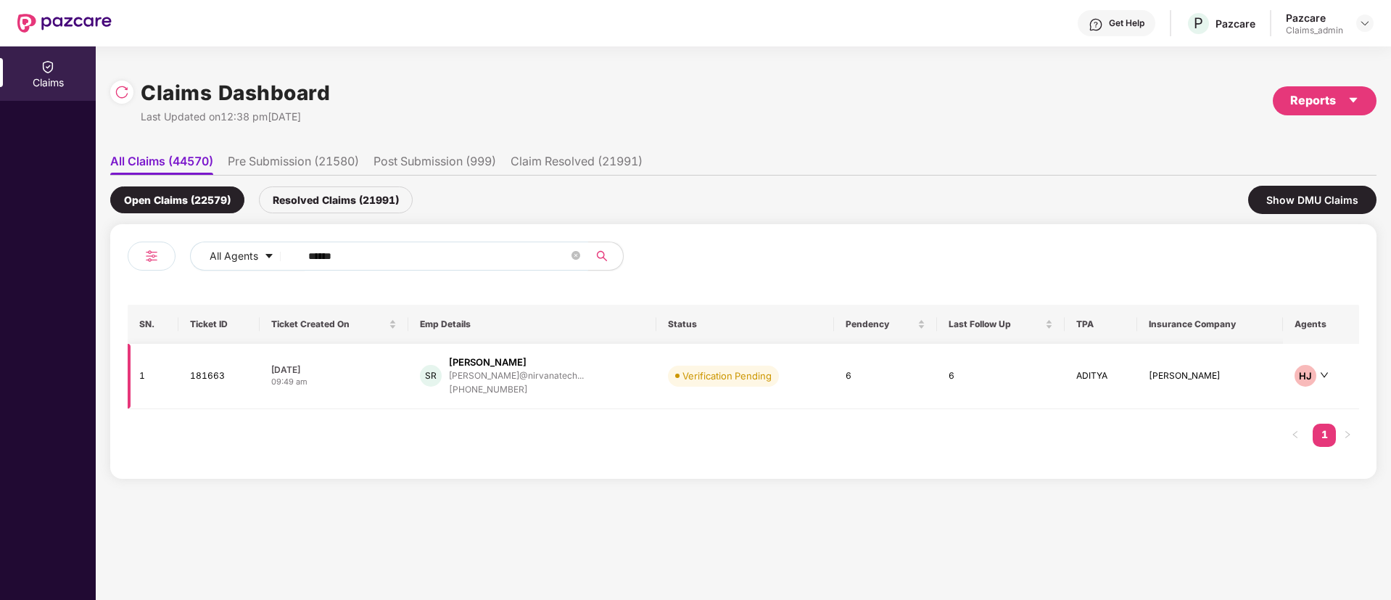
type input "******"
click at [389, 376] on div "09:49 am" at bounding box center [333, 382] width 125 height 12
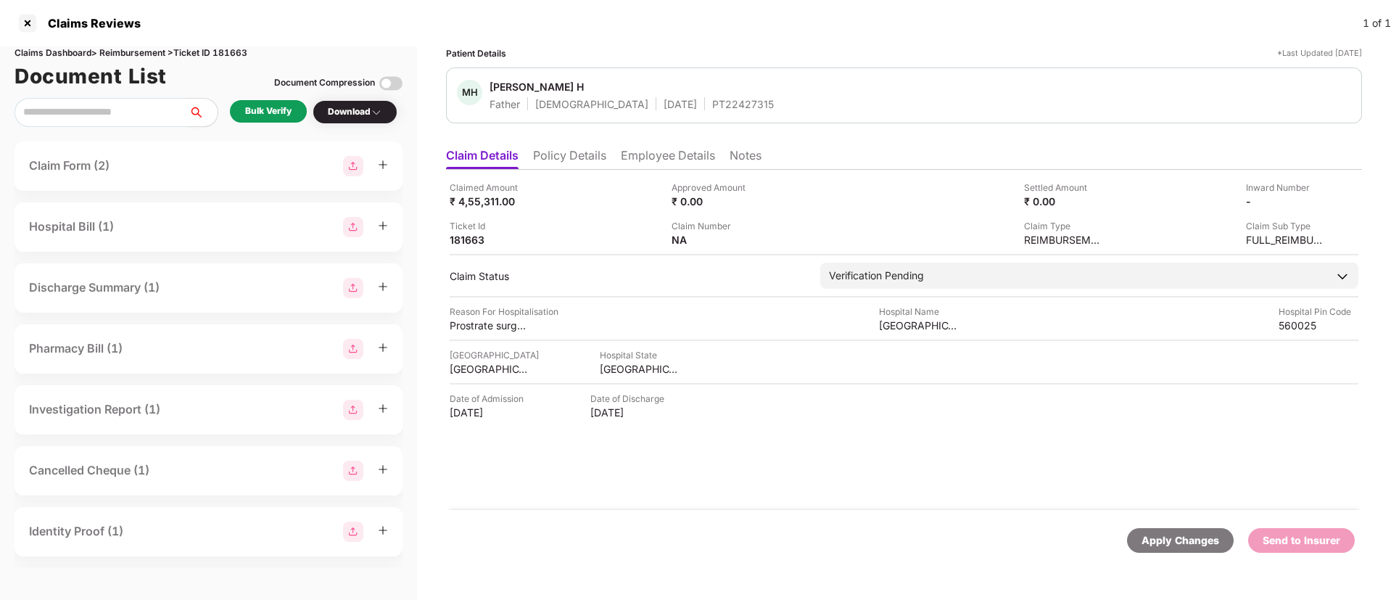
click at [283, 118] on div "Bulk Verify" at bounding box center [268, 111] width 46 height 14
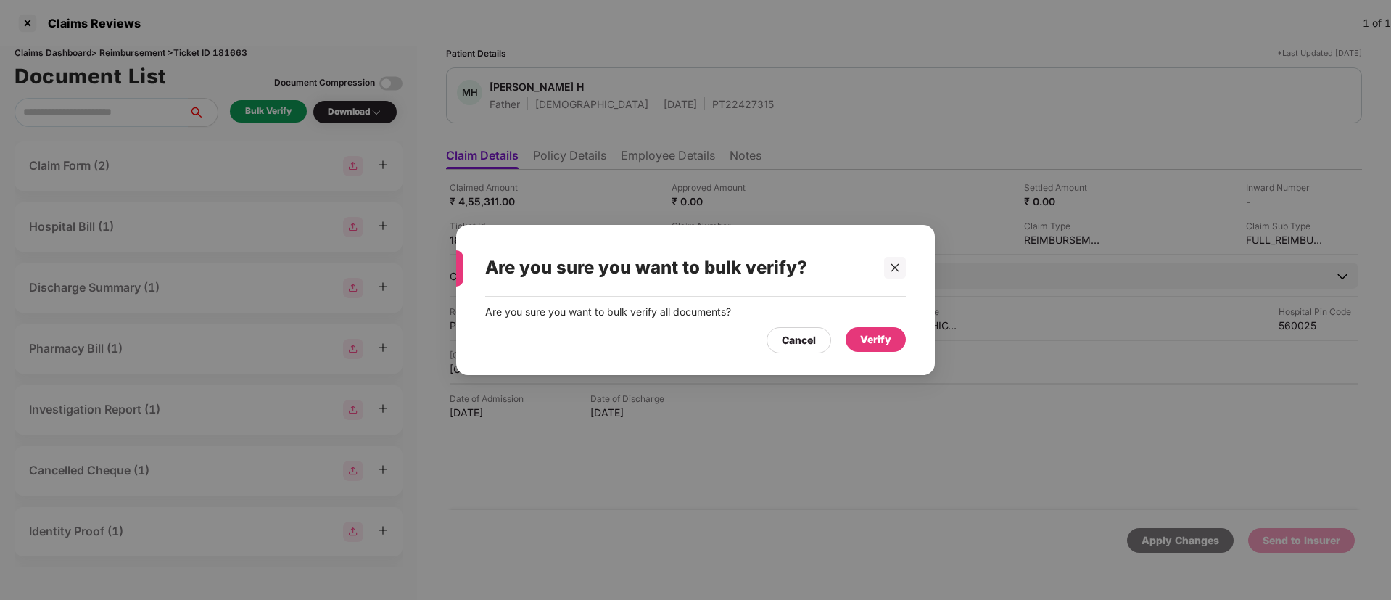
click at [883, 338] on div "Verify" at bounding box center [875, 340] width 31 height 16
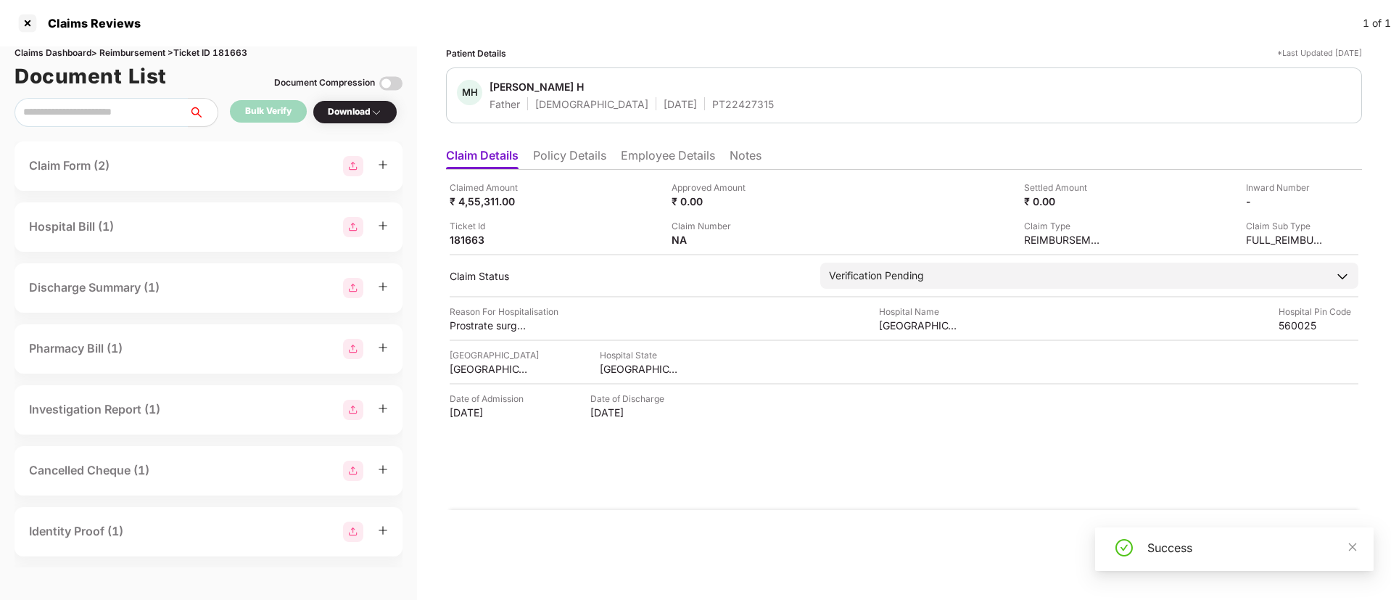
click at [553, 156] on li "Policy Details" at bounding box center [569, 158] width 73 height 21
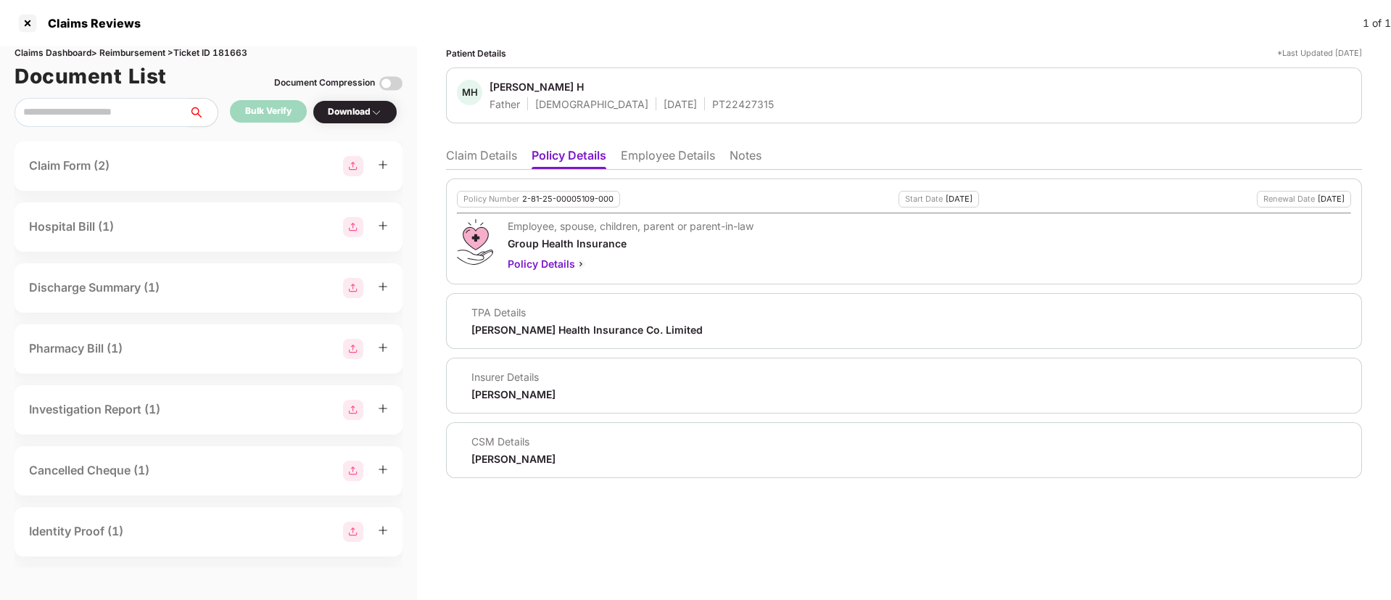
click at [466, 154] on li "Claim Details" at bounding box center [481, 158] width 71 height 21
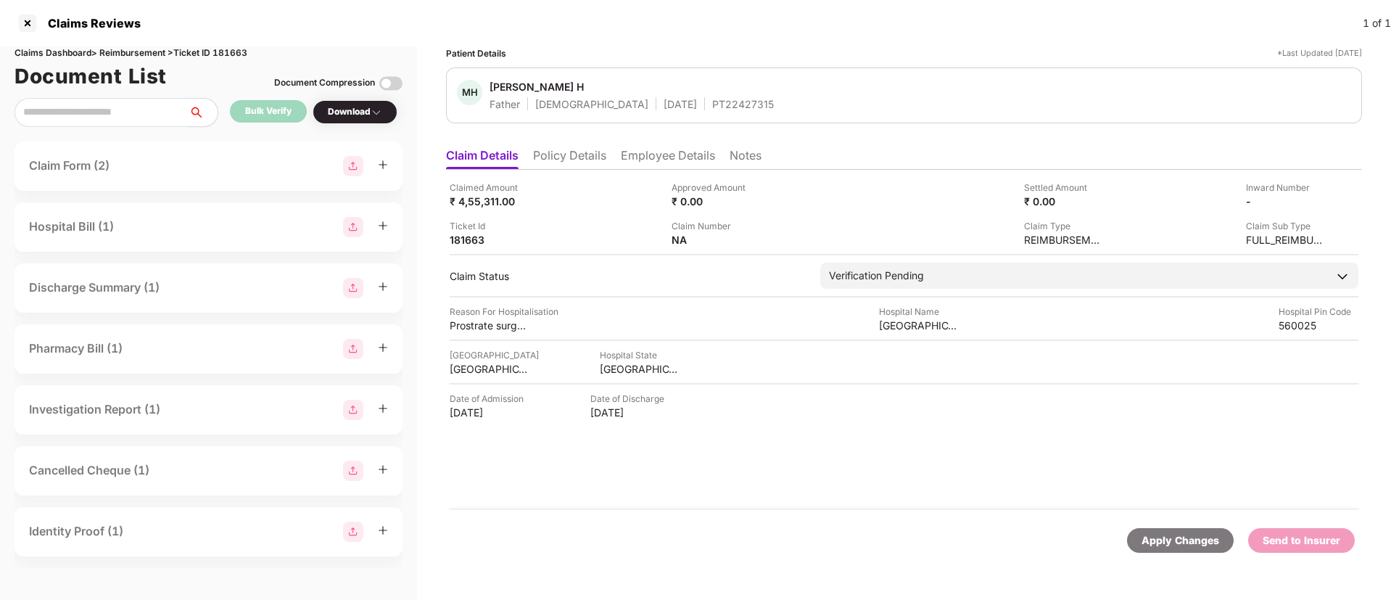
click at [591, 159] on li "Policy Details" at bounding box center [569, 158] width 73 height 21
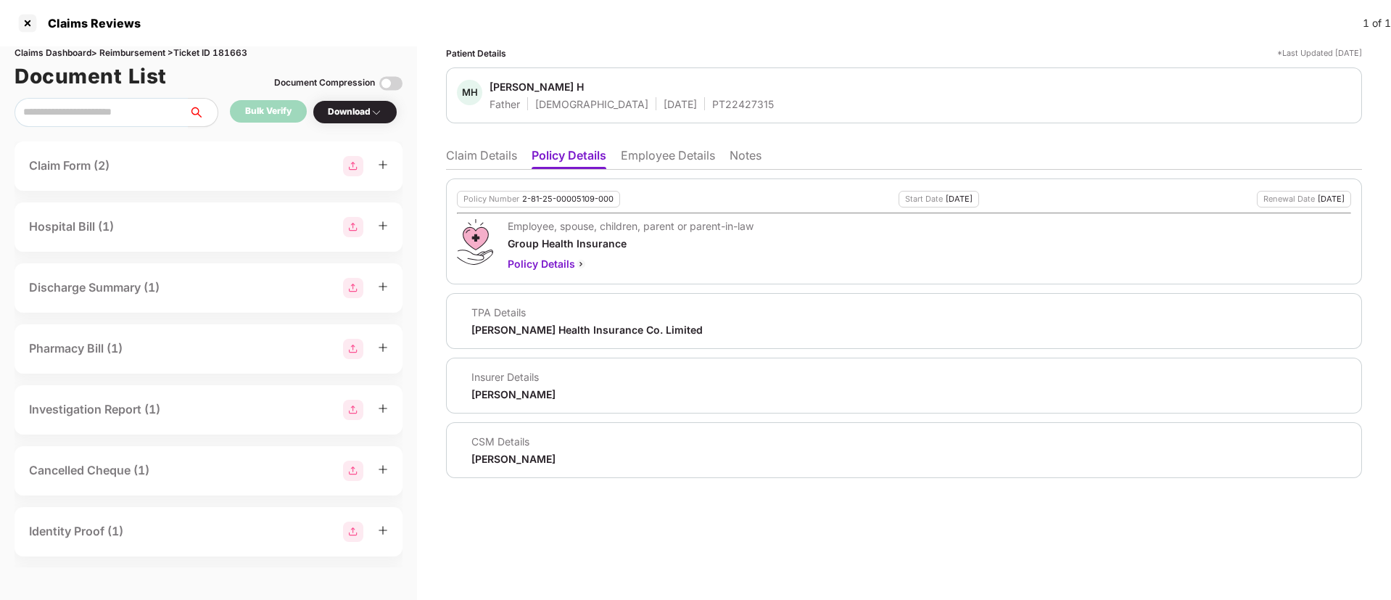
click at [674, 156] on li "Employee Details" at bounding box center [668, 158] width 94 height 21
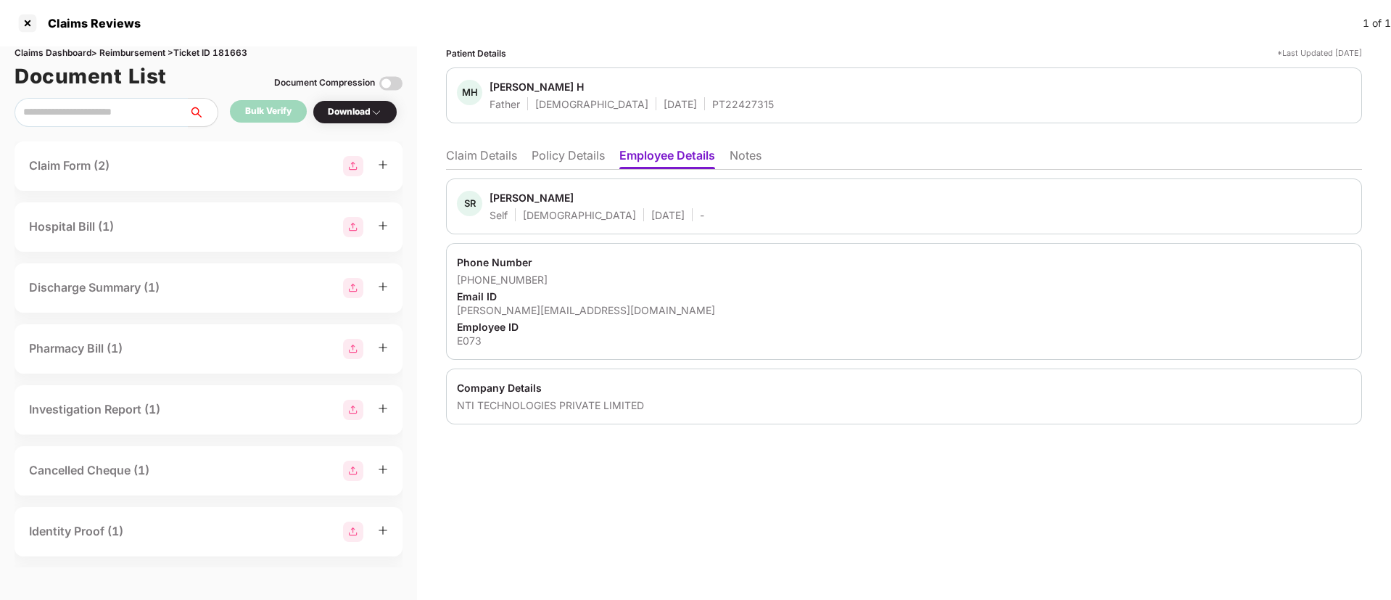
click at [514, 406] on div "NTI TECHNOLOGIES PRIVATE LIMITED" at bounding box center [904, 405] width 894 height 14
click at [545, 165] on li "Policy Details" at bounding box center [568, 158] width 73 height 21
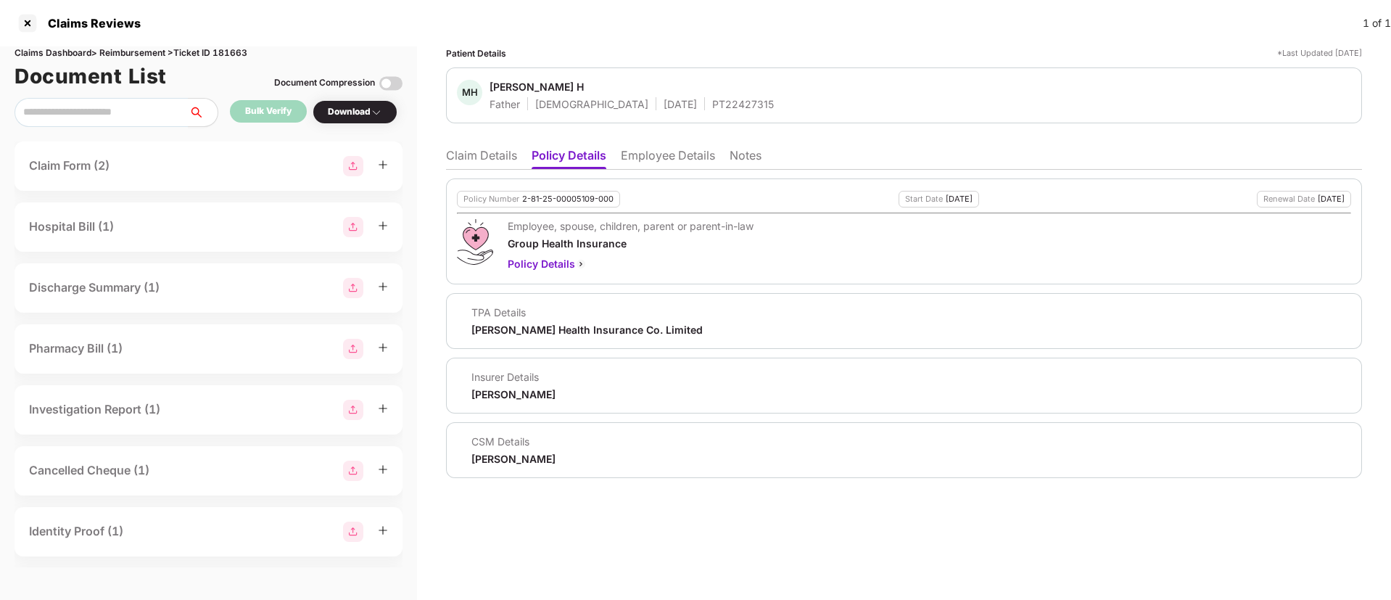
click at [470, 149] on li "Claim Details" at bounding box center [481, 158] width 71 height 21
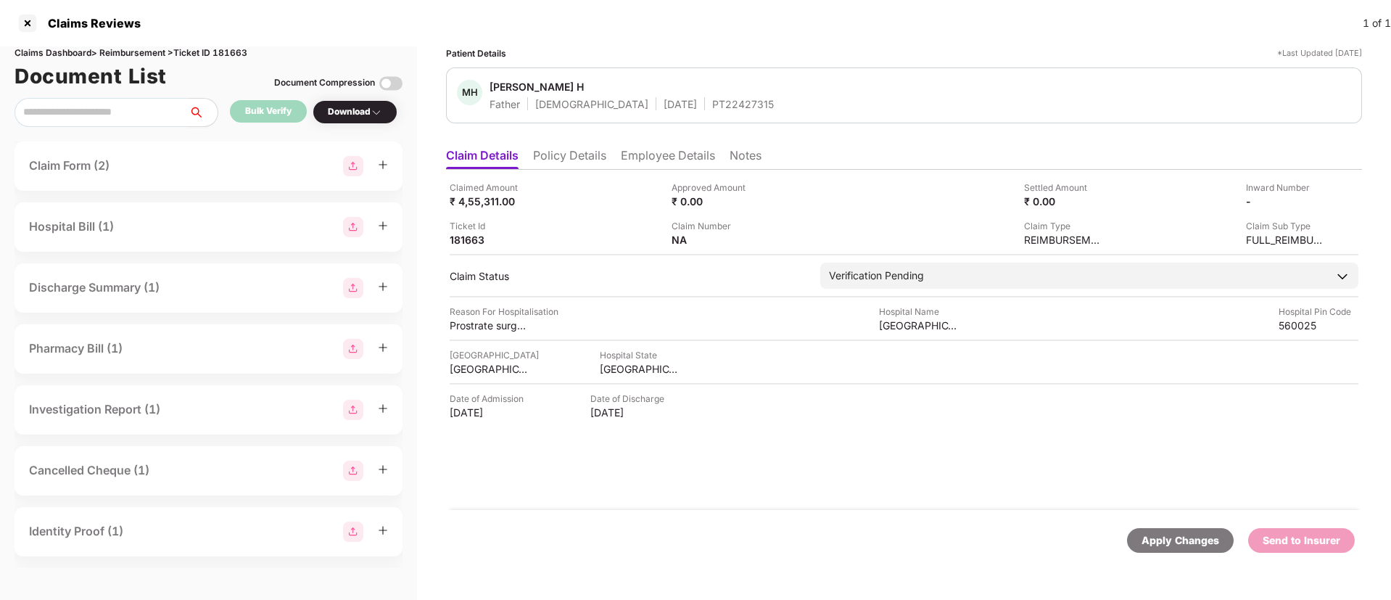
click at [579, 150] on li "Policy Details" at bounding box center [569, 158] width 73 height 21
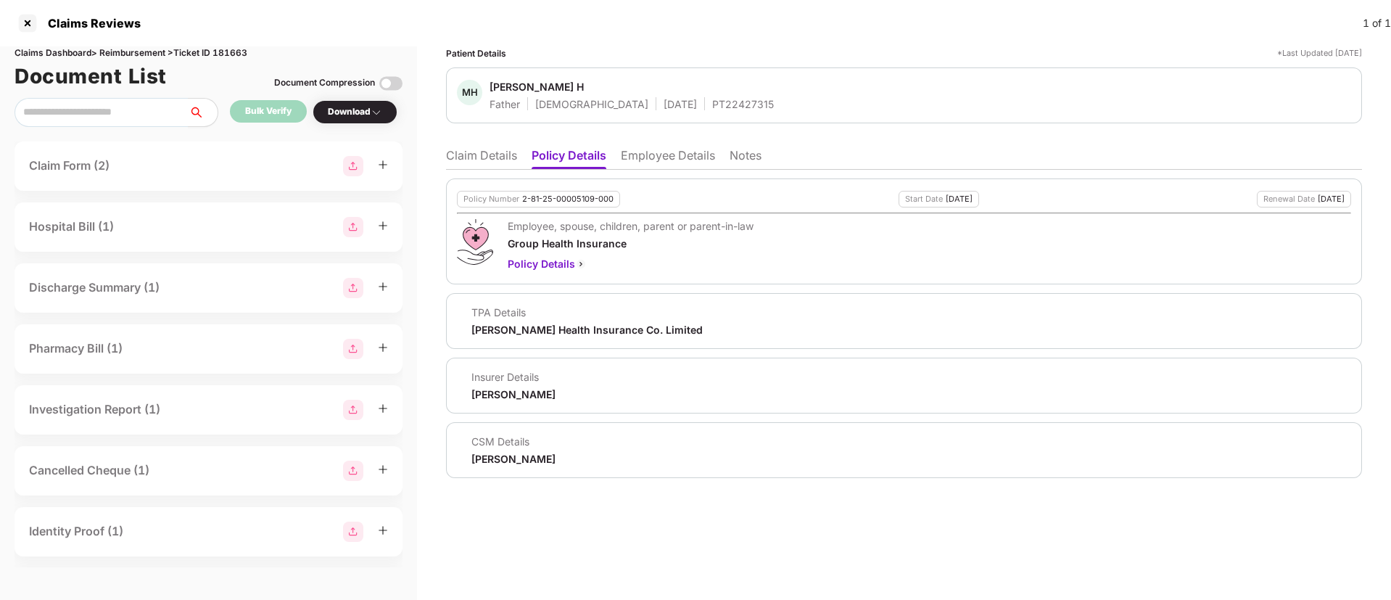
click at [476, 149] on li "Claim Details" at bounding box center [481, 158] width 71 height 21
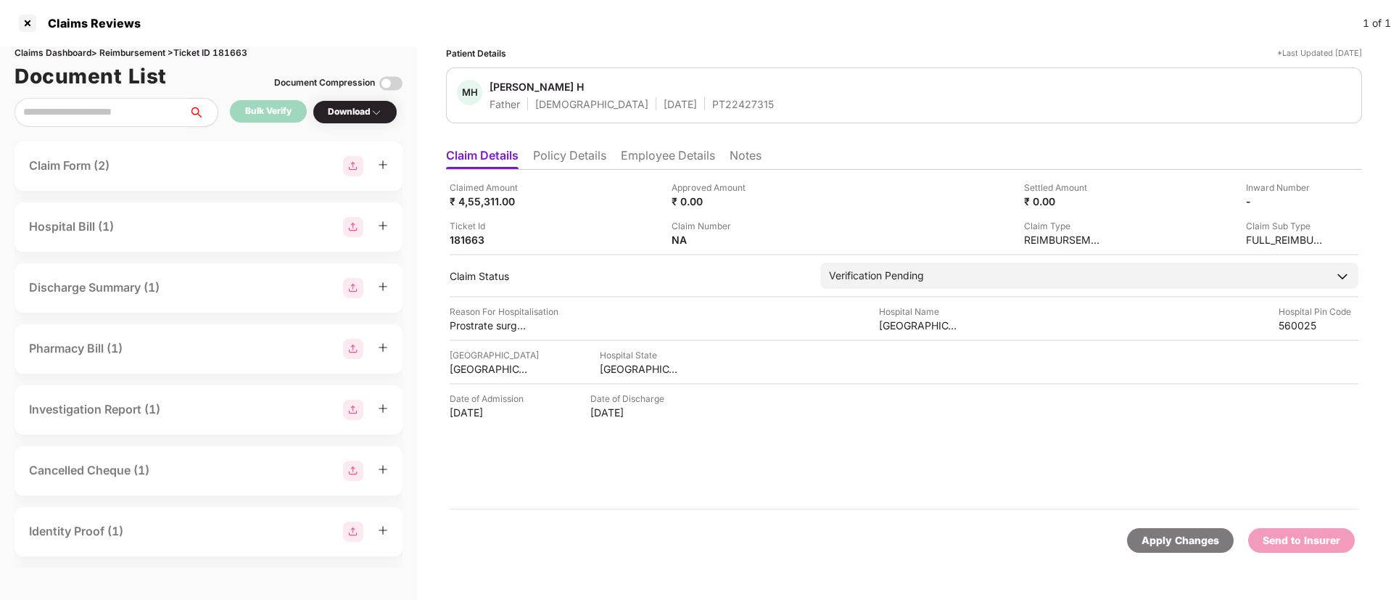
click at [712, 104] on div "PT22427315" at bounding box center [743, 104] width 62 height 14
click at [646, 168] on li "Employee Details" at bounding box center [668, 158] width 94 height 21
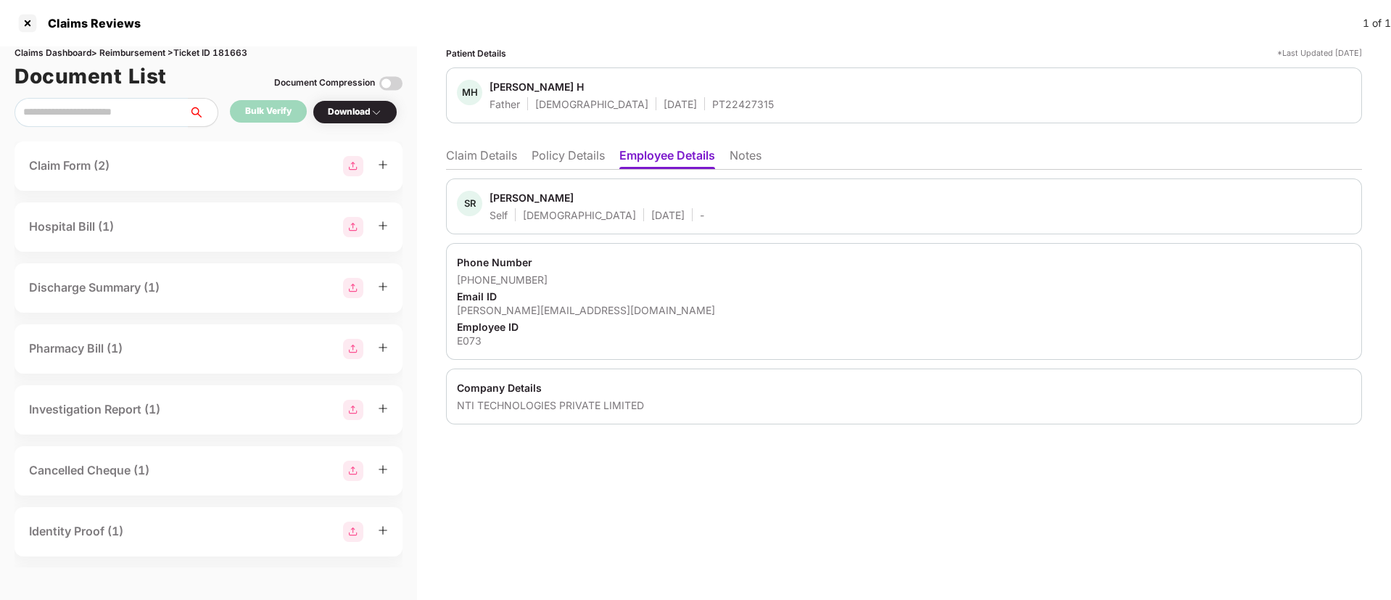
click at [474, 337] on div "E073" at bounding box center [904, 341] width 894 height 14
click at [527, 88] on div "Mahadevan H" at bounding box center [537, 87] width 94 height 14
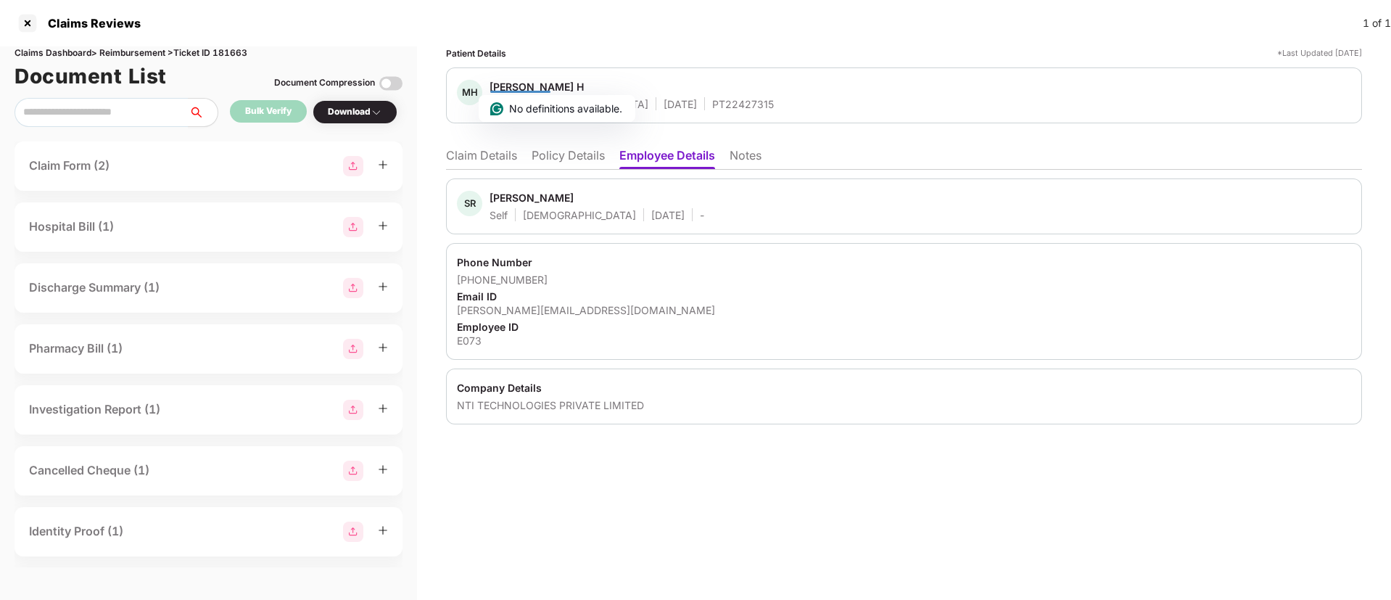
click at [480, 160] on li "Claim Details" at bounding box center [481, 158] width 71 height 21
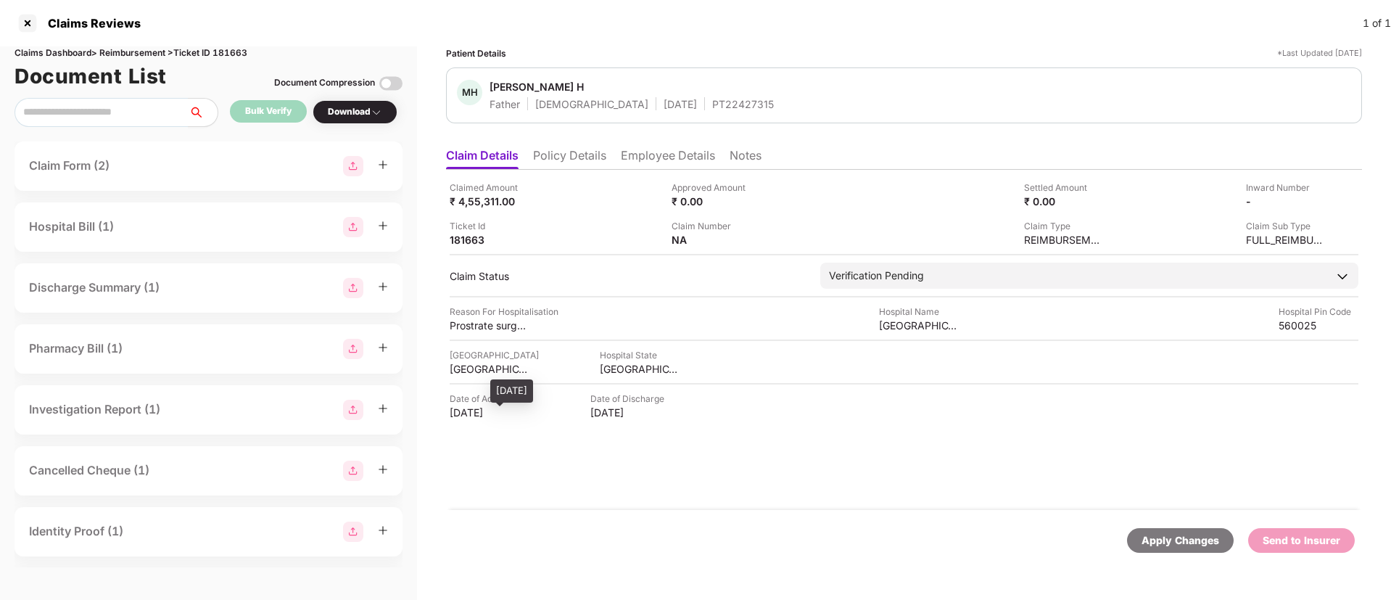
click at [460, 407] on div "25 Jun 2025" at bounding box center [490, 412] width 80 height 14
click at [473, 203] on div "₹ 4,55,311.00" at bounding box center [490, 201] width 80 height 14
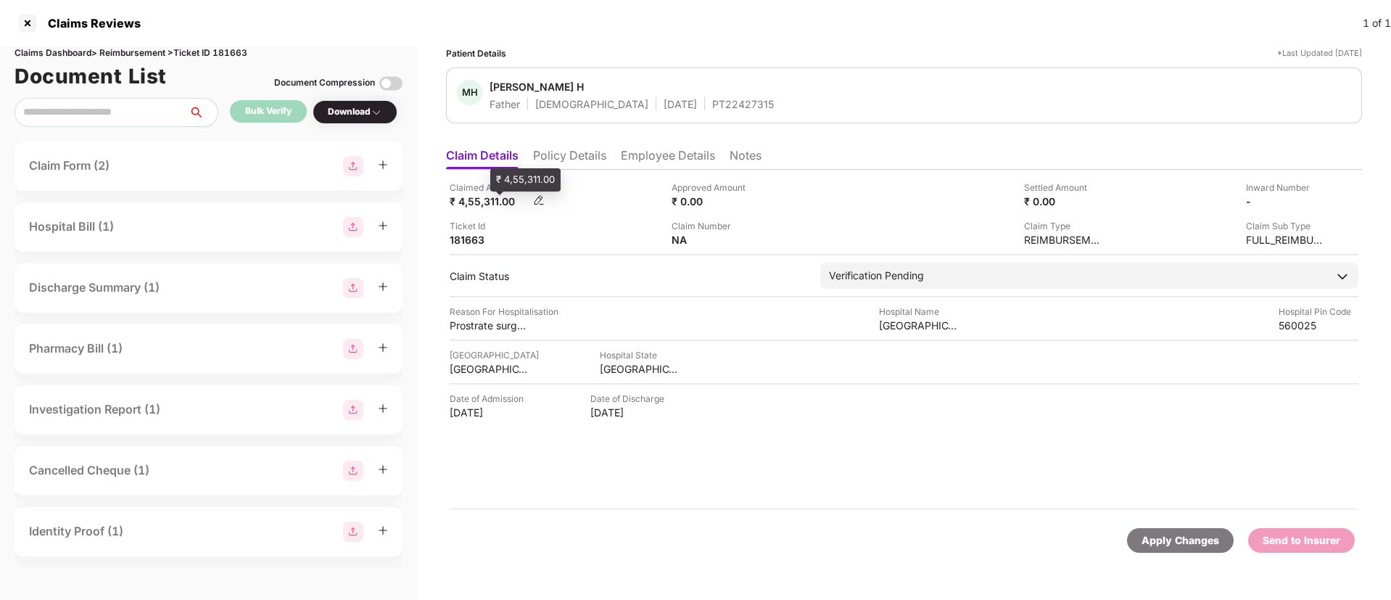
click at [473, 203] on div "₹ 4,55,311.00" at bounding box center [490, 201] width 80 height 14
click at [498, 326] on div "Prostrate surgery" at bounding box center [490, 325] width 80 height 14
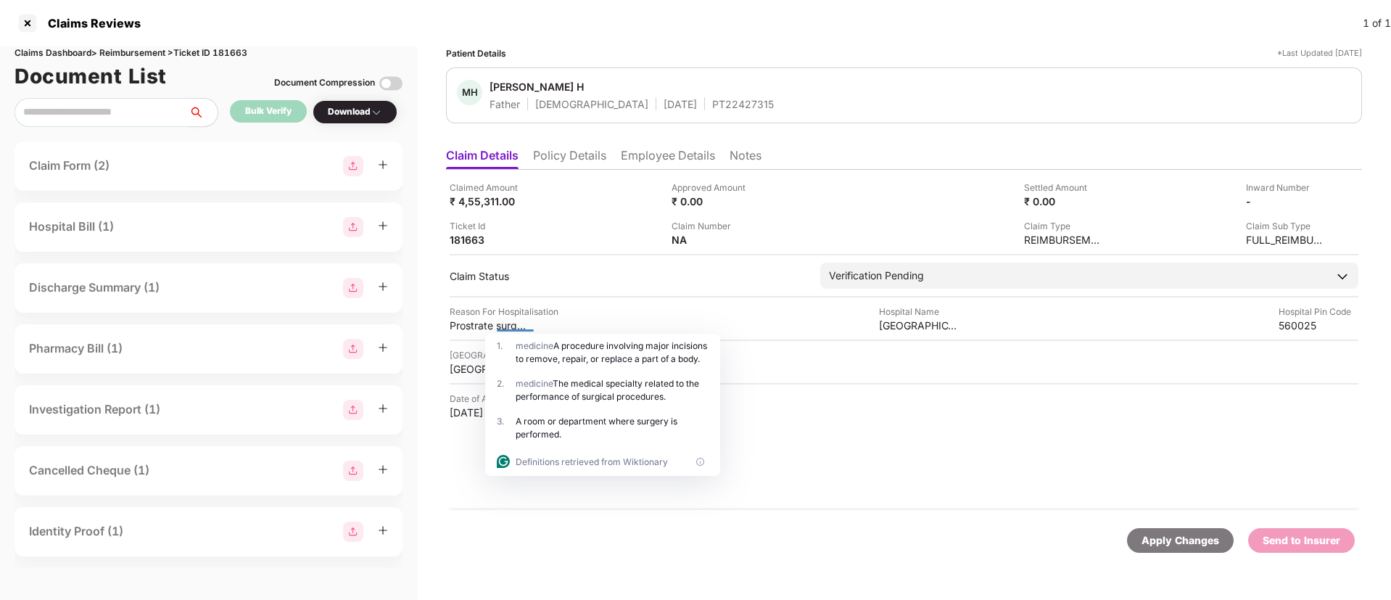
click at [668, 155] on li "Employee Details" at bounding box center [668, 158] width 94 height 21
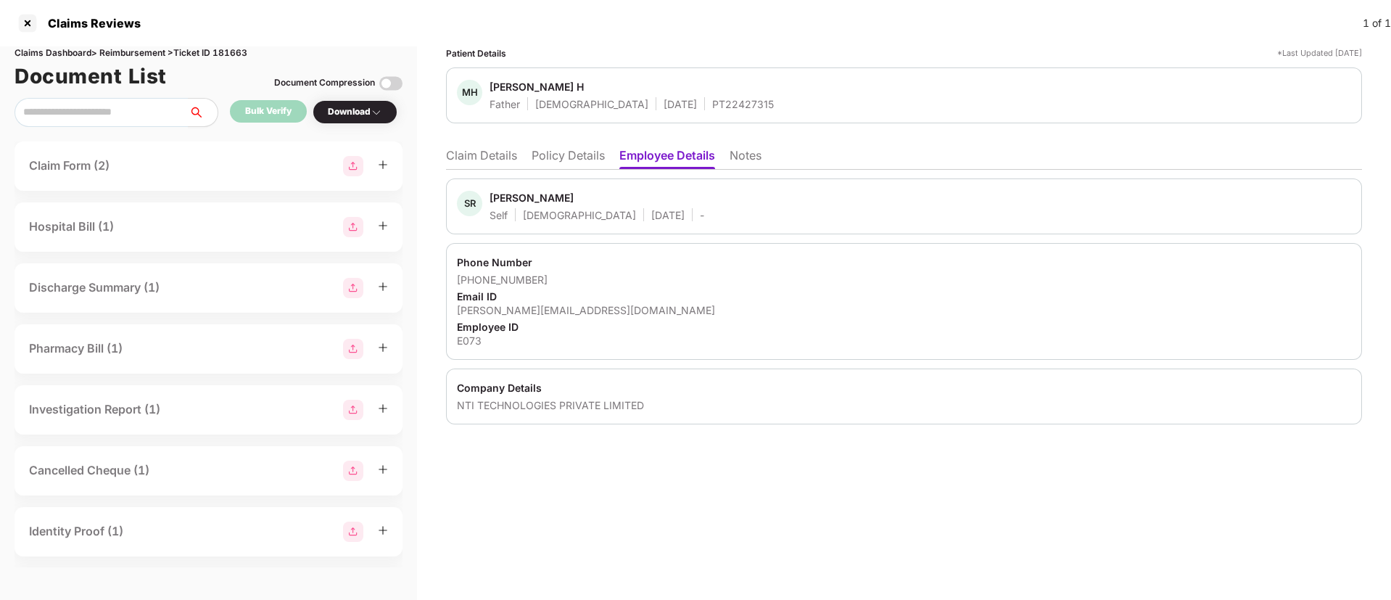
click at [501, 317] on div "Phone Number +918156869865 Email ID shabareesh@nirvanatech.com Employee ID E073" at bounding box center [904, 301] width 916 height 117
click at [498, 308] on div "shabareesh@nirvanatech.com" at bounding box center [904, 310] width 894 height 14
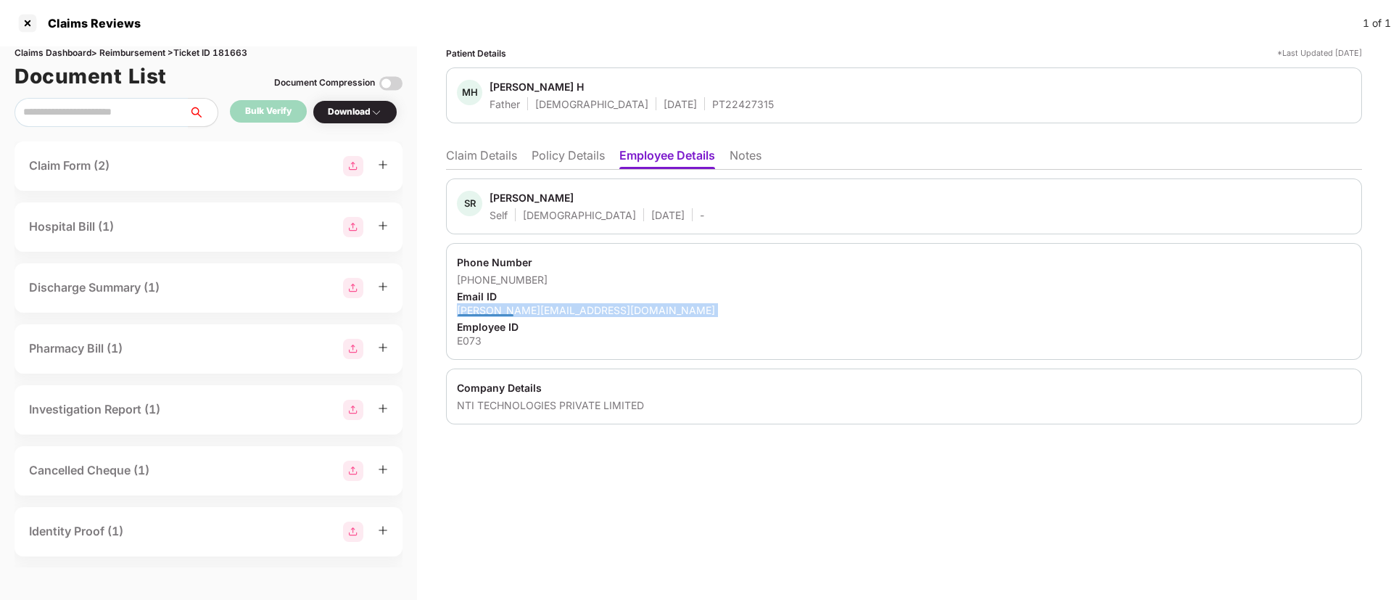
click at [498, 308] on div "shabareesh@nirvanatech.com" at bounding box center [904, 310] width 894 height 14
click at [467, 153] on li "Claim Details" at bounding box center [481, 158] width 71 height 21
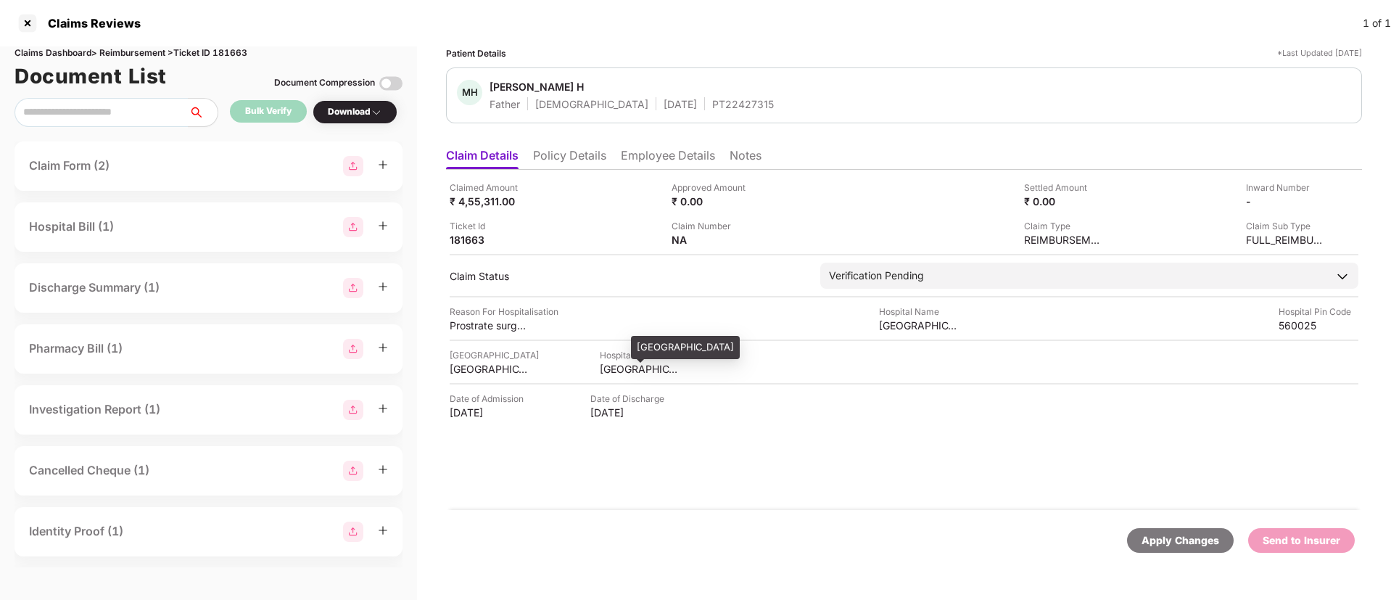
click at [600, 373] on div "KARNATAKA" at bounding box center [640, 369] width 80 height 14
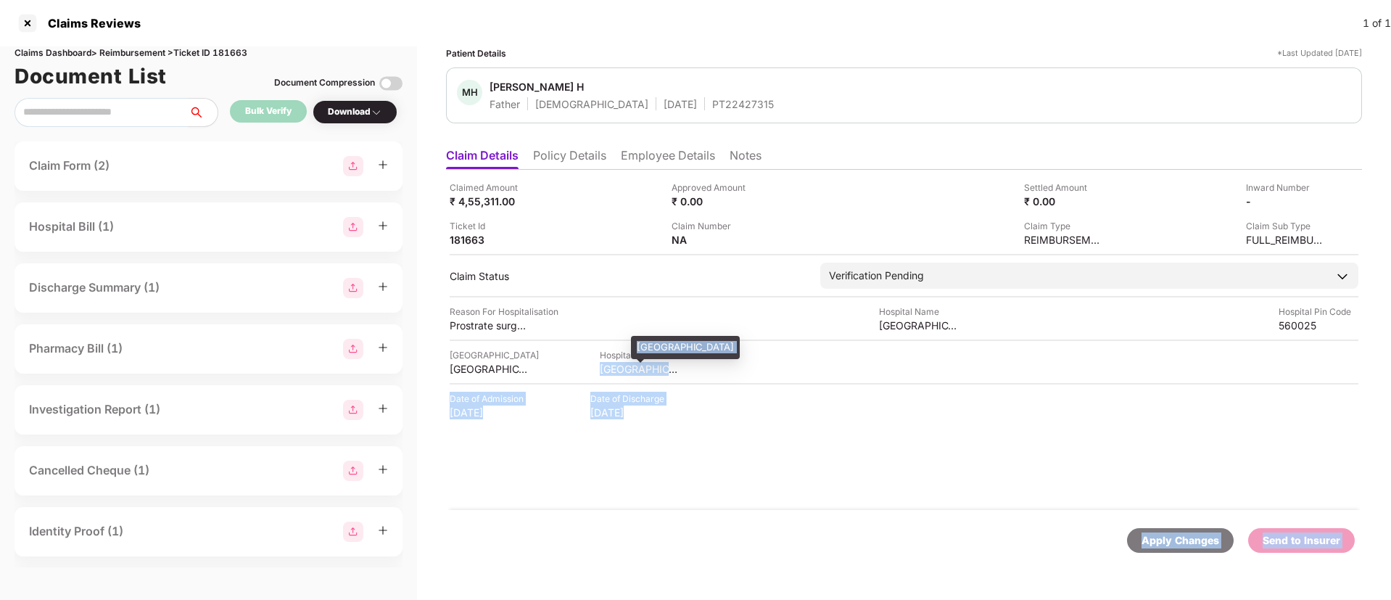
click at [599, 373] on html "Claims Reviews 1 of 1 Claims Dashboard > Reimbursement > Ticket ID 181663 Docum…" at bounding box center [695, 300] width 1391 height 600
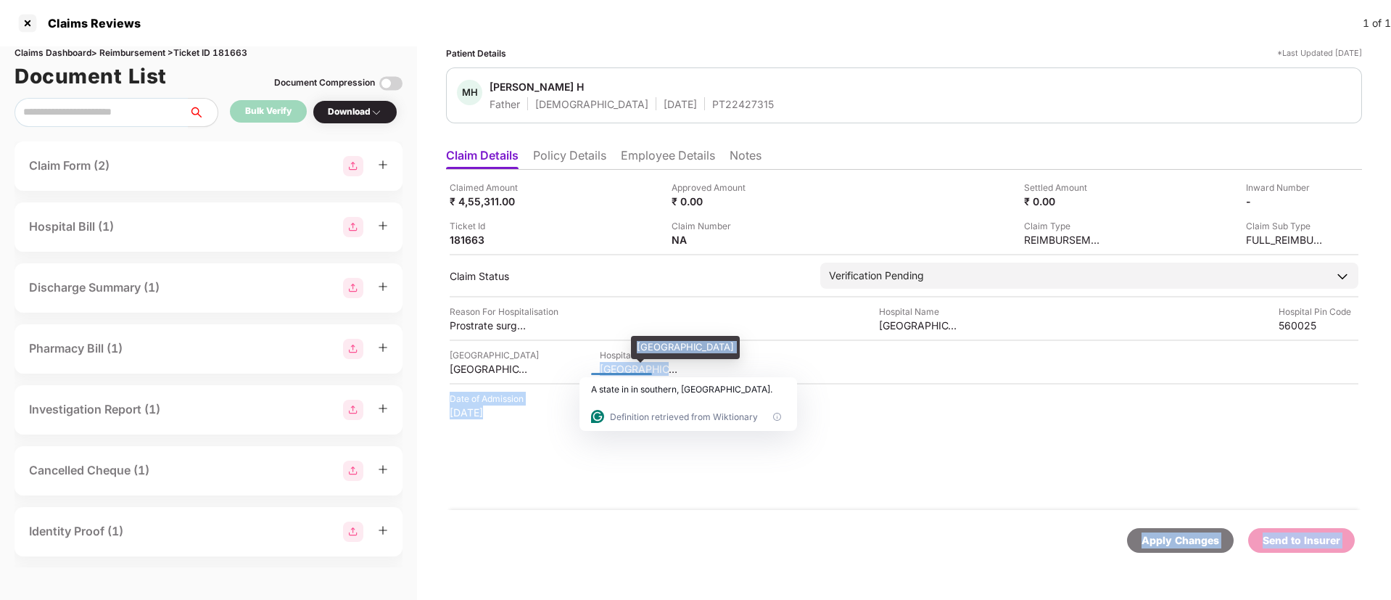
click at [600, 363] on div "KARNATAKA" at bounding box center [640, 369] width 80 height 14
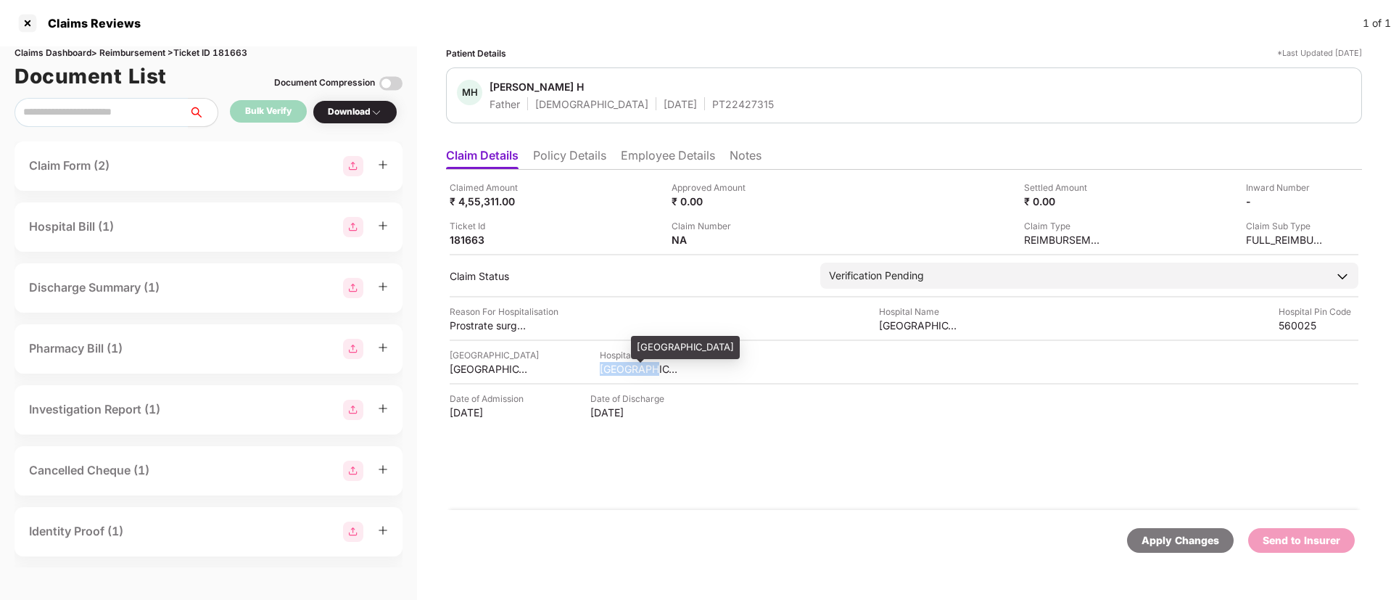
click at [600, 363] on div "KARNATAKA" at bounding box center [640, 369] width 80 height 14
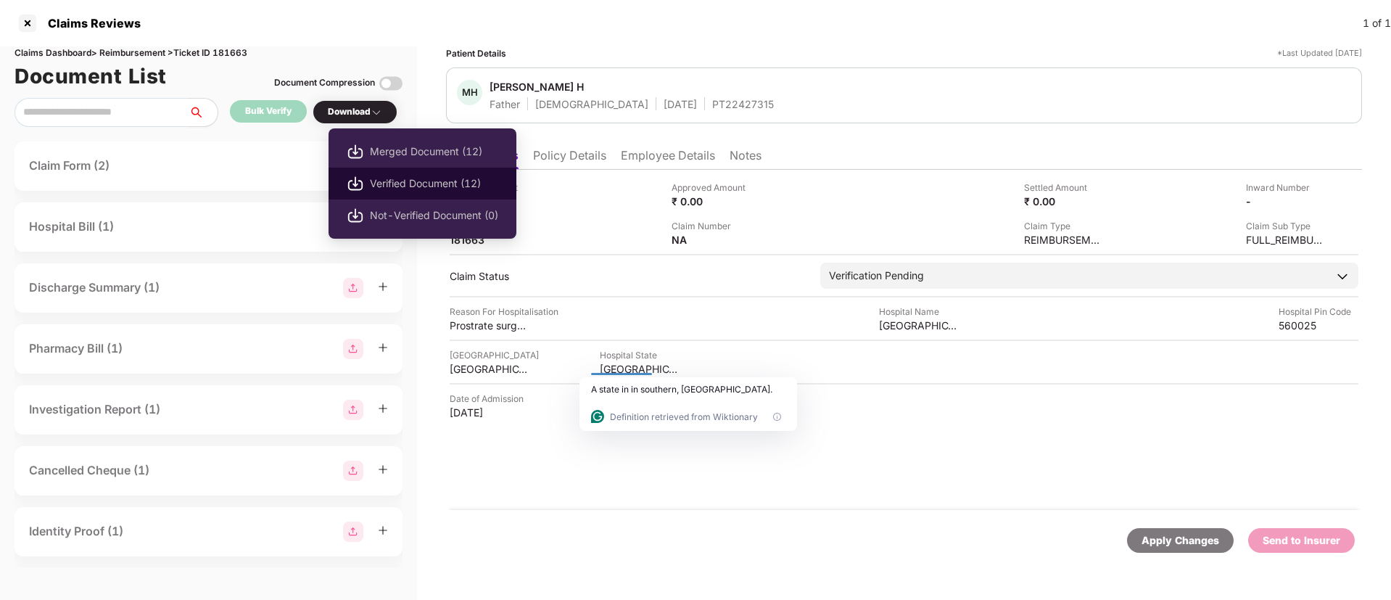
click at [401, 176] on span "Verified Document (12)" at bounding box center [434, 184] width 128 height 16
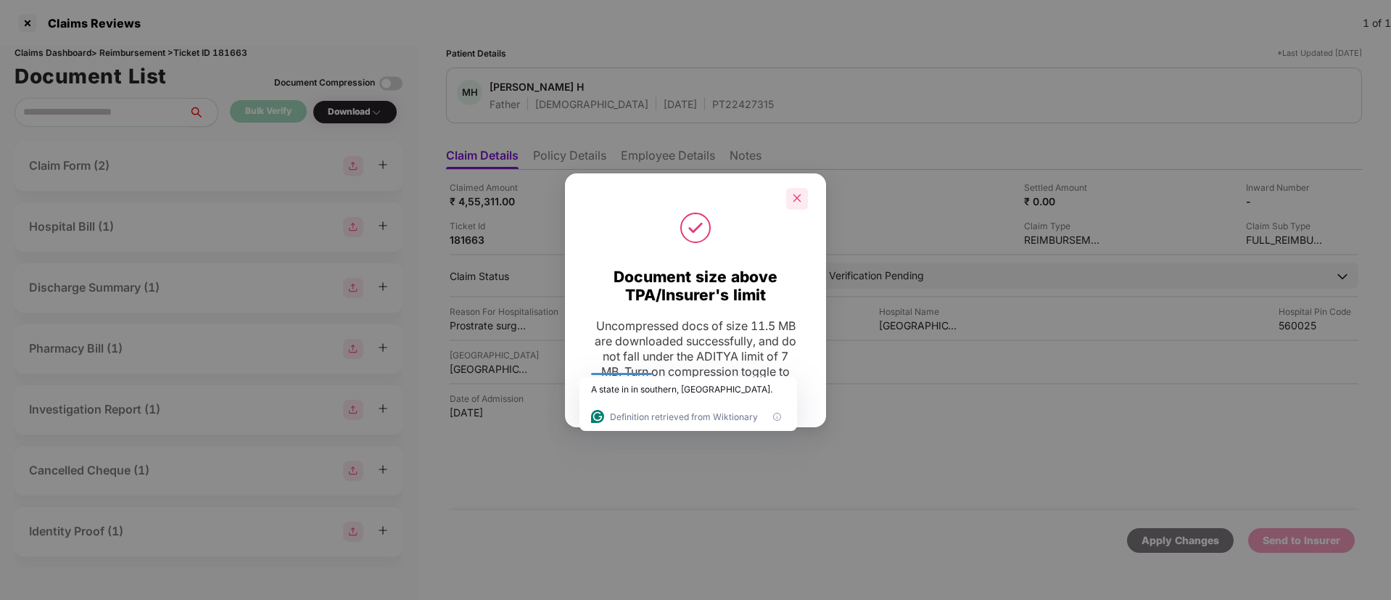
click at [794, 193] on icon "close" at bounding box center [797, 198] width 10 height 10
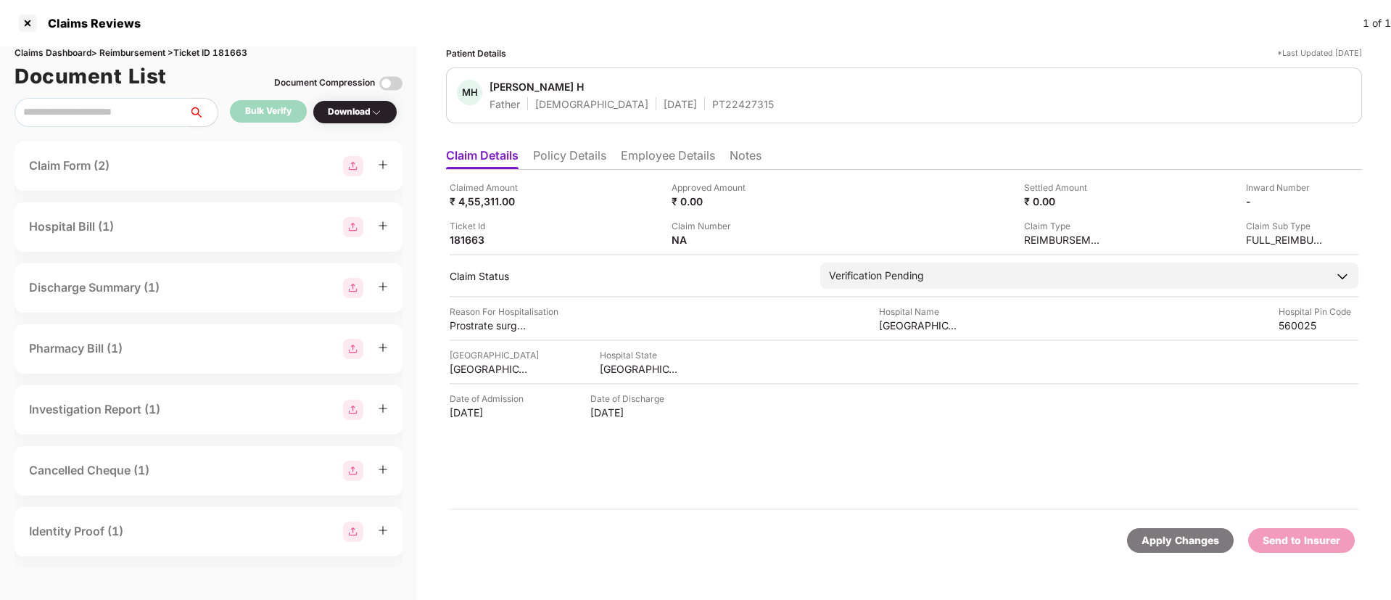
click at [652, 162] on li "Employee Details" at bounding box center [668, 158] width 94 height 21
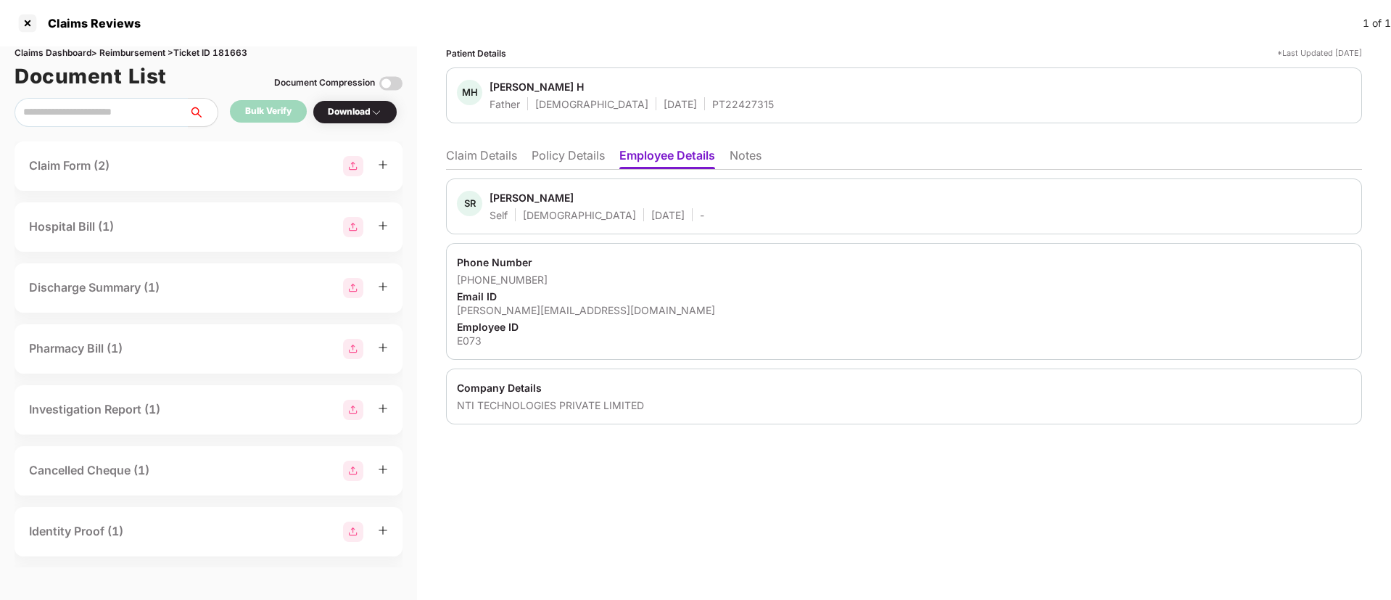
click at [515, 163] on li "Claim Details" at bounding box center [481, 158] width 71 height 21
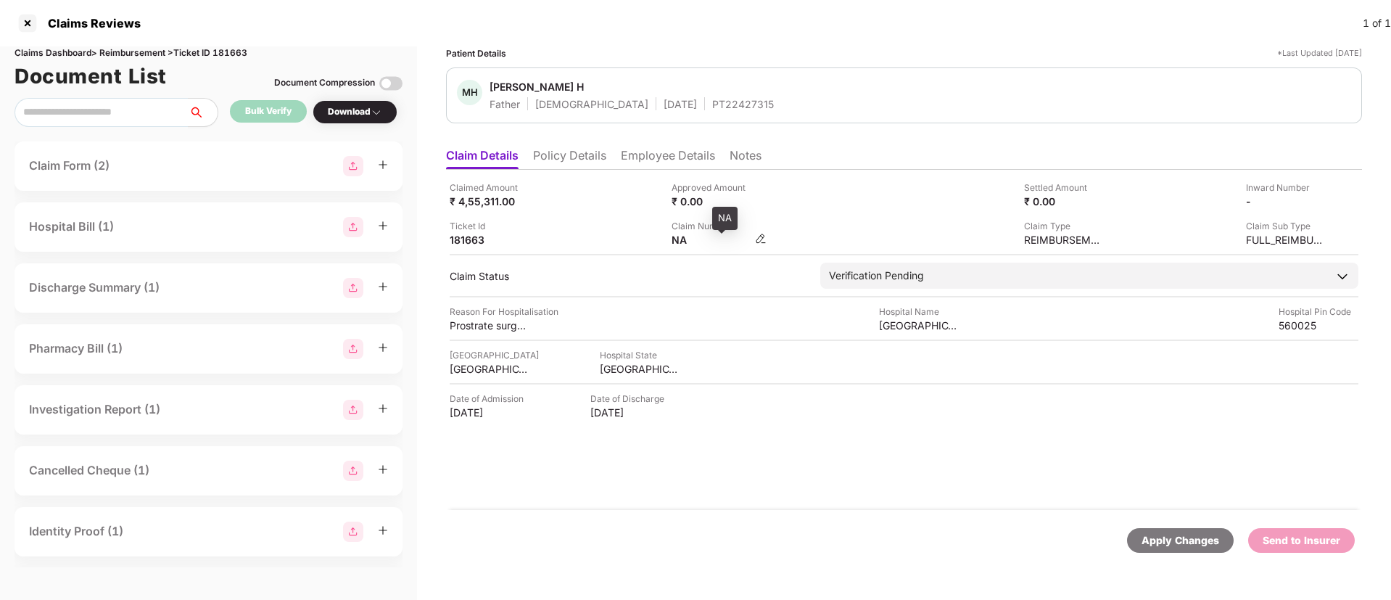
drag, startPoint x: 770, startPoint y: 242, endPoint x: 716, endPoint y: 244, distance: 53.7
click at [716, 244] on div "Claim Number NA" at bounding box center [777, 233] width 211 height 28
click at [761, 240] on img at bounding box center [761, 239] width 12 height 12
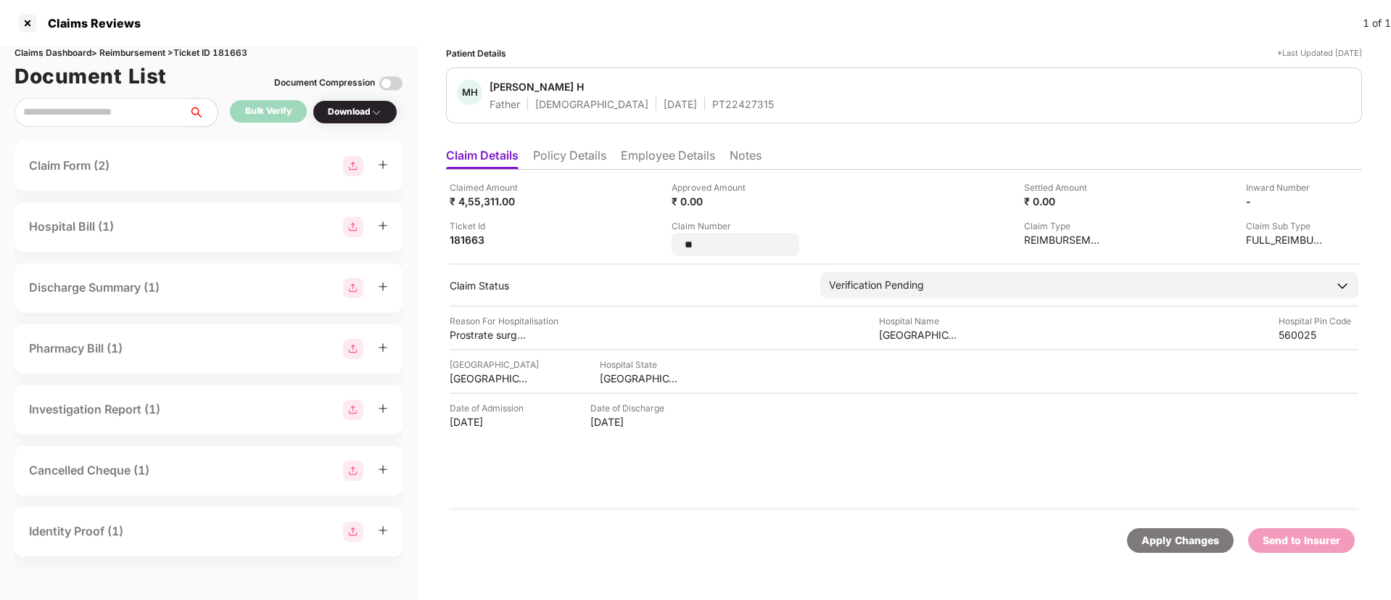
type input "*"
type input "**********"
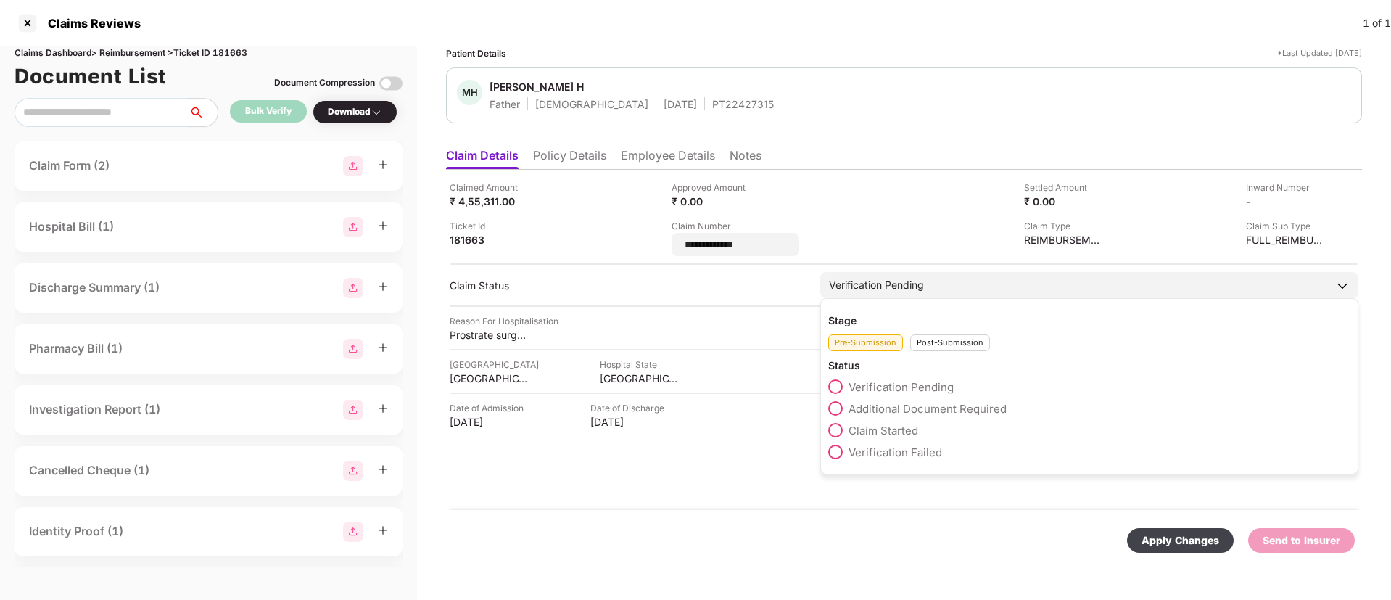
click at [936, 340] on div "Post-Submission" at bounding box center [950, 342] width 80 height 17
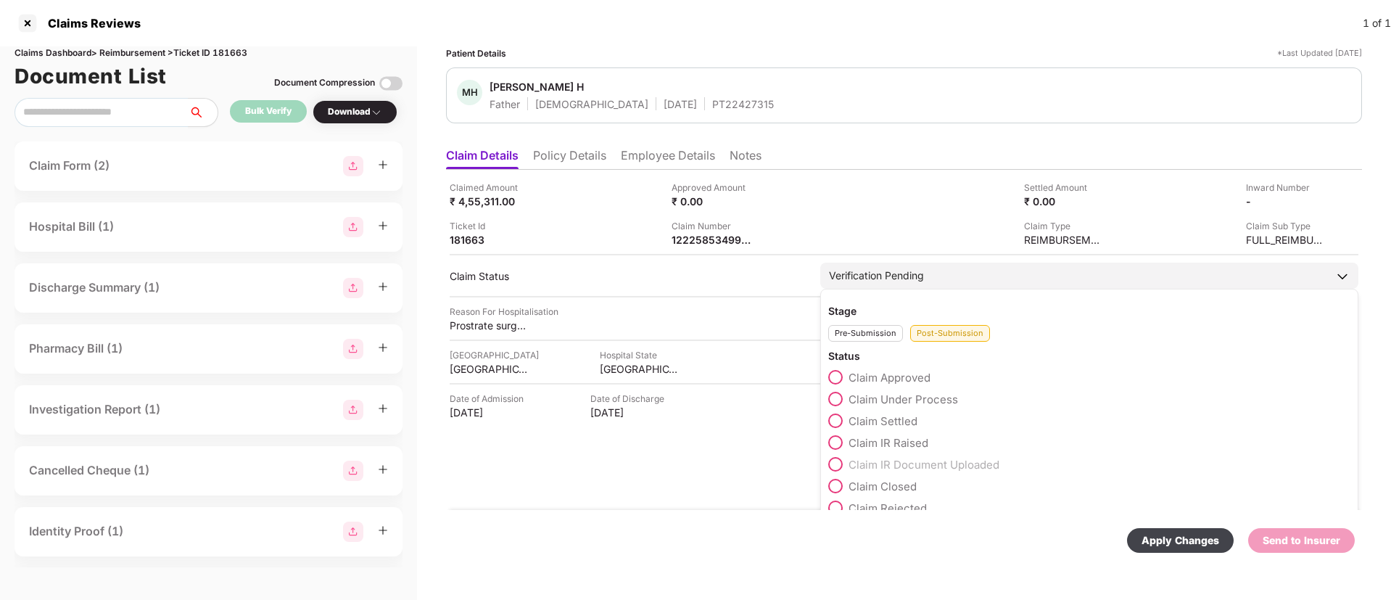
click at [859, 400] on span "Claim Under Process" at bounding box center [904, 399] width 110 height 14
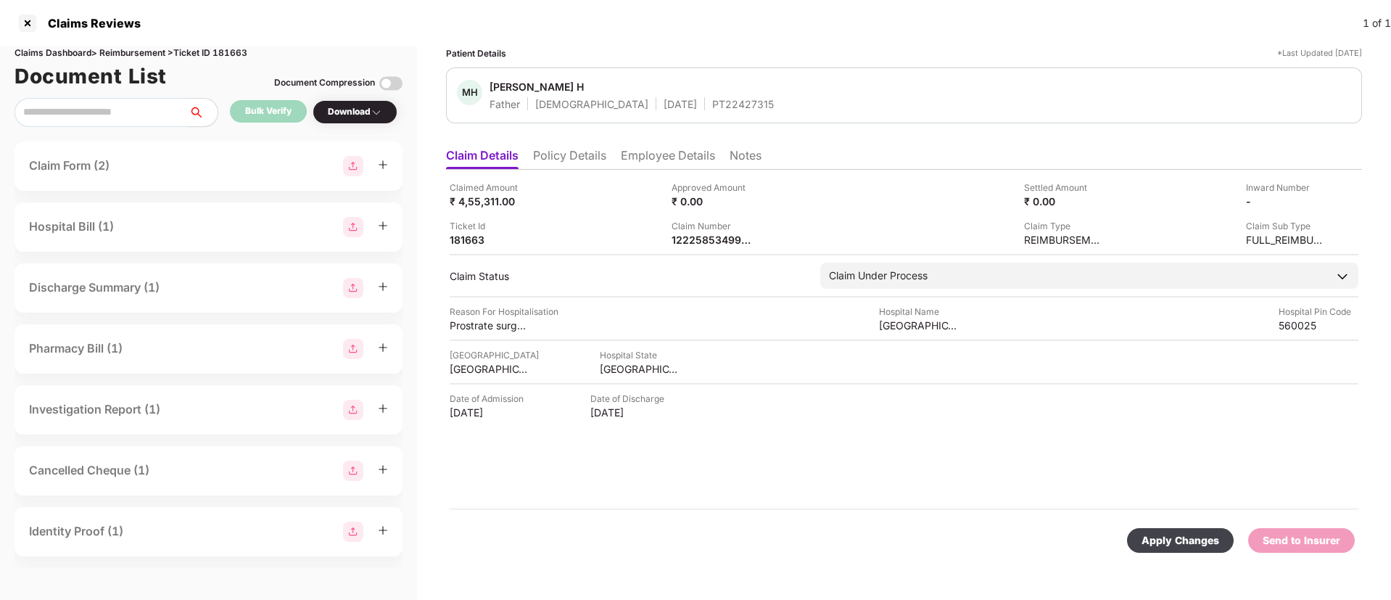
click at [1174, 540] on div "Apply Changes" at bounding box center [1181, 540] width 78 height 16
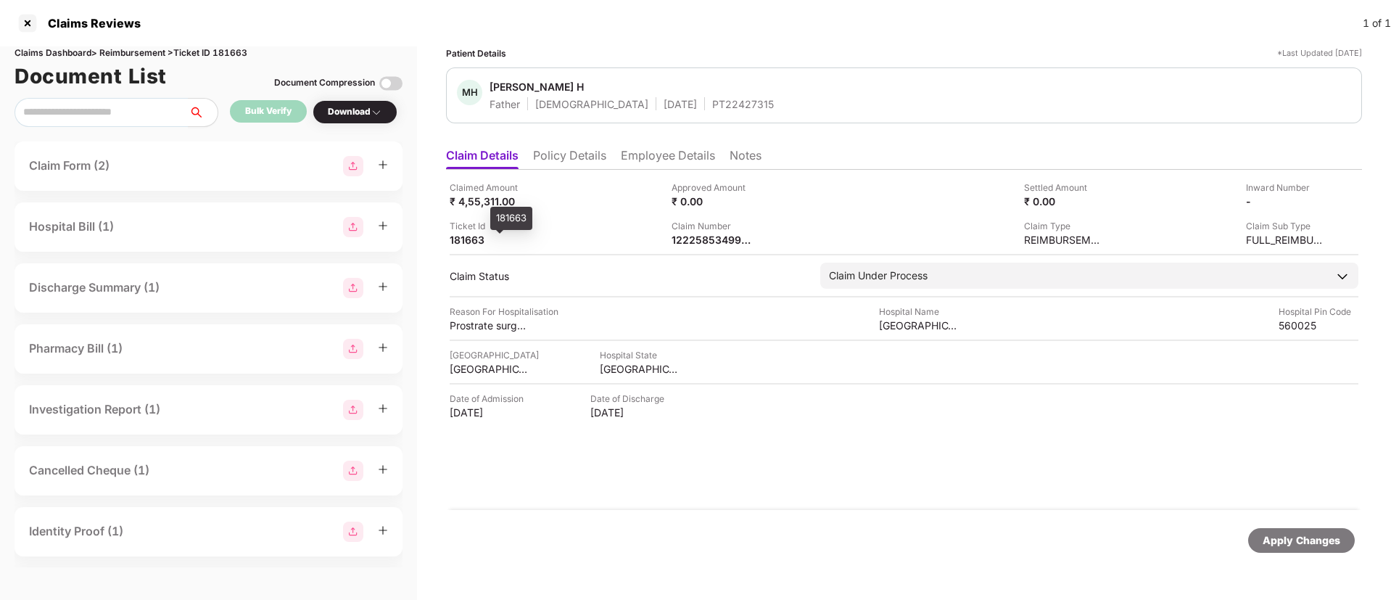
click at [472, 240] on div "181663" at bounding box center [490, 240] width 80 height 14
drag, startPoint x: 693, startPoint y: 453, endPoint x: 728, endPoint y: 377, distance: 83.1
click at [728, 377] on div "Claimed Amount ₹ 4,55,311.00 Approved Amount ₹ 0.00 Settled Amount ₹ 0.00 Inwar…" at bounding box center [904, 340] width 916 height 340
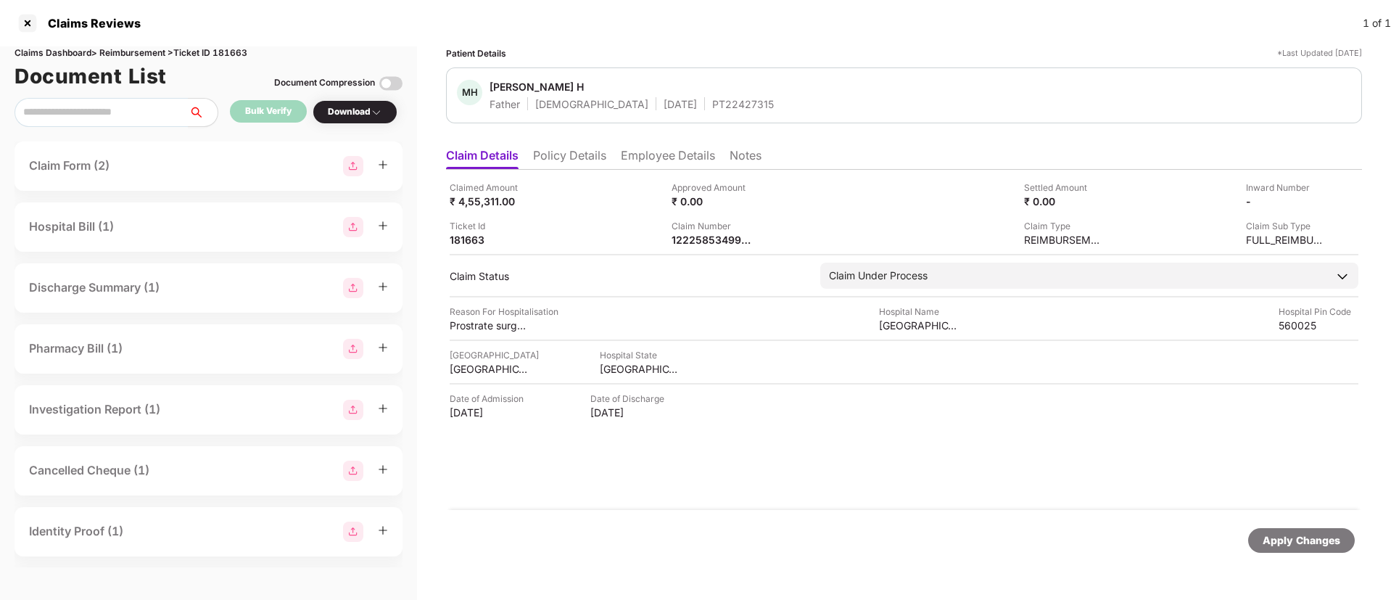
click at [598, 156] on li "Policy Details" at bounding box center [569, 158] width 73 height 21
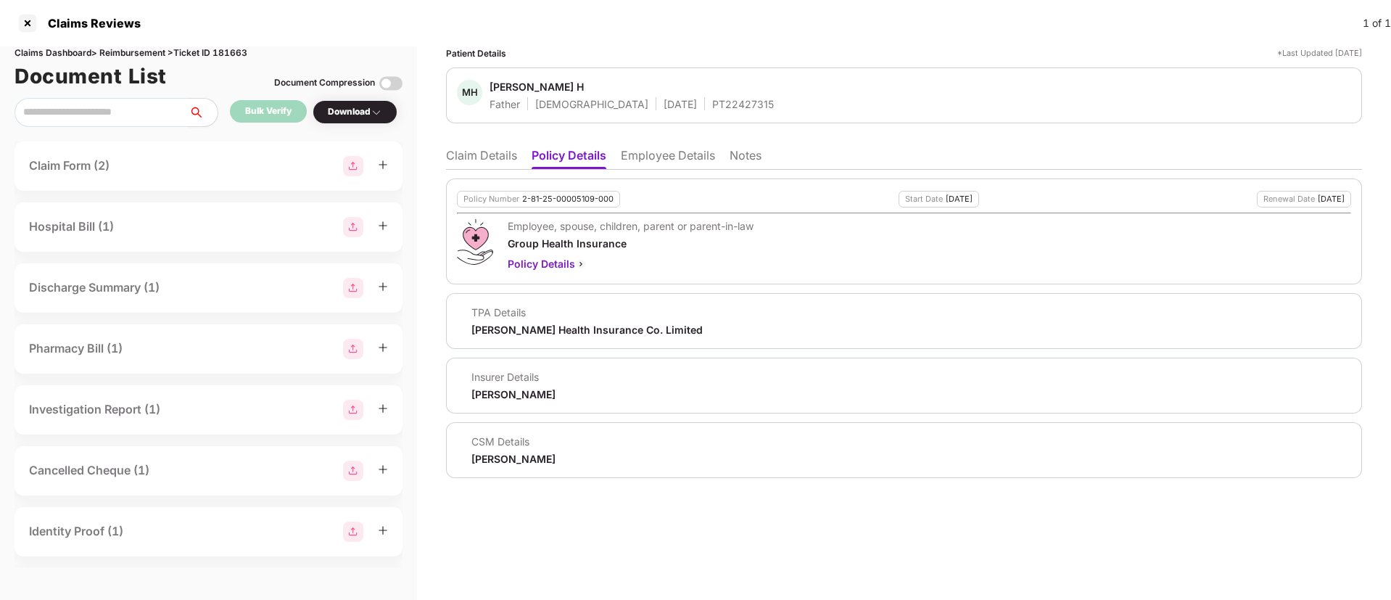
click at [482, 148] on li "Claim Details" at bounding box center [481, 158] width 71 height 21
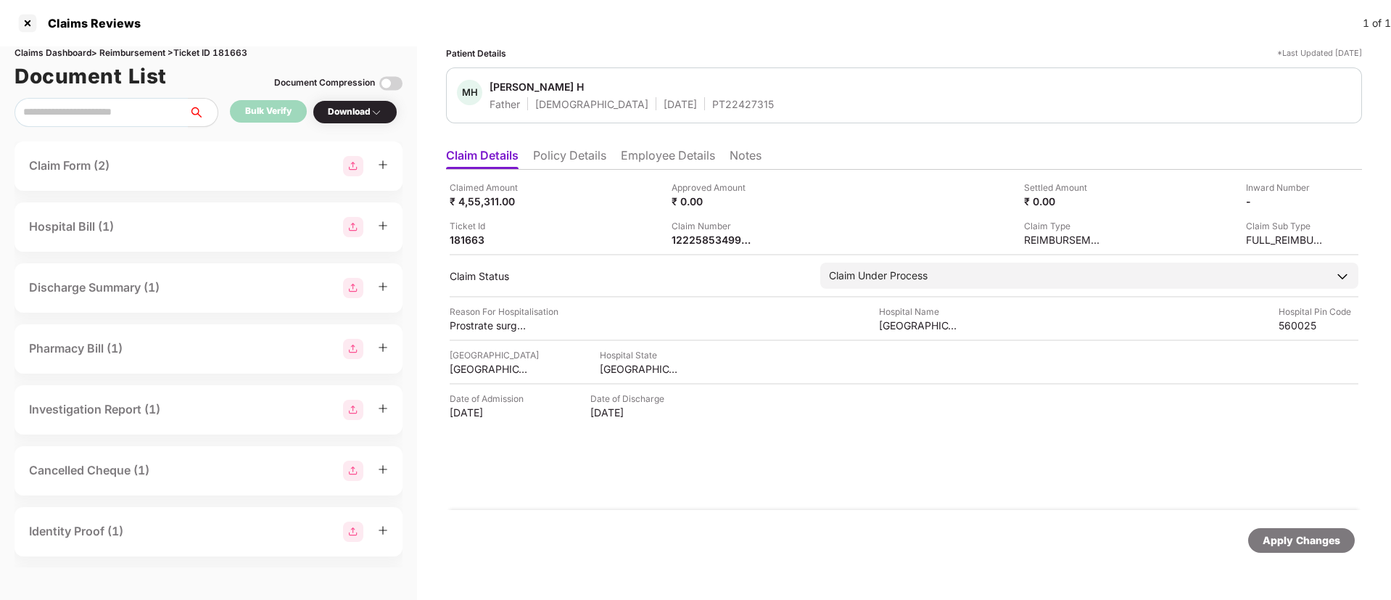
click at [712, 98] on div "PT22427315" at bounding box center [743, 104] width 62 height 14
click at [26, 19] on div at bounding box center [27, 23] width 23 height 23
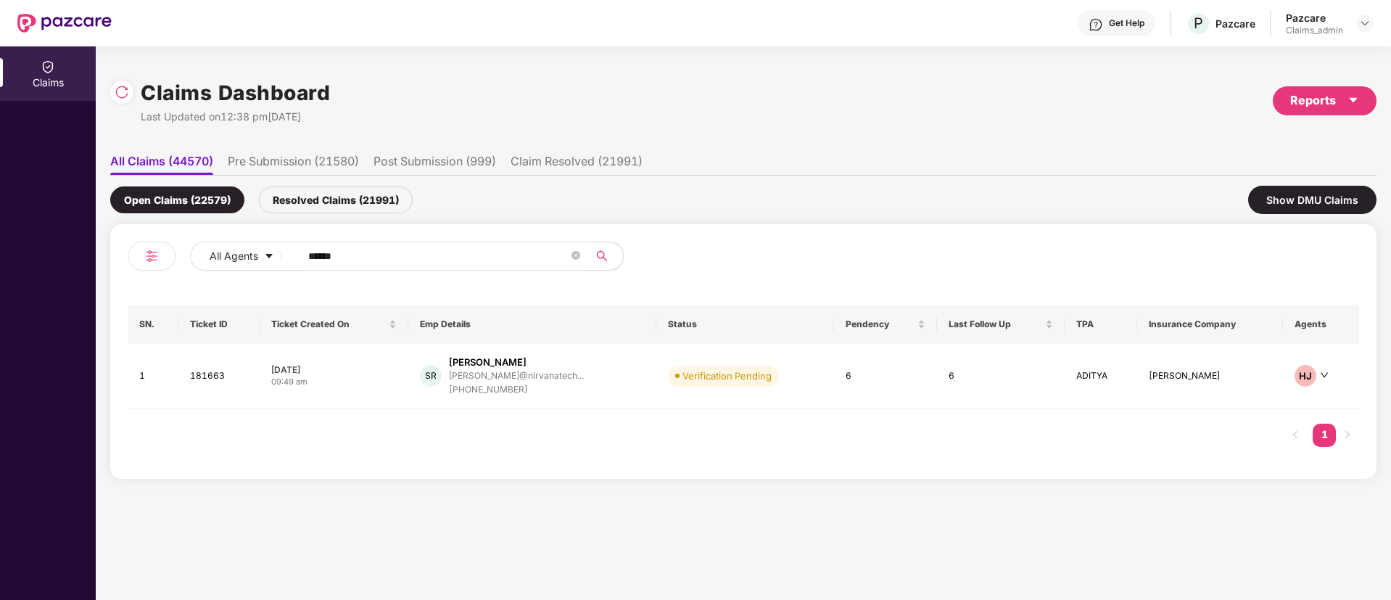
click at [363, 262] on input "******" at bounding box center [438, 256] width 260 height 22
paste input "*******"
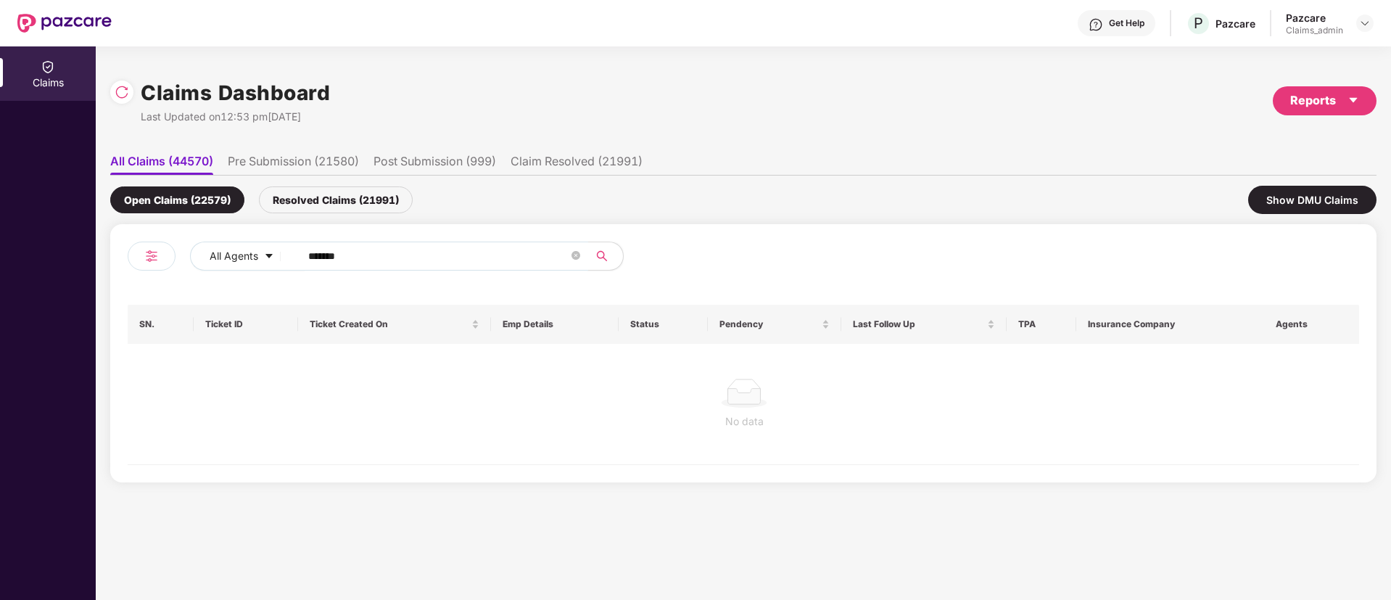
click at [312, 253] on input "*******" at bounding box center [438, 256] width 260 height 22
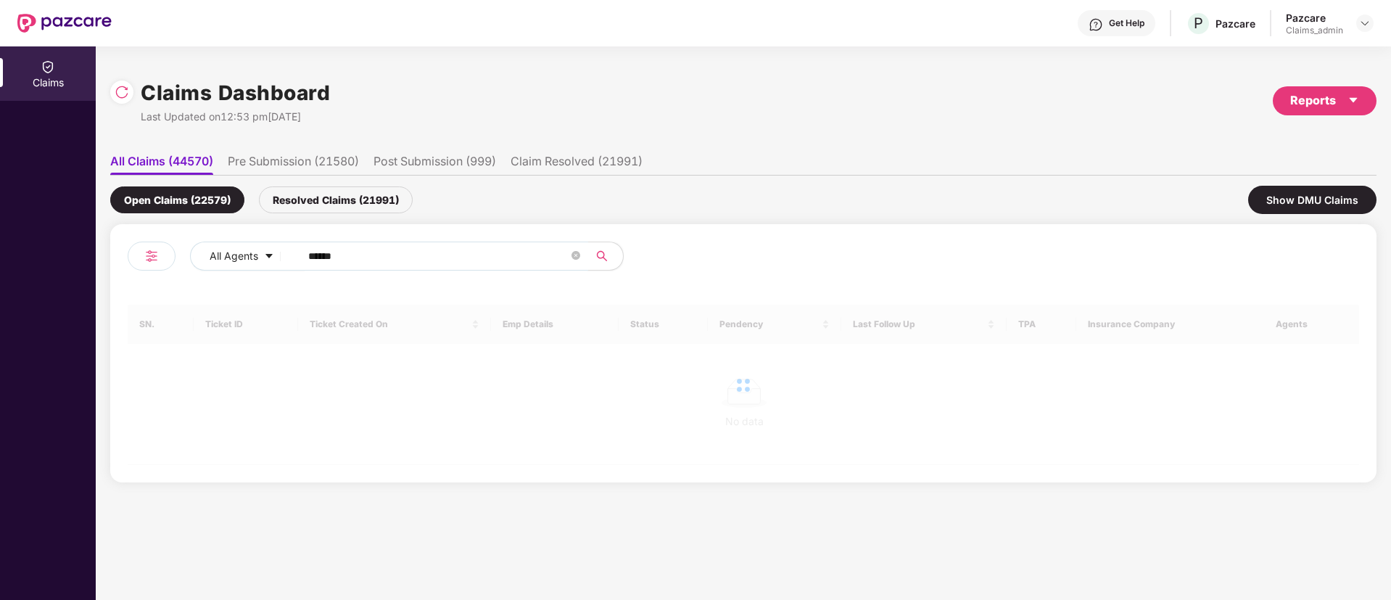
click at [338, 258] on input "******" at bounding box center [438, 256] width 260 height 22
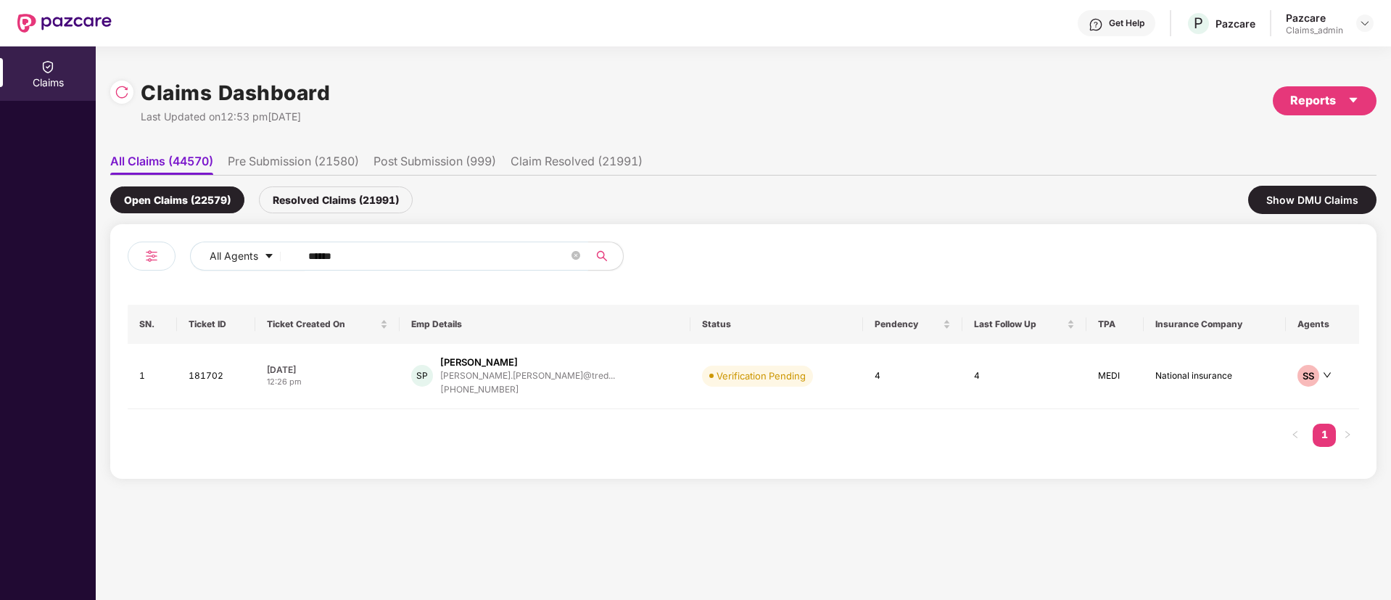
click at [338, 258] on input "******" at bounding box center [438, 256] width 260 height 22
type input "******"
click at [371, 370] on div "07 Oct 2025" at bounding box center [327, 369] width 121 height 12
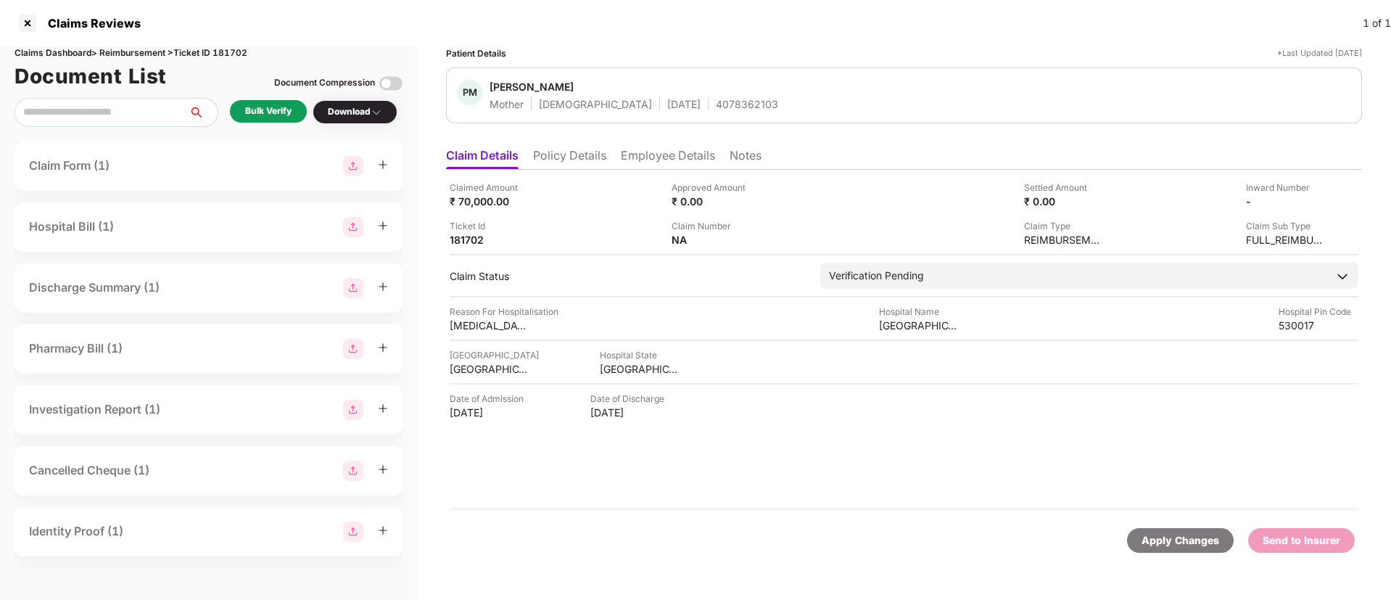
click at [578, 152] on li "Policy Details" at bounding box center [569, 158] width 73 height 21
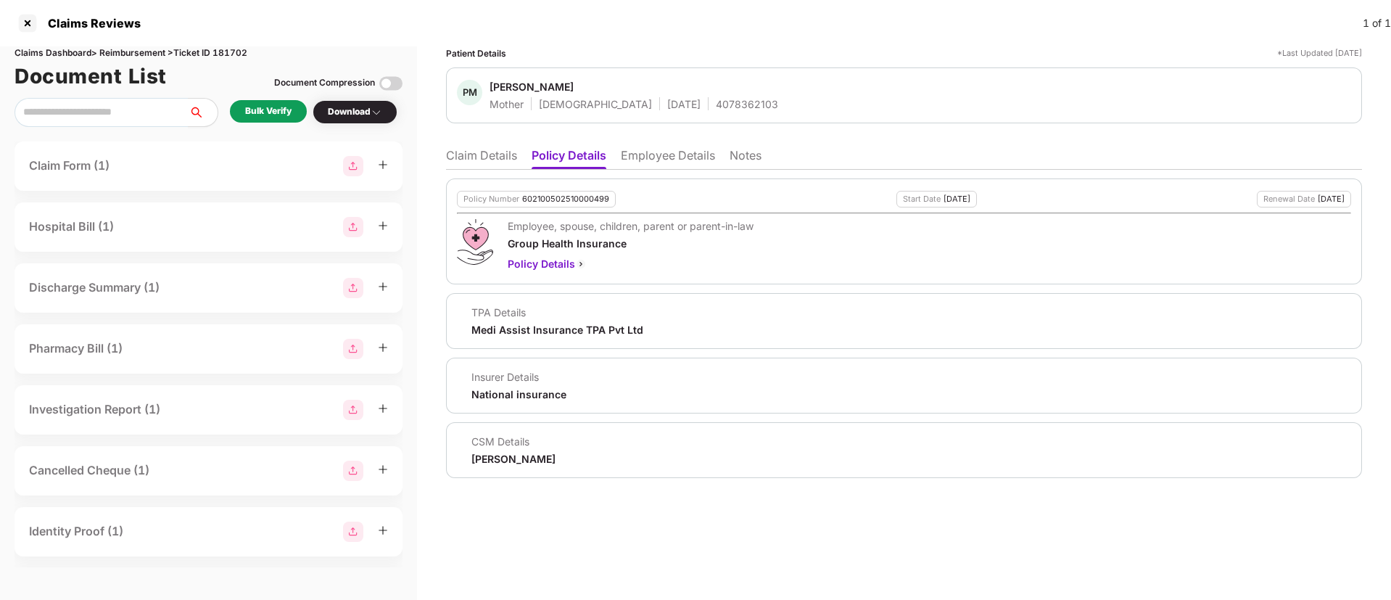
click at [494, 156] on li "Claim Details" at bounding box center [481, 158] width 71 height 21
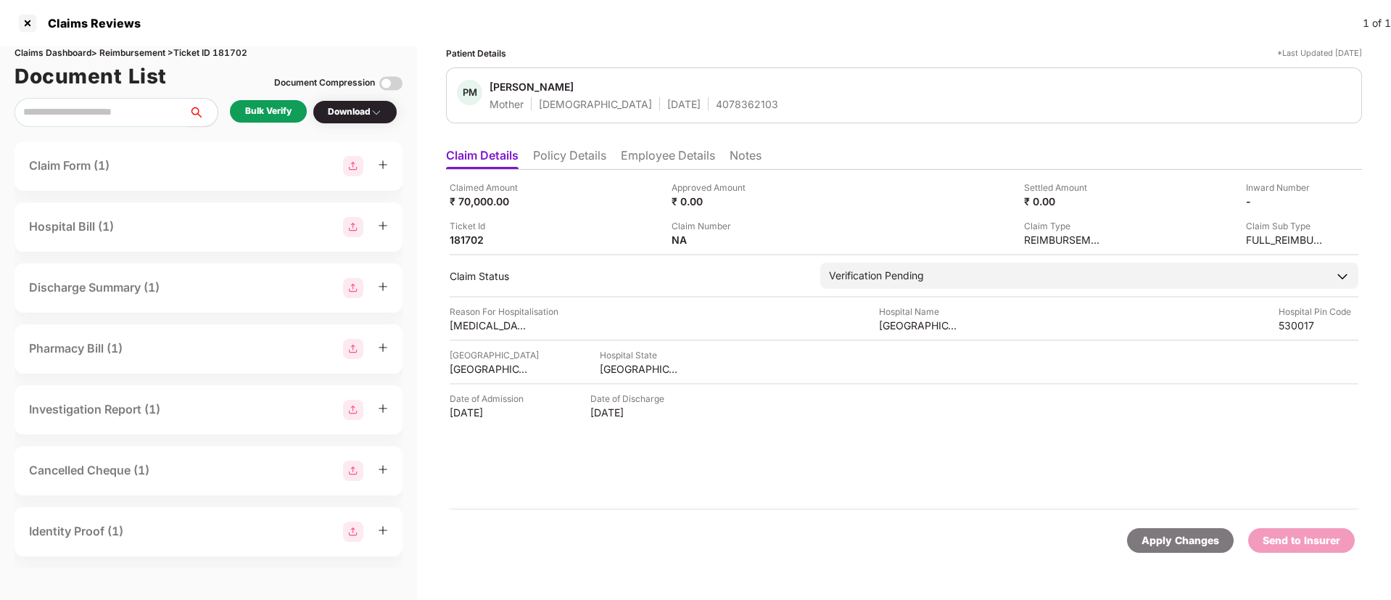
click at [265, 107] on div "Bulk Verify" at bounding box center [268, 111] width 46 height 14
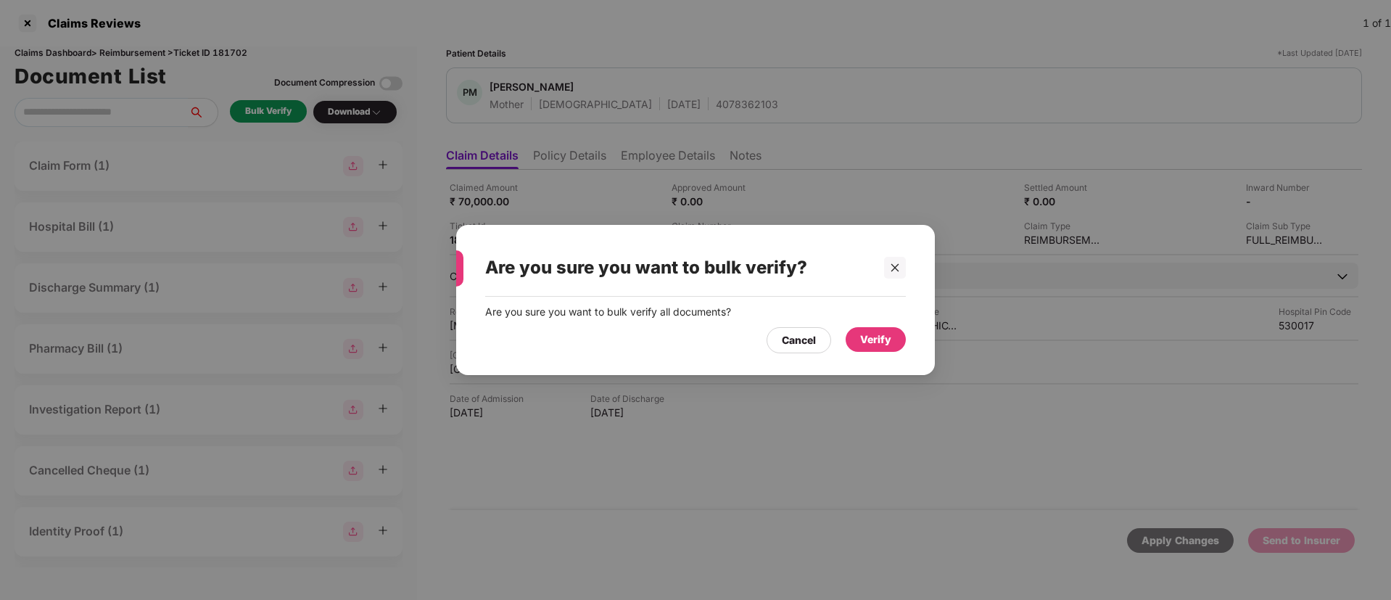
click at [877, 337] on div "Verify" at bounding box center [875, 340] width 31 height 16
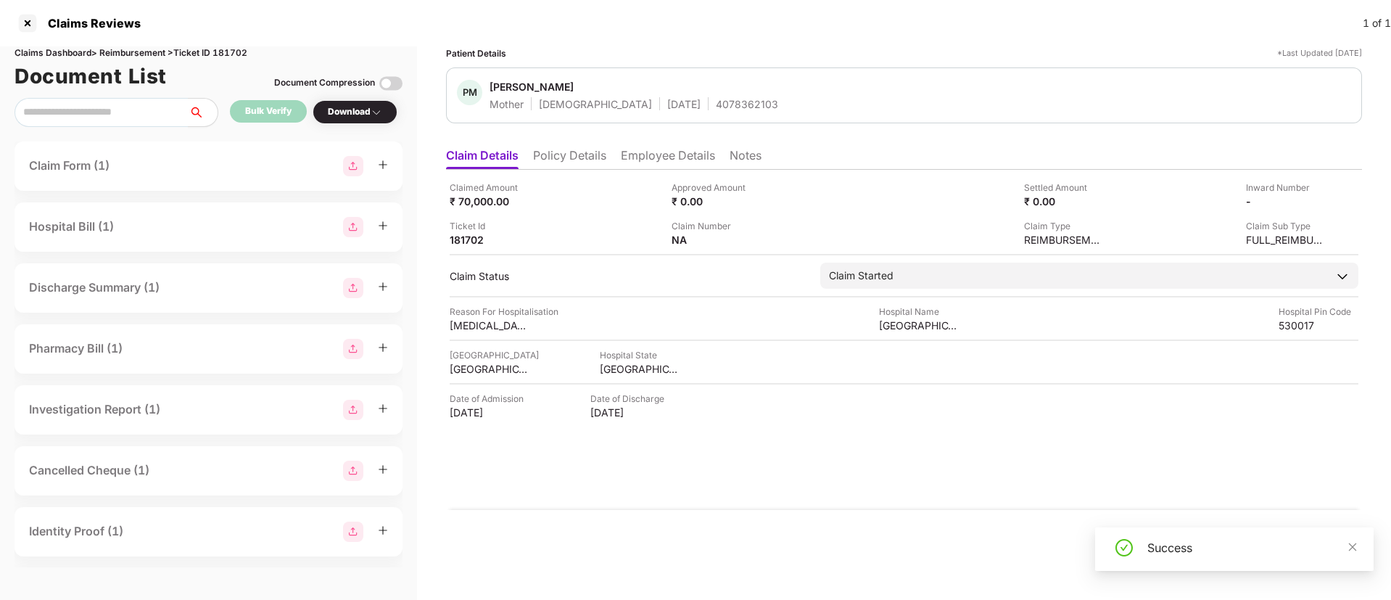
click at [377, 119] on div "Download" at bounding box center [355, 112] width 85 height 24
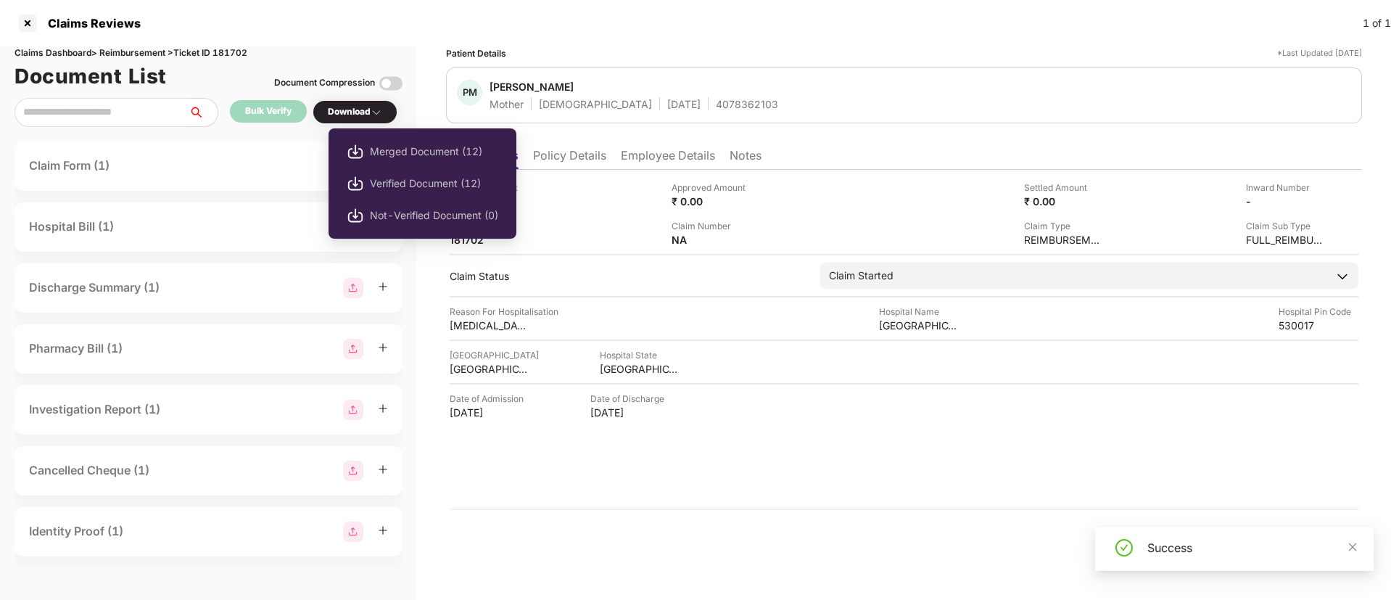
click at [374, 117] on img at bounding box center [377, 113] width 12 height 12
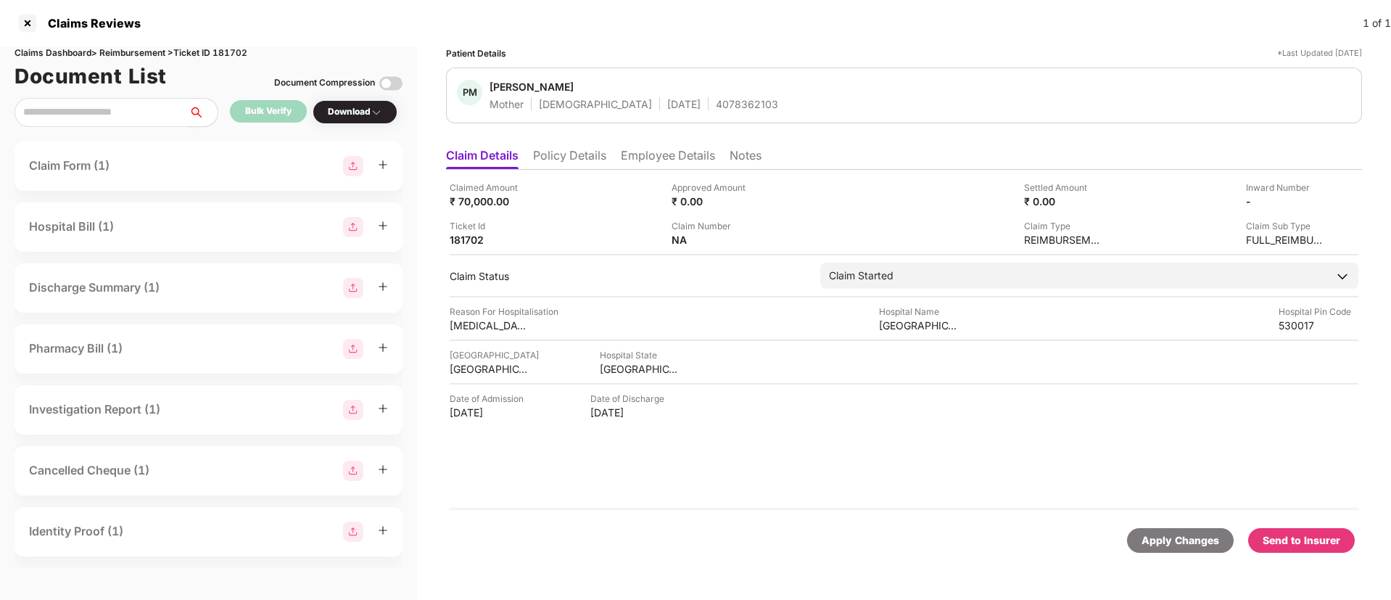
click at [356, 120] on div "Download" at bounding box center [355, 112] width 85 height 24
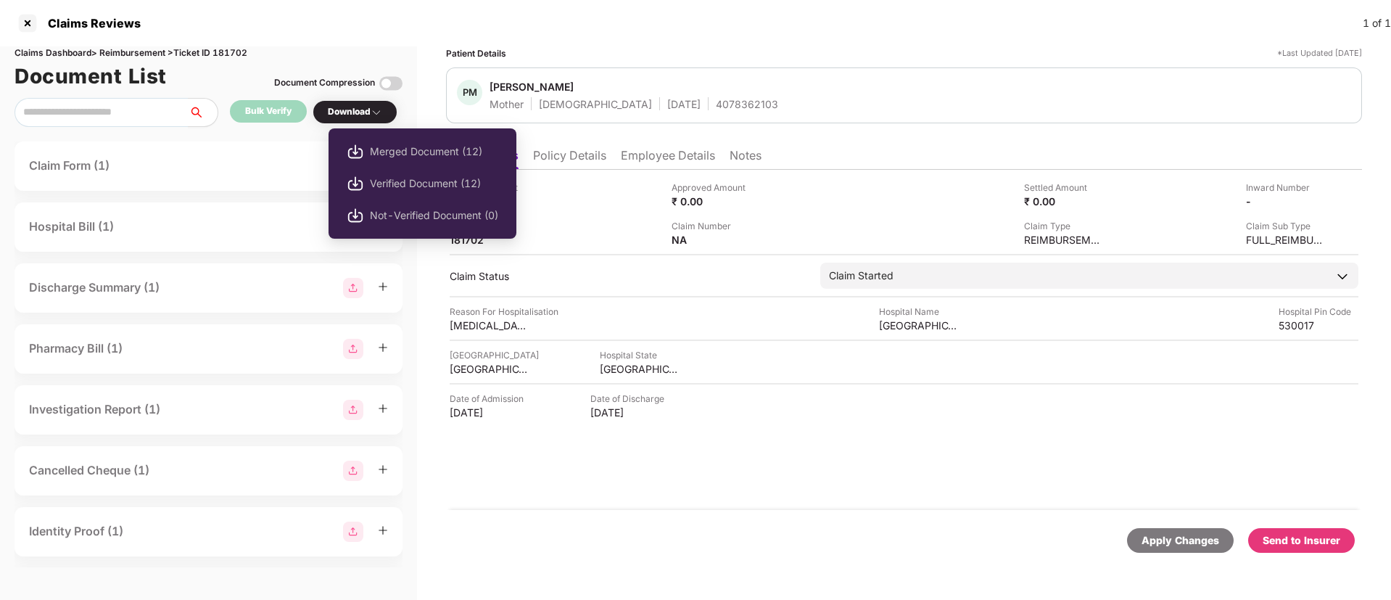
click at [355, 108] on div "Download" at bounding box center [355, 112] width 54 height 14
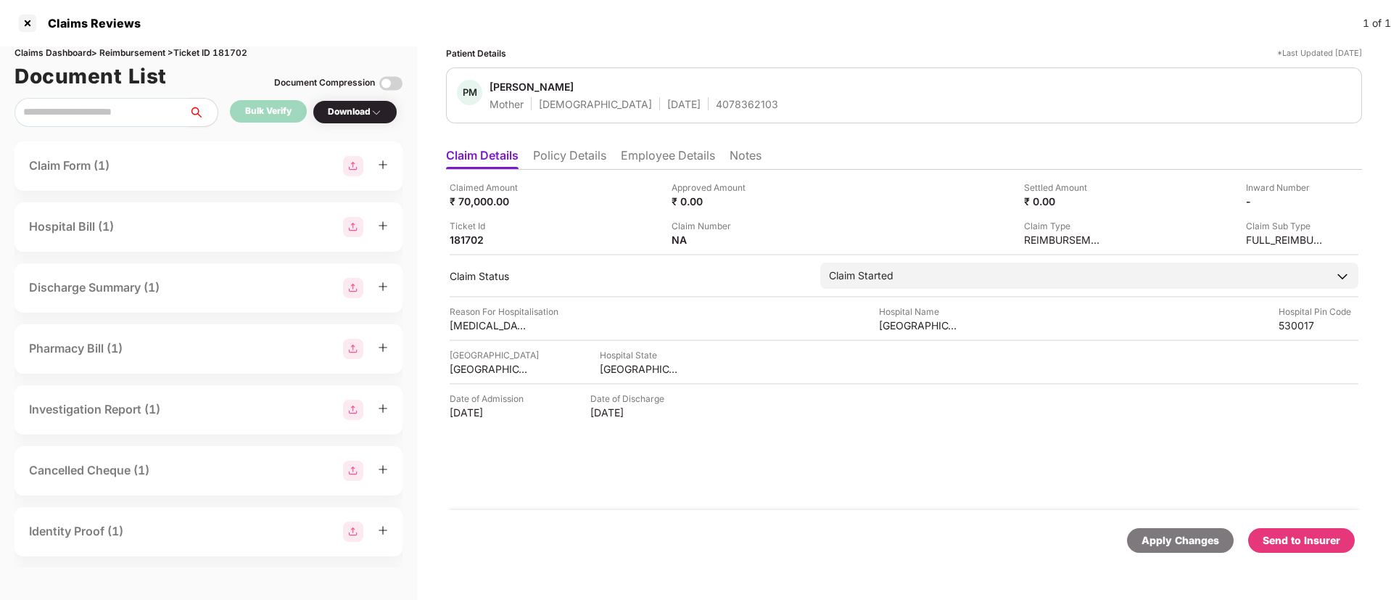
click at [356, 104] on div "Download" at bounding box center [355, 112] width 85 height 24
click at [365, 120] on div "Download" at bounding box center [355, 112] width 85 height 24
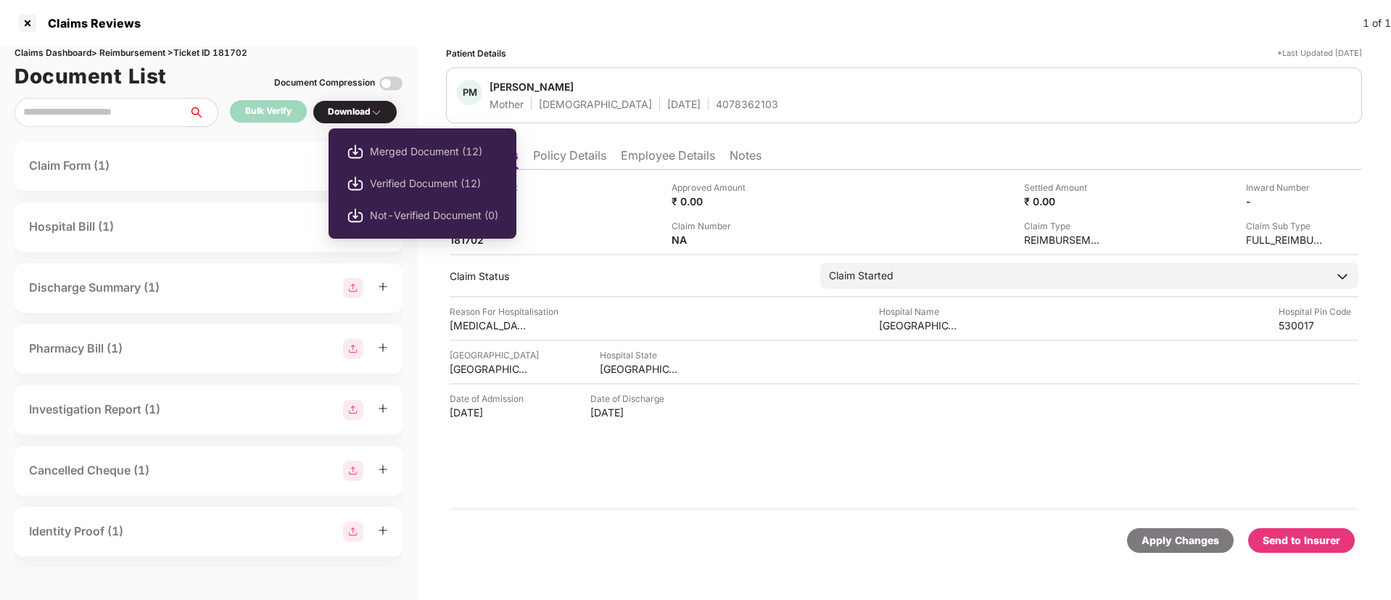
click at [382, 112] on img at bounding box center [377, 113] width 12 height 12
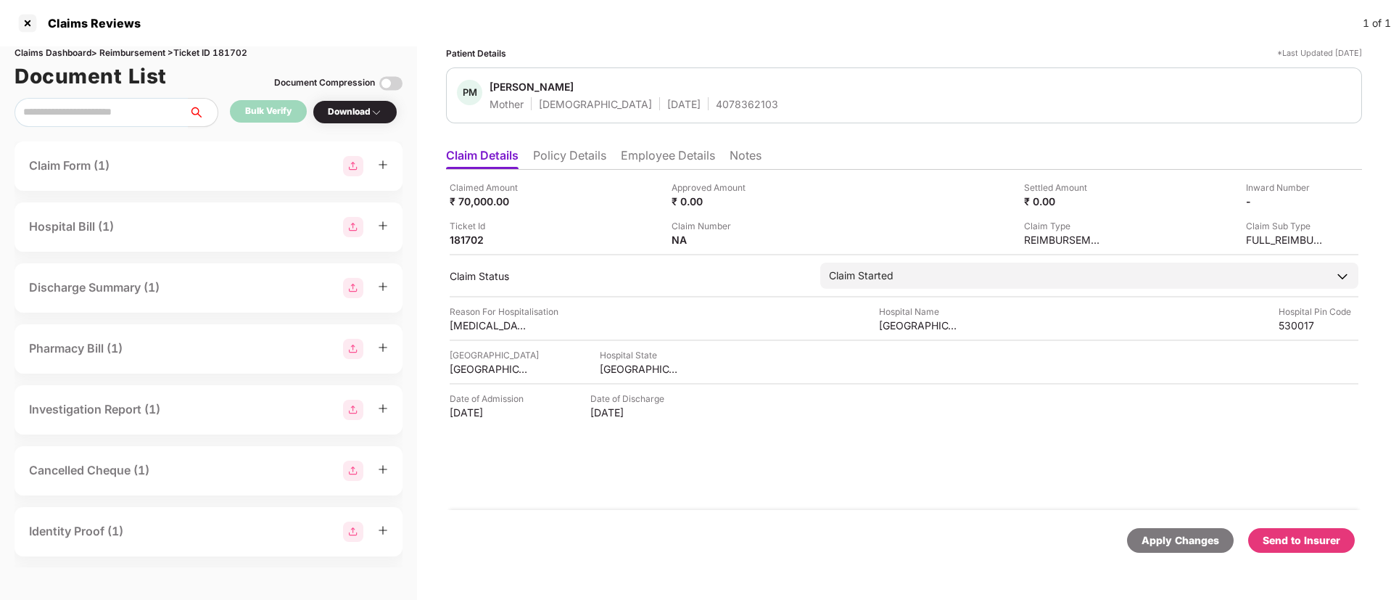
click at [382, 112] on img at bounding box center [377, 113] width 12 height 12
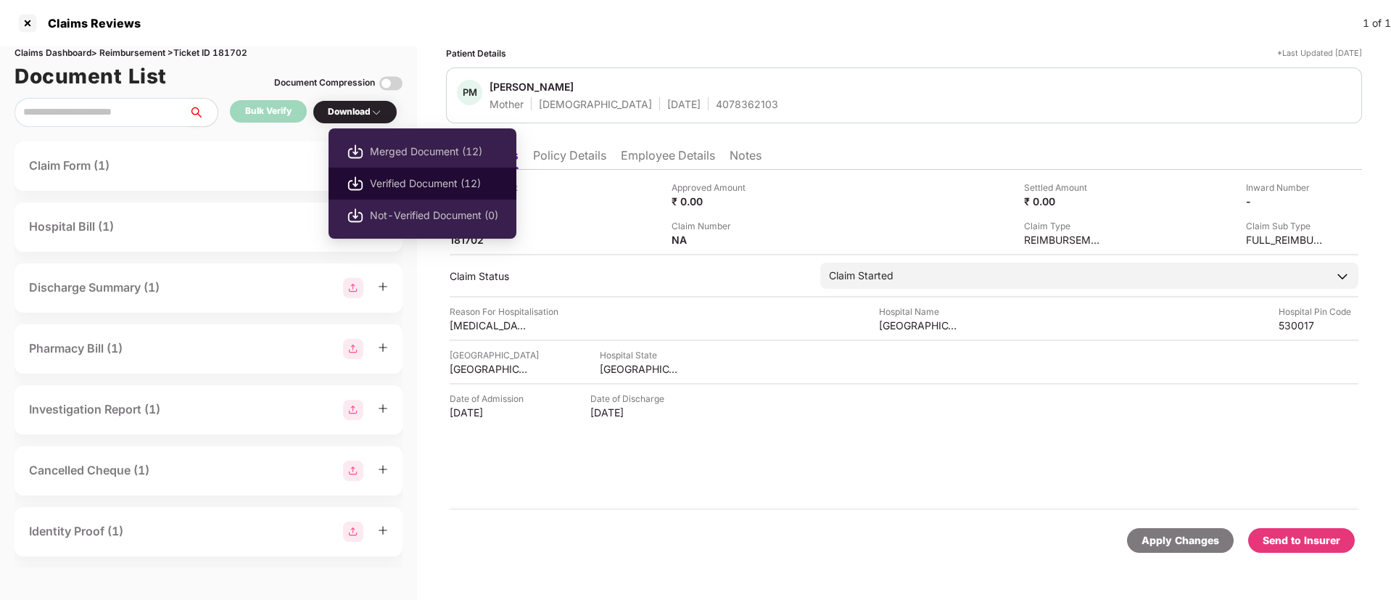
click at [393, 191] on span "Verified Document (12)" at bounding box center [434, 184] width 128 height 16
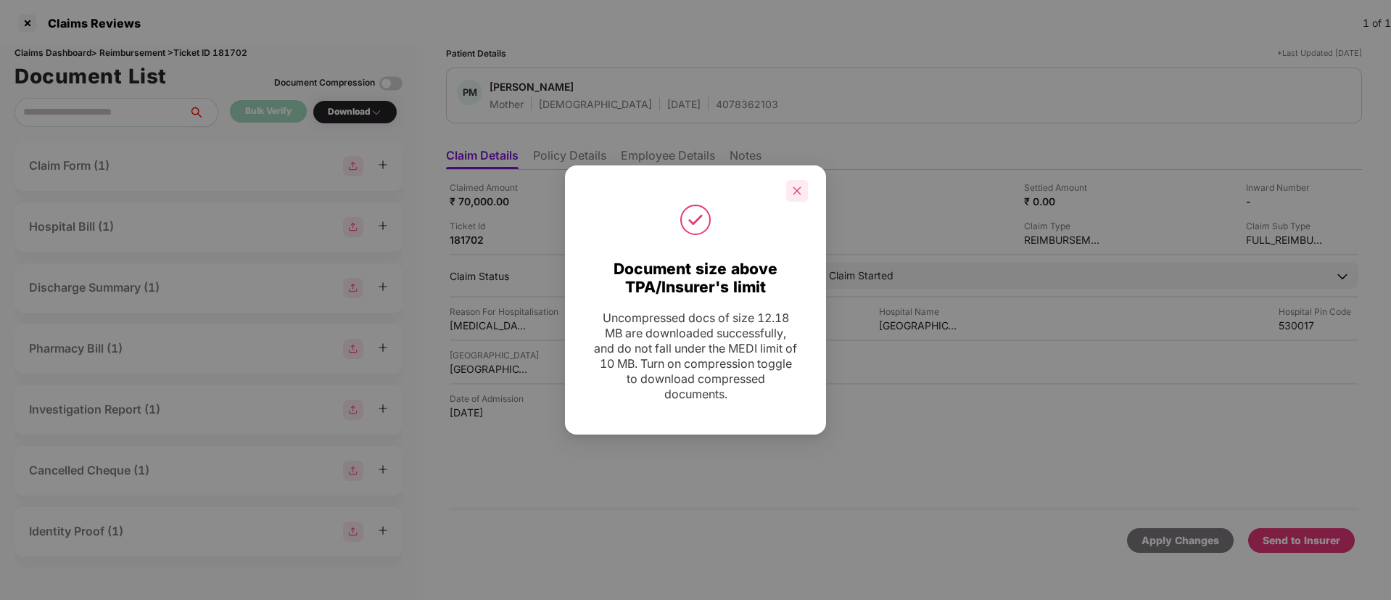
click at [798, 187] on icon "close" at bounding box center [797, 191] width 10 height 10
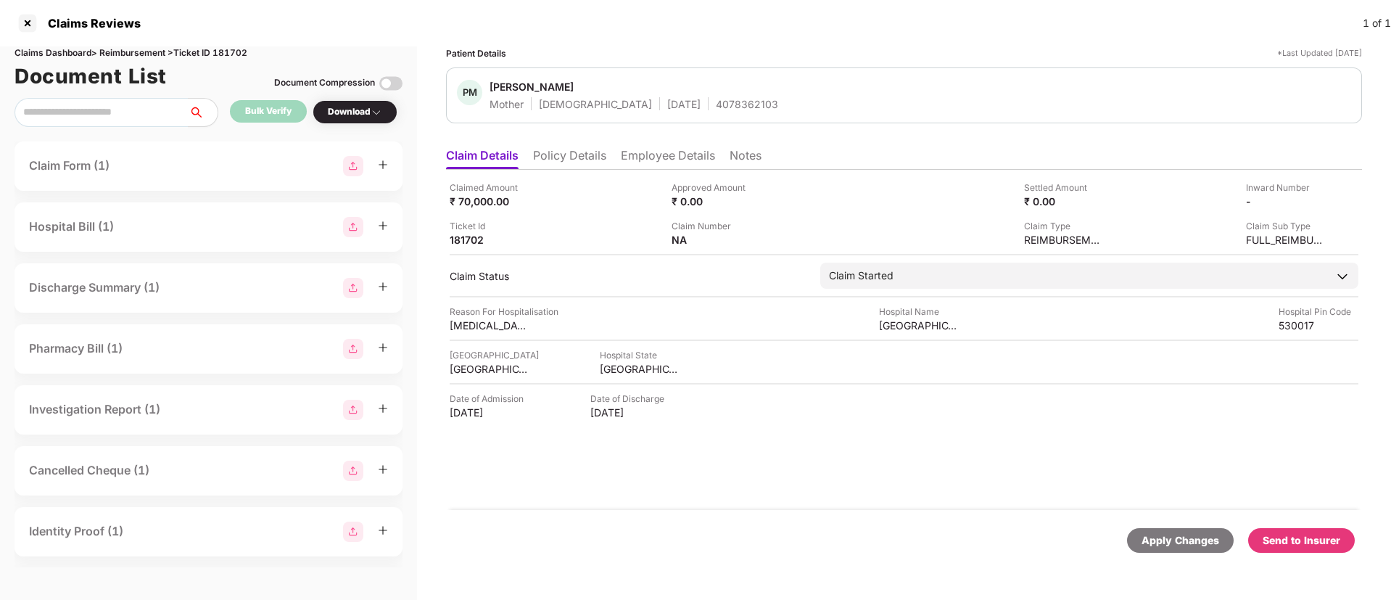
click at [1327, 543] on div "Send to Insurer" at bounding box center [1302, 540] width 78 height 16
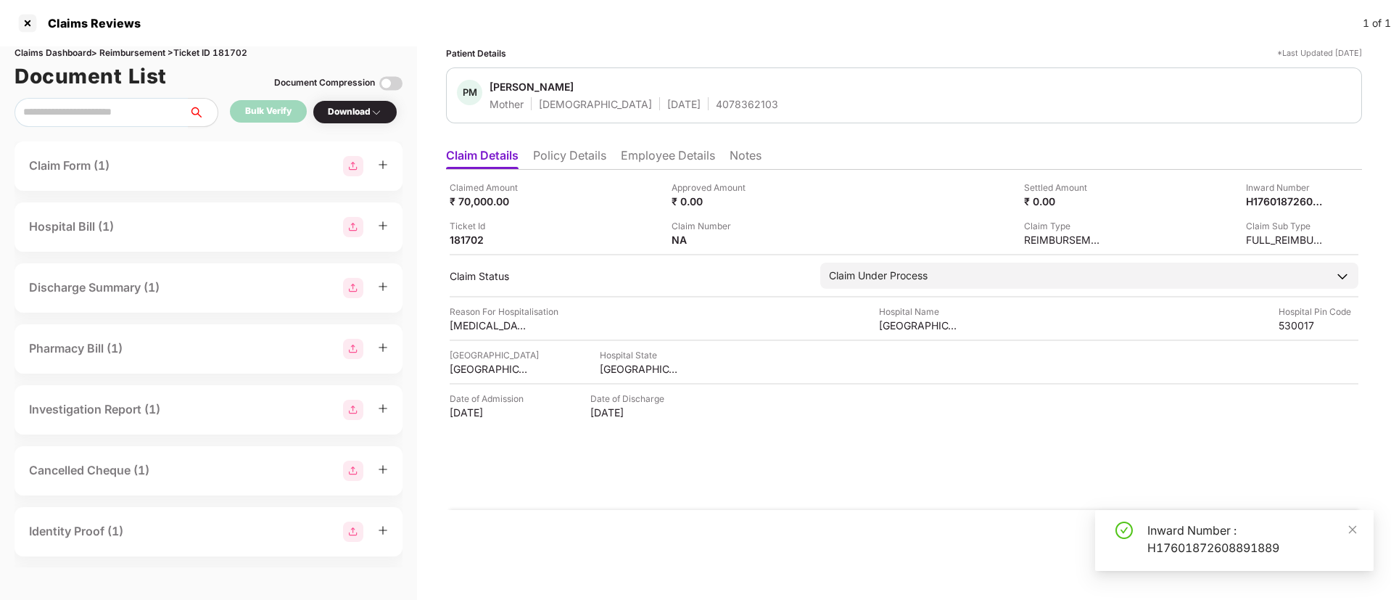
click at [1164, 545] on div "Inward Number : H17601872608891889" at bounding box center [1252, 539] width 209 height 35
click at [557, 149] on li "Policy Details" at bounding box center [569, 158] width 73 height 21
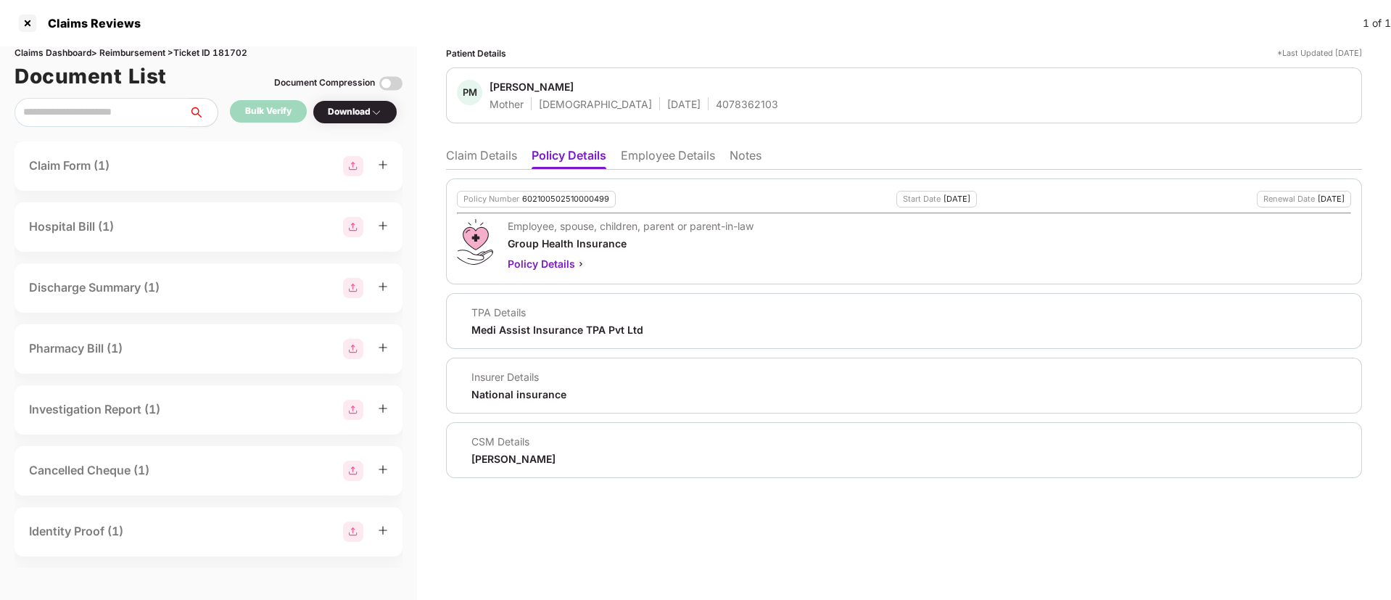
click at [476, 157] on li "Claim Details" at bounding box center [481, 158] width 71 height 21
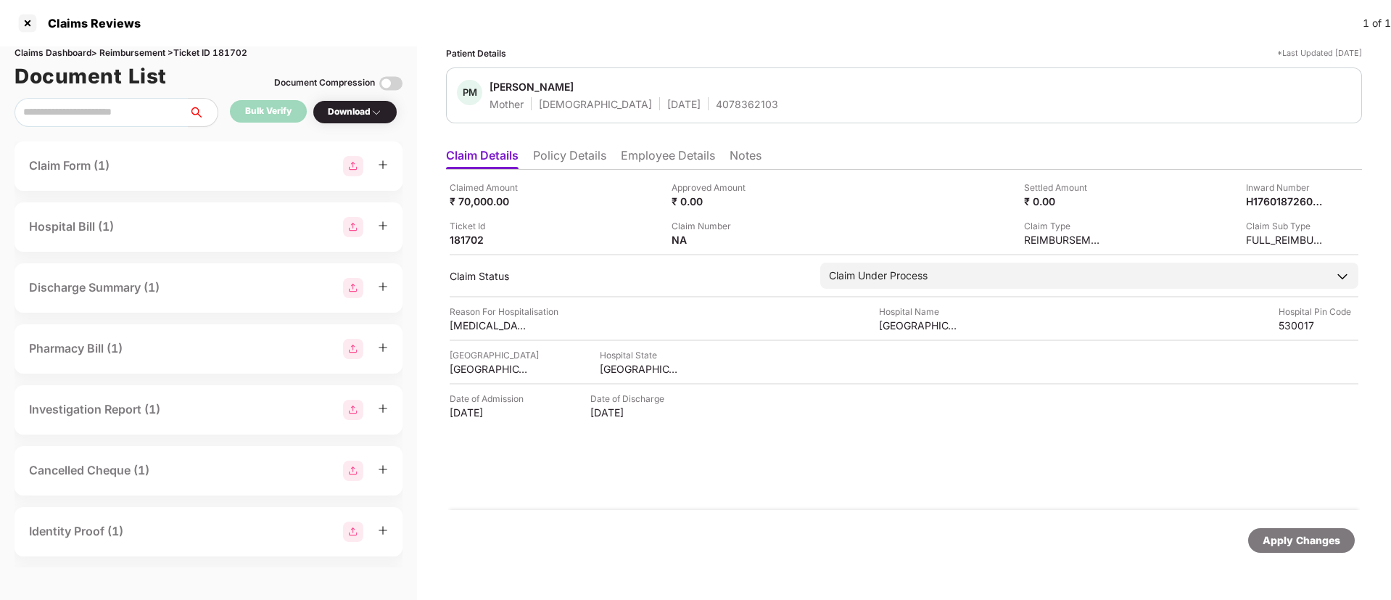
click at [561, 162] on li "Policy Details" at bounding box center [569, 158] width 73 height 21
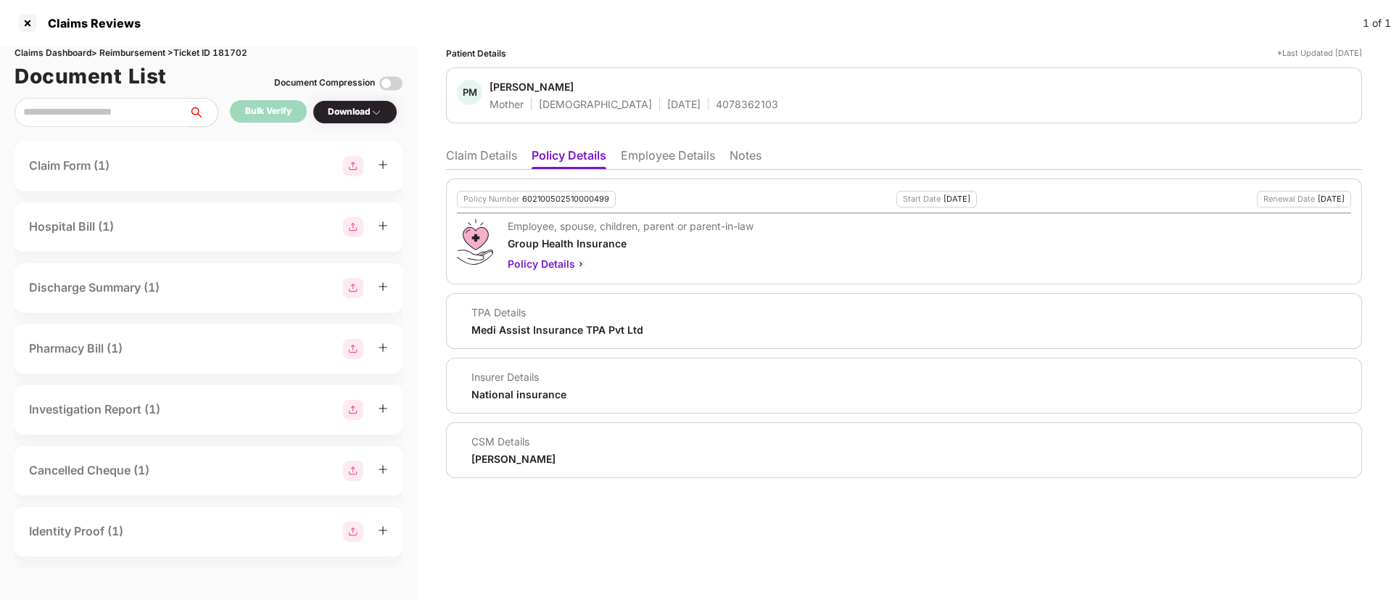
click at [474, 152] on li "Claim Details" at bounding box center [481, 158] width 71 height 21
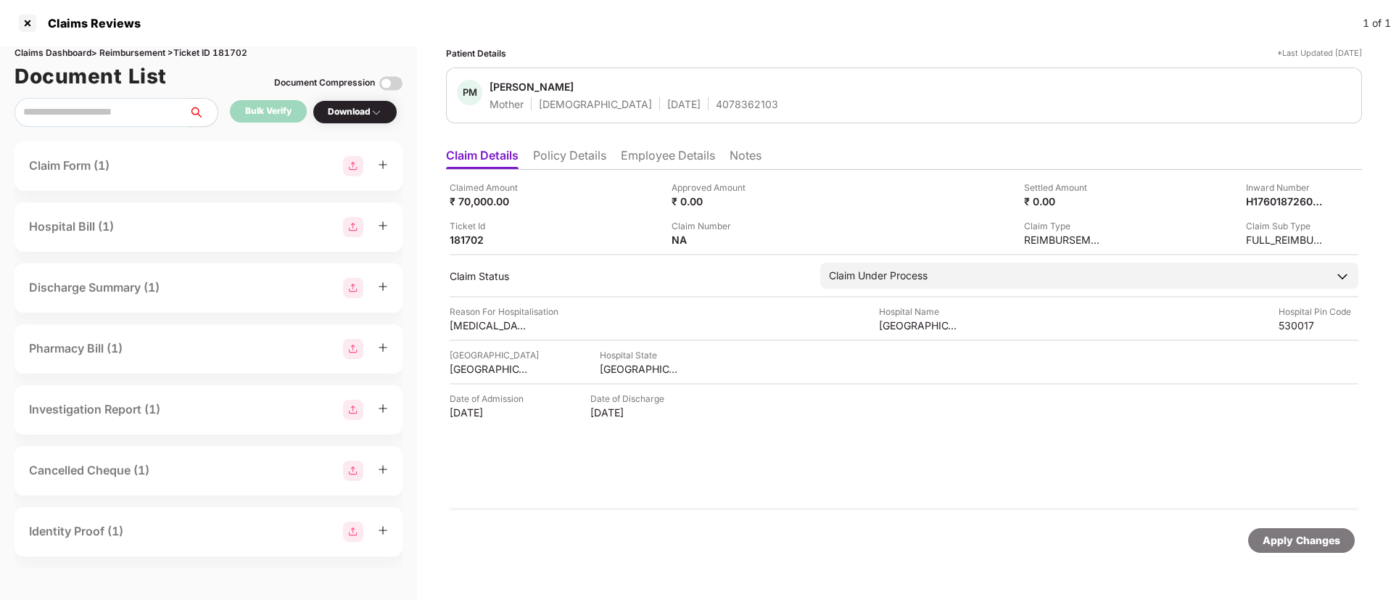
click at [664, 142] on ul "Claim Details Policy Details Employee Details Notes" at bounding box center [904, 155] width 916 height 29
click at [649, 159] on li "Employee Details" at bounding box center [668, 158] width 94 height 21
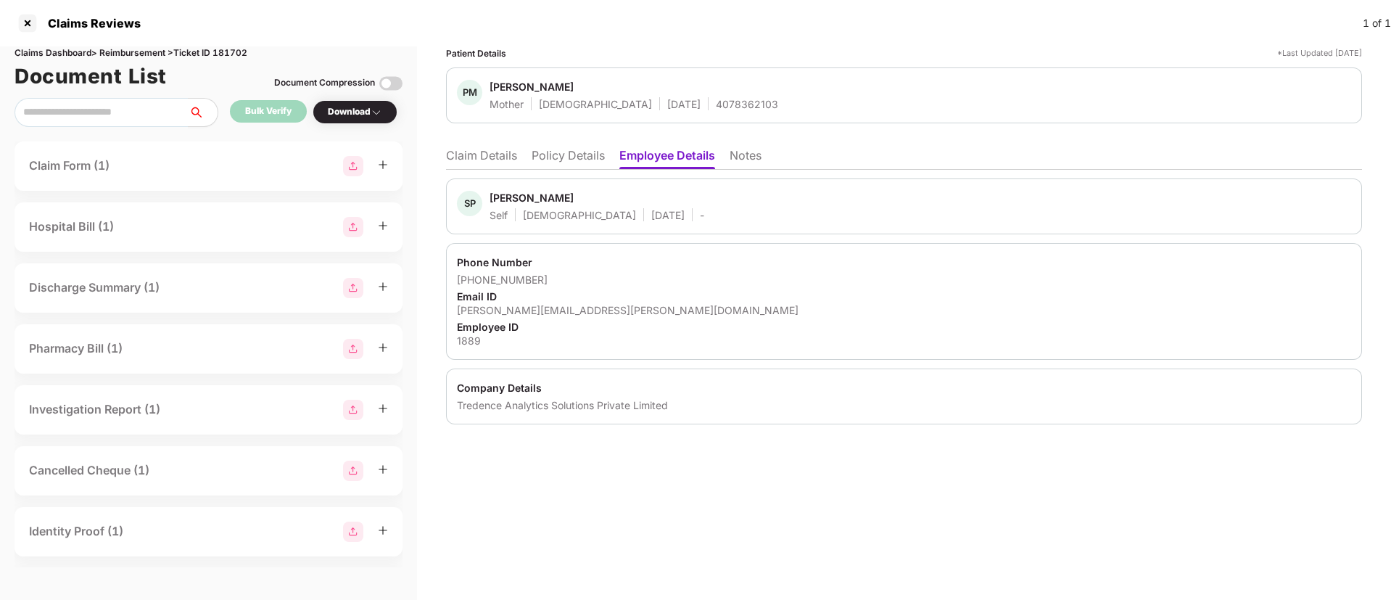
click at [492, 398] on div "Tredence Analytics Solutions Private Limited" at bounding box center [904, 405] width 894 height 14
click at [488, 149] on li "Claim Details" at bounding box center [481, 158] width 71 height 21
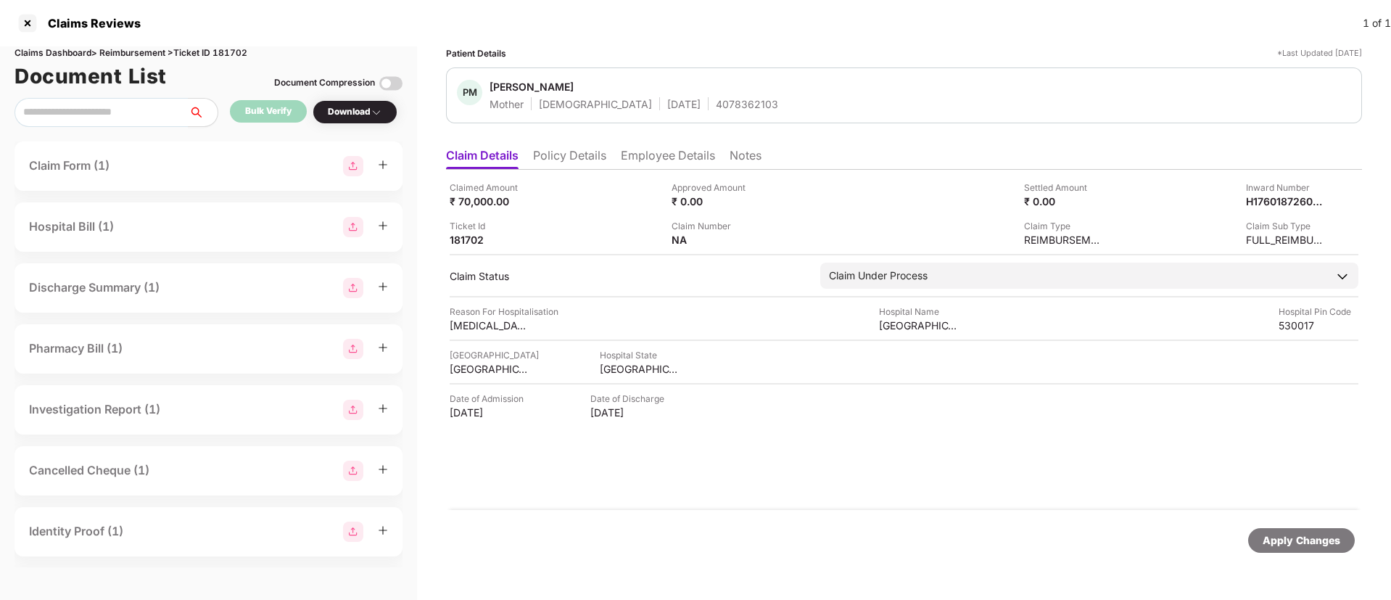
click at [449, 242] on div "Claimed Amount ₹ 70,000.00 Approved Amount ₹ 0.00 Settled Amount ₹ 0.00 Inward …" at bounding box center [904, 340] width 916 height 340
click at [688, 111] on div "PM P Madhurani Mother Female 28 Mar 1977 4078362103" at bounding box center [904, 95] width 916 height 56
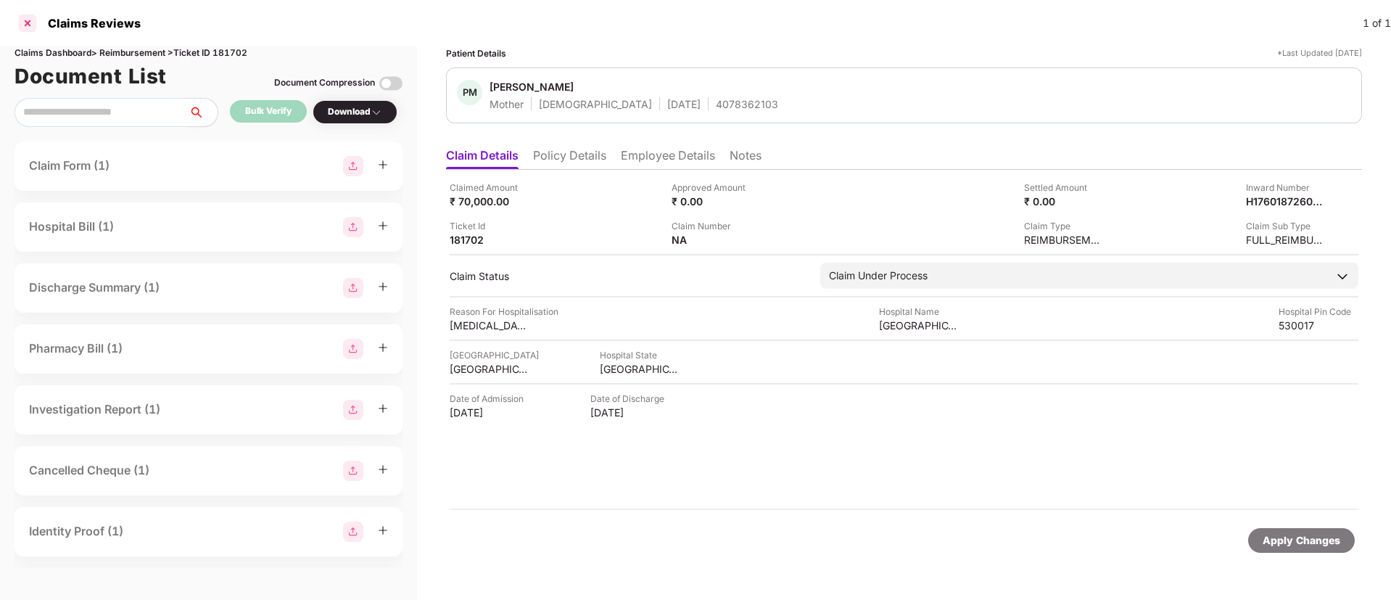
click at [22, 20] on div at bounding box center [27, 23] width 23 height 23
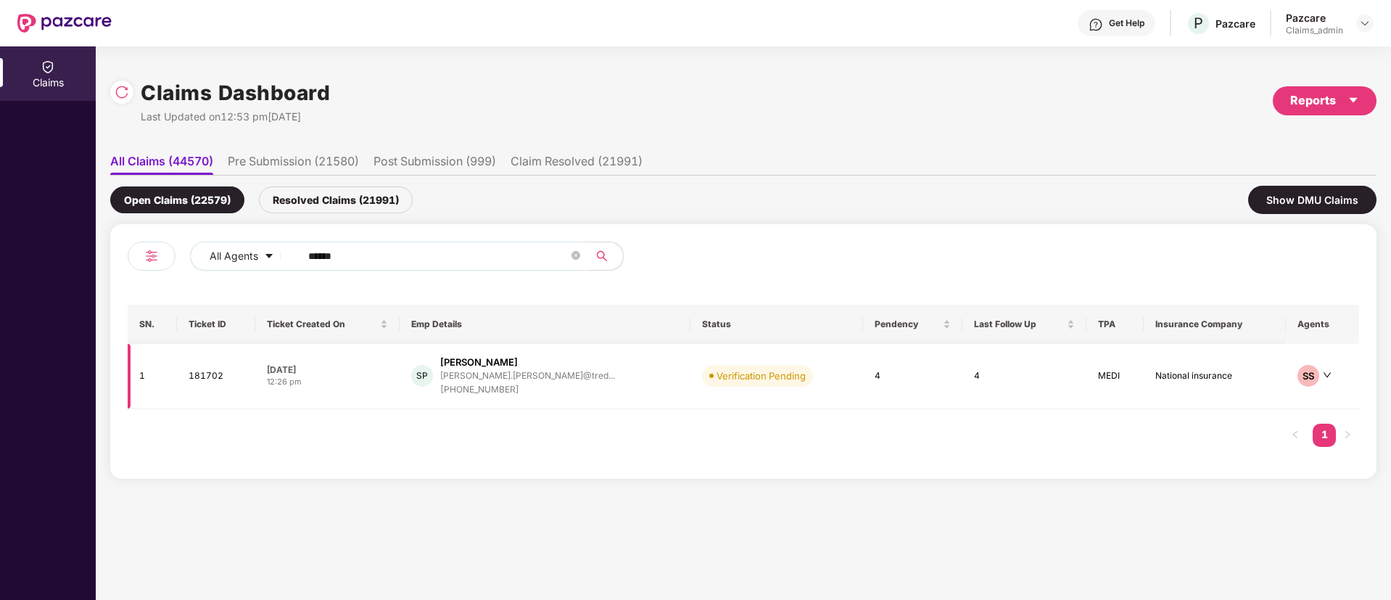
click at [350, 387] on div "12:26 pm" at bounding box center [327, 382] width 121 height 12
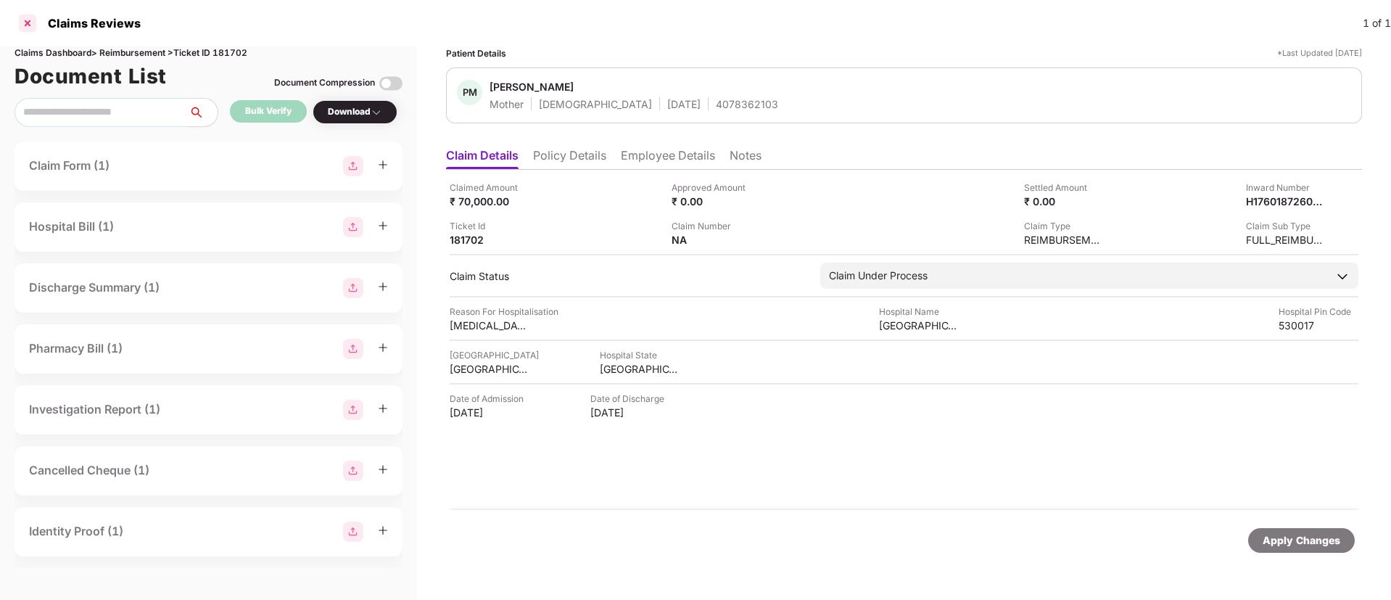
click at [28, 20] on div at bounding box center [27, 23] width 23 height 23
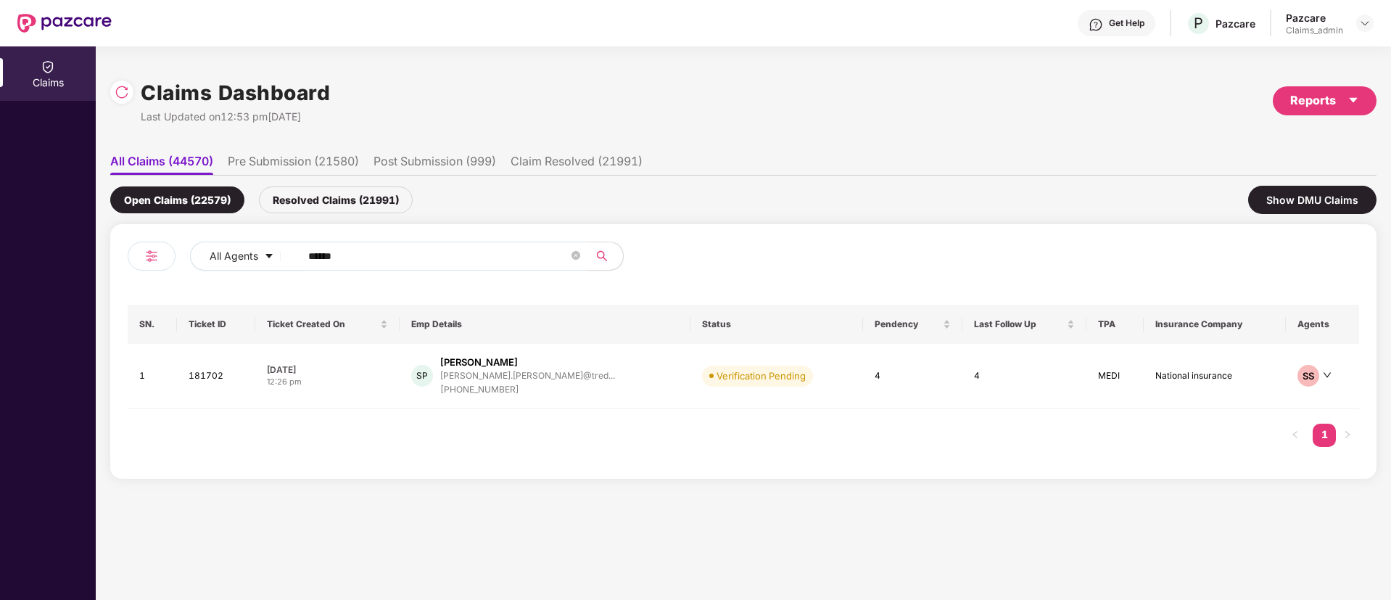
click at [387, 260] on input "******" at bounding box center [438, 256] width 260 height 22
paste input "******"
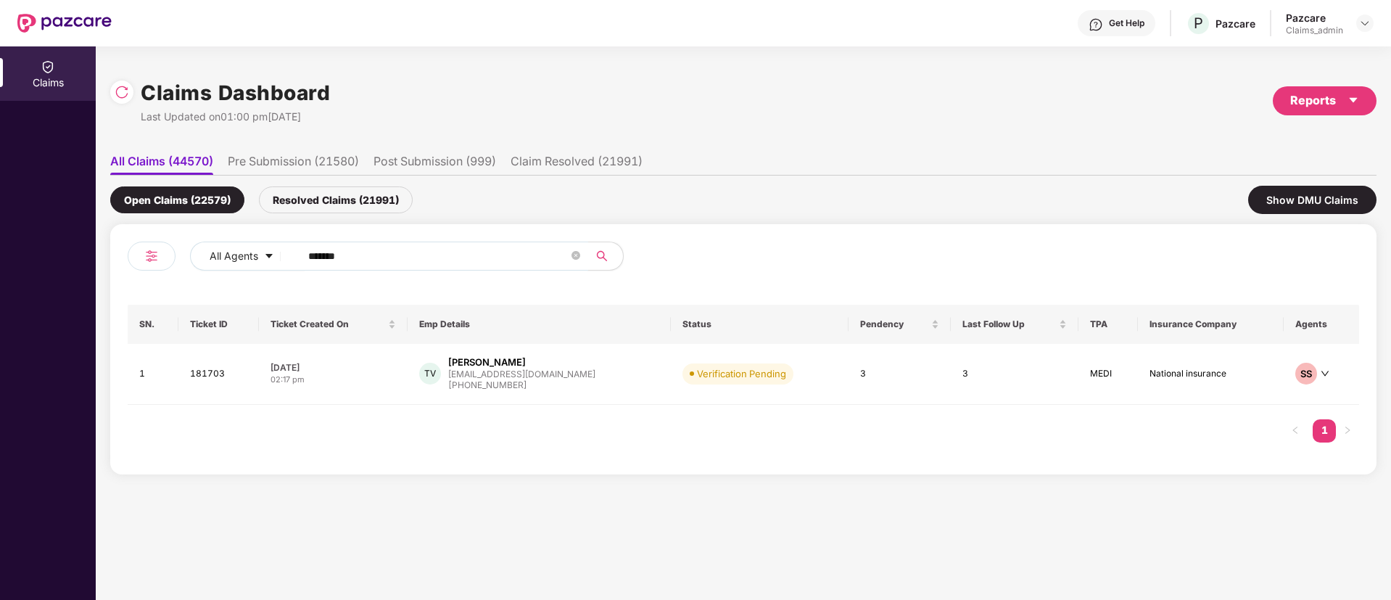
type input "******"
click at [388, 370] on div "07 Oct 2025" at bounding box center [333, 367] width 125 height 12
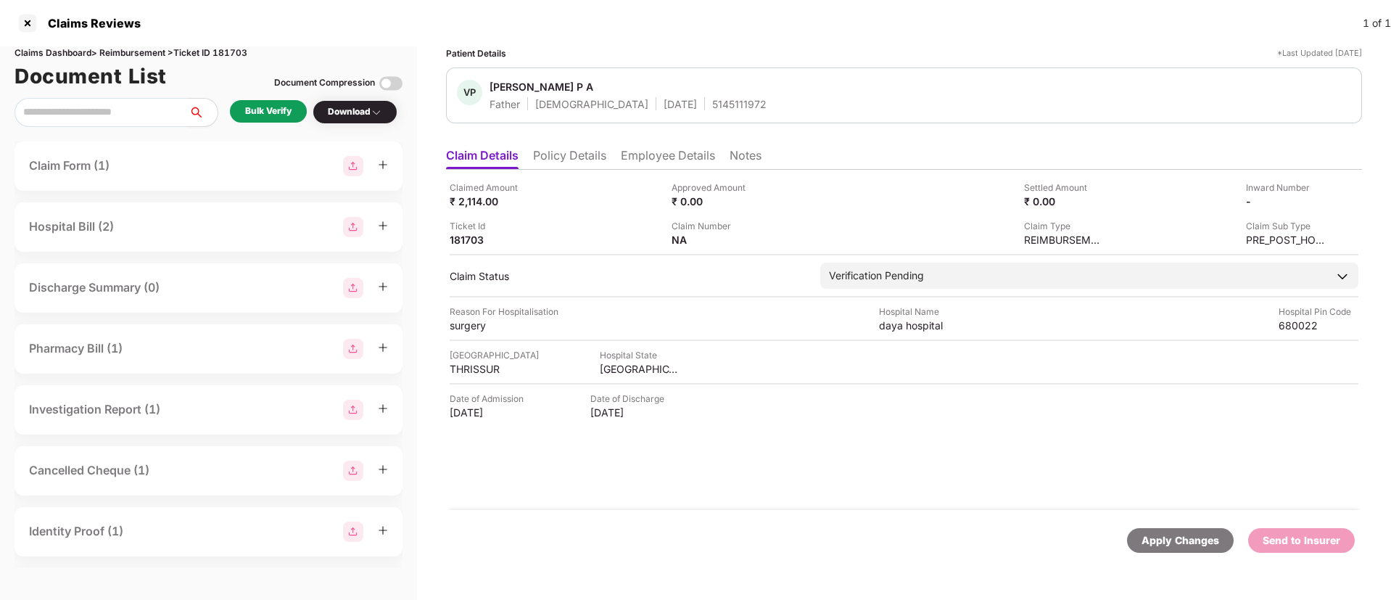
click at [270, 111] on div "Bulk Verify" at bounding box center [268, 111] width 46 height 14
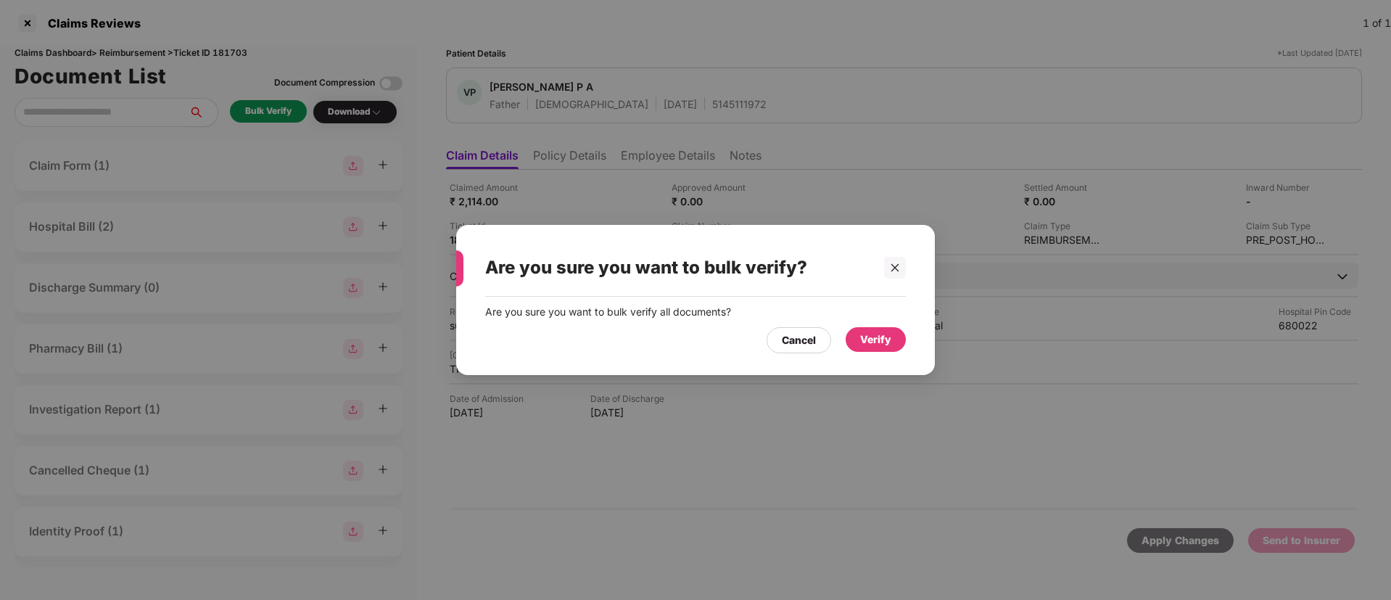
click at [884, 339] on div "Verify" at bounding box center [875, 340] width 31 height 16
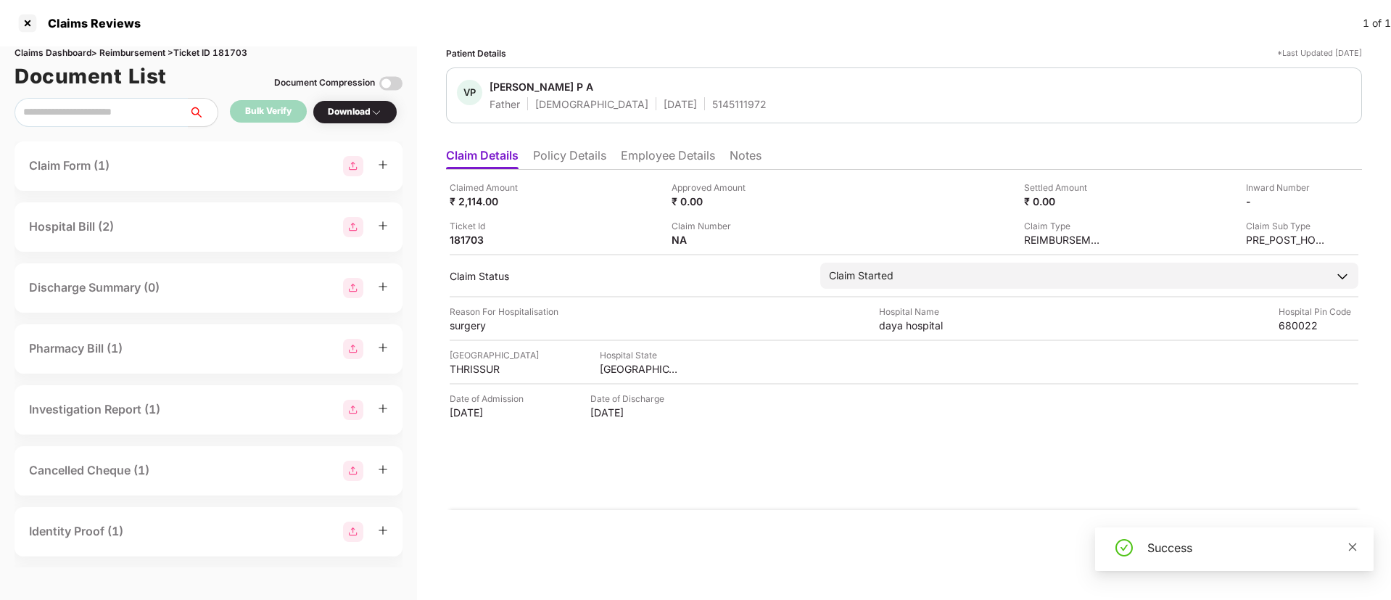
click at [1354, 545] on icon "close" at bounding box center [1353, 547] width 8 height 8
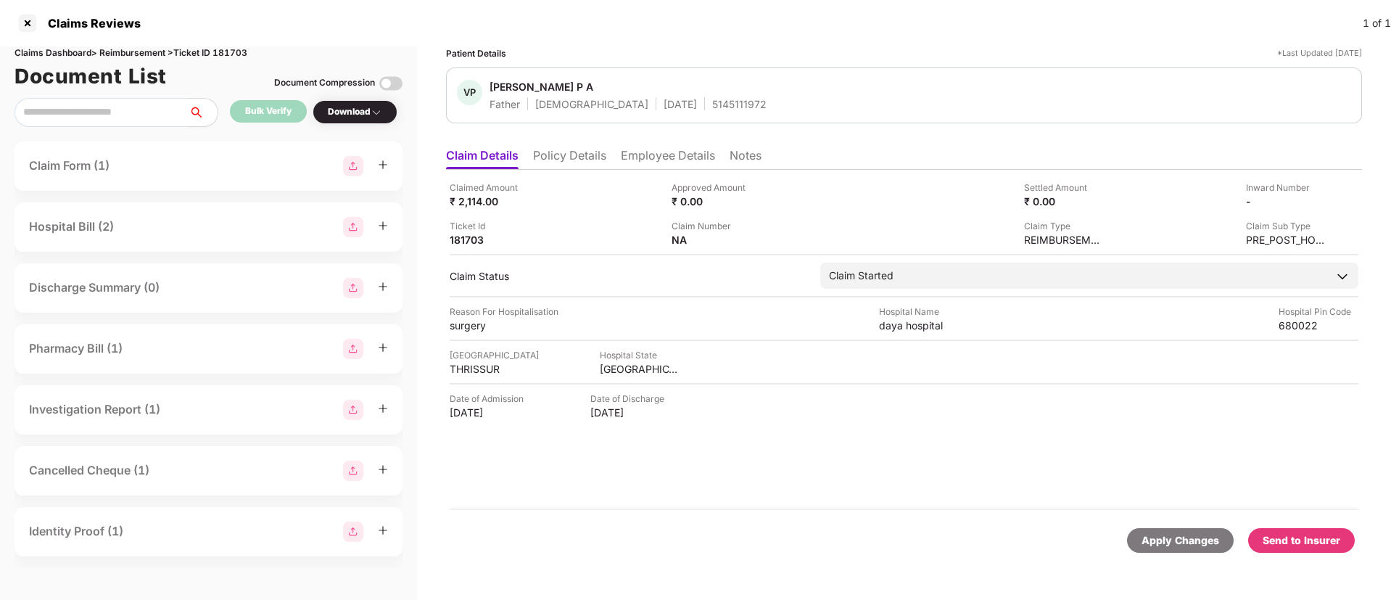
click at [368, 102] on div "Download" at bounding box center [355, 112] width 85 height 24
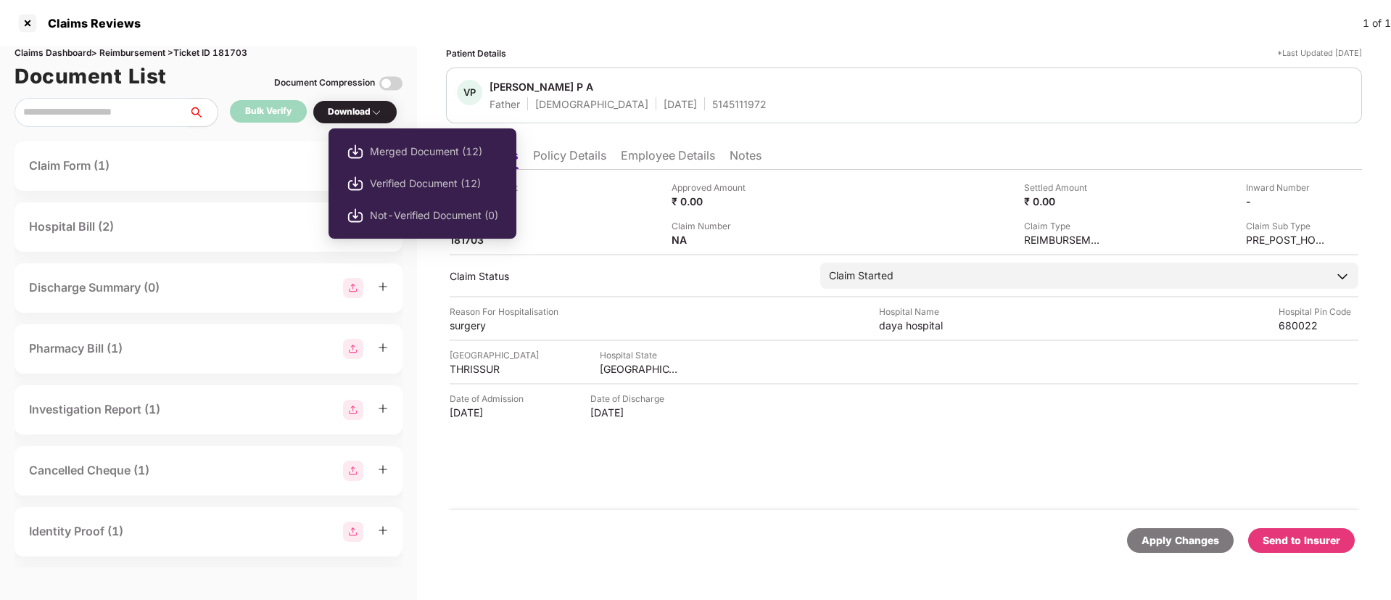
click at [367, 107] on div "Download" at bounding box center [355, 112] width 54 height 14
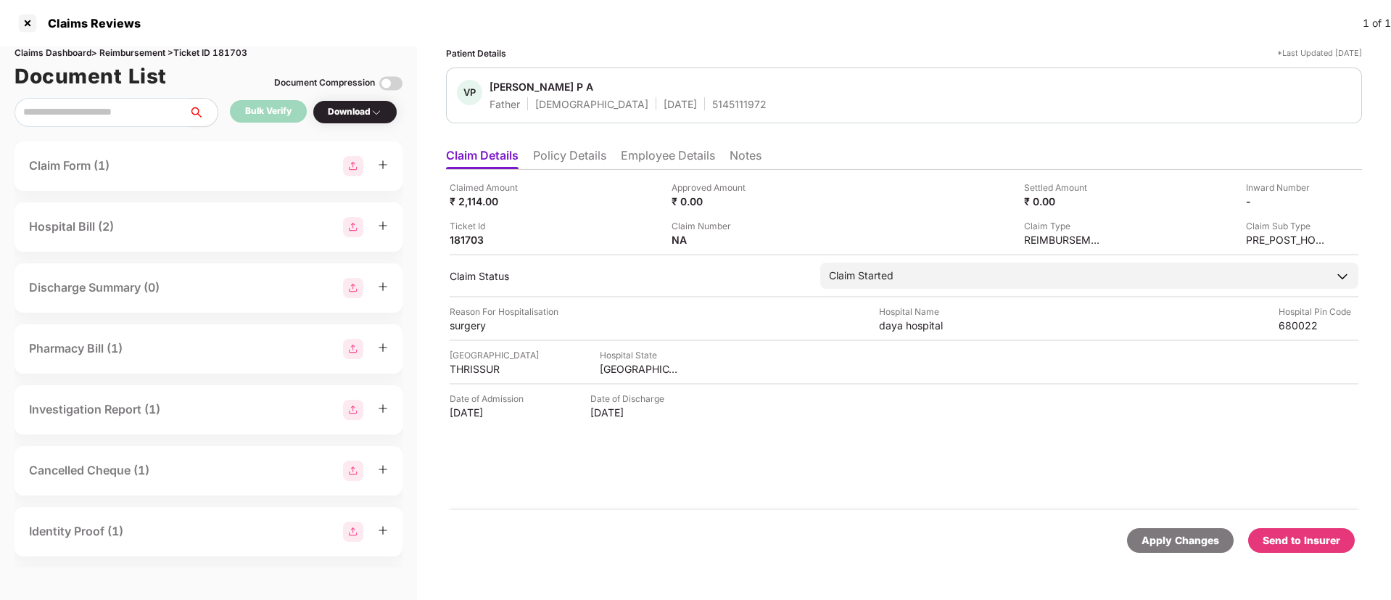
click at [367, 107] on div "Download" at bounding box center [355, 112] width 54 height 14
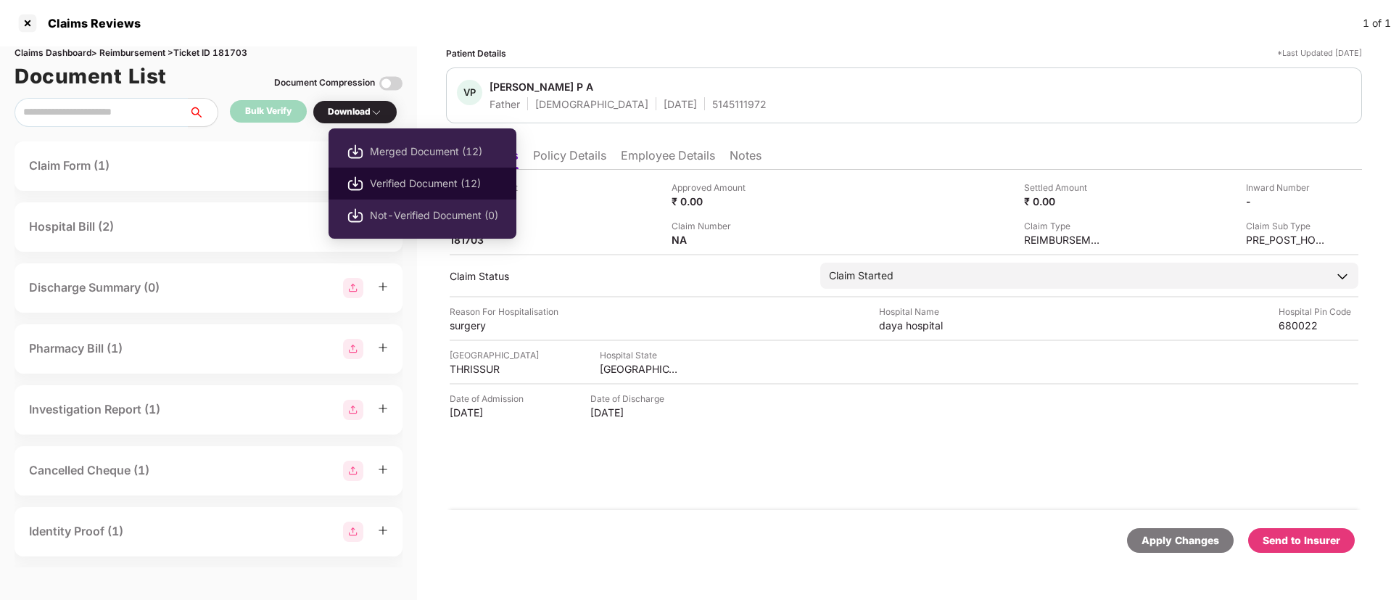
click at [393, 188] on span "Verified Document (12)" at bounding box center [434, 184] width 128 height 16
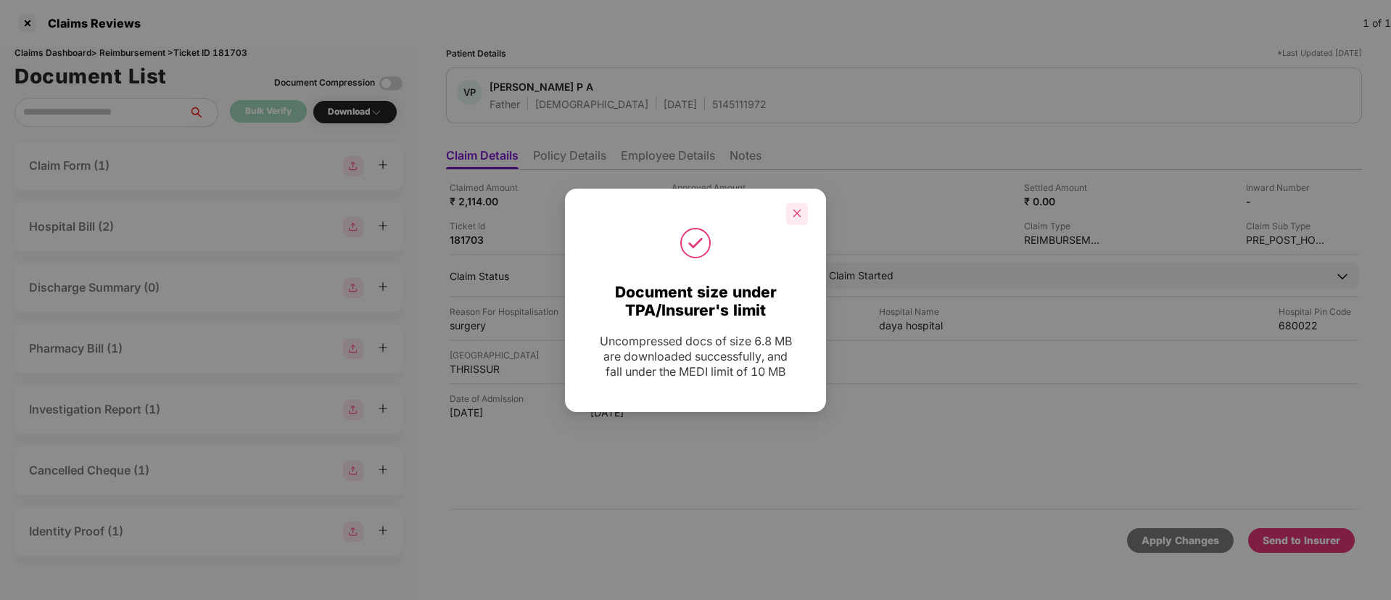
click at [799, 213] on icon "close" at bounding box center [797, 213] width 10 height 10
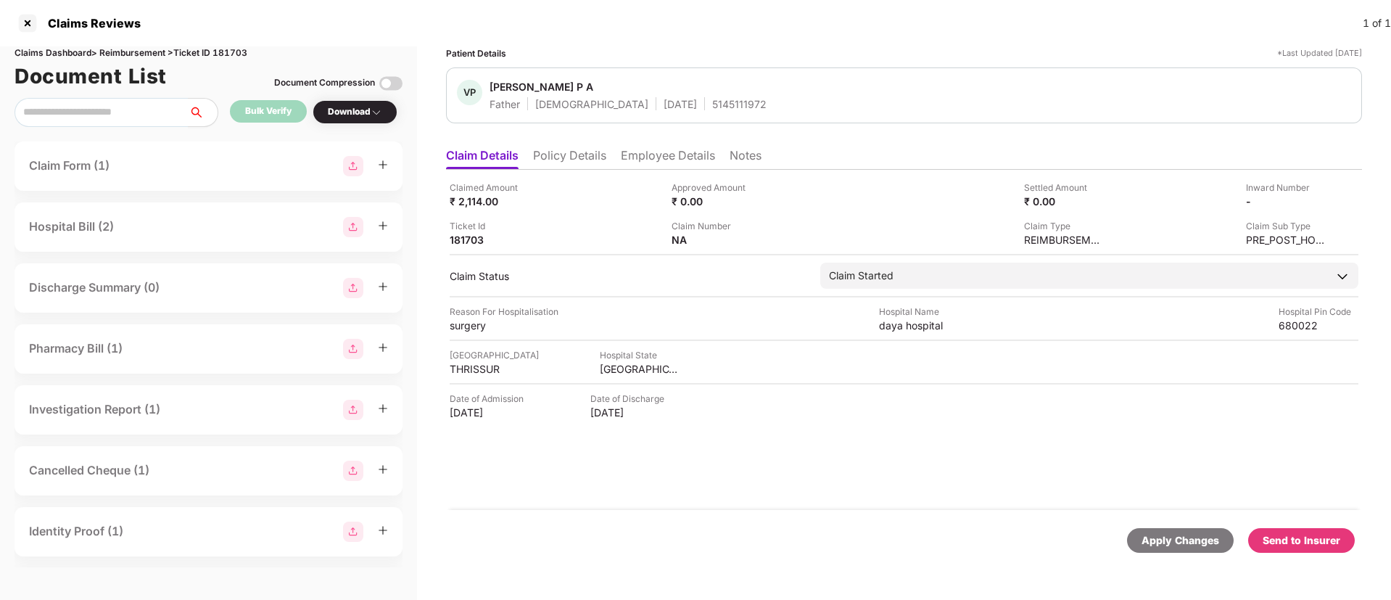
click at [1299, 538] on div "Send to Insurer" at bounding box center [1302, 540] width 78 height 16
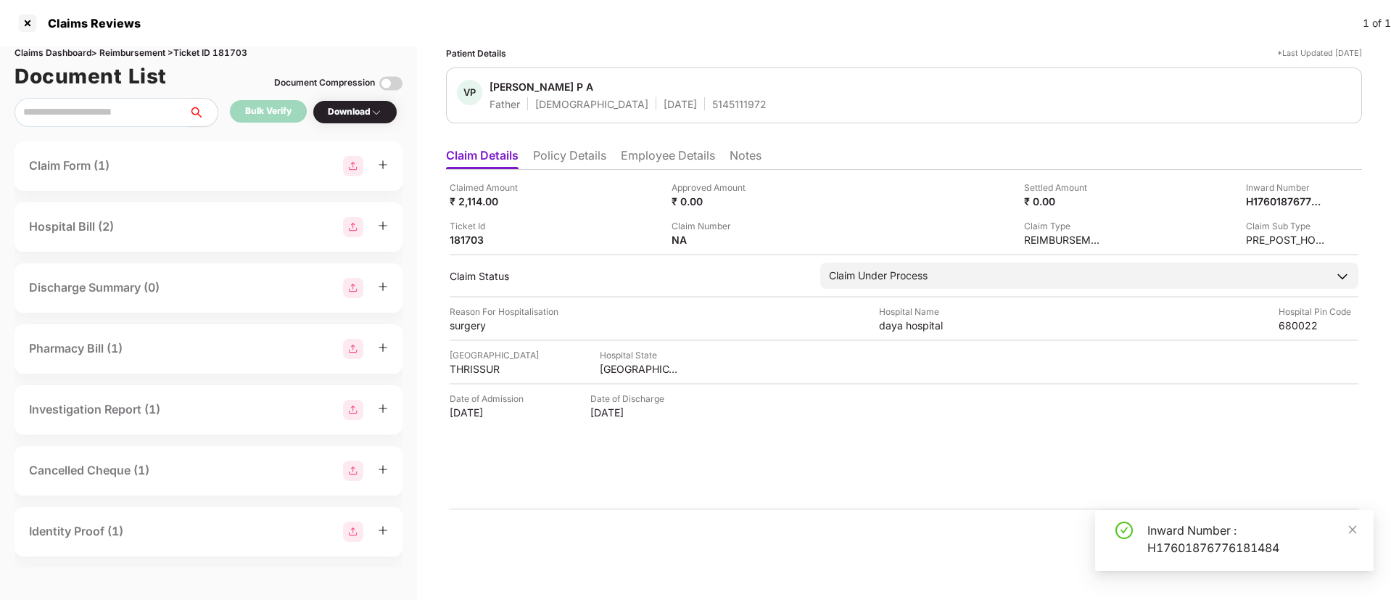
click at [1204, 535] on div "Inward Number : H17601876776181484" at bounding box center [1252, 539] width 209 height 35
click at [1204, 535] on div at bounding box center [1211, 530] width 47 height 15
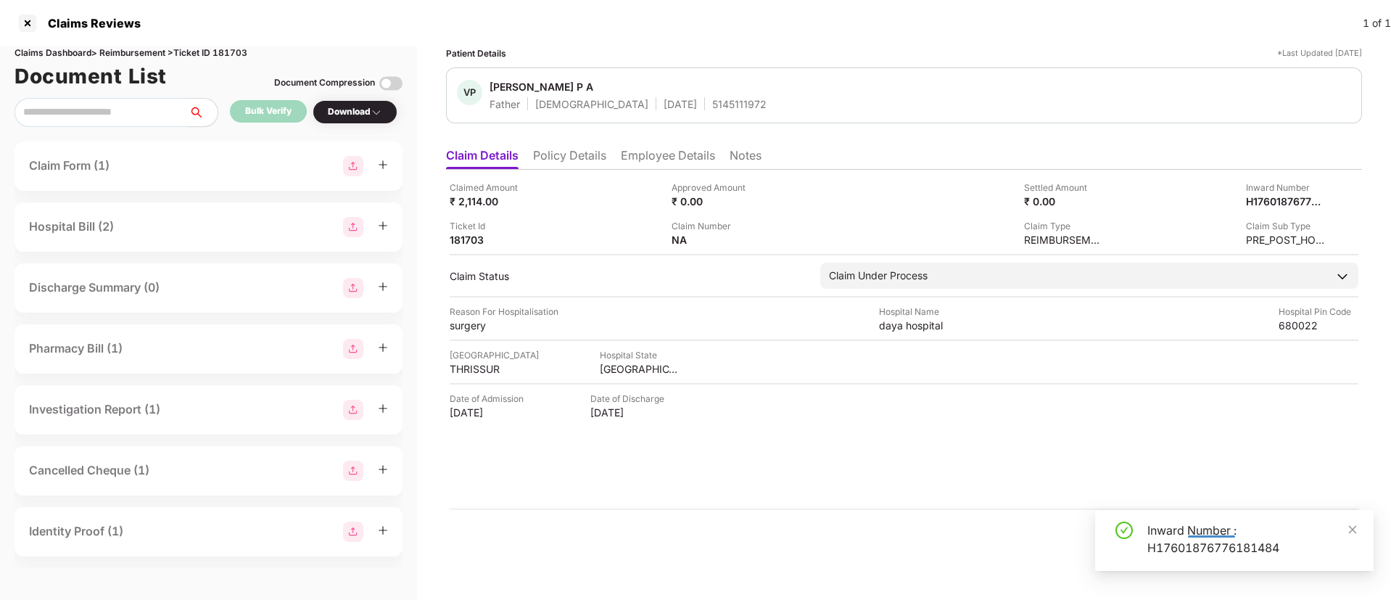
click at [1204, 535] on div at bounding box center [1211, 530] width 47 height 15
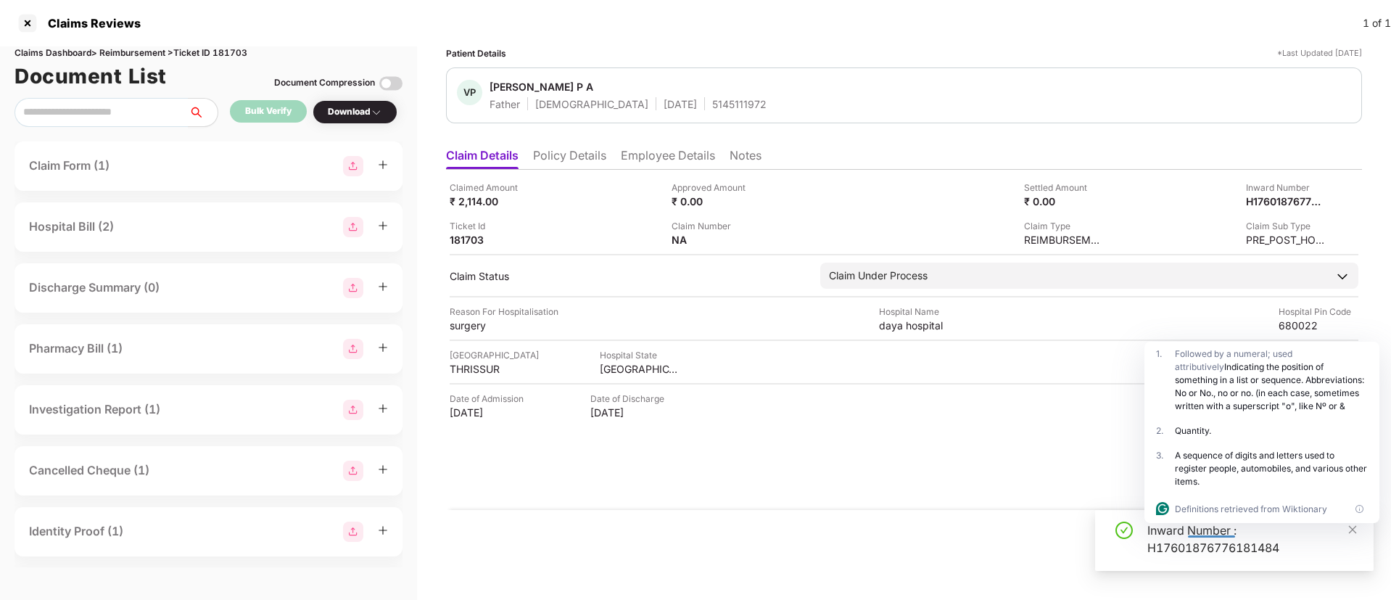
click at [1204, 535] on div at bounding box center [1211, 530] width 47 height 15
click at [1194, 535] on div at bounding box center [1211, 530] width 47 height 15
click at [1176, 530] on div "Inward Number : H17601876776181484" at bounding box center [1252, 539] width 209 height 35
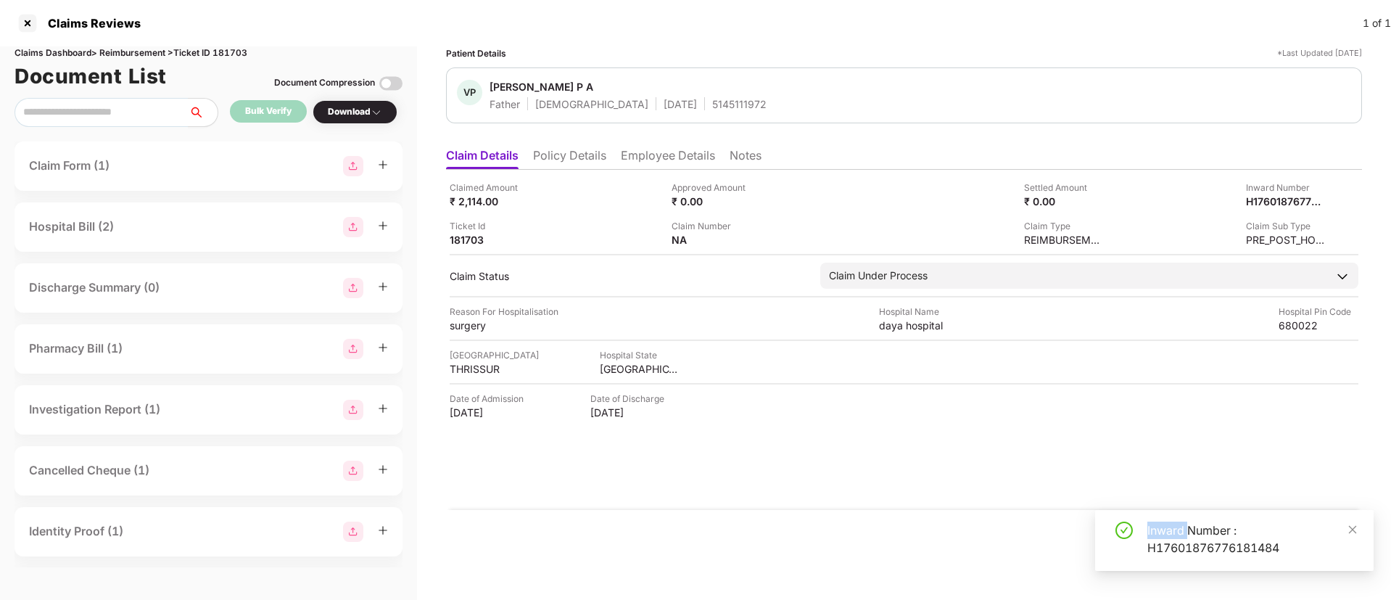
click at [1176, 530] on div "Inward Number : H17601876776181484" at bounding box center [1252, 539] width 209 height 35
click at [556, 155] on li "Policy Details" at bounding box center [569, 158] width 73 height 21
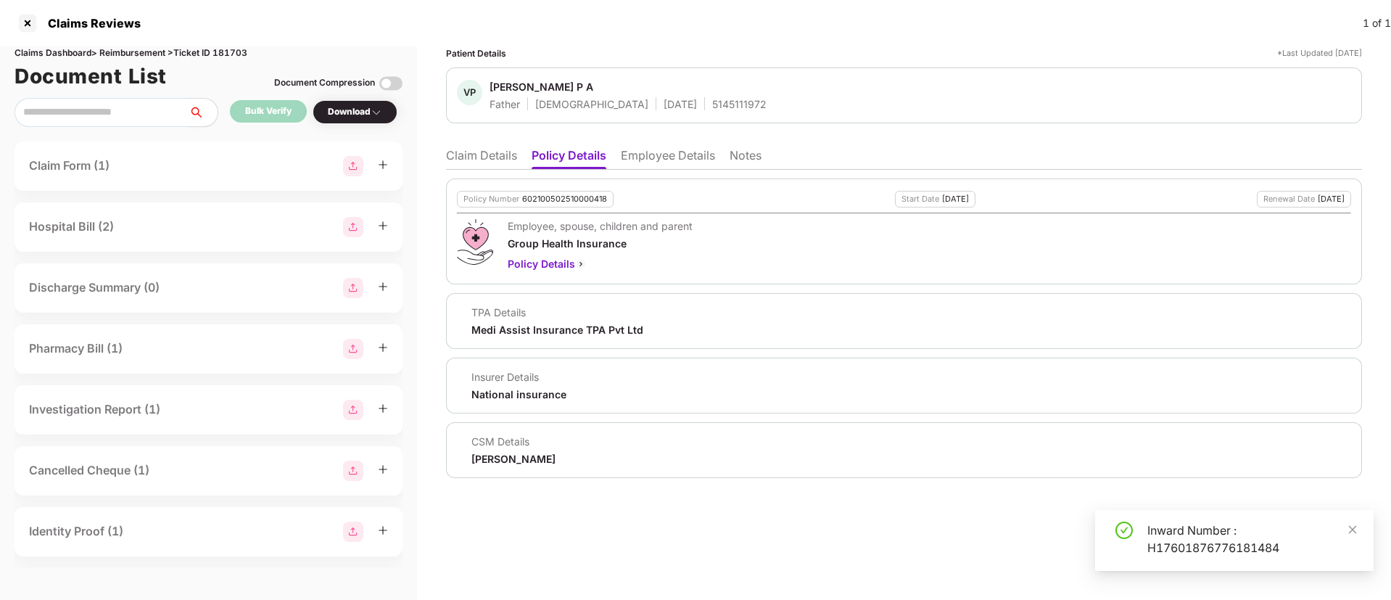
click at [652, 150] on li "Employee Details" at bounding box center [668, 158] width 94 height 21
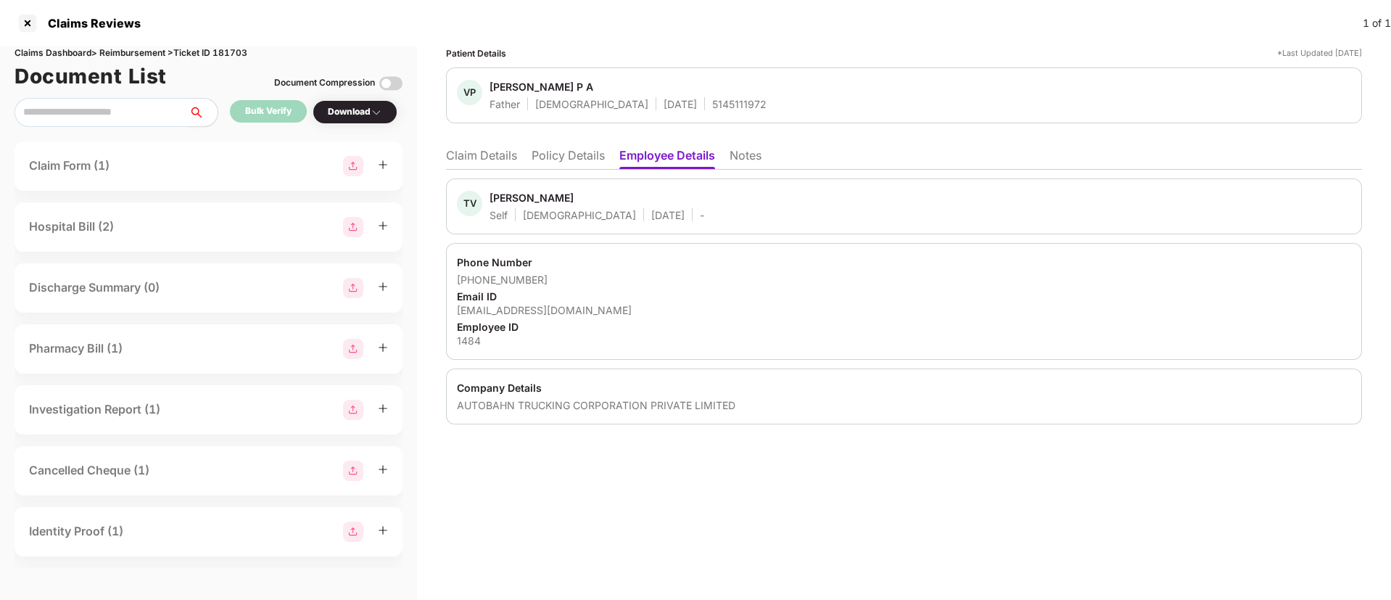
click at [460, 403] on div "AUTOBAHN TRUCKING CORPORATION PRIVATE LIMITED" at bounding box center [904, 405] width 894 height 14
click at [466, 165] on li "Claim Details" at bounding box center [481, 158] width 71 height 21
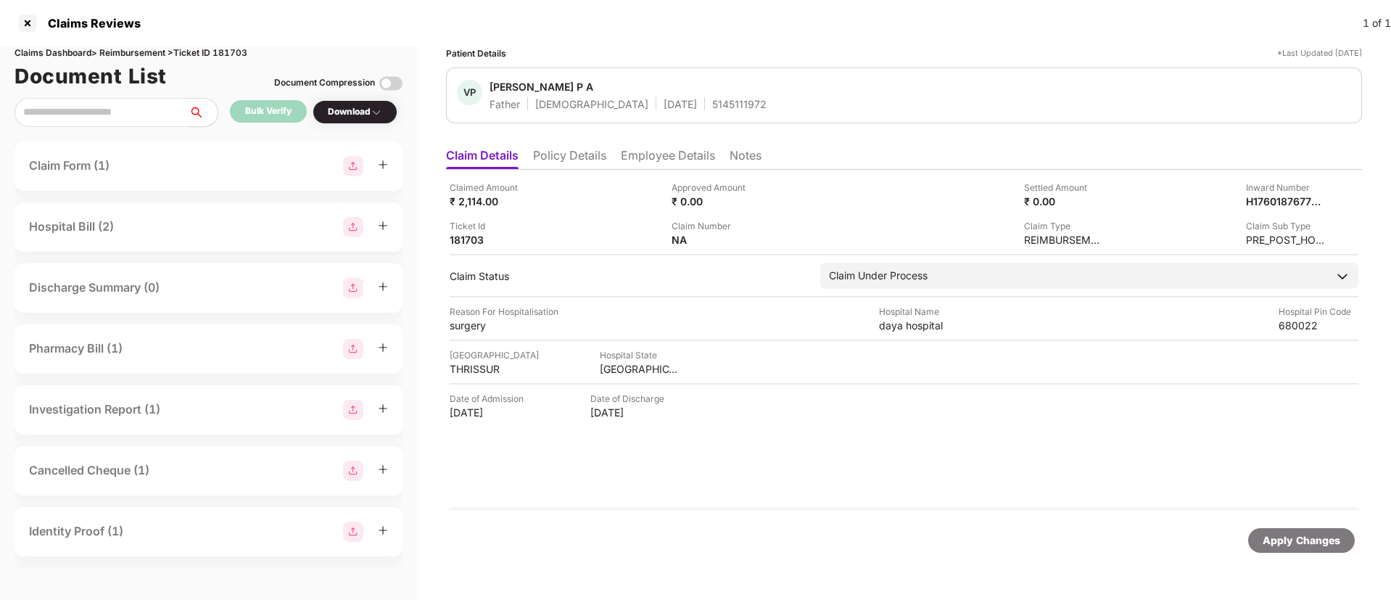
click at [712, 99] on div "5145111972" at bounding box center [739, 104] width 54 height 14
click at [30, 25] on div at bounding box center [27, 23] width 23 height 23
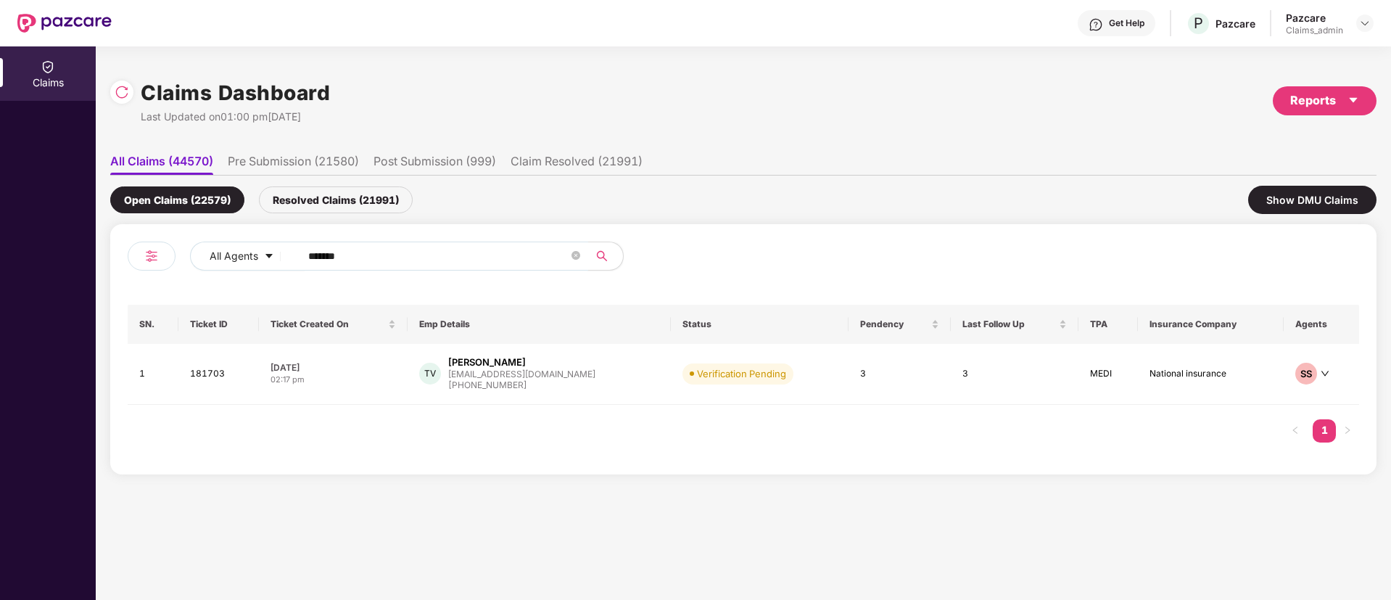
click at [421, 250] on input "******" at bounding box center [438, 256] width 260 height 22
paste input "******"
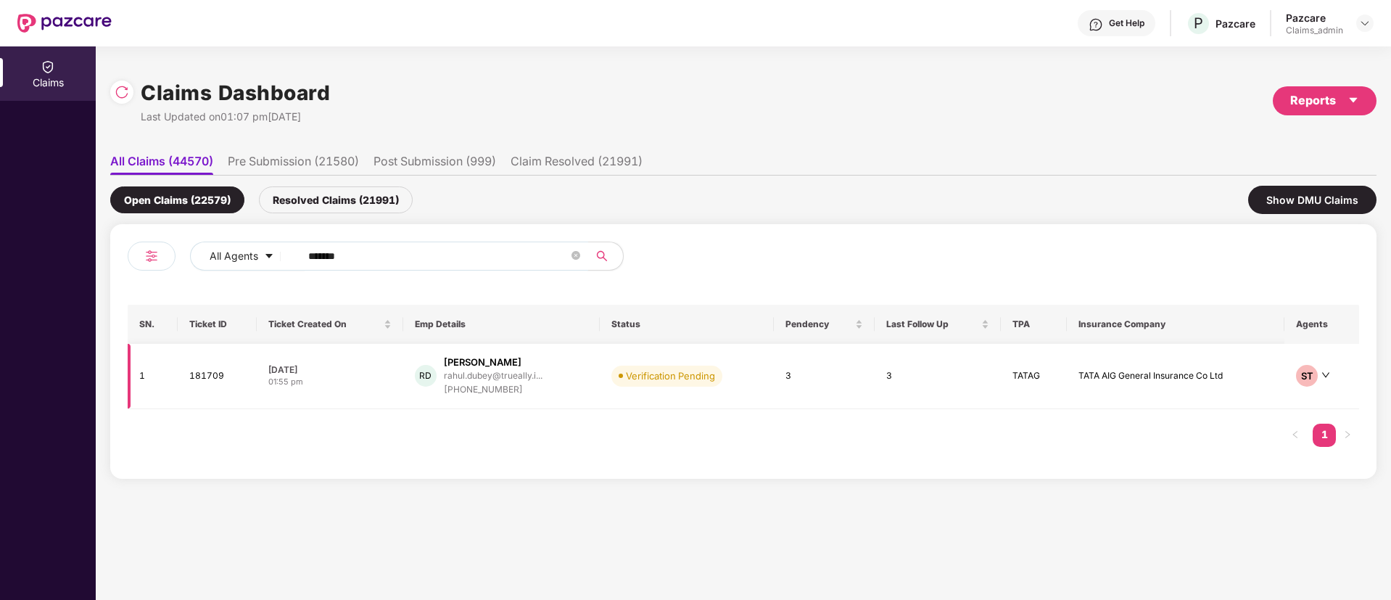
type input "******"
click at [376, 355] on td "07 Oct 2025 01:55 pm" at bounding box center [330, 376] width 147 height 65
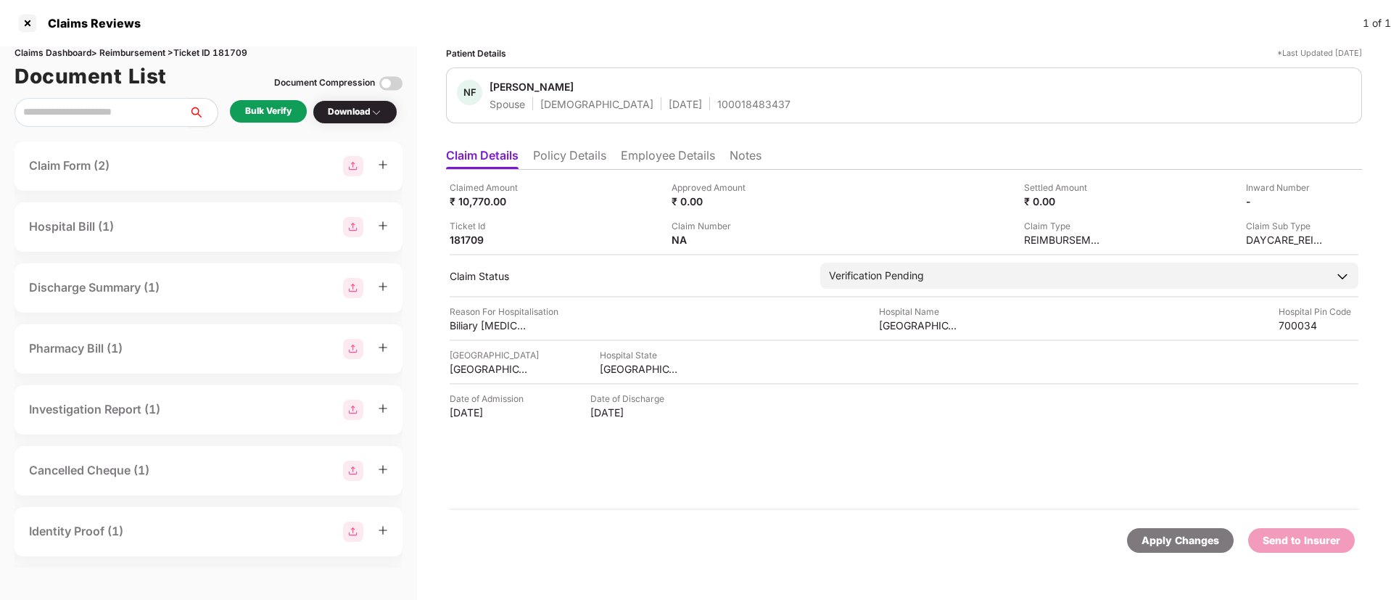
click at [575, 167] on li "Policy Details" at bounding box center [569, 158] width 73 height 21
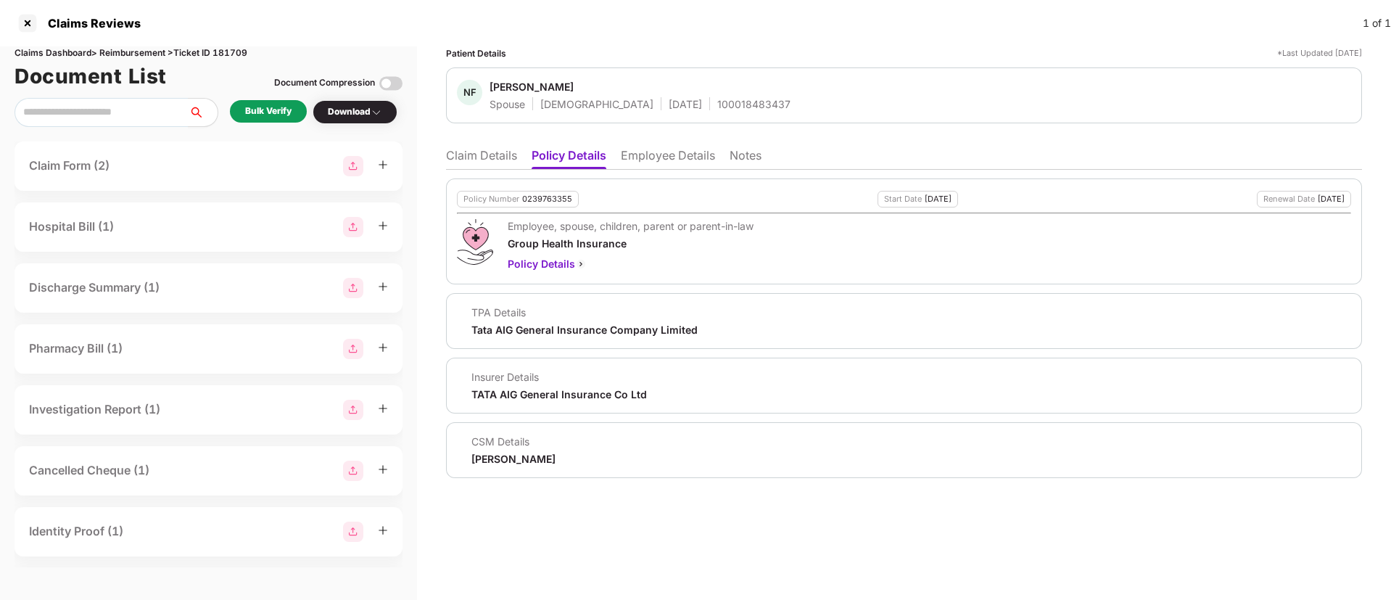
click at [490, 155] on li "Claim Details" at bounding box center [481, 158] width 71 height 21
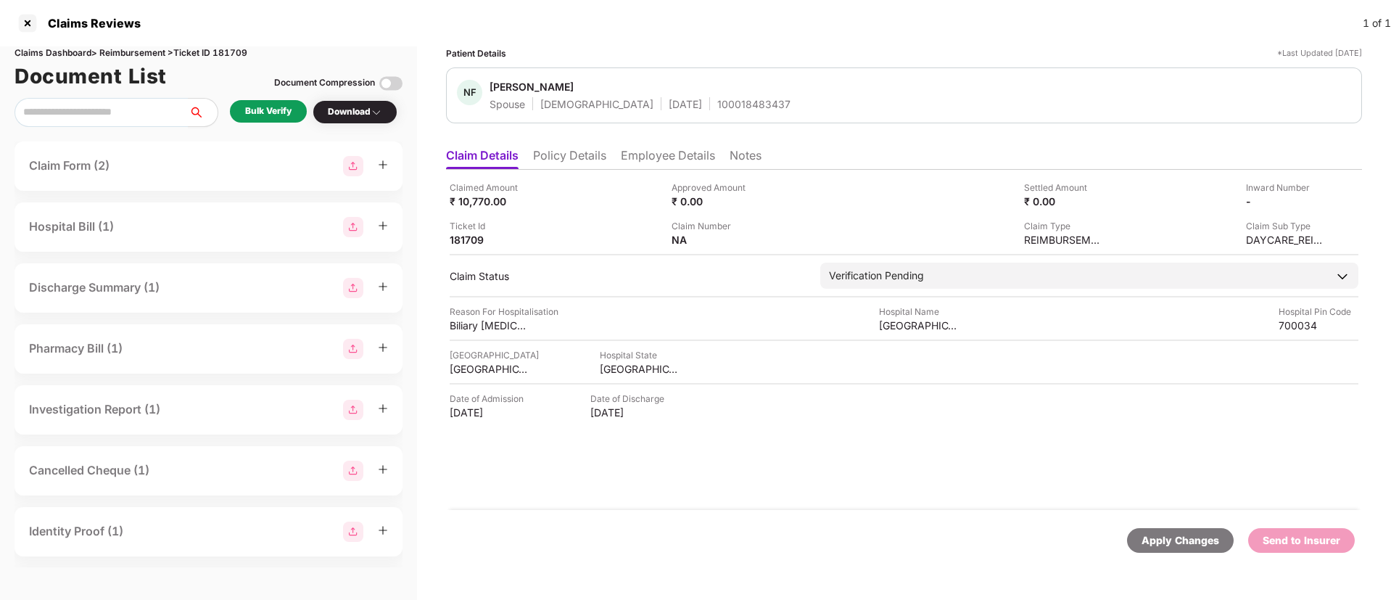
click at [279, 115] on div "Bulk Verify" at bounding box center [268, 111] width 46 height 14
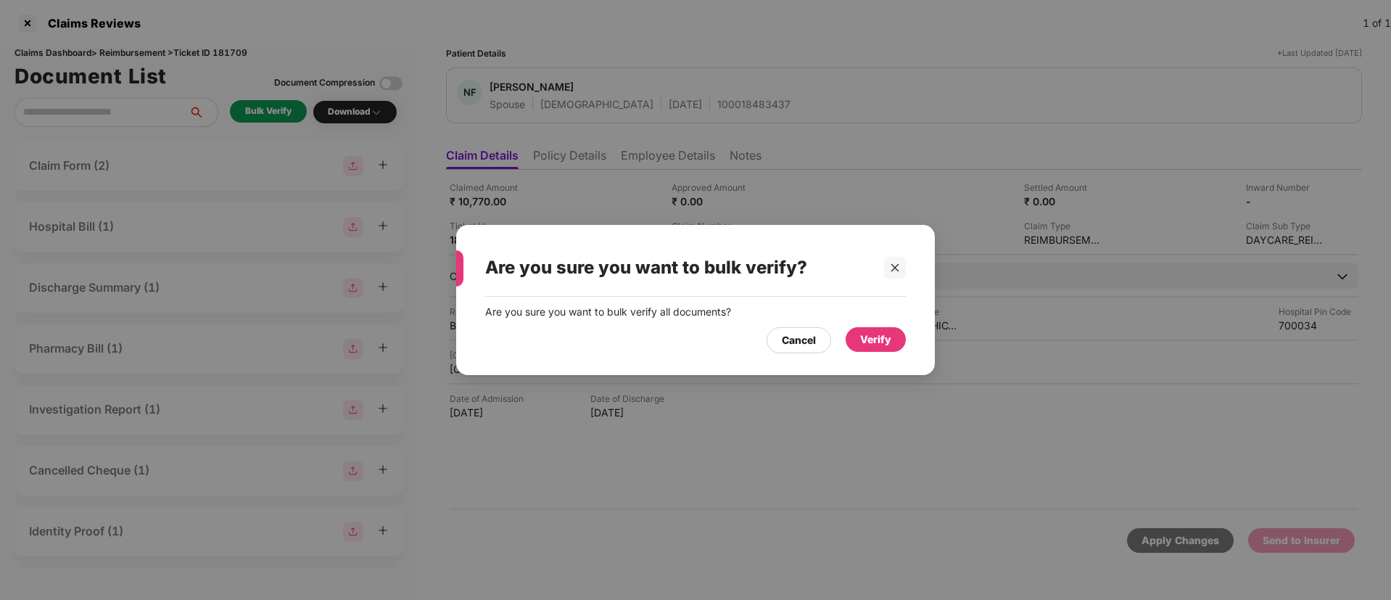
click at [876, 344] on div "Verify" at bounding box center [875, 340] width 31 height 16
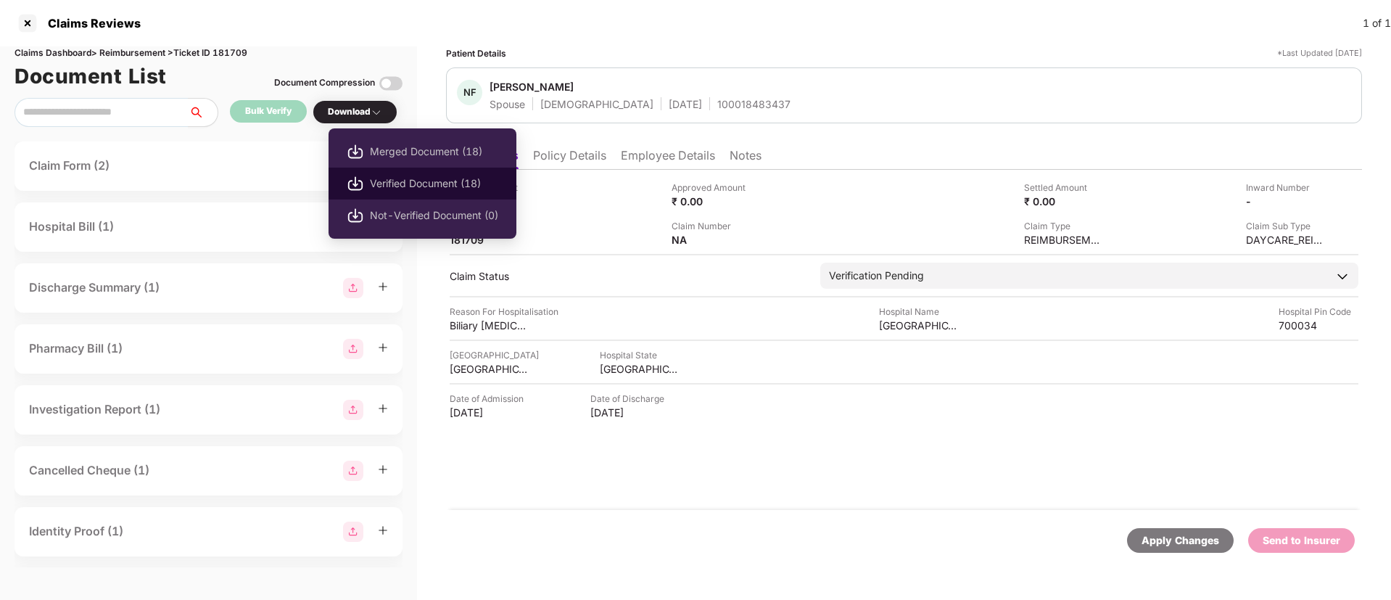
click at [411, 182] on span "Verified Document (18)" at bounding box center [434, 184] width 128 height 16
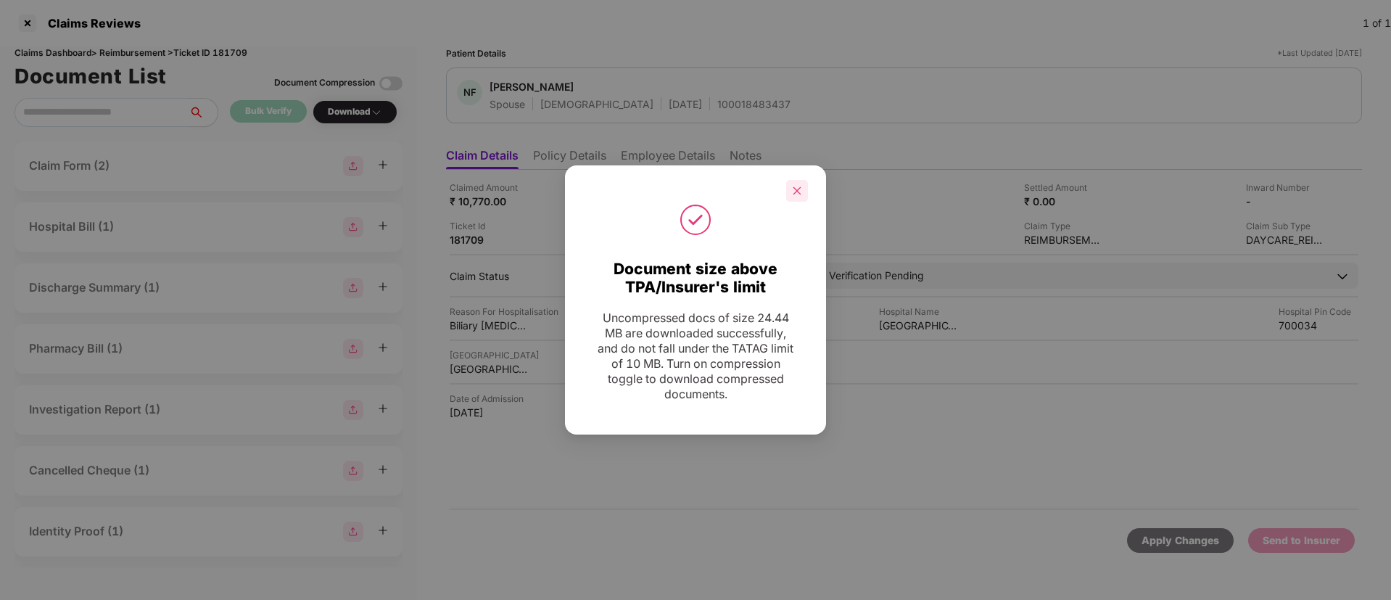
click at [794, 187] on icon "close" at bounding box center [798, 190] width 8 height 8
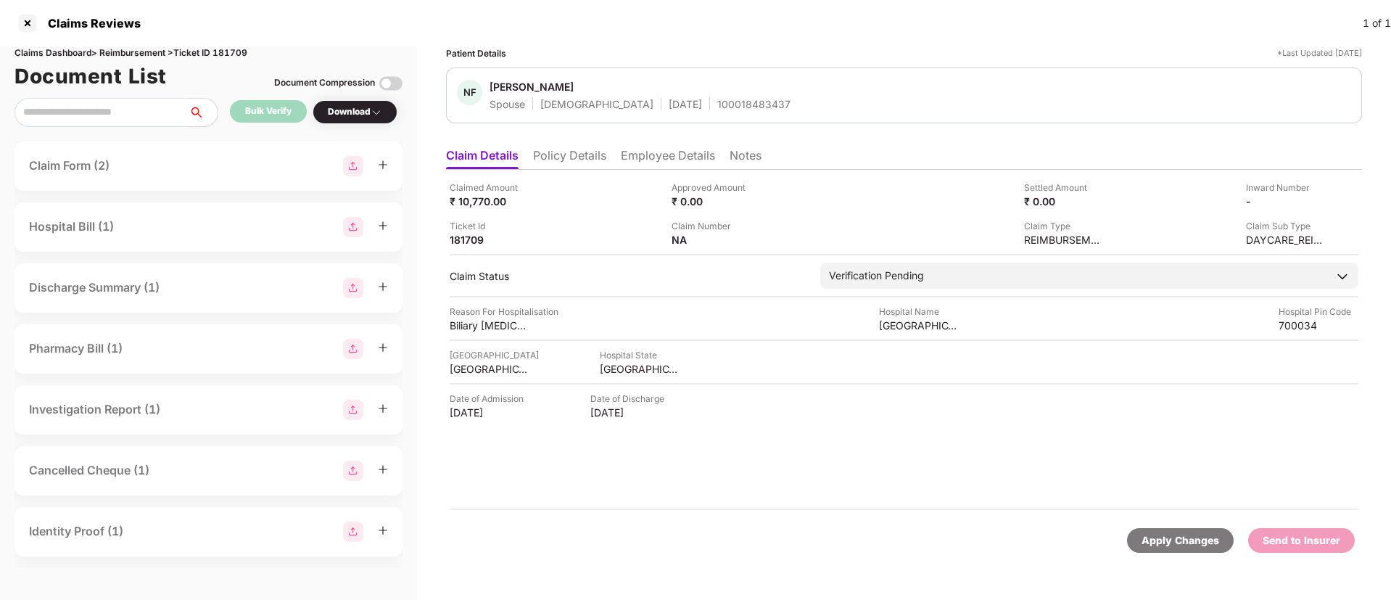
click at [561, 164] on li "Policy Details" at bounding box center [569, 158] width 73 height 21
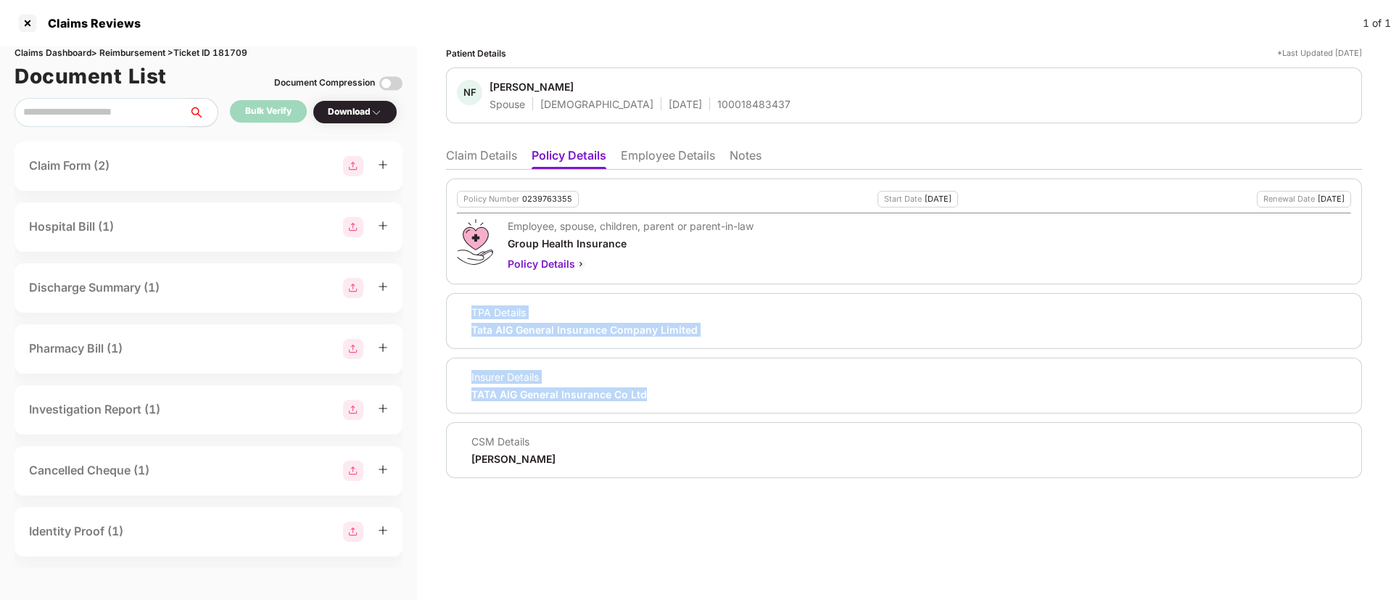
drag, startPoint x: 471, startPoint y: 313, endPoint x: 659, endPoint y: 399, distance: 206.5
click at [659, 399] on div "Policy Number 0239763355 Start Date 03 Jun 2025 Renewal Date 02 Jun 2026 Employ…" at bounding box center [904, 328] width 916 height 300
click at [476, 154] on li "Claim Details" at bounding box center [481, 158] width 71 height 21
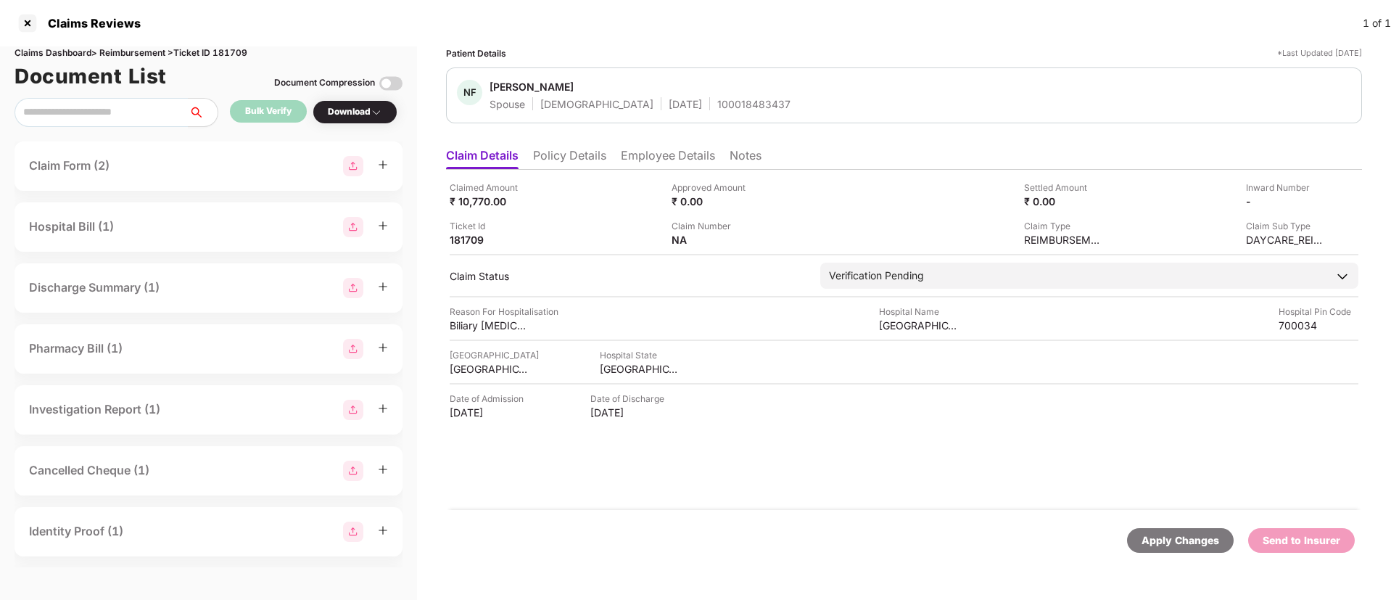
click at [768, 515] on div "Apply Changes Send to Insurer" at bounding box center [904, 540] width 916 height 61
click at [572, 153] on li "Policy Details" at bounding box center [569, 158] width 73 height 21
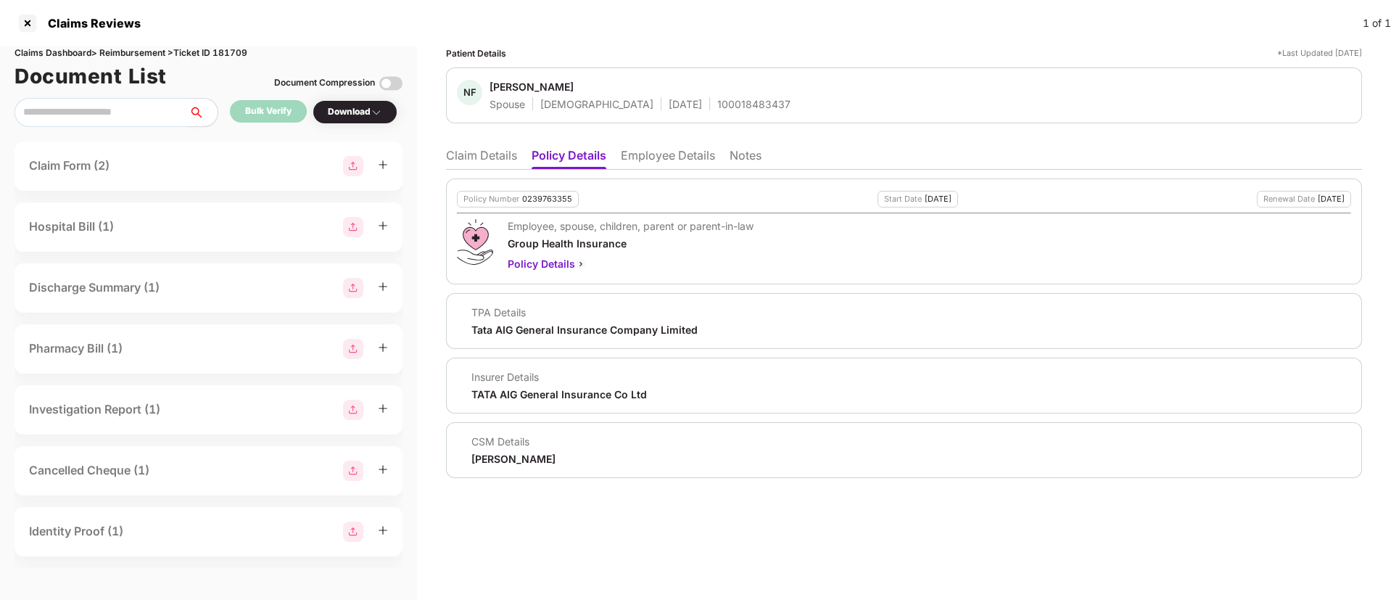
click at [484, 155] on li "Claim Details" at bounding box center [481, 158] width 71 height 21
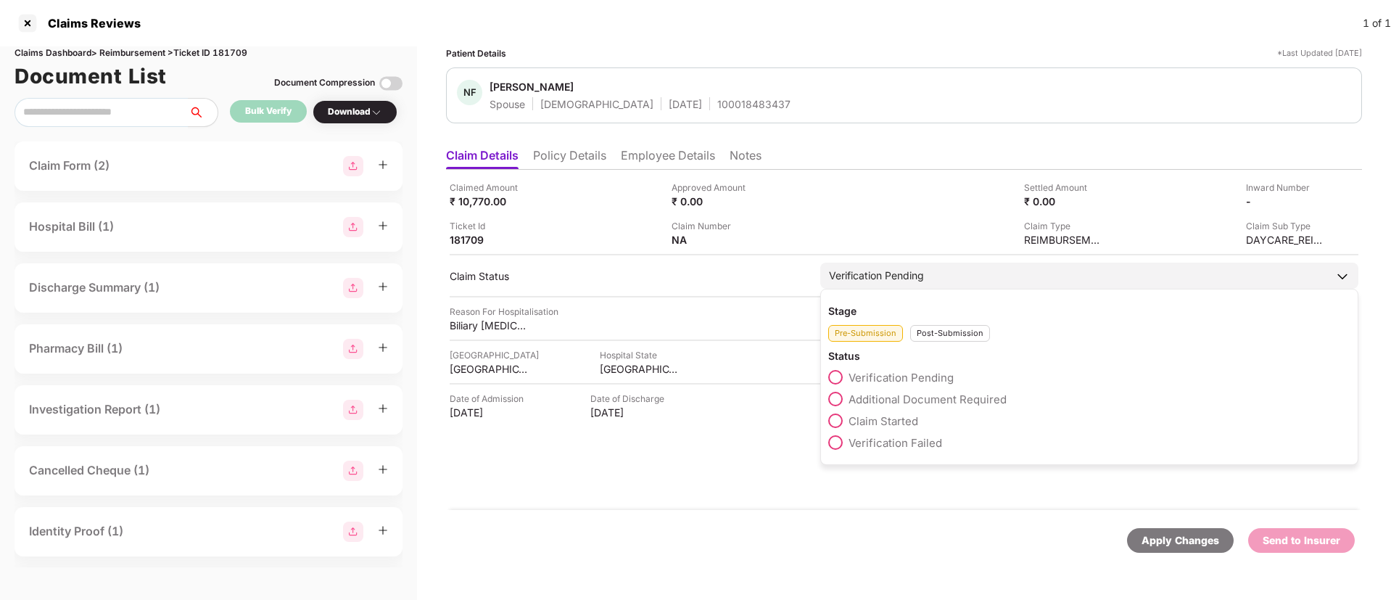
click at [865, 416] on span "Claim Started" at bounding box center [884, 421] width 70 height 14
click at [881, 379] on span "Verification Pending" at bounding box center [901, 378] width 105 height 14
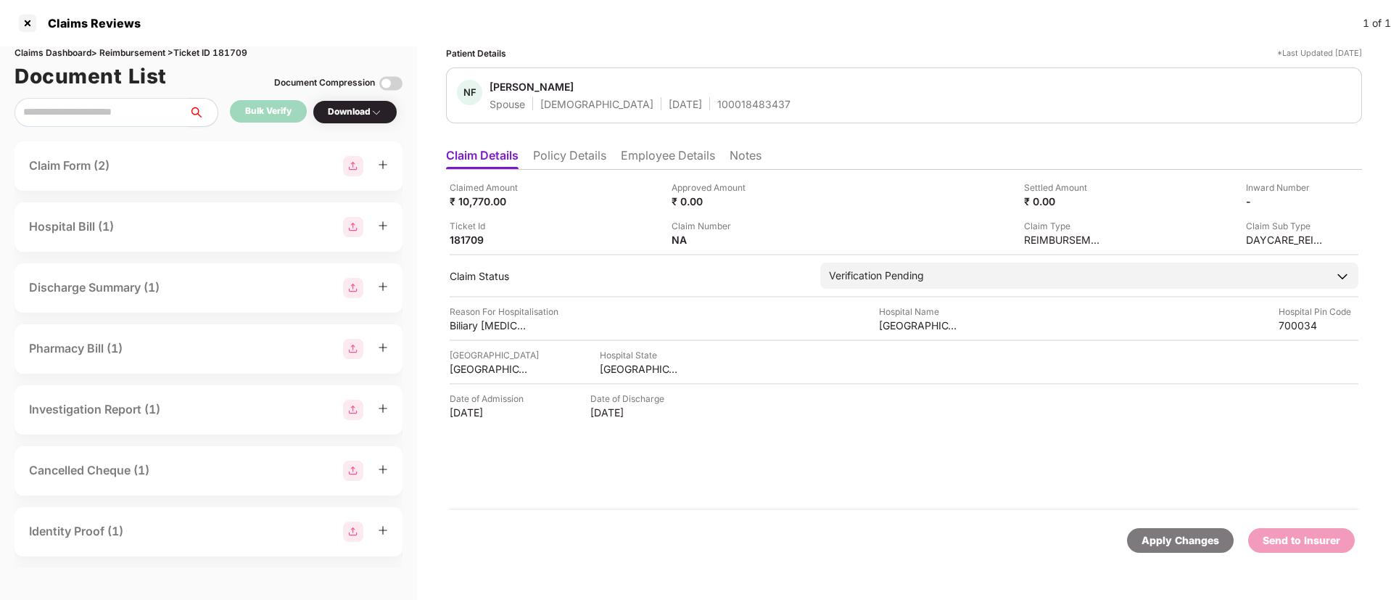
click at [778, 451] on div "Claimed Amount ₹ 10,770.00 Approved Amount ₹ 0.00 Settled Amount ₹ 0.00 Inward …" at bounding box center [904, 340] width 916 height 340
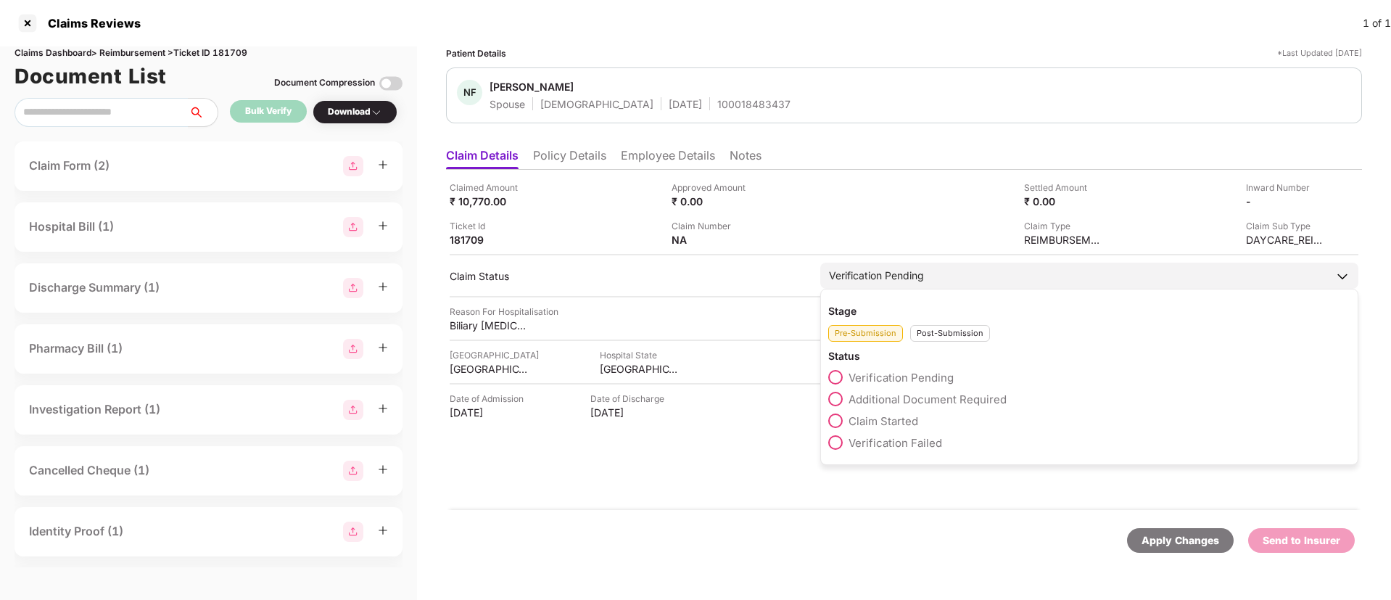
click at [853, 418] on span "Claim Started" at bounding box center [884, 421] width 70 height 14
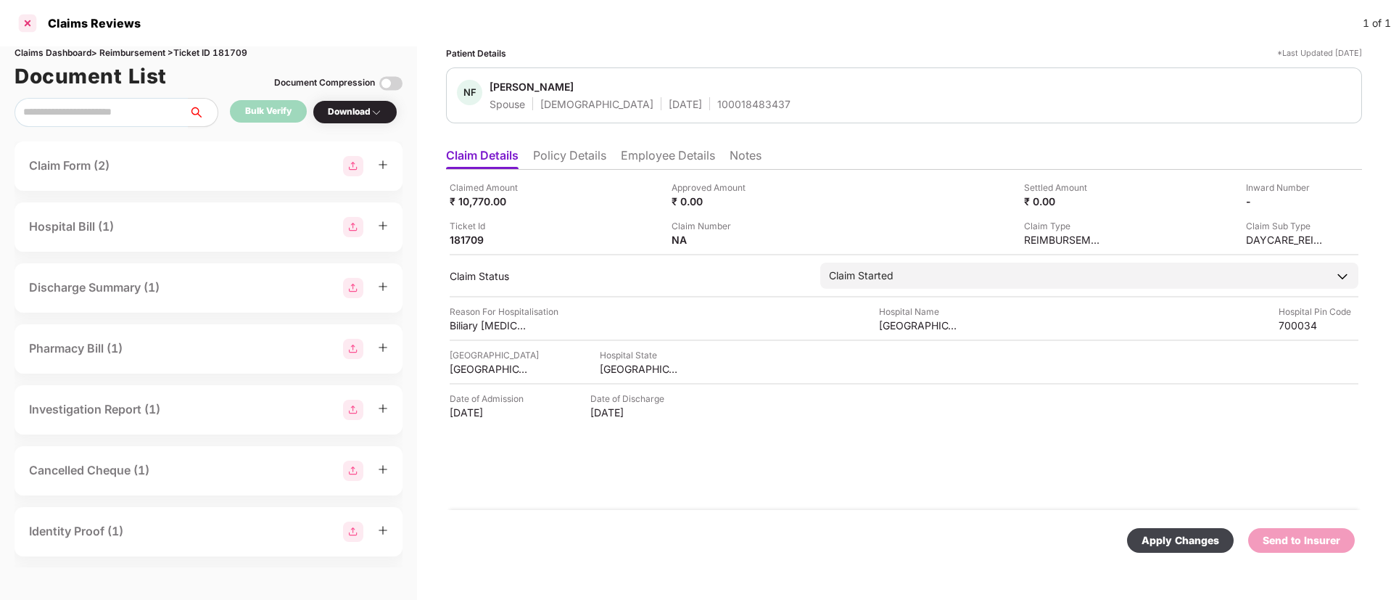
click at [24, 23] on div at bounding box center [27, 23] width 23 height 23
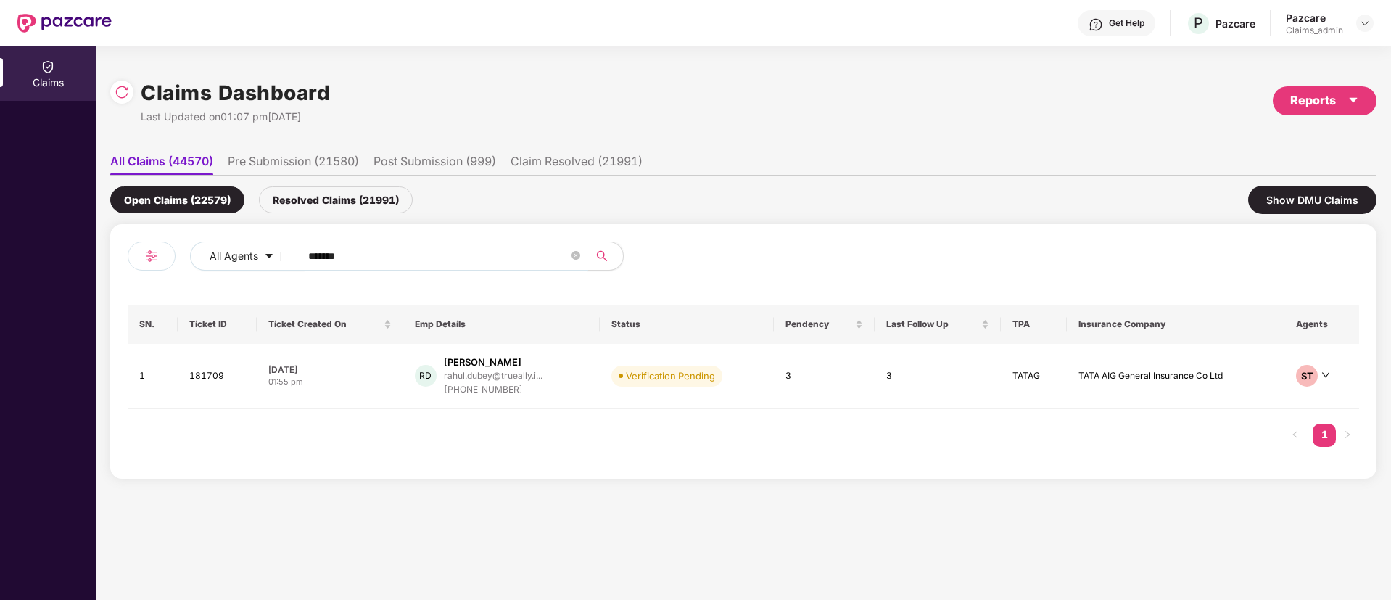
click at [390, 258] on input "******" at bounding box center [438, 256] width 260 height 22
paste input "******"
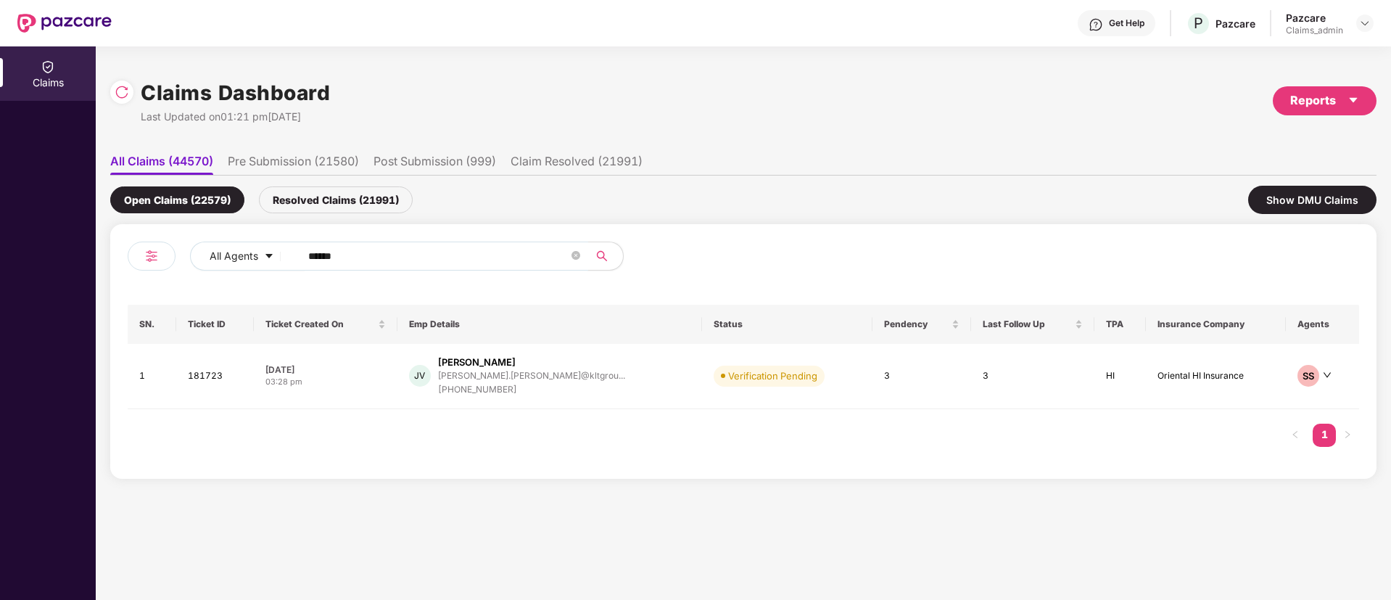
type input "******"
click at [372, 394] on td "07 Oct 2025 03:28 pm" at bounding box center [325, 376] width 143 height 65
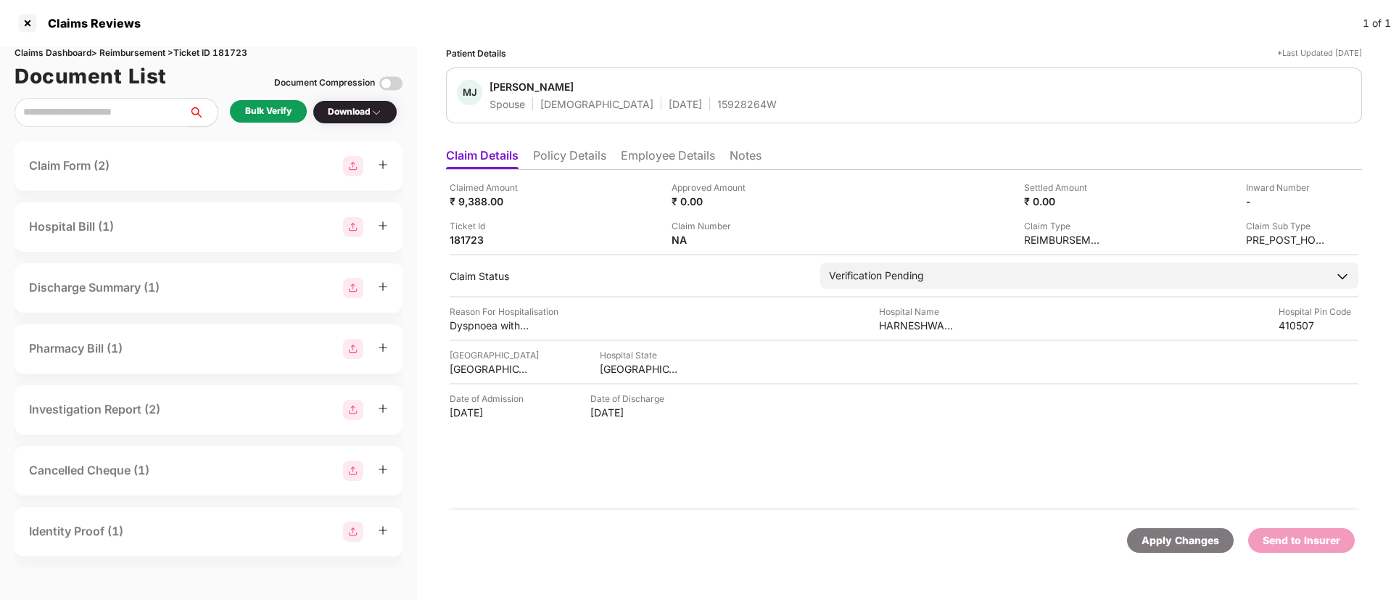
click at [573, 154] on li "Policy Details" at bounding box center [569, 158] width 73 height 21
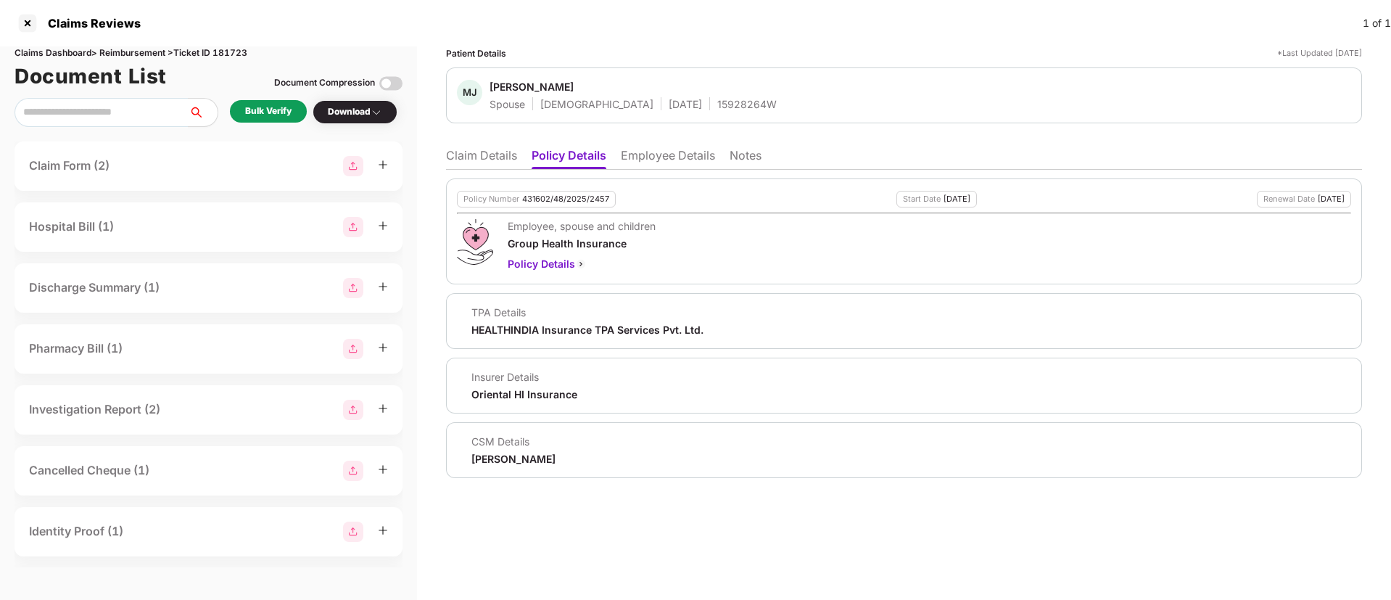
click at [471, 153] on li "Claim Details" at bounding box center [481, 158] width 71 height 21
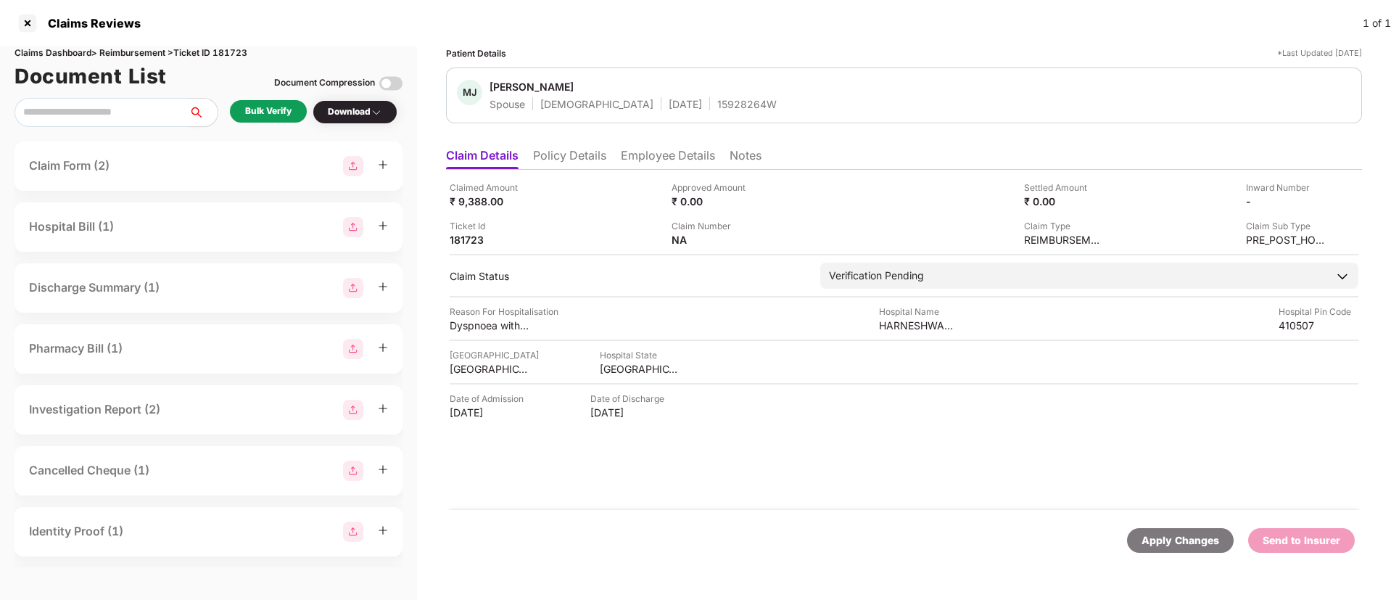
click at [265, 111] on div "Bulk Verify" at bounding box center [268, 111] width 46 height 14
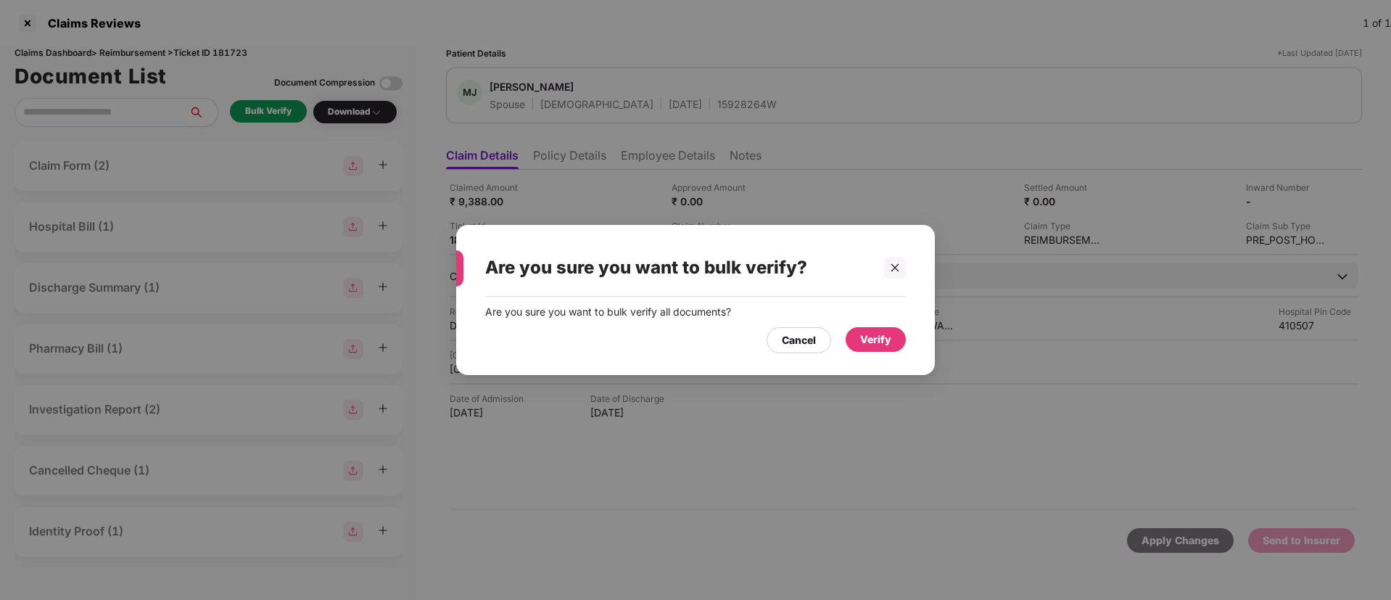
click at [883, 344] on div "Verify" at bounding box center [875, 340] width 31 height 16
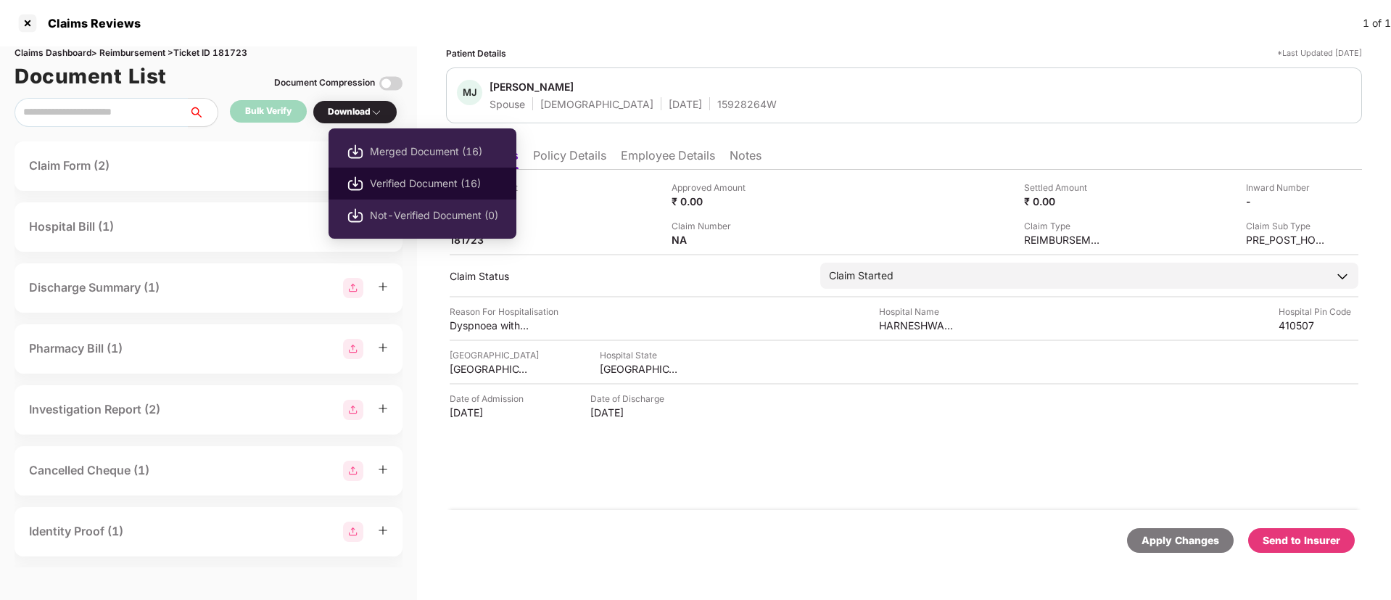
click at [423, 178] on span "Verified Document (16)" at bounding box center [434, 184] width 128 height 16
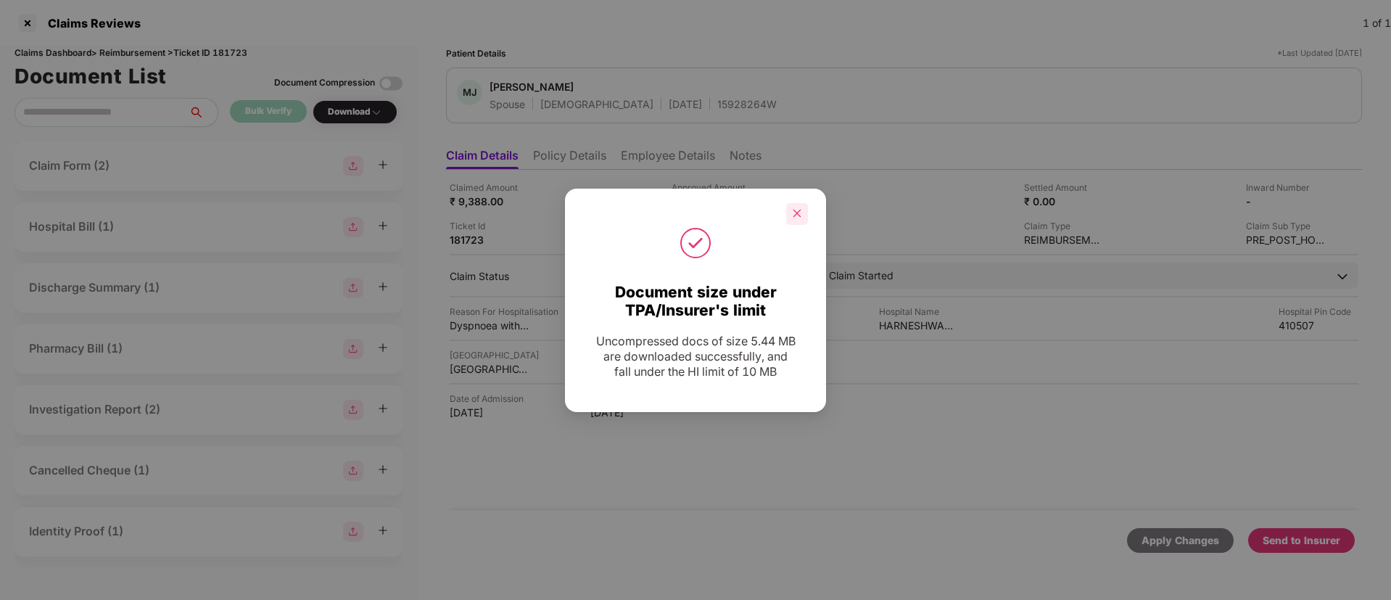
click at [796, 208] on icon "close" at bounding box center [797, 213] width 10 height 10
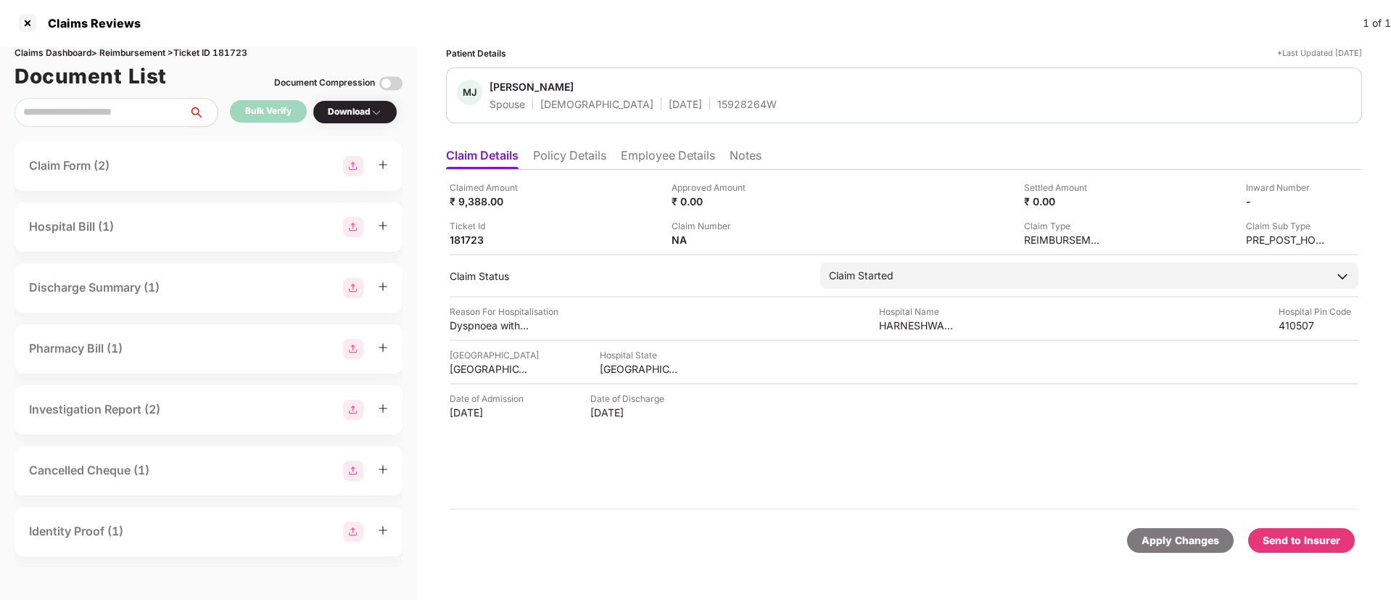
click at [1288, 532] on div "Send to Insurer" at bounding box center [1302, 540] width 78 height 16
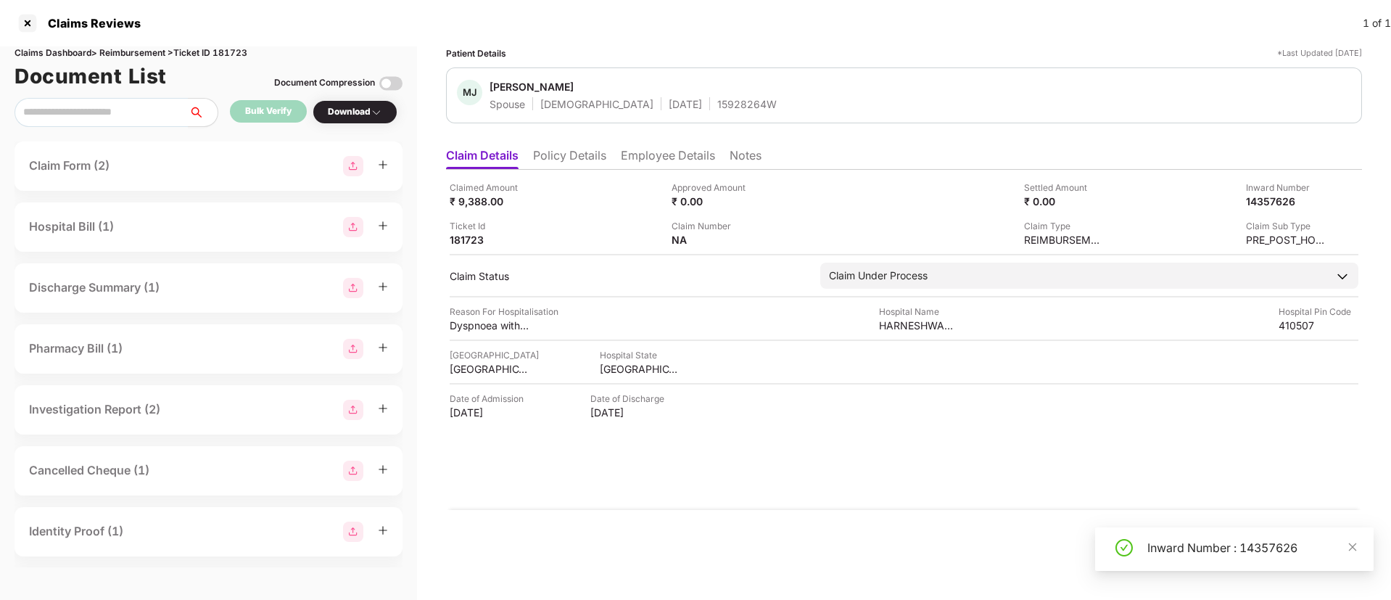
click at [1173, 563] on div "Inward Number : 14357626" at bounding box center [1234, 549] width 279 height 44
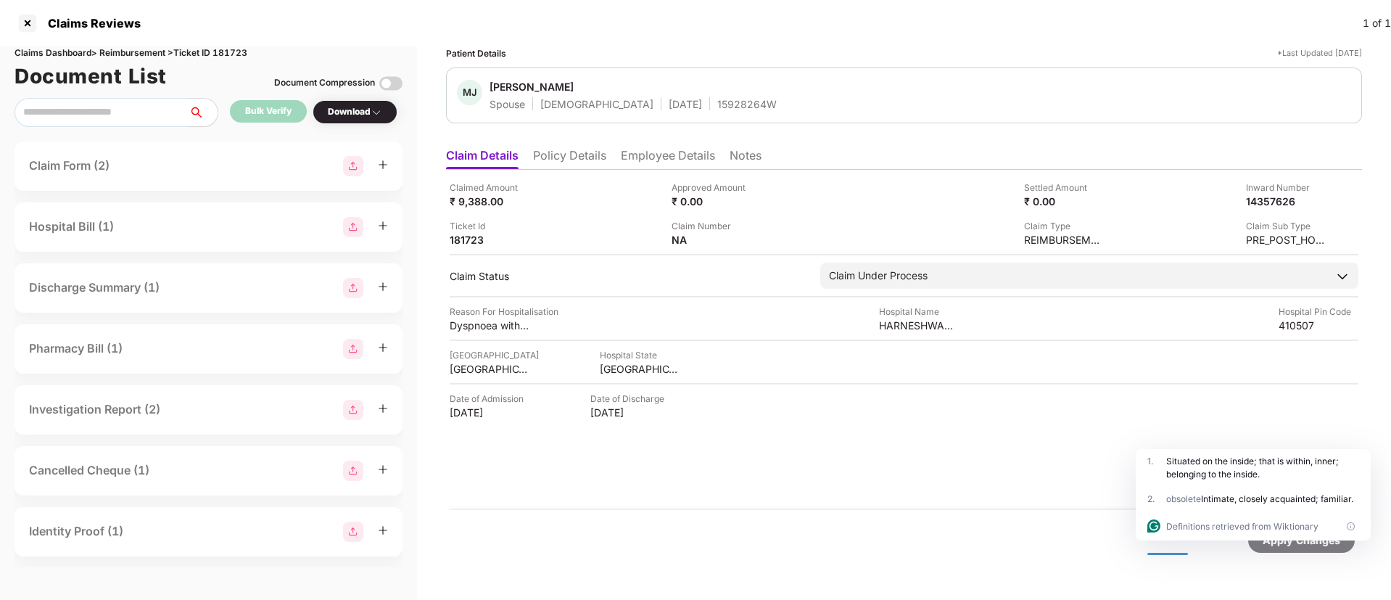
click at [590, 155] on li "Policy Details" at bounding box center [569, 158] width 73 height 21
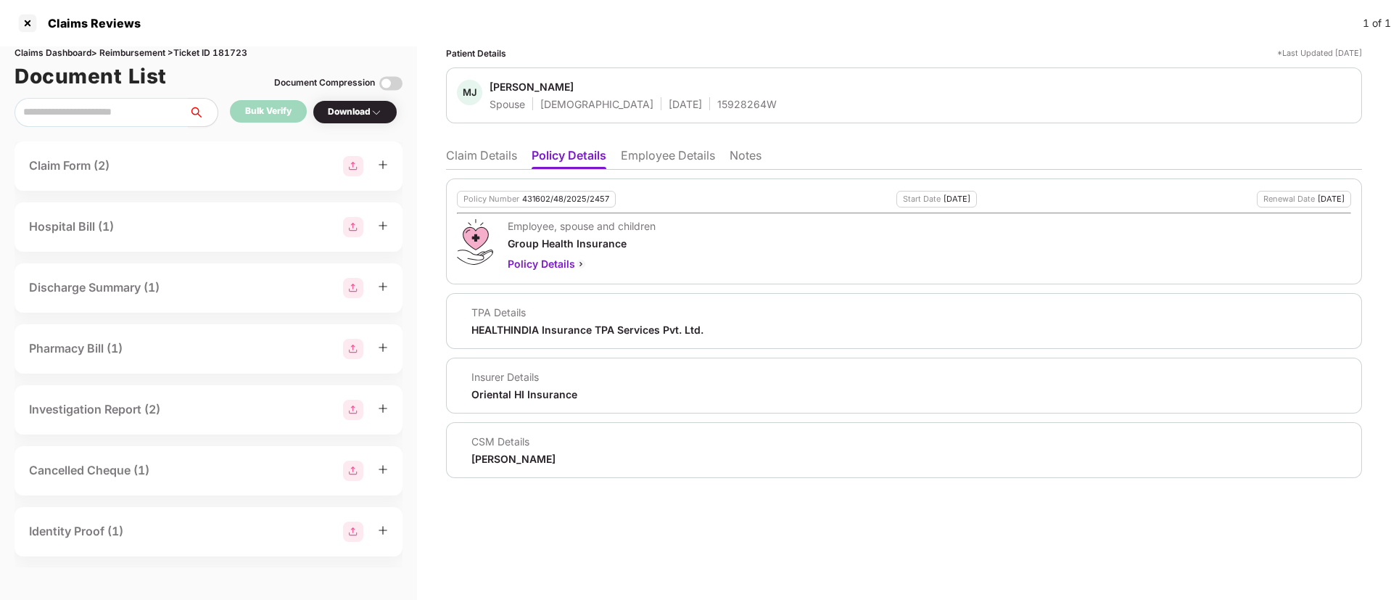
click at [479, 154] on li "Claim Details" at bounding box center [481, 158] width 71 height 21
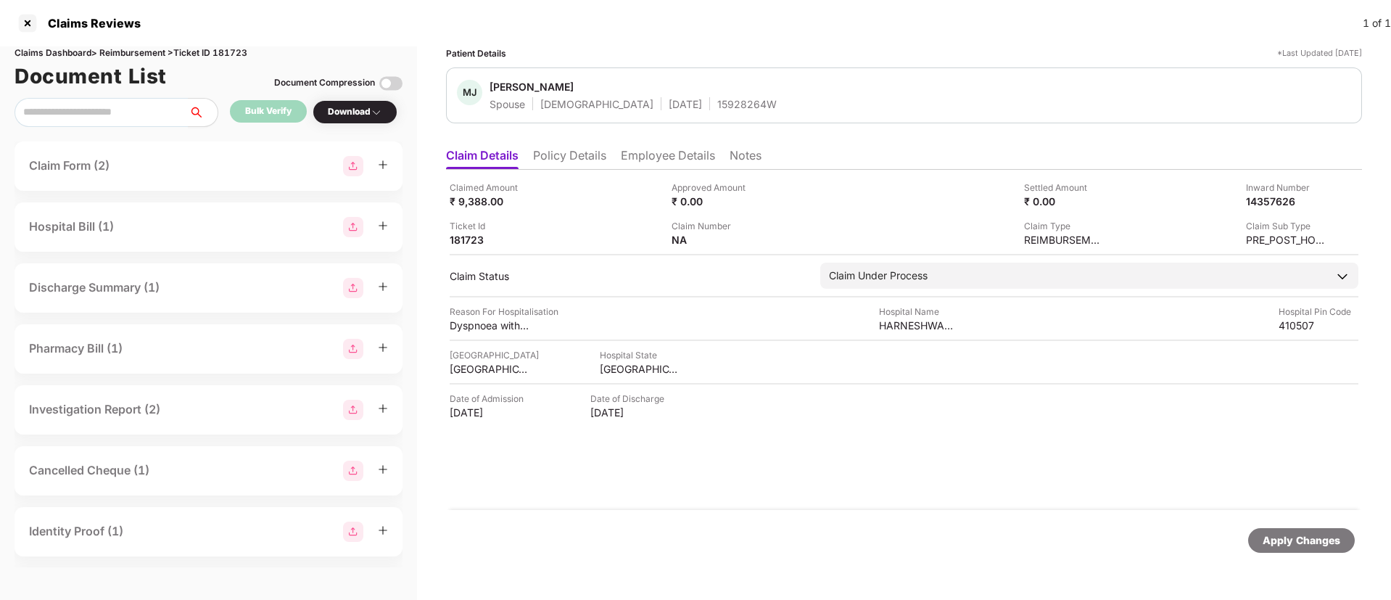
click at [561, 168] on li "Policy Details" at bounding box center [569, 158] width 73 height 21
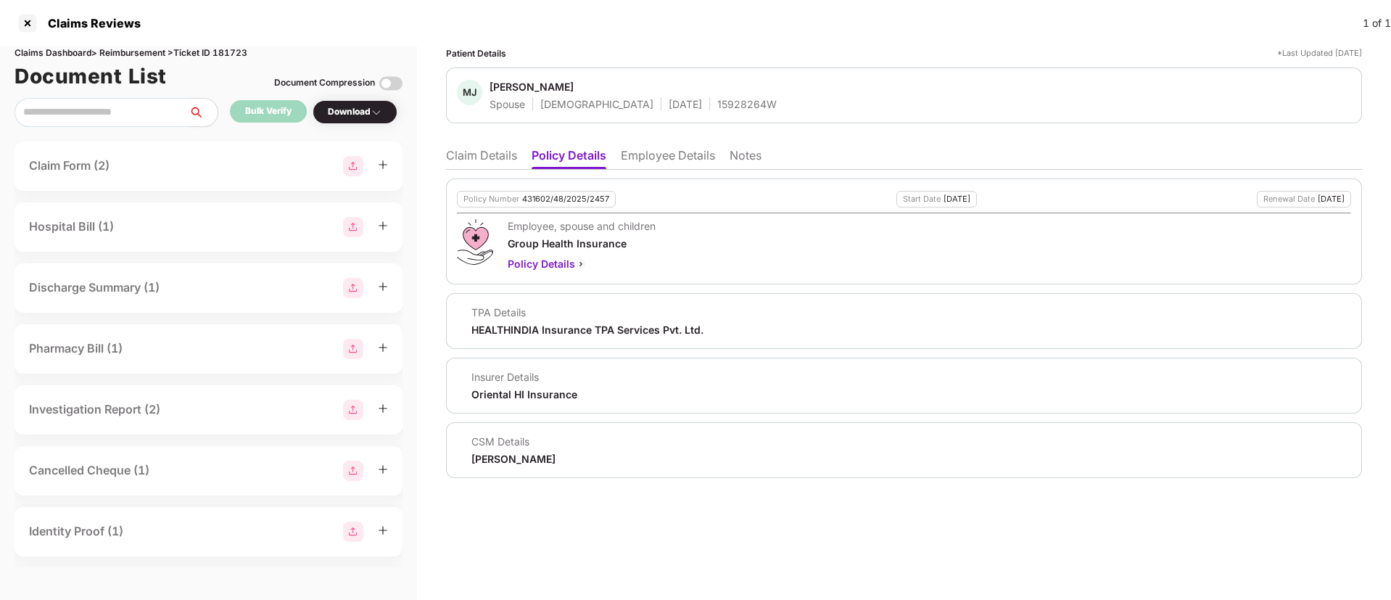
click at [561, 168] on li "Policy Details" at bounding box center [569, 158] width 75 height 21
click at [481, 150] on li "Claim Details" at bounding box center [481, 158] width 71 height 21
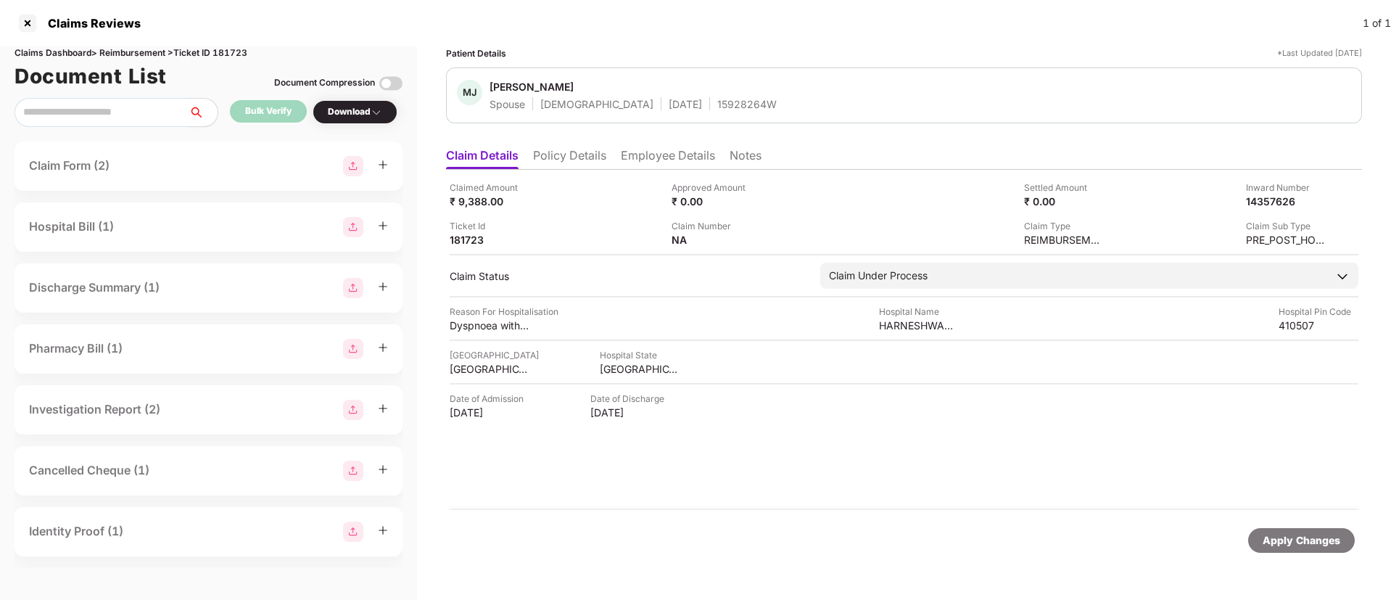
click at [717, 104] on div "15928264W" at bounding box center [746, 104] width 59 height 14
click at [25, 21] on div at bounding box center [27, 23] width 23 height 23
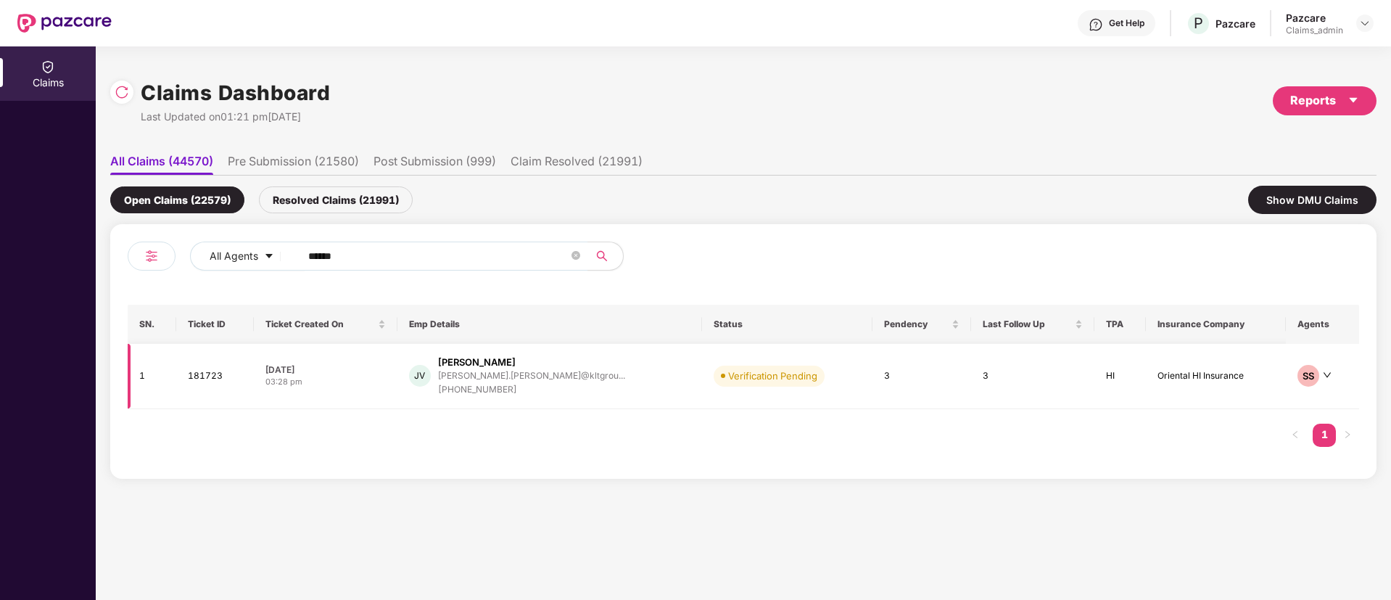
click at [249, 379] on td "181723" at bounding box center [215, 376] width 78 height 65
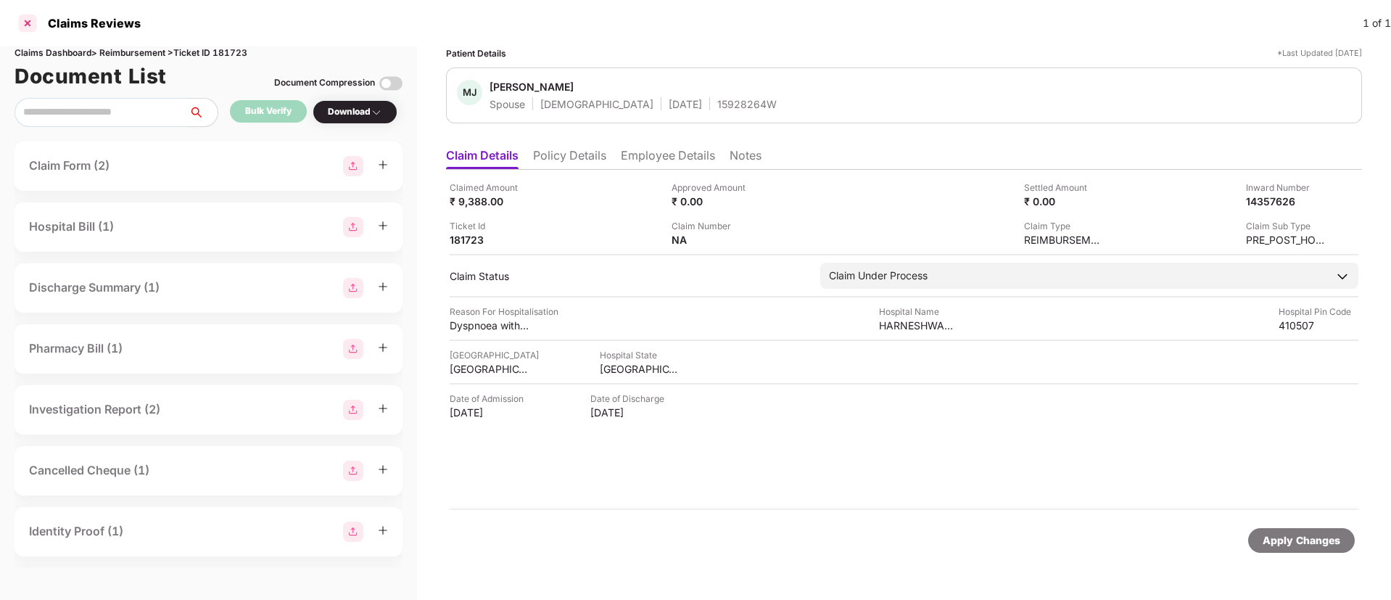
click at [25, 22] on div at bounding box center [27, 23] width 23 height 23
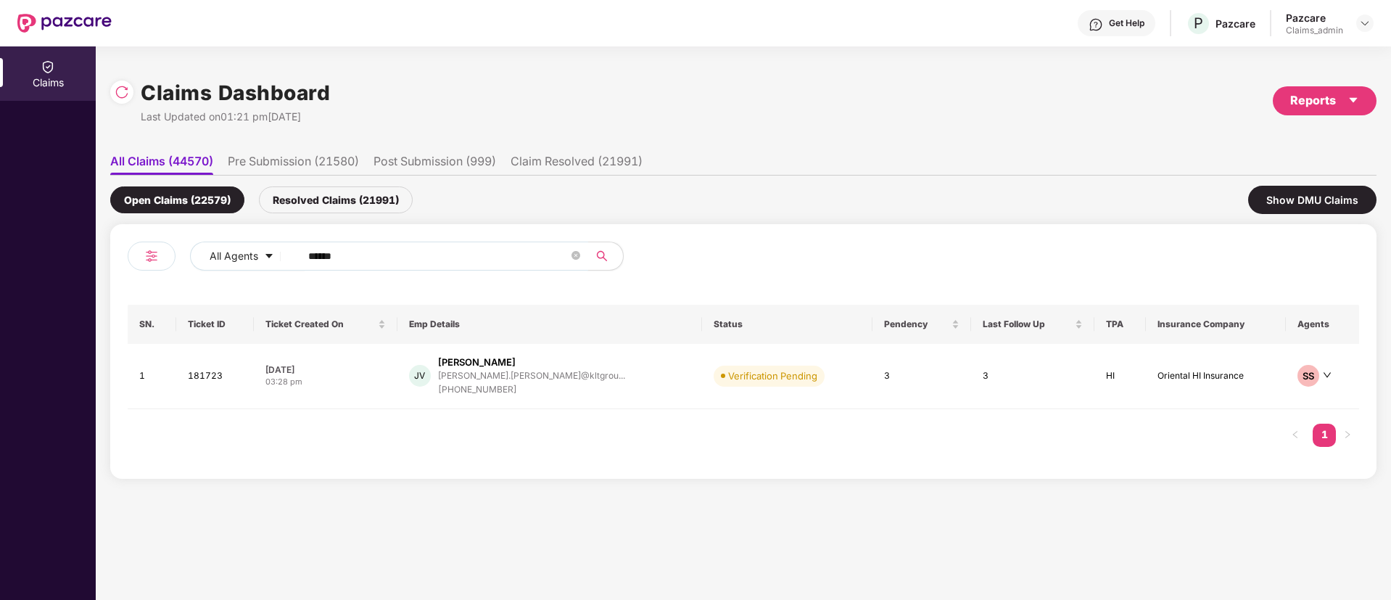
click at [402, 249] on input "******" at bounding box center [438, 256] width 260 height 22
paste input "*******"
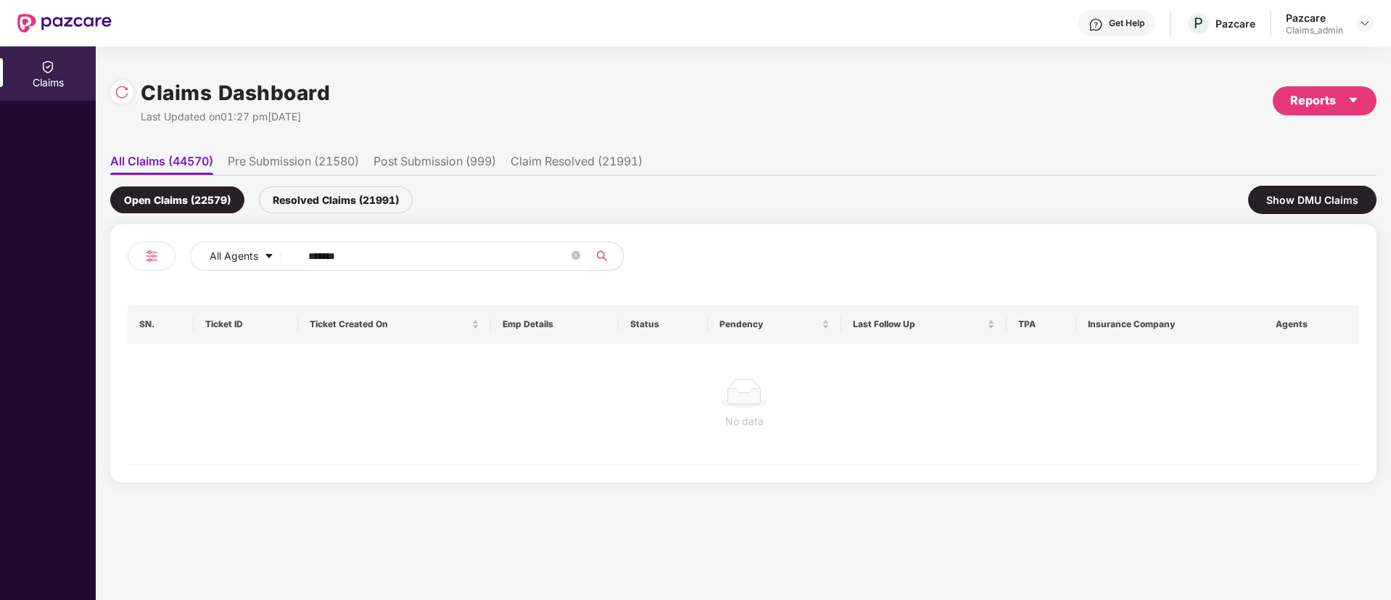
click at [313, 256] on input "*******" at bounding box center [438, 256] width 260 height 22
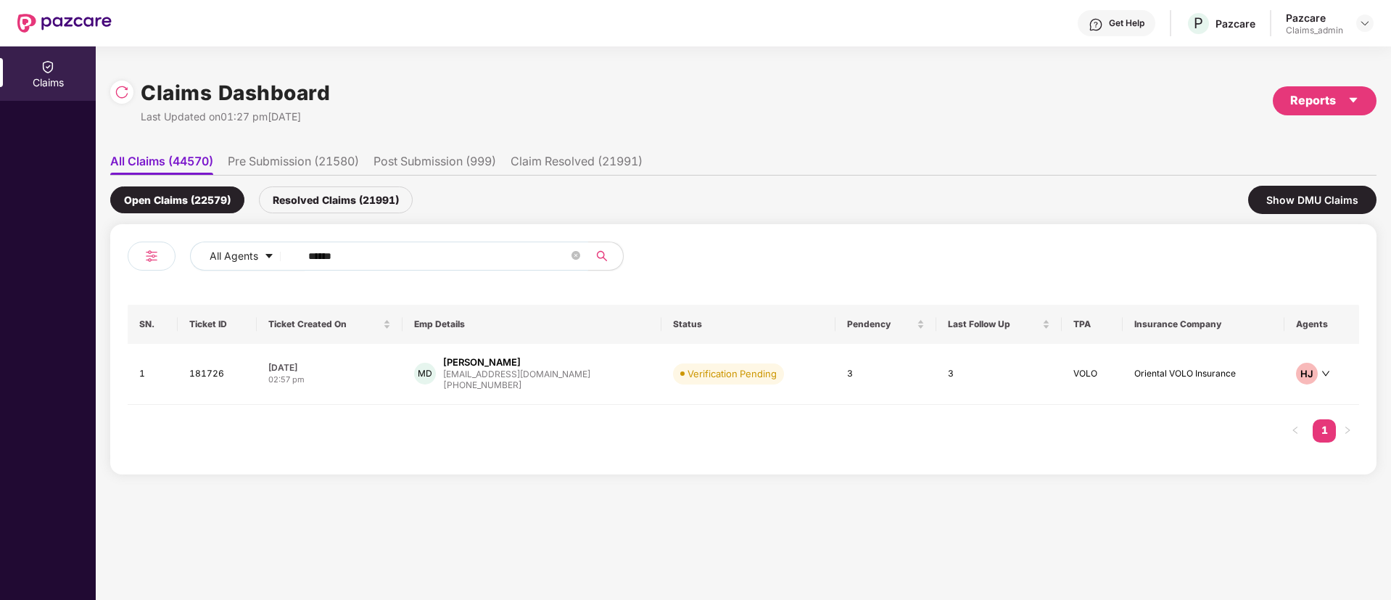
click at [316, 258] on input "******" at bounding box center [438, 256] width 260 height 22
type input "******"
click at [361, 363] on div "07 Oct 2025" at bounding box center [329, 367] width 123 height 12
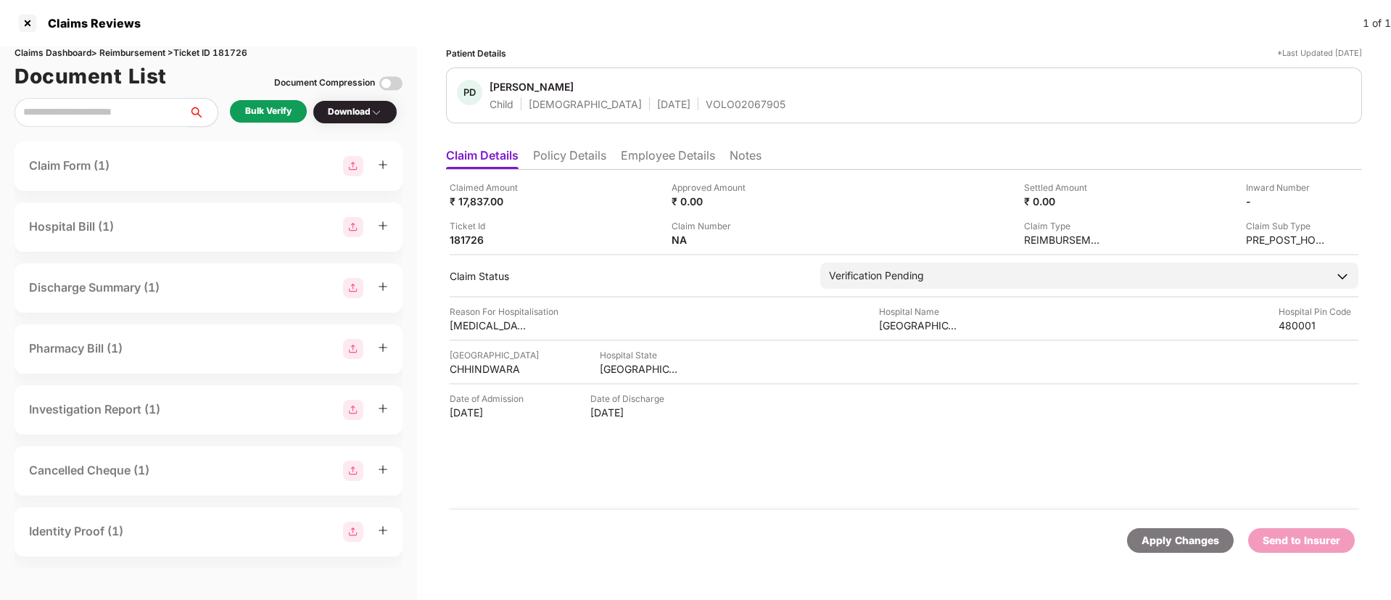
click at [260, 106] on div "Bulk Verify" at bounding box center [268, 111] width 46 height 14
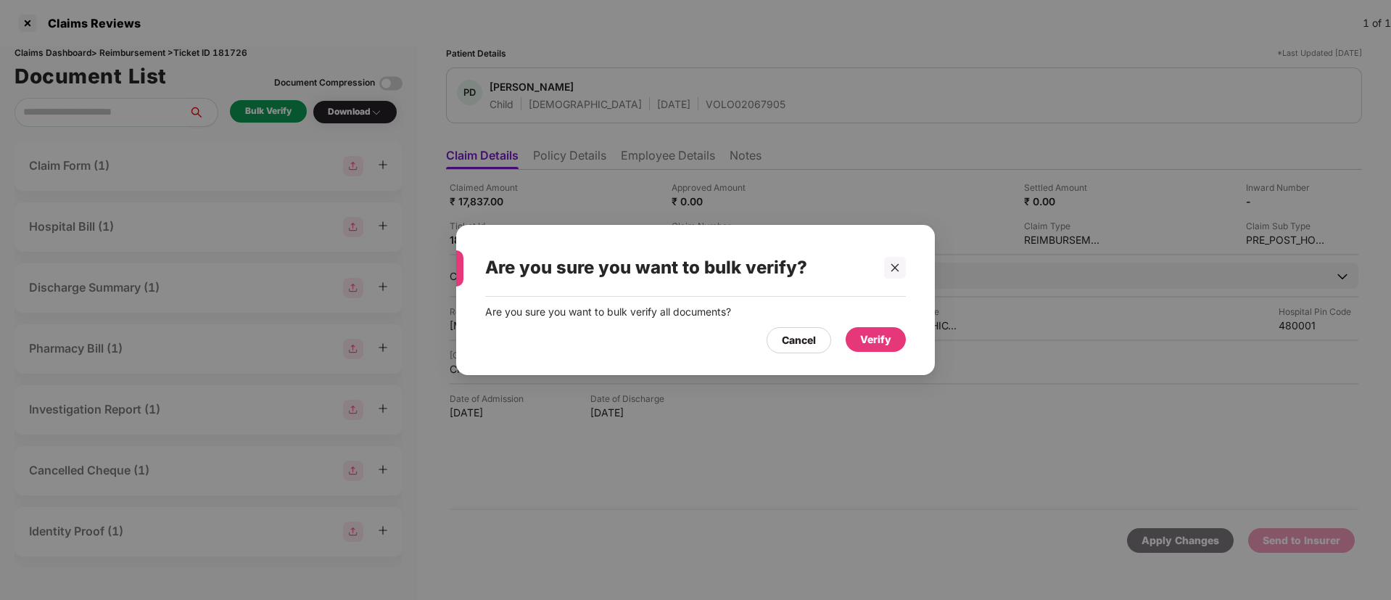
click at [884, 337] on div "Verify" at bounding box center [875, 340] width 31 height 16
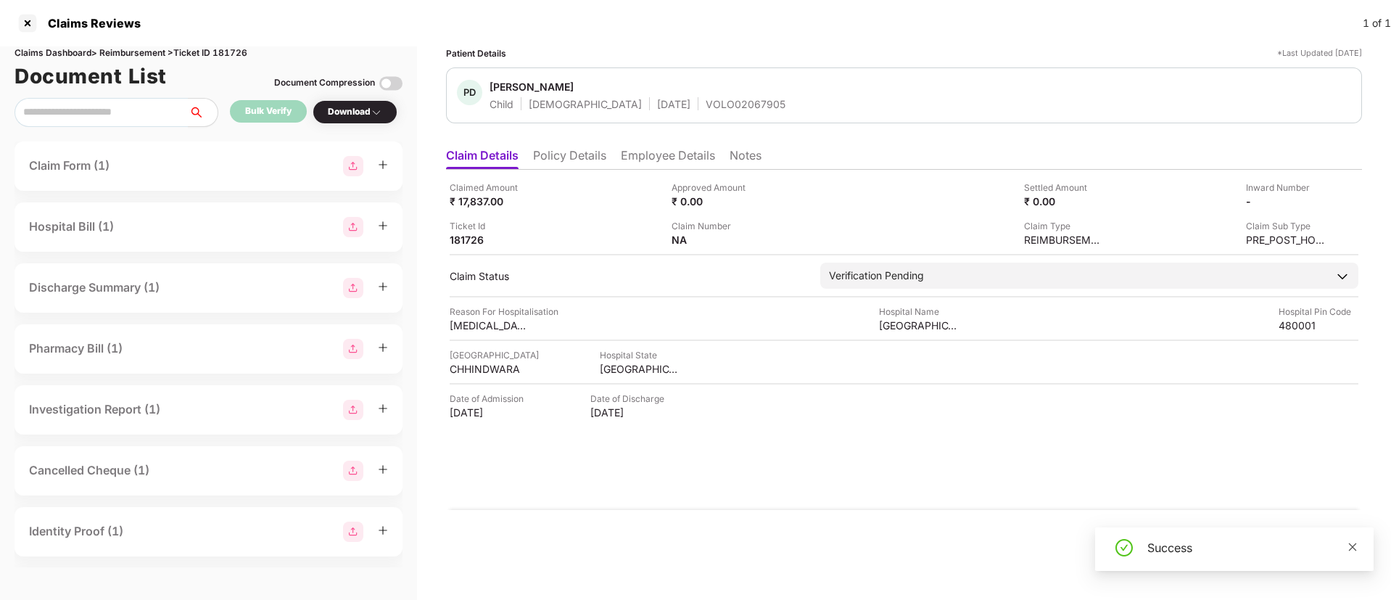
click at [1356, 547] on icon "close" at bounding box center [1353, 547] width 10 height 10
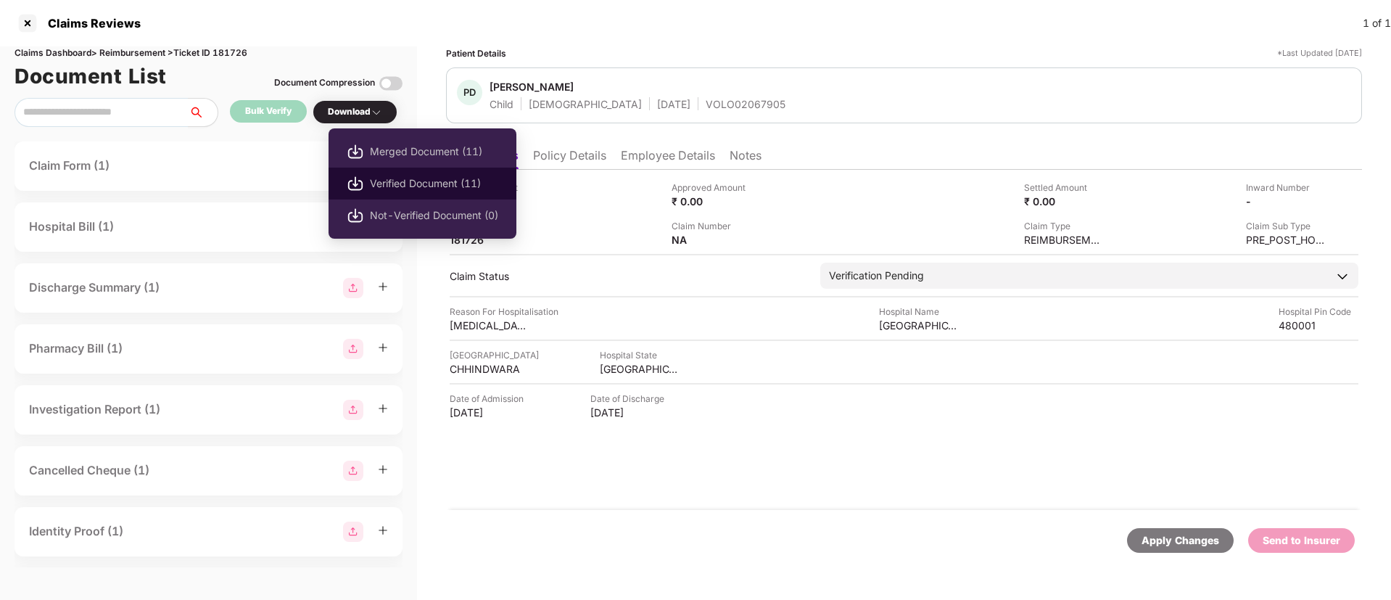
click at [411, 187] on span "Verified Document (11)" at bounding box center [434, 184] width 128 height 16
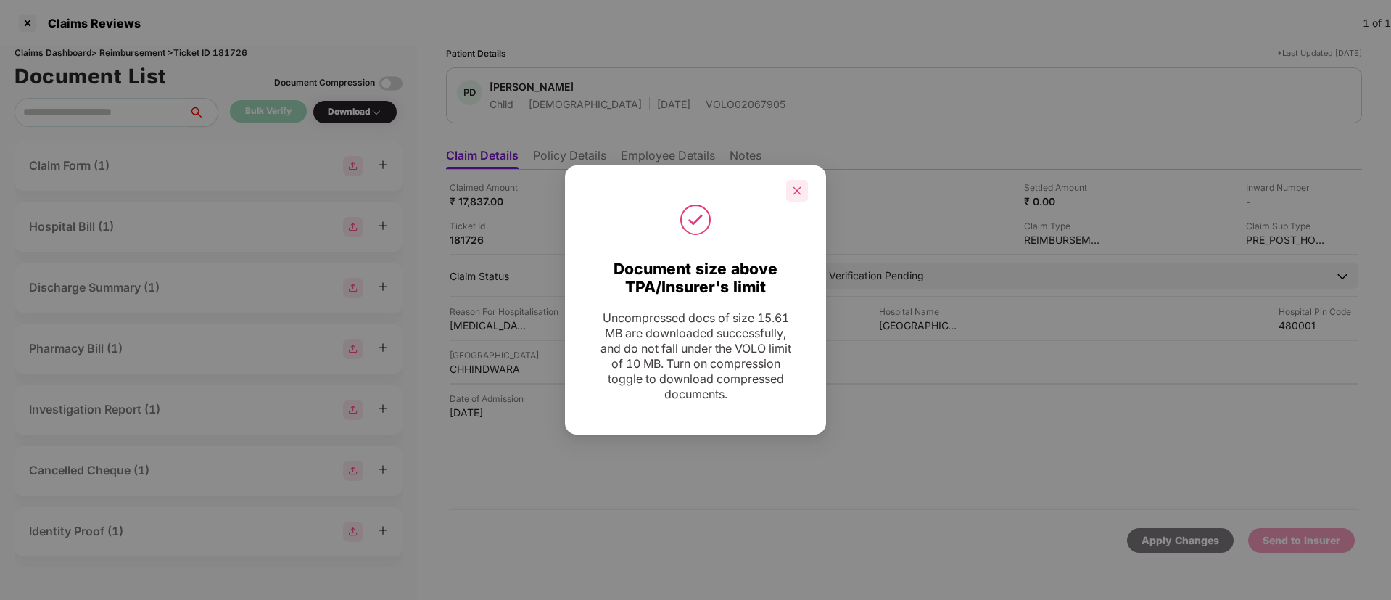
click at [798, 187] on icon "close" at bounding box center [797, 191] width 10 height 10
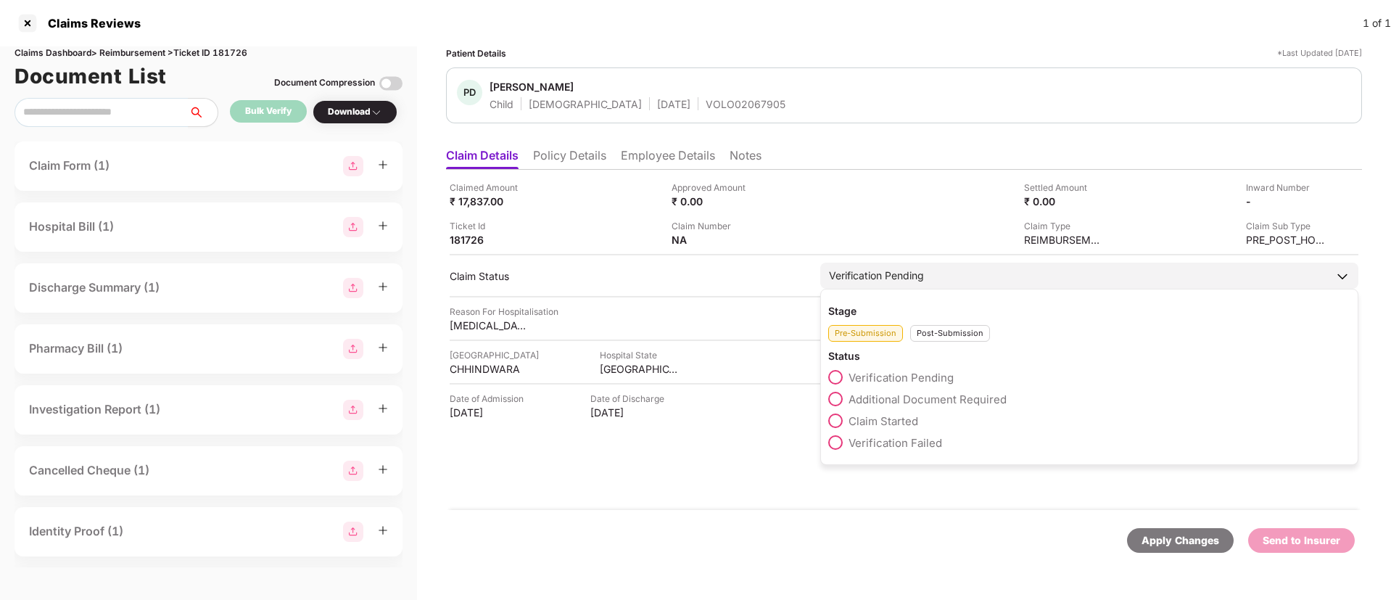
click at [886, 414] on span "Claim Started" at bounding box center [884, 421] width 70 height 14
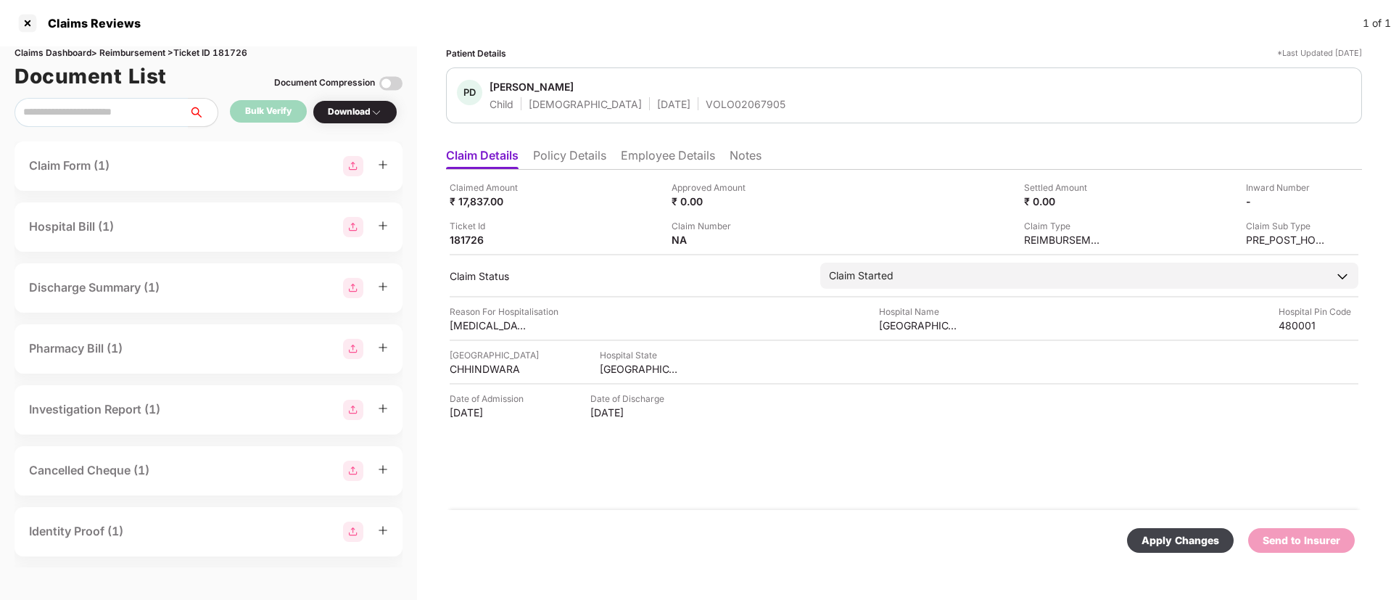
click at [1166, 533] on div "Apply Changes" at bounding box center [1181, 540] width 78 height 16
click at [1347, 532] on div "Claim Status field is updated successfully." at bounding box center [1252, 539] width 209 height 35
click at [1355, 530] on icon "close" at bounding box center [1353, 529] width 10 height 10
click at [575, 149] on li "Policy Details" at bounding box center [569, 158] width 73 height 21
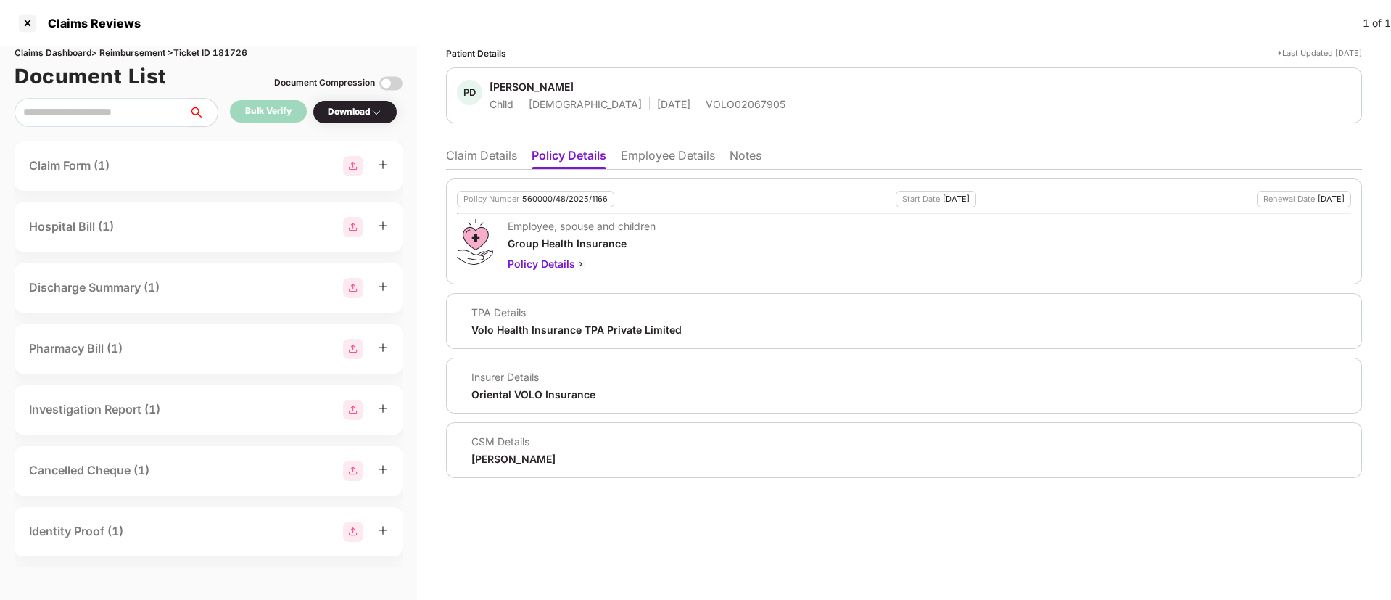
click at [493, 155] on li "Claim Details" at bounding box center [481, 158] width 71 height 21
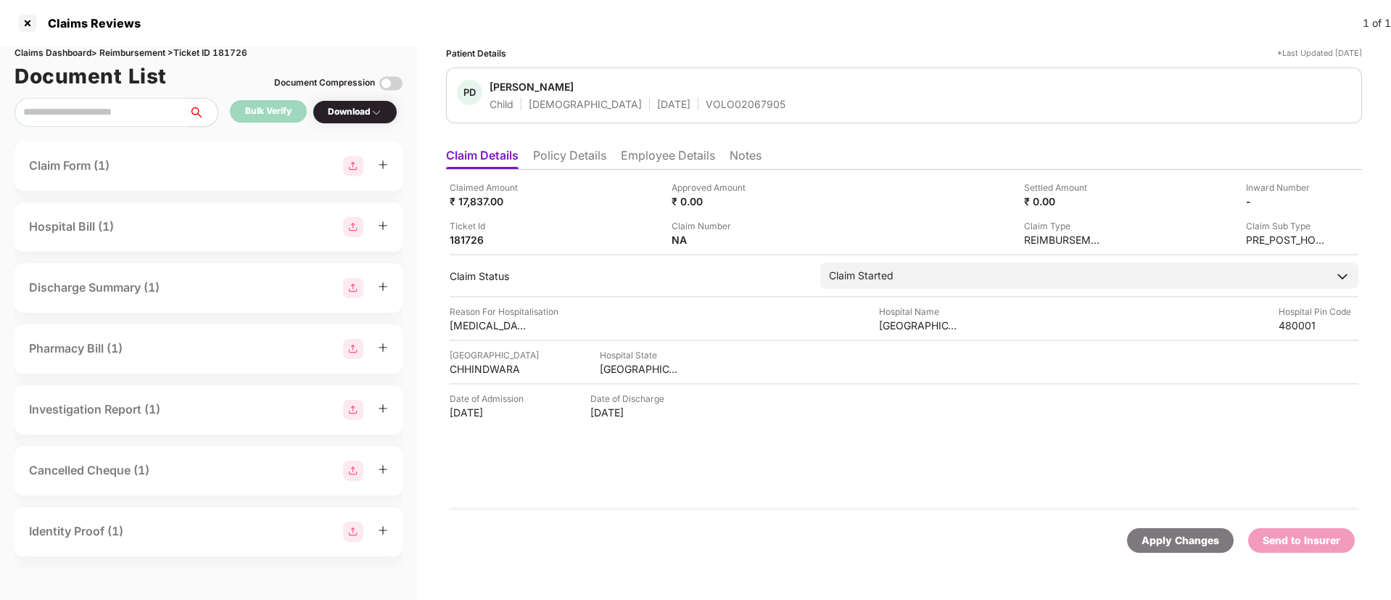
click at [583, 168] on li "Policy Details" at bounding box center [569, 158] width 73 height 21
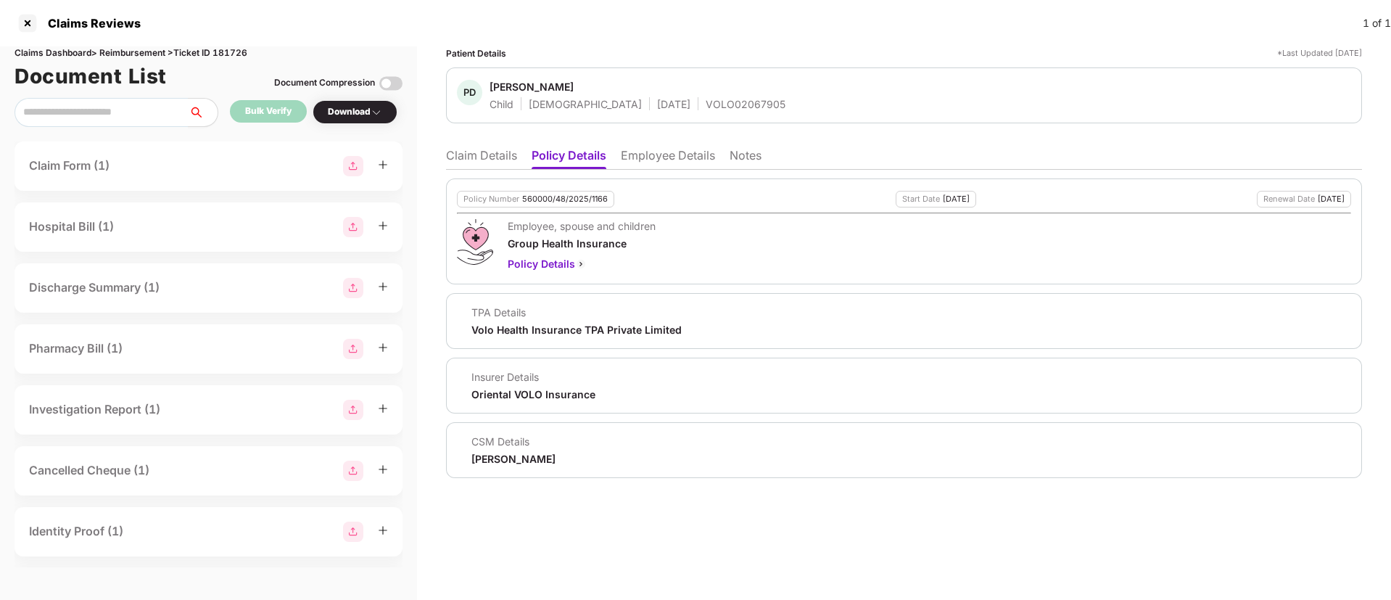
click at [493, 144] on ul "Claim Details Policy Details Employee Details Notes" at bounding box center [904, 155] width 916 height 29
click at [492, 151] on li "Claim Details" at bounding box center [481, 158] width 71 height 21
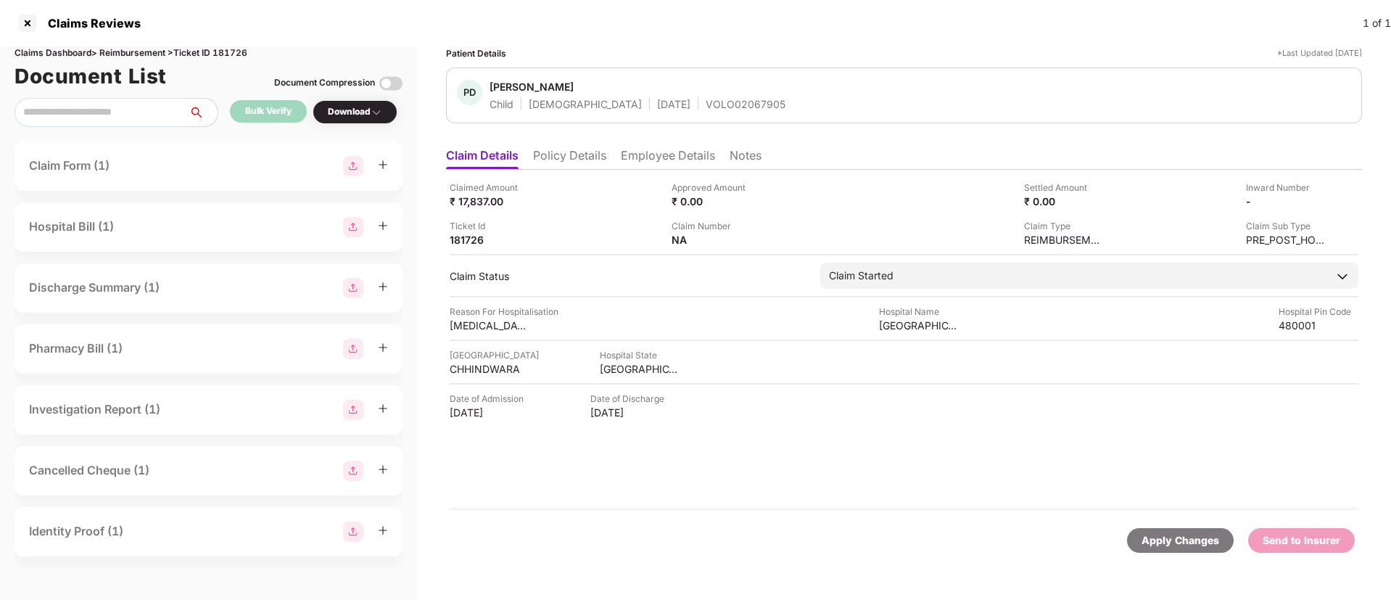
click at [634, 164] on li "Employee Details" at bounding box center [668, 158] width 94 height 21
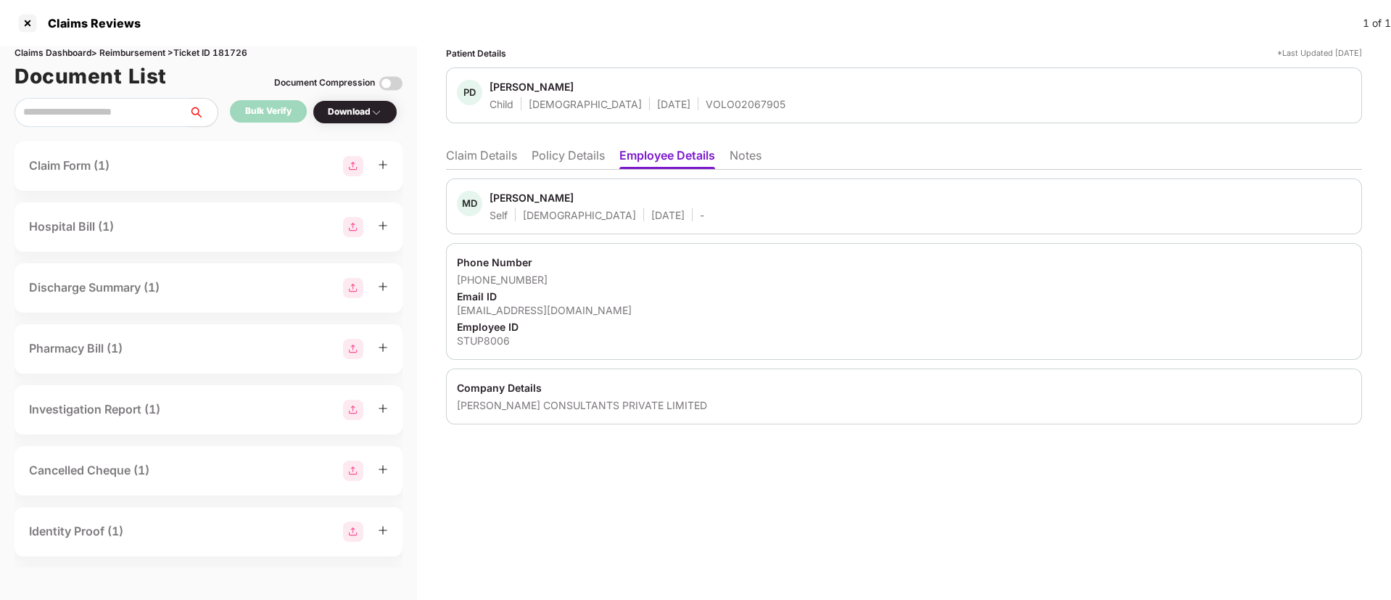
click at [507, 306] on div "mdhole@assystem.com" at bounding box center [904, 310] width 894 height 14
click at [484, 257] on div "Phone Number" at bounding box center [904, 262] width 894 height 14
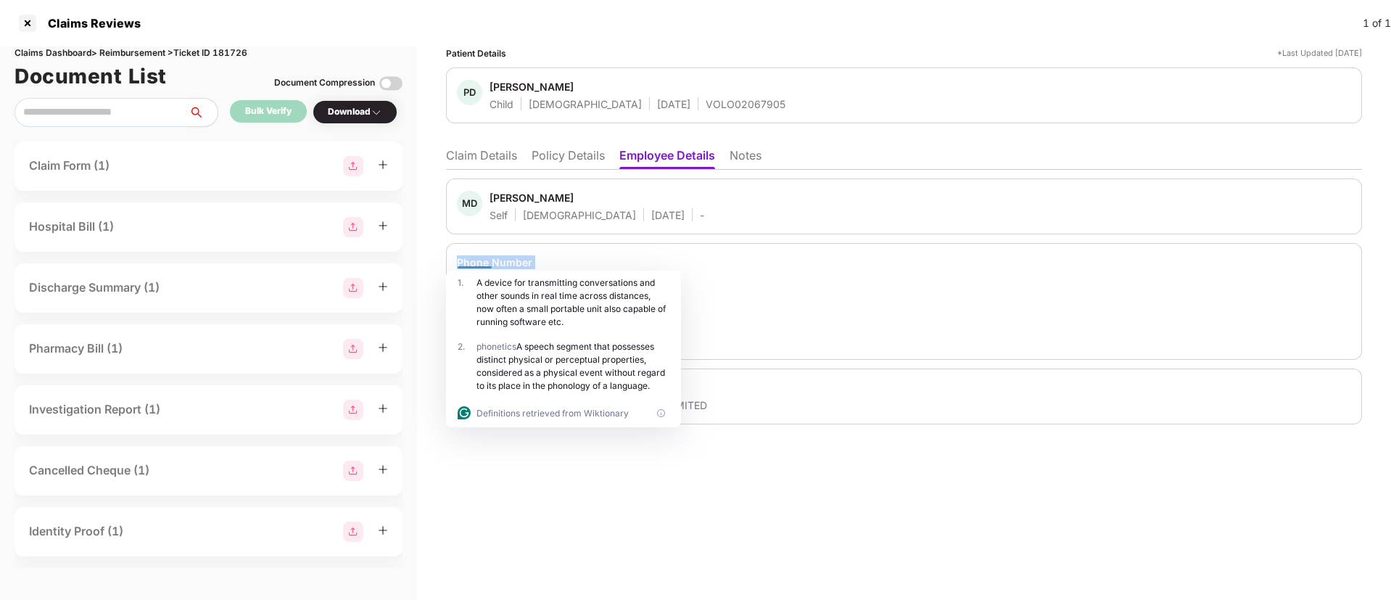
click at [690, 329] on div "Employee ID" at bounding box center [904, 327] width 894 height 14
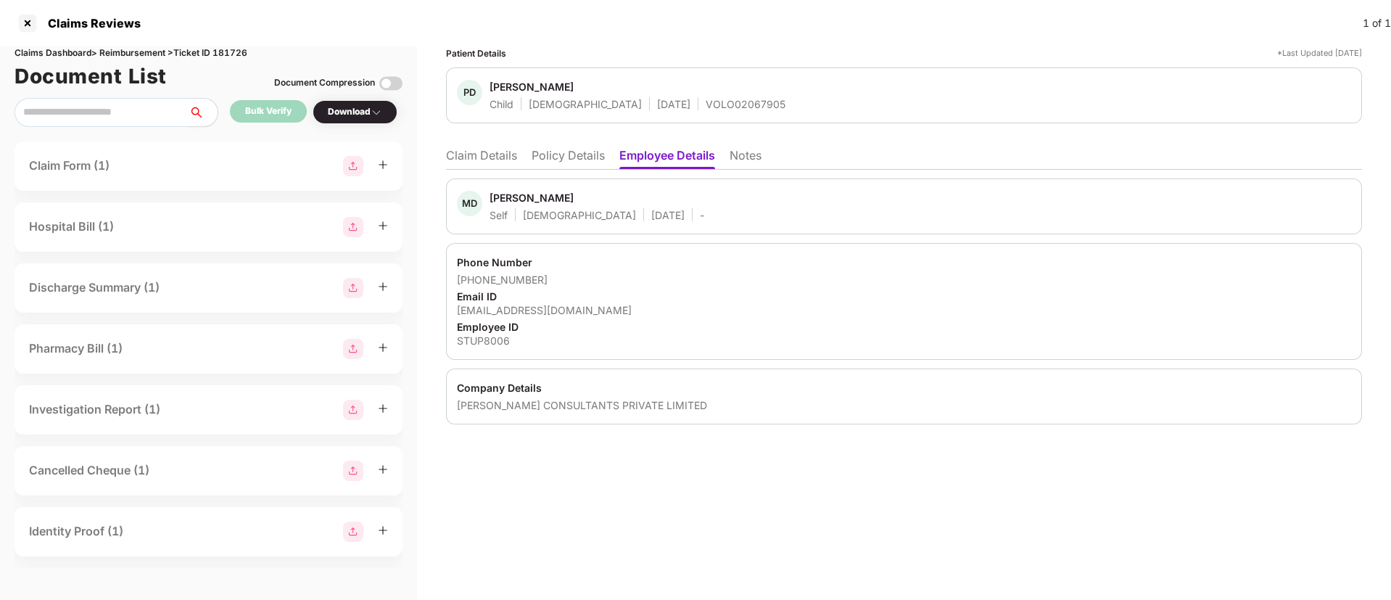
click at [489, 308] on div "mdhole@assystem.com" at bounding box center [904, 310] width 894 height 14
click at [504, 85] on div "Phanesh Dhole" at bounding box center [532, 87] width 84 height 14
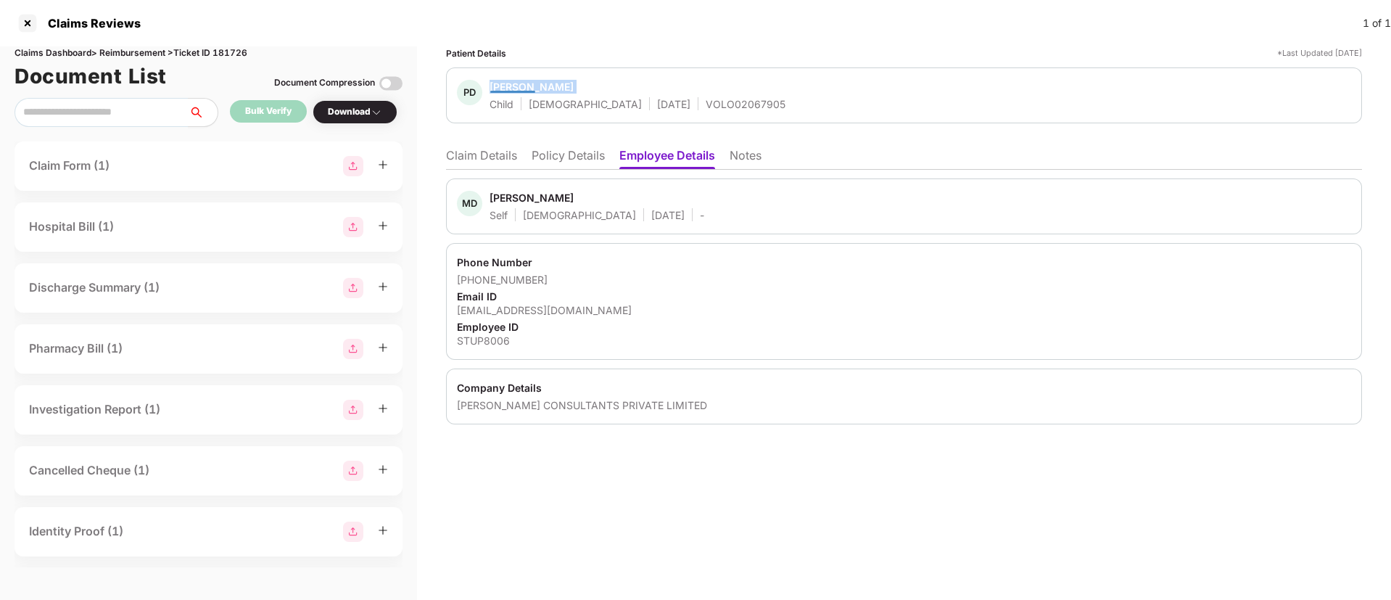
click at [504, 85] on div "Phanesh Dhole" at bounding box center [532, 87] width 84 height 14
click at [475, 45] on div "Claims Reviews 1 of 1" at bounding box center [695, 23] width 1391 height 46
click at [514, 78] on div "PD Phanesh Dhole Child Male 17 Nov 2023 VOLO02067905" at bounding box center [904, 95] width 916 height 56
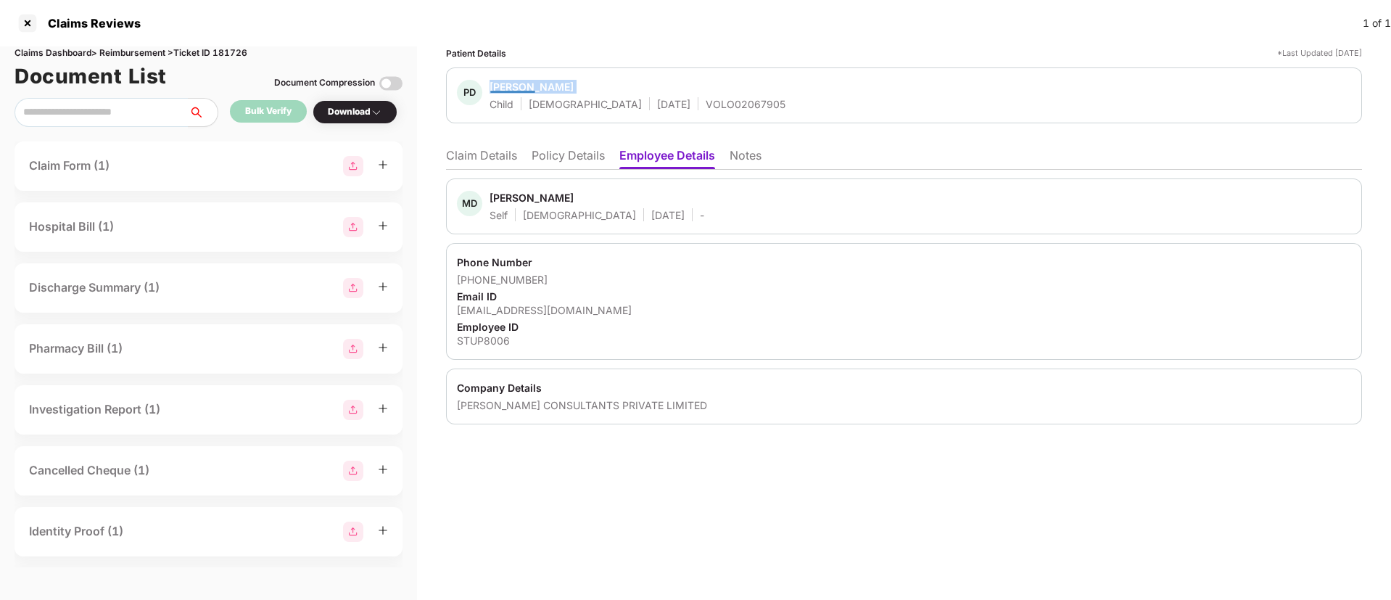
click at [514, 78] on div "PD Phanesh Dhole Child Male 17 Nov 2023 VOLO02067905" at bounding box center [904, 95] width 916 height 56
click at [706, 102] on div "VOLO02067905" at bounding box center [746, 104] width 80 height 14
click at [482, 157] on li "Claim Details" at bounding box center [481, 158] width 71 height 21
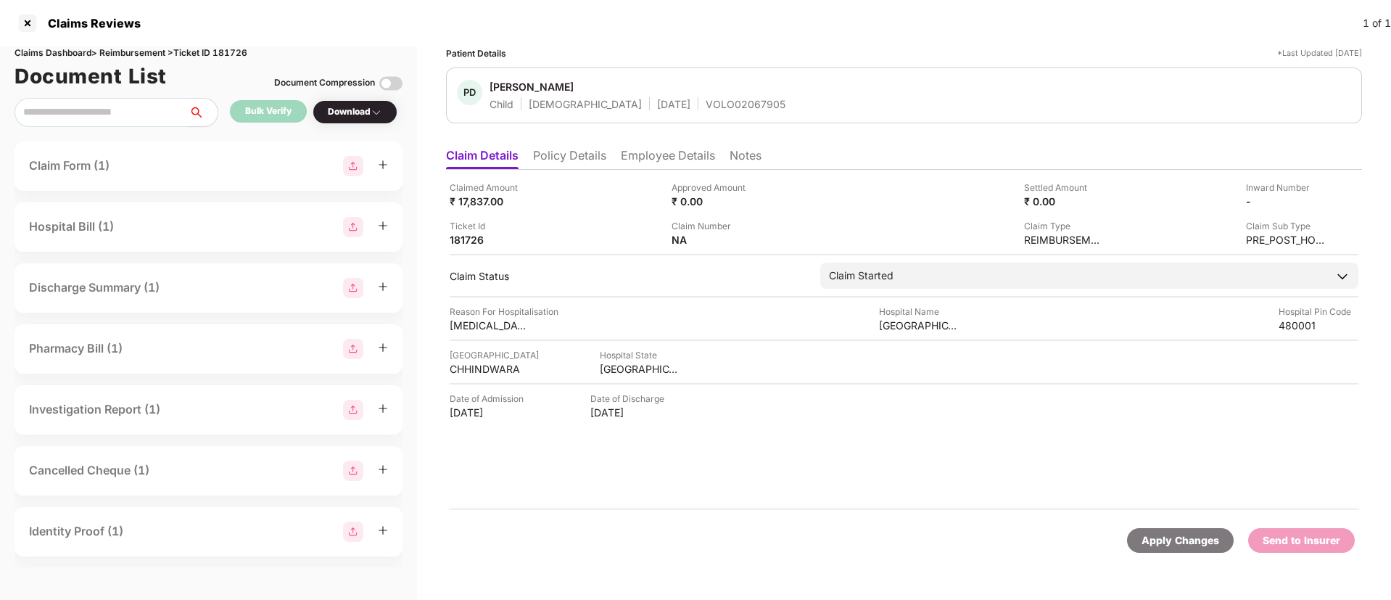
click at [593, 161] on li "Policy Details" at bounding box center [569, 158] width 73 height 21
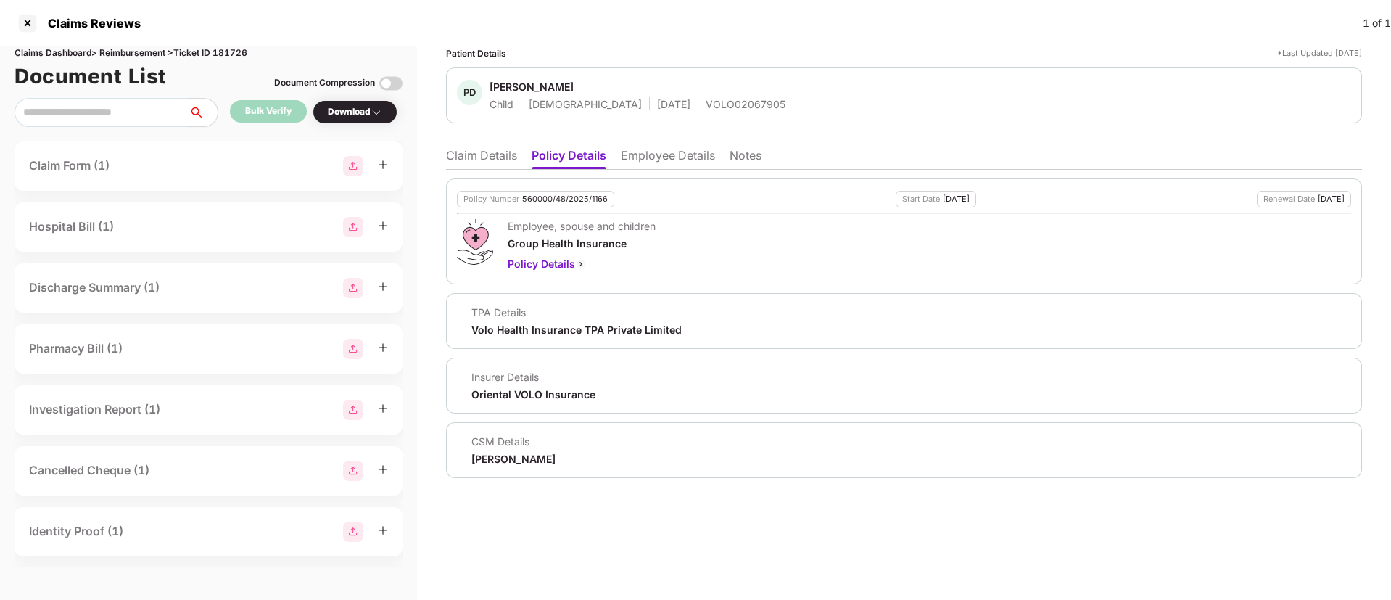
click at [510, 199] on div "Policy Number" at bounding box center [492, 198] width 56 height 9
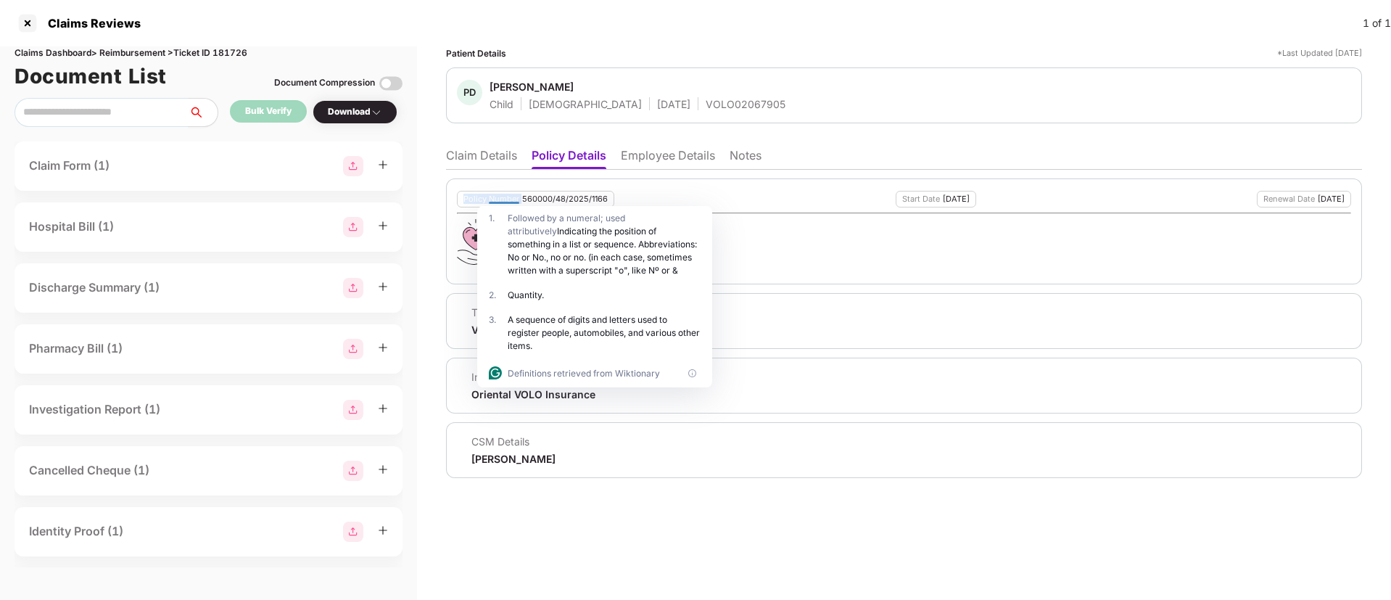
click at [510, 199] on div "Policy Number" at bounding box center [492, 198] width 56 height 9
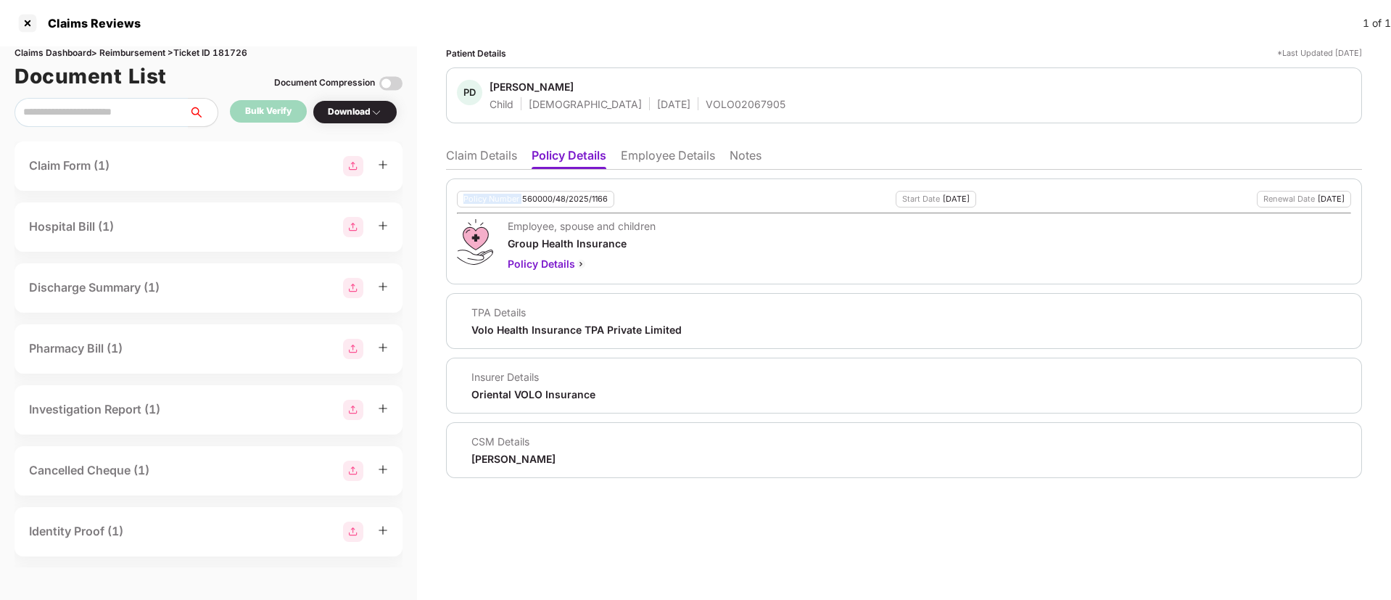
click at [510, 199] on div "Policy Number" at bounding box center [492, 198] width 56 height 9
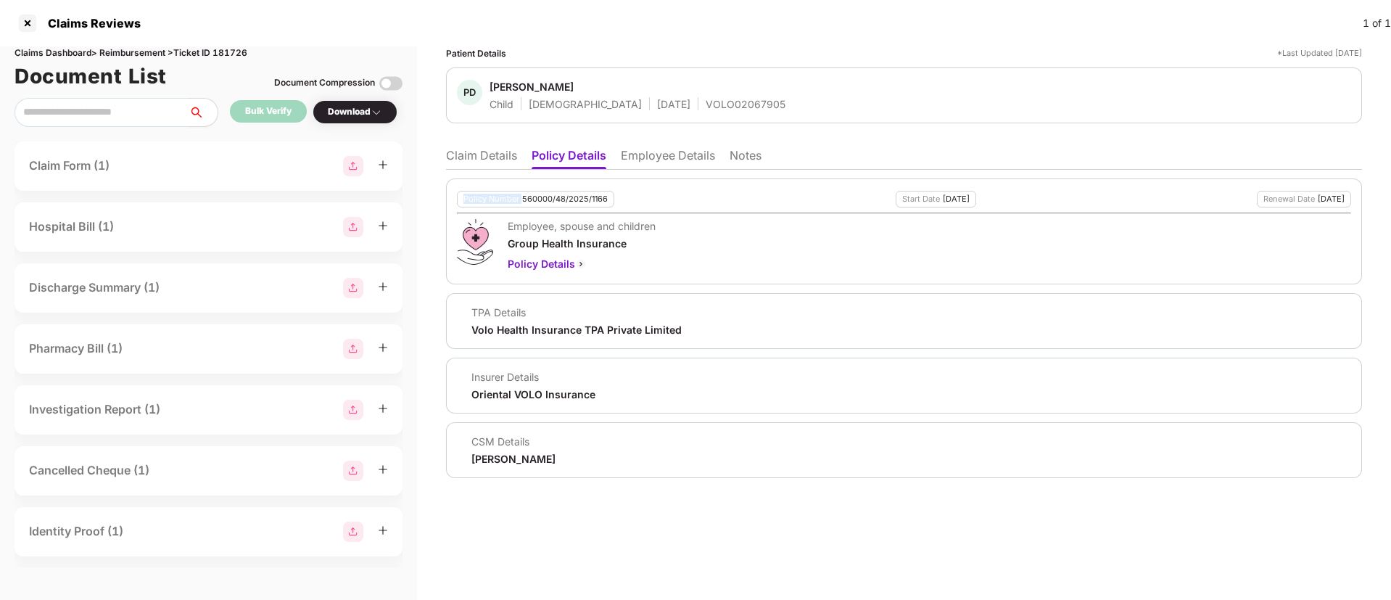
click at [510, 199] on div "Policy Number" at bounding box center [492, 198] width 56 height 9
click at [493, 149] on li "Claim Details" at bounding box center [481, 158] width 71 height 21
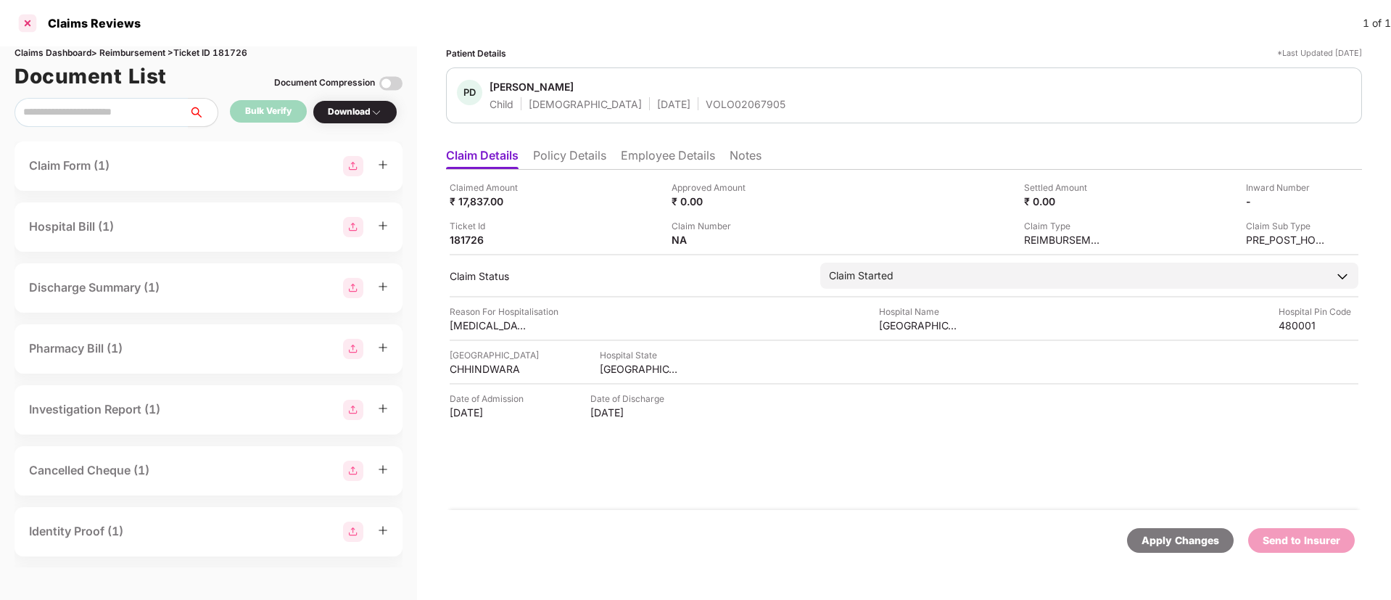
click at [20, 21] on div at bounding box center [27, 23] width 23 height 23
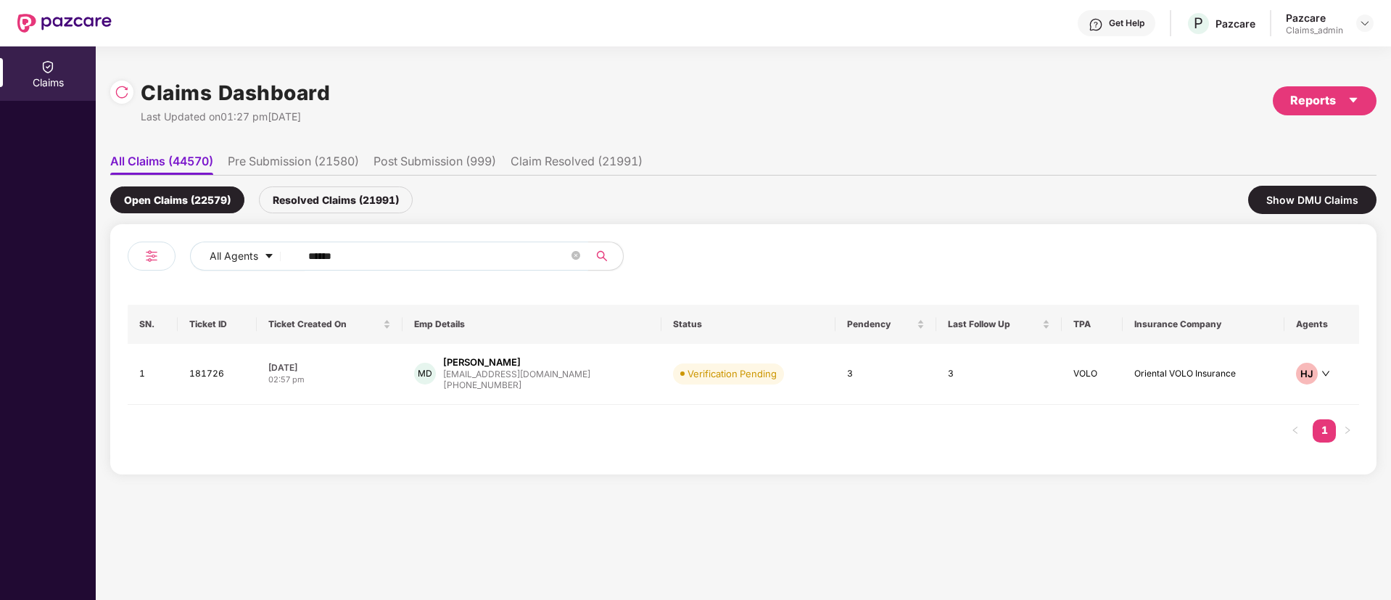
click at [410, 253] on input "******" at bounding box center [438, 256] width 260 height 22
paste input "******"
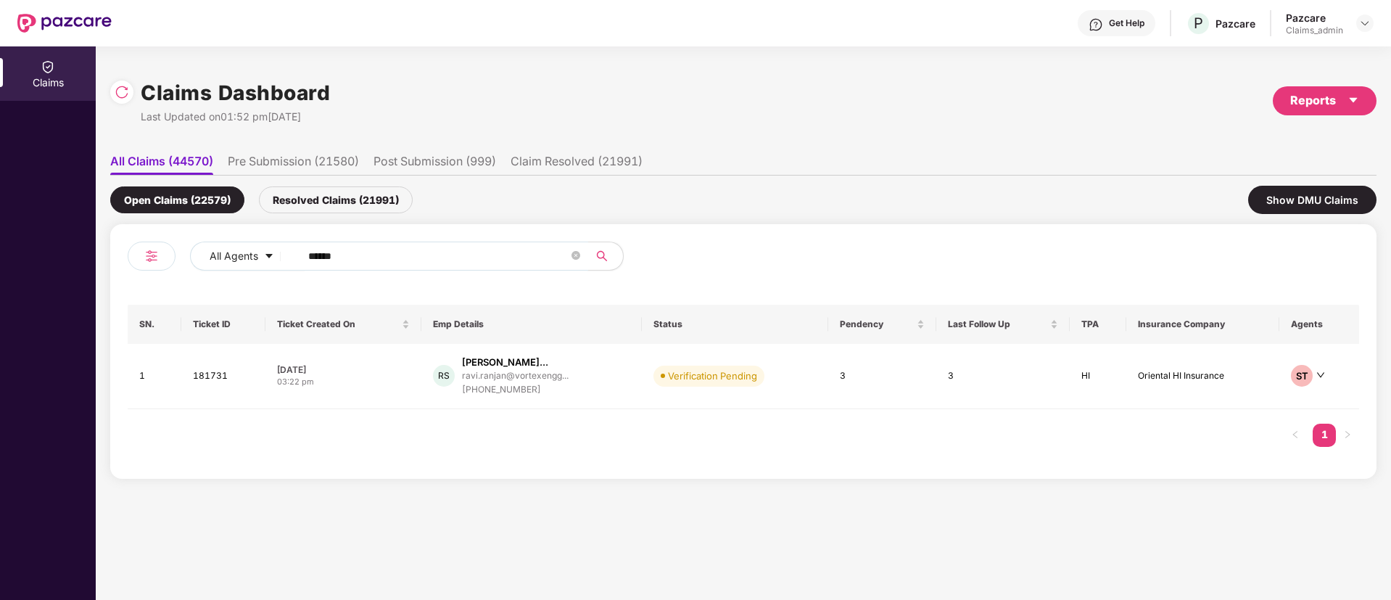
type input "******"
click at [397, 371] on div "07 Oct 2025" at bounding box center [343, 369] width 133 height 12
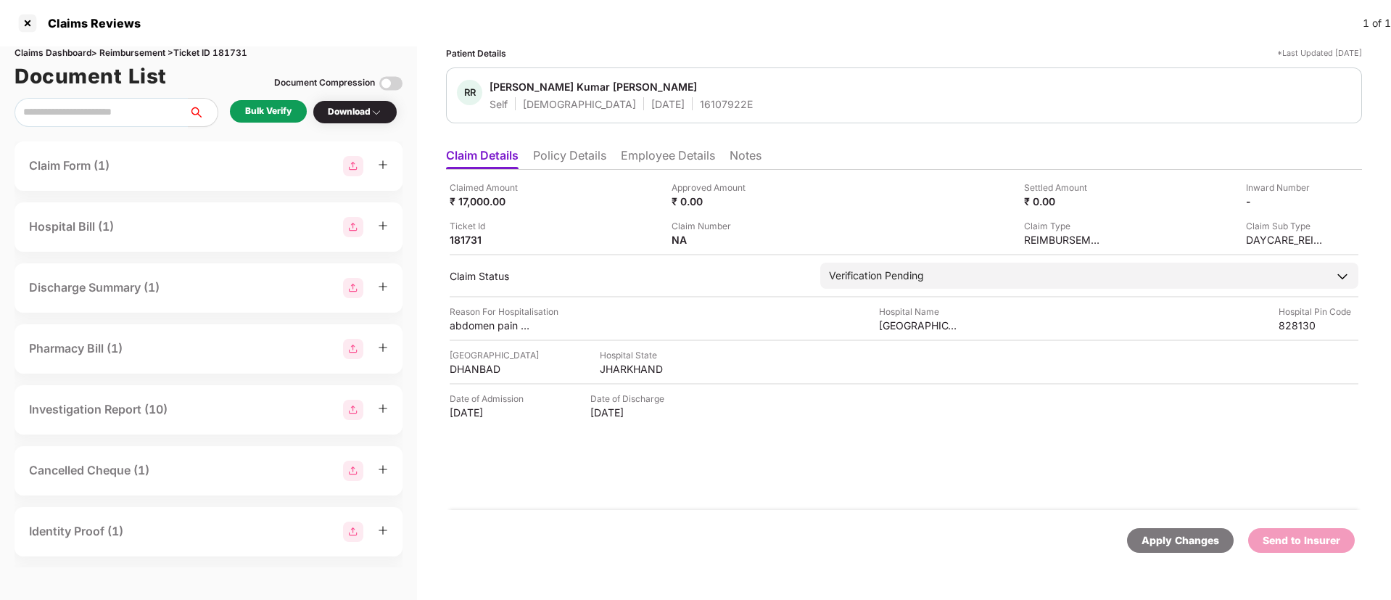
click at [250, 115] on div "Bulk Verify" at bounding box center [268, 111] width 46 height 14
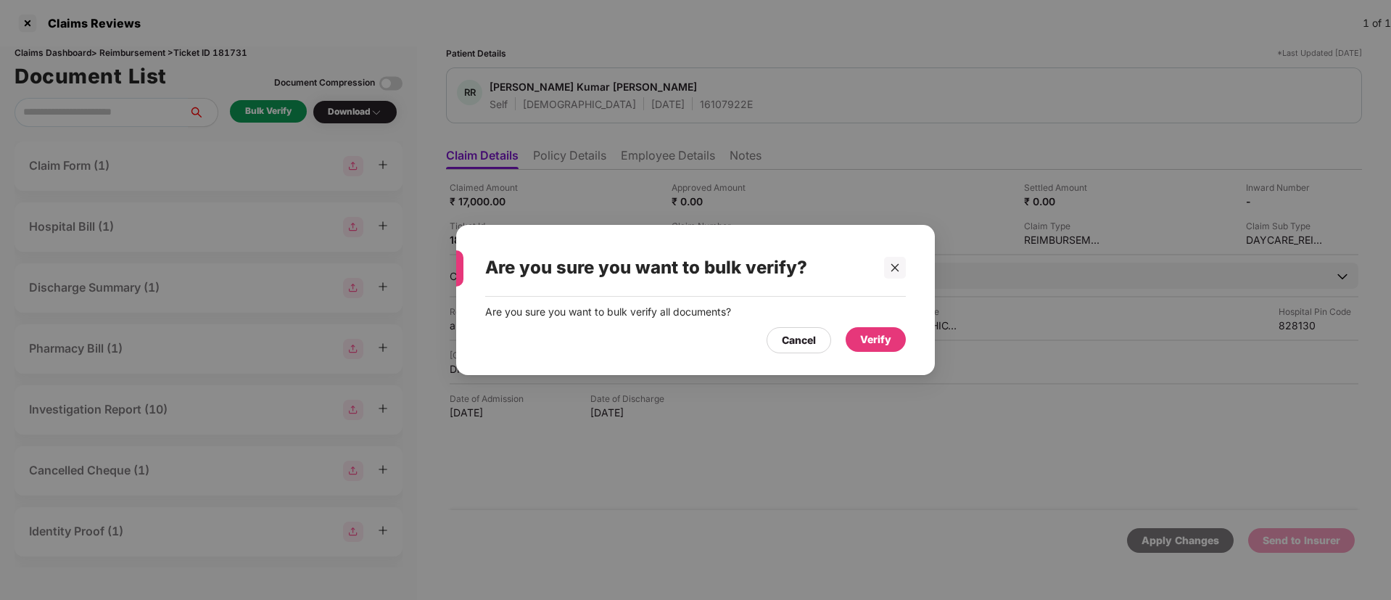
click at [866, 349] on div "Verify" at bounding box center [876, 339] width 60 height 25
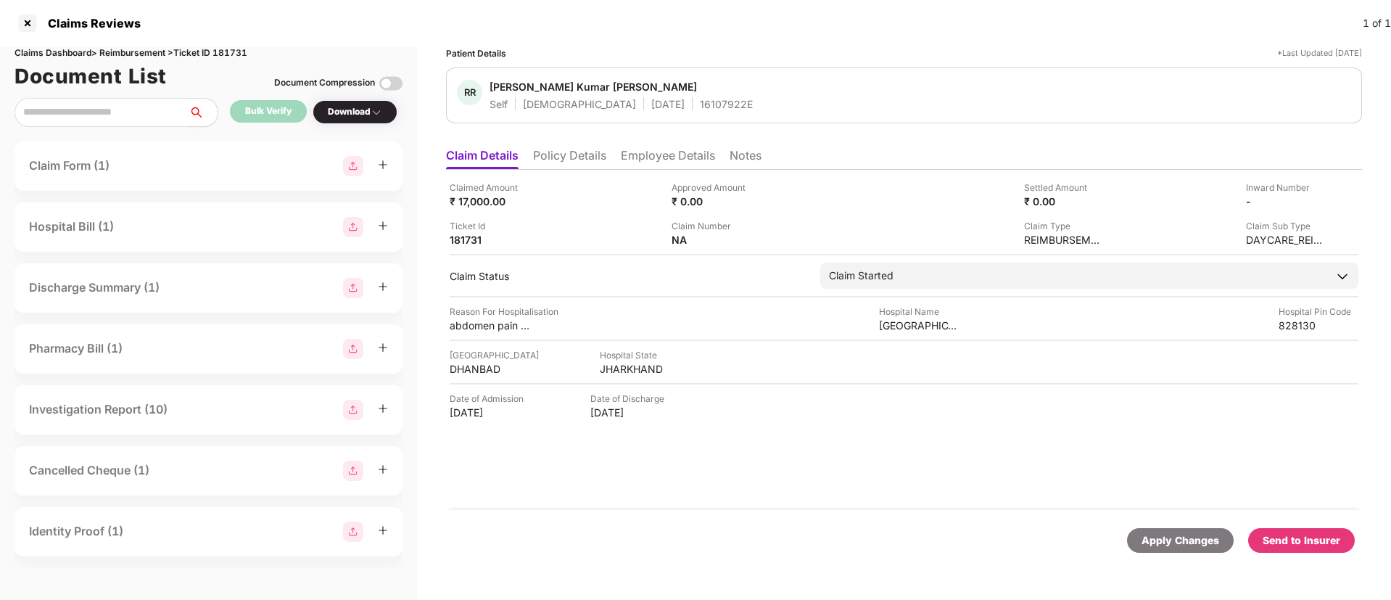
click at [947, 80] on div "RR Ravi Ranjan Kumar Singh Self Male 30 Oct 2000 16107922E" at bounding box center [904, 95] width 894 height 31
click at [1311, 540] on div "Send to Insurer" at bounding box center [1302, 540] width 78 height 16
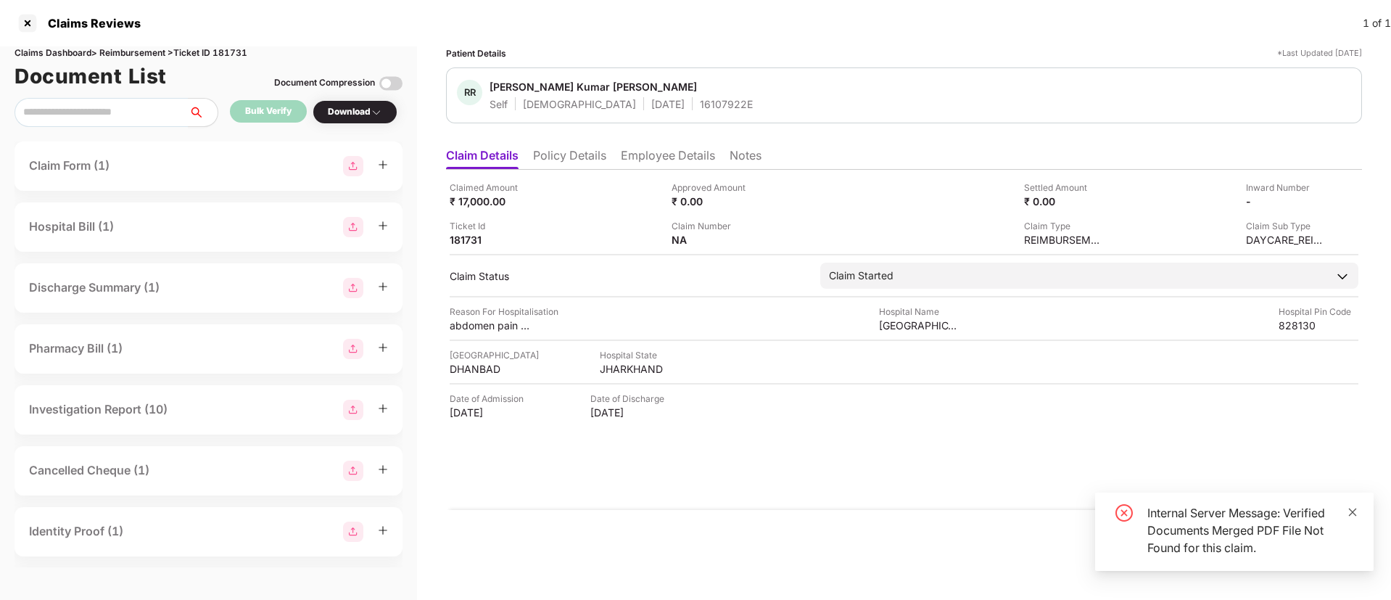
click at [1349, 511] on icon "close" at bounding box center [1353, 512] width 10 height 10
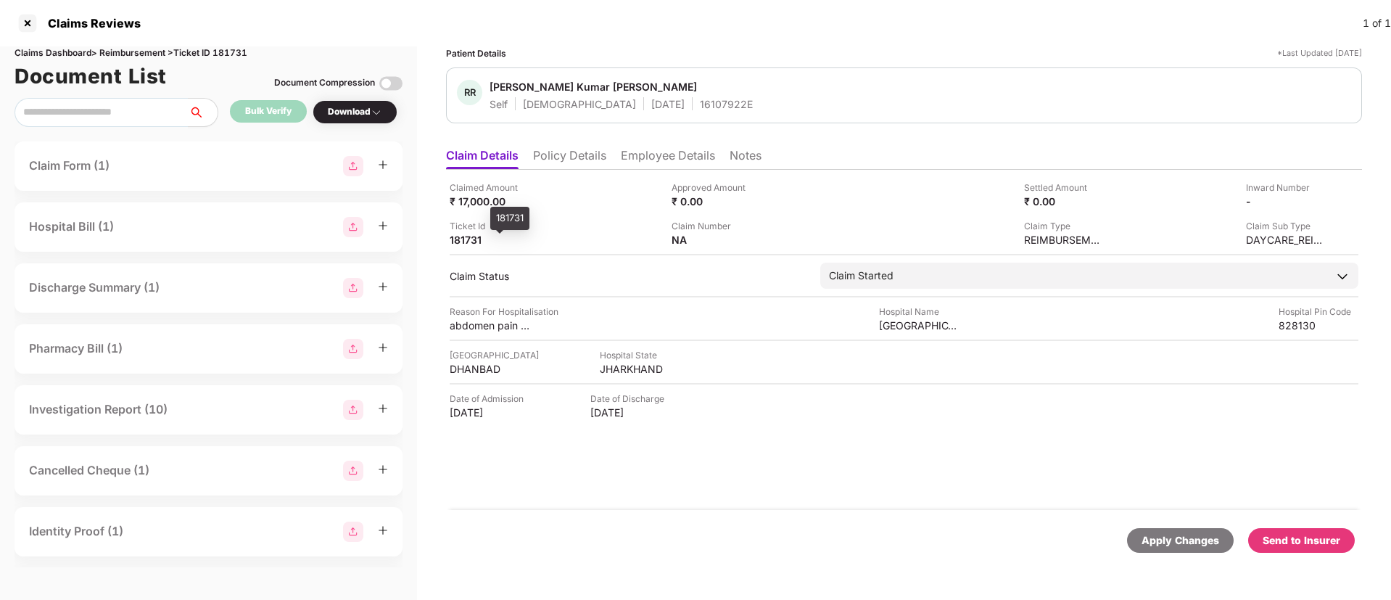
click at [464, 243] on div "181731" at bounding box center [490, 240] width 80 height 14
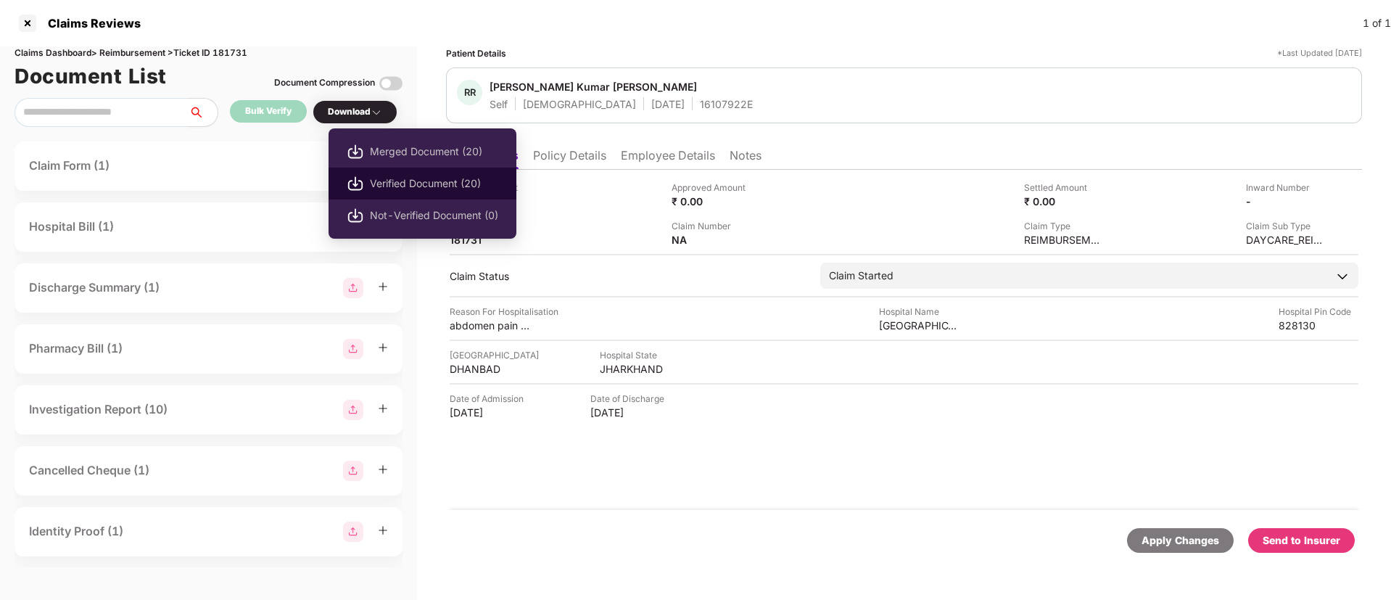
click at [403, 183] on span "Verified Document (20)" at bounding box center [434, 184] width 128 height 16
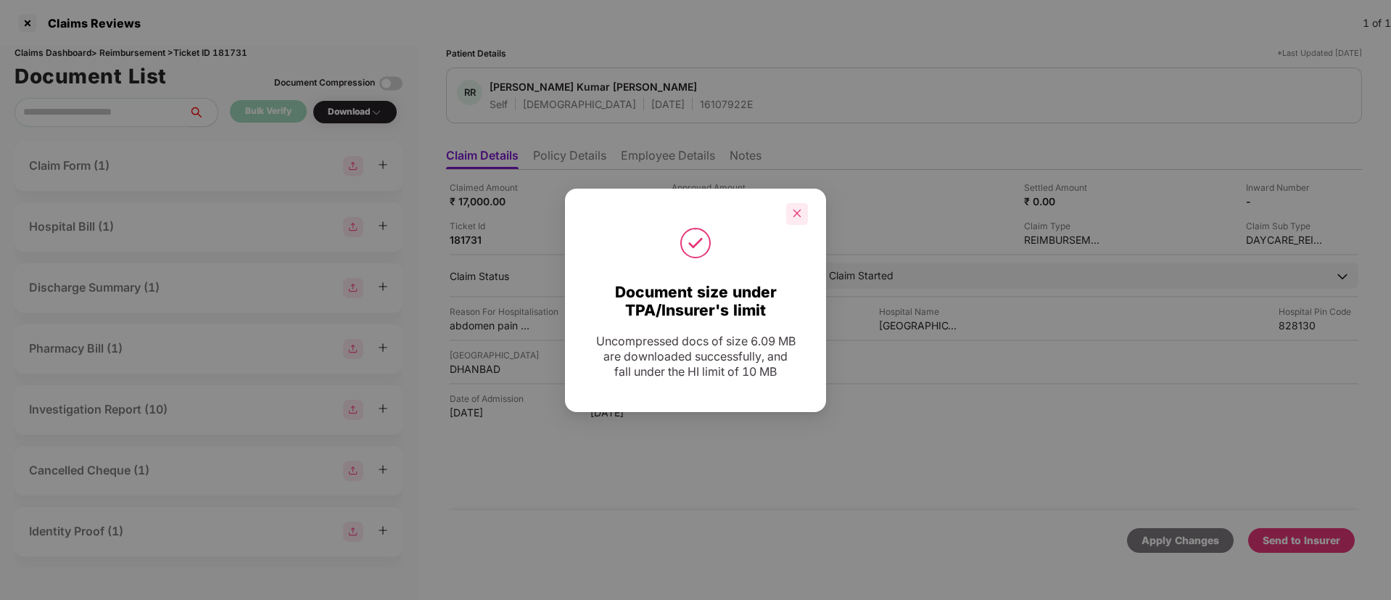
click at [792, 217] on icon "close" at bounding box center [797, 213] width 10 height 10
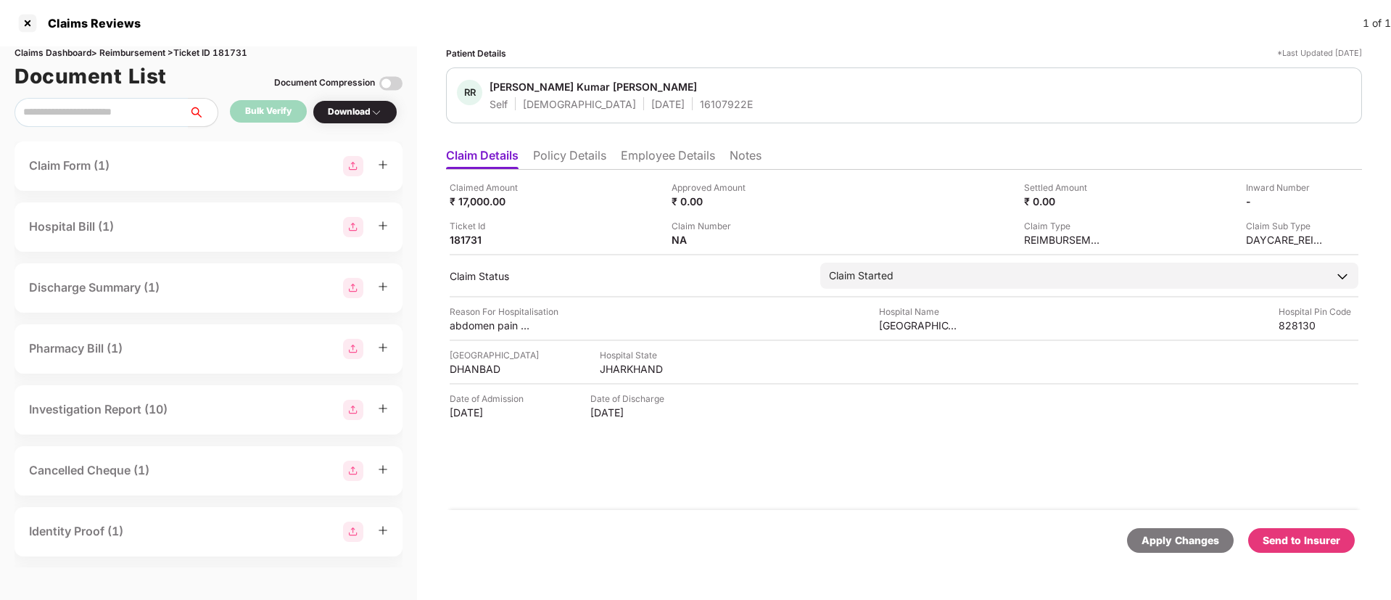
click at [572, 152] on li "Policy Details" at bounding box center [569, 158] width 73 height 21
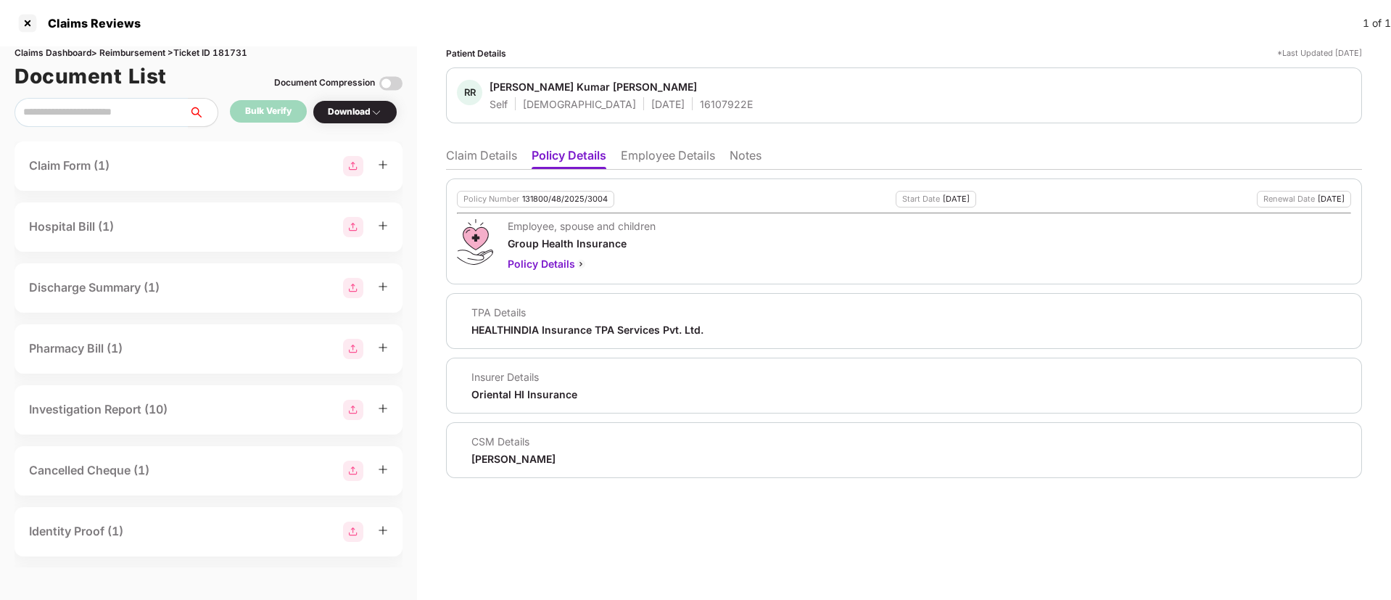
click at [485, 155] on li "Claim Details" at bounding box center [481, 158] width 71 height 21
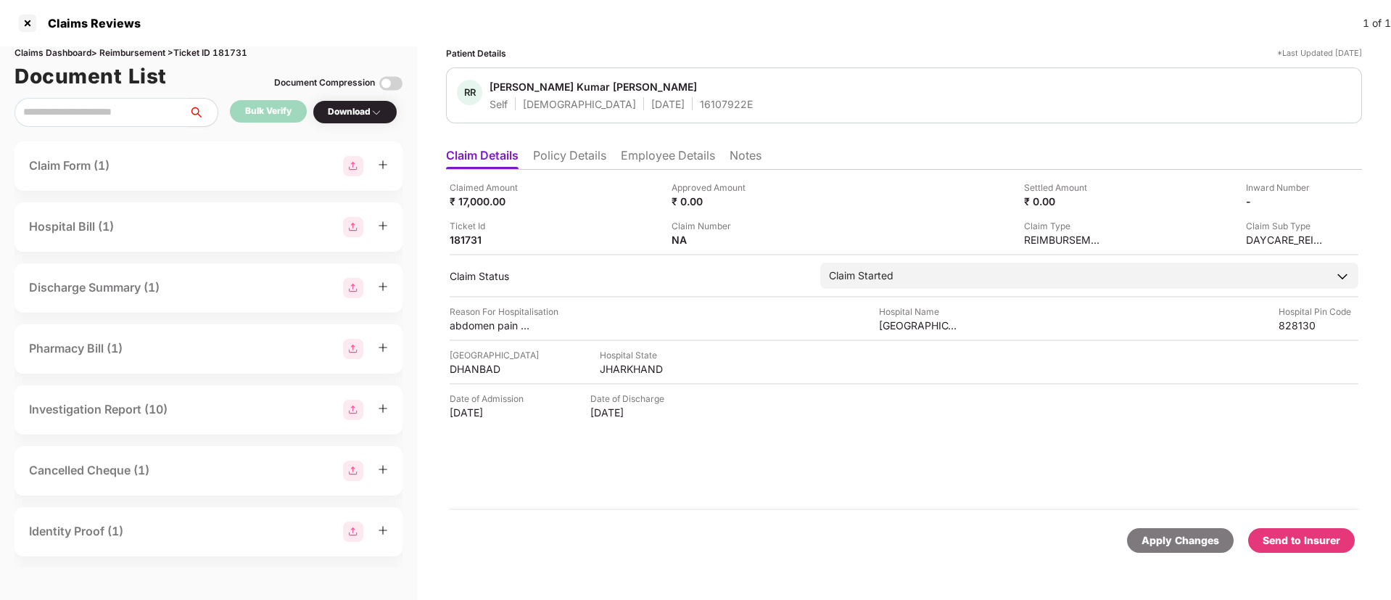
click at [1281, 531] on div "Send to Insurer" at bounding box center [1301, 540] width 107 height 25
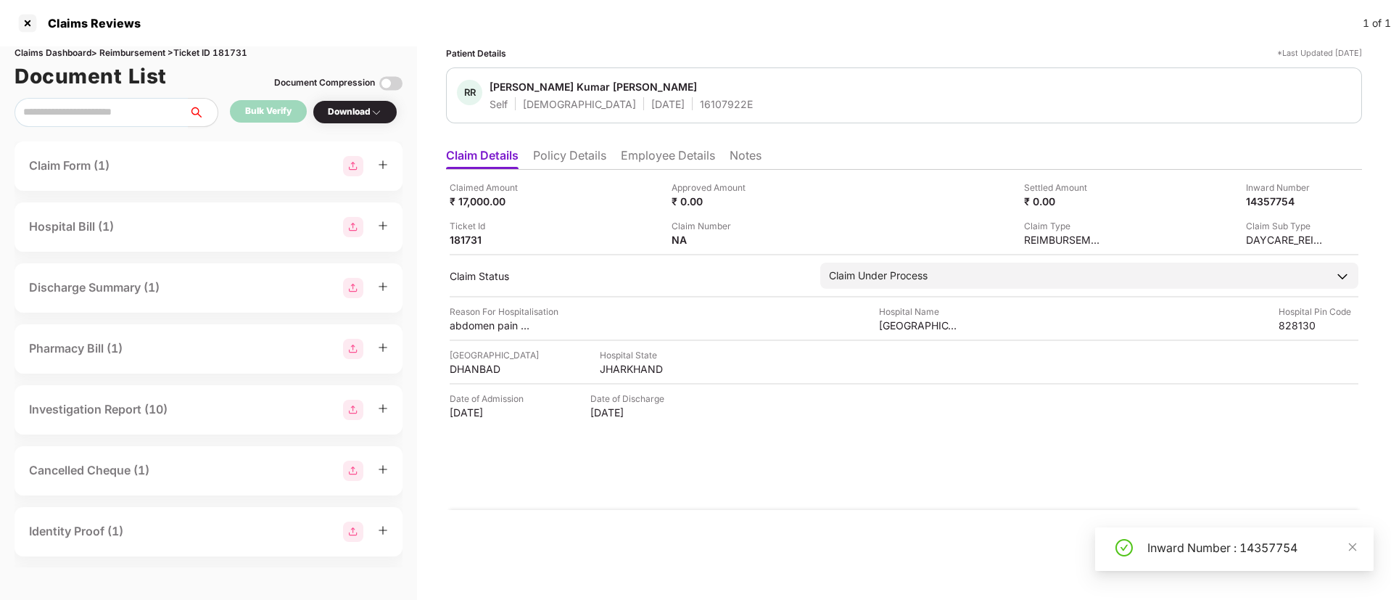
click at [1164, 545] on div "Inward Number : 14357754" at bounding box center [1252, 547] width 209 height 17
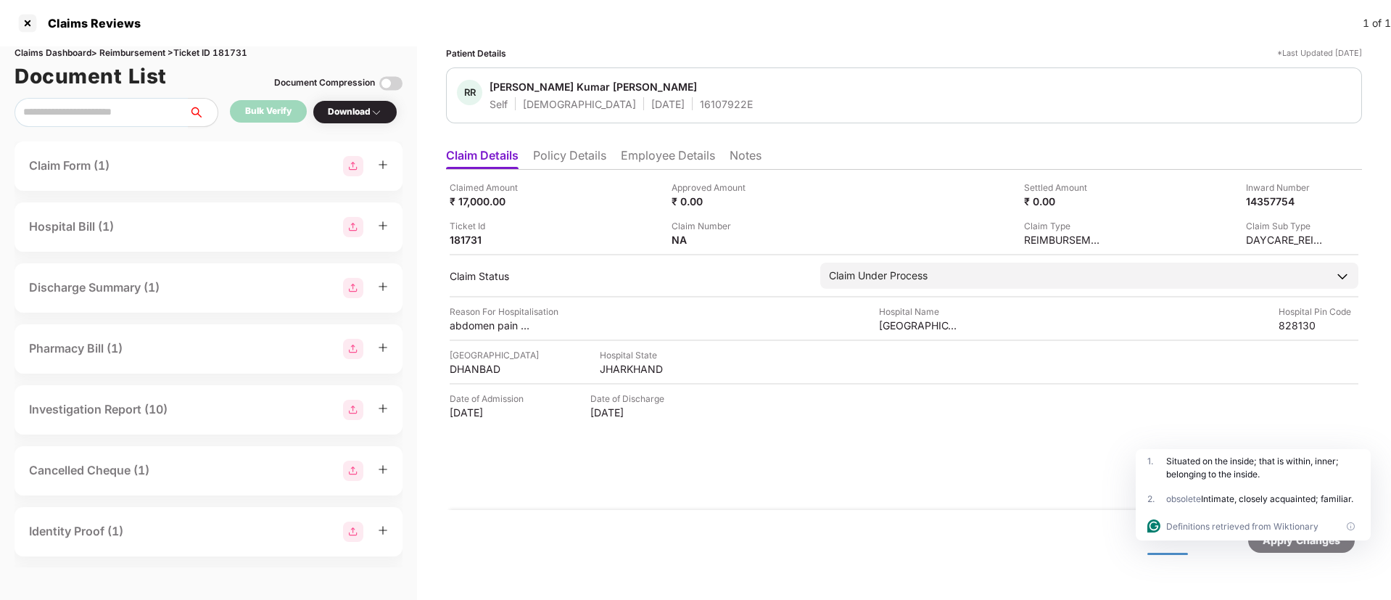
click at [700, 110] on div "16107922E" at bounding box center [726, 104] width 53 height 14
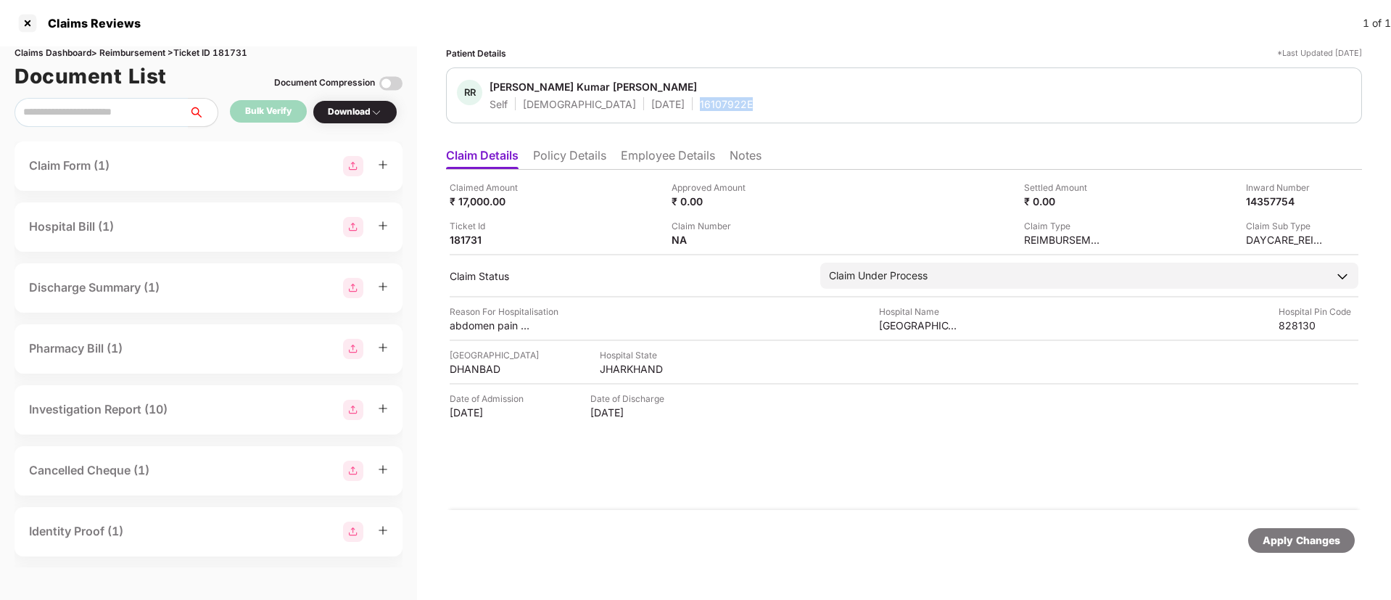
click at [700, 110] on div "16107922E" at bounding box center [726, 104] width 53 height 14
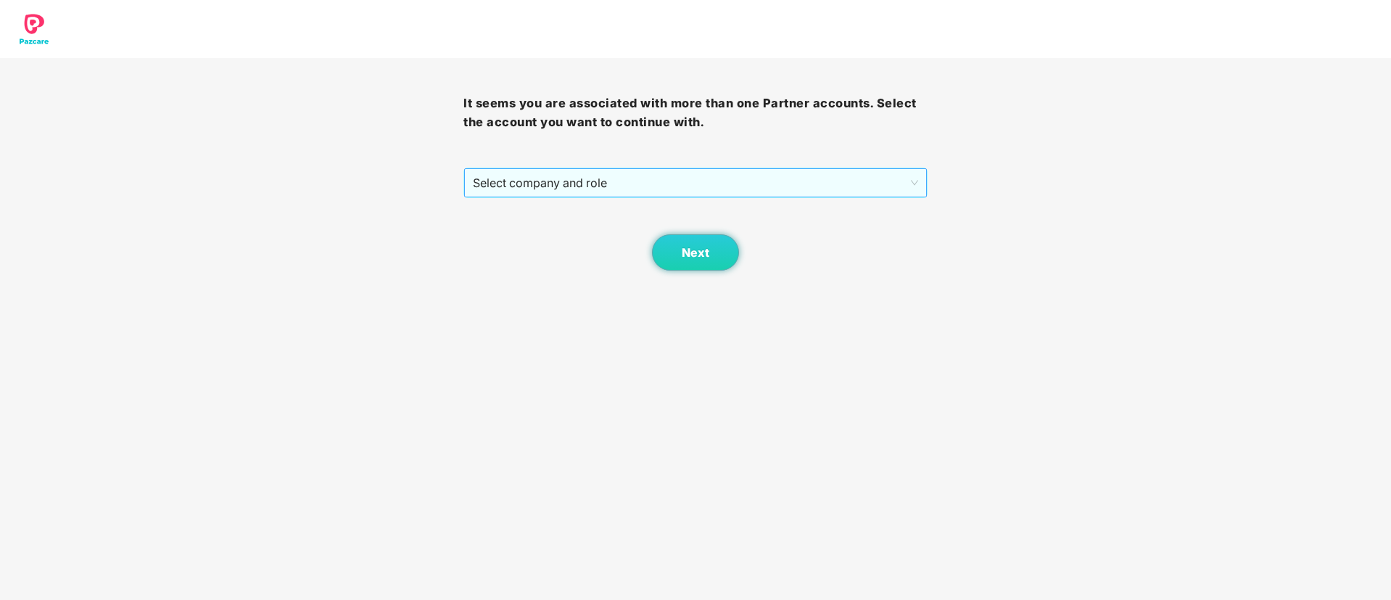
click at [627, 169] on span "Select company and role" at bounding box center [695, 183] width 445 height 28
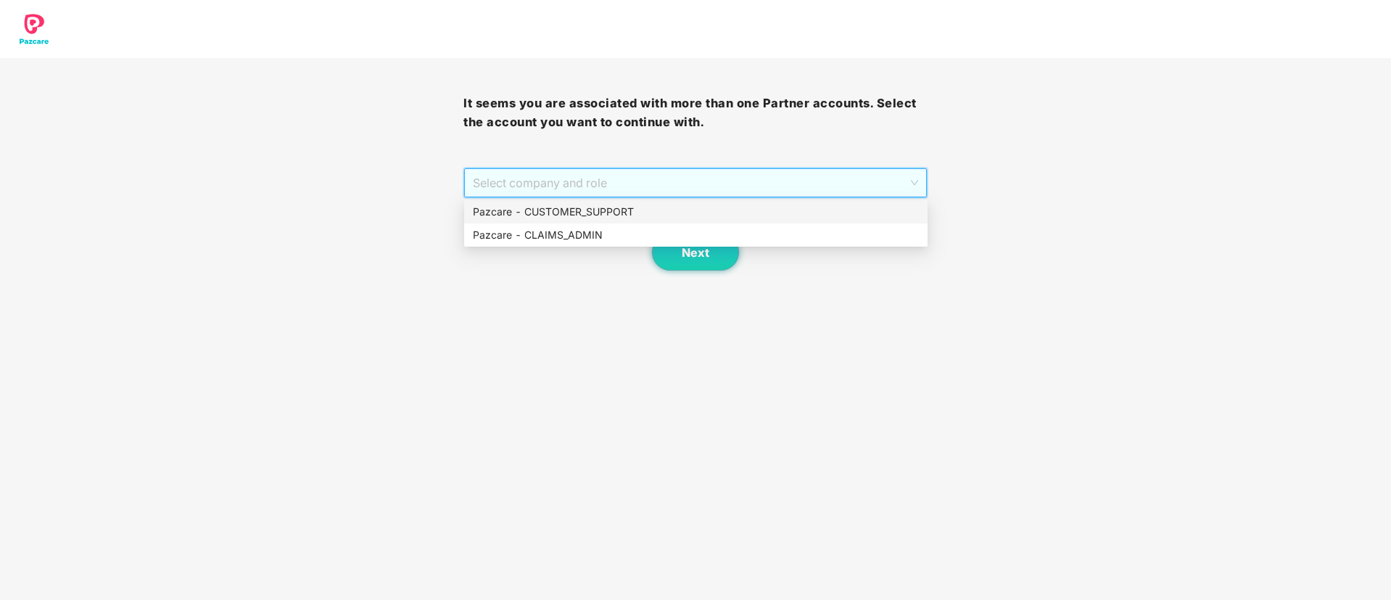
click at [591, 210] on div "Pazcare - CUSTOMER_SUPPORT" at bounding box center [696, 212] width 446 height 16
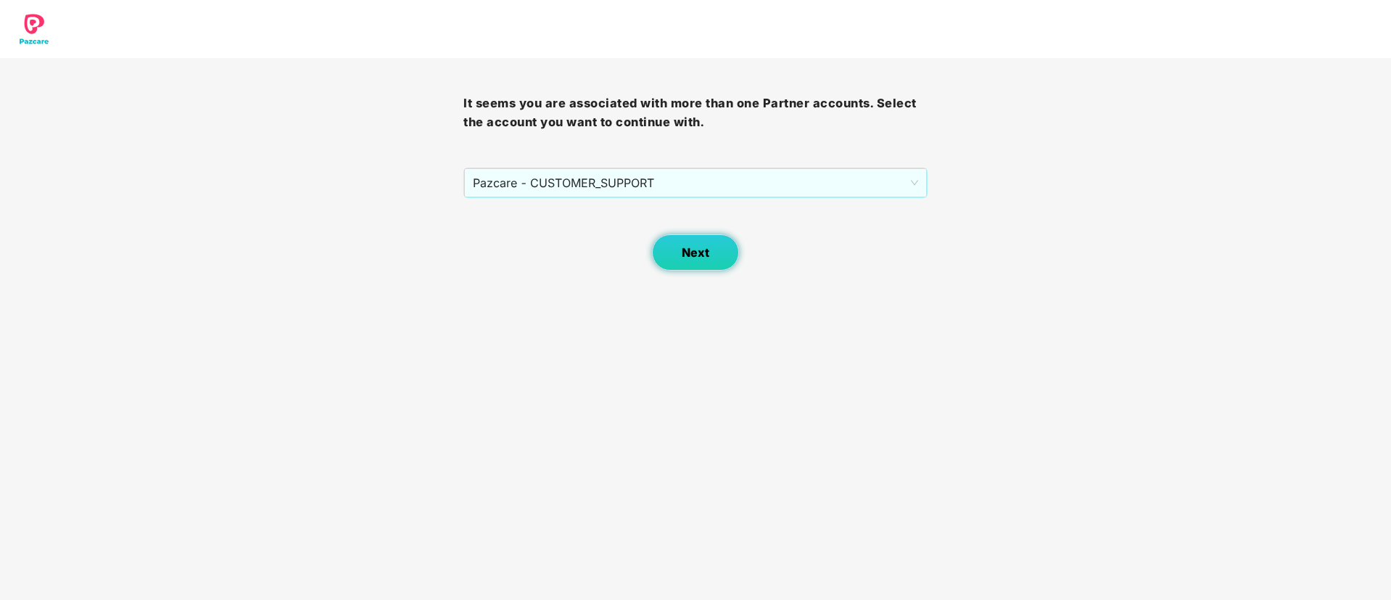
click at [691, 252] on span "Next" at bounding box center [696, 253] width 28 height 14
